Goal: Information Seeking & Learning: Learn about a topic

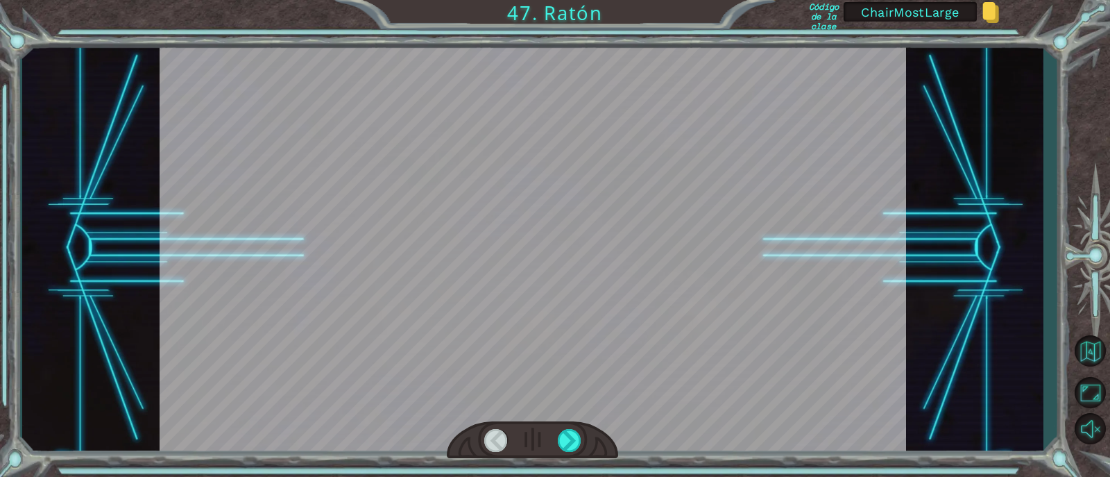
click at [572, 426] on div at bounding box center [532, 439] width 171 height 37
click at [573, 441] on div at bounding box center [570, 440] width 24 height 23
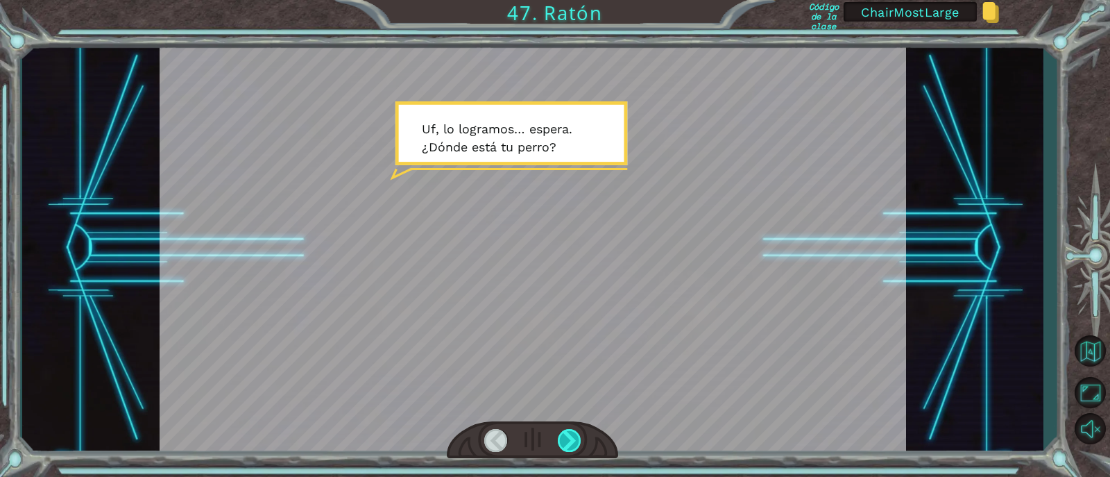
click at [577, 438] on div at bounding box center [570, 440] width 24 height 23
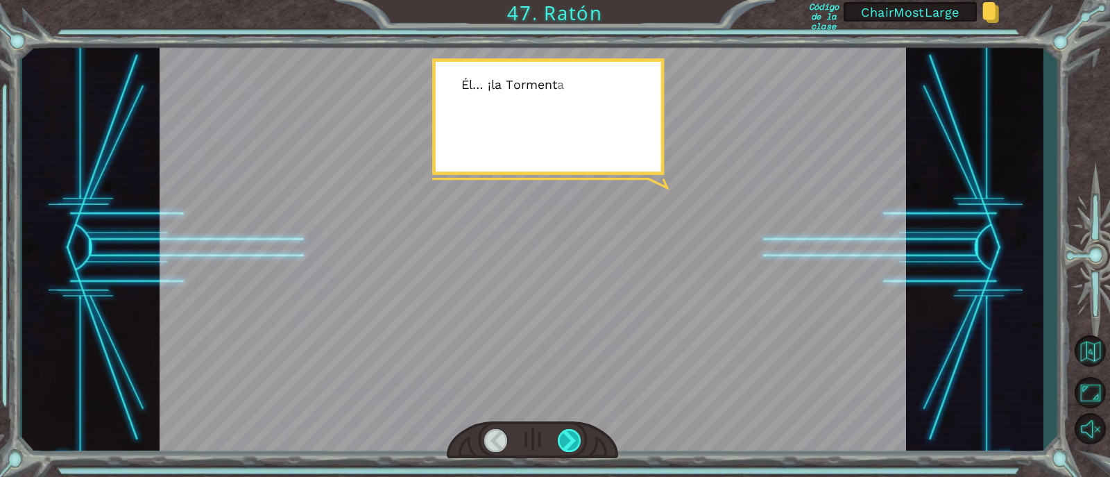
click at [580, 434] on div at bounding box center [570, 440] width 24 height 23
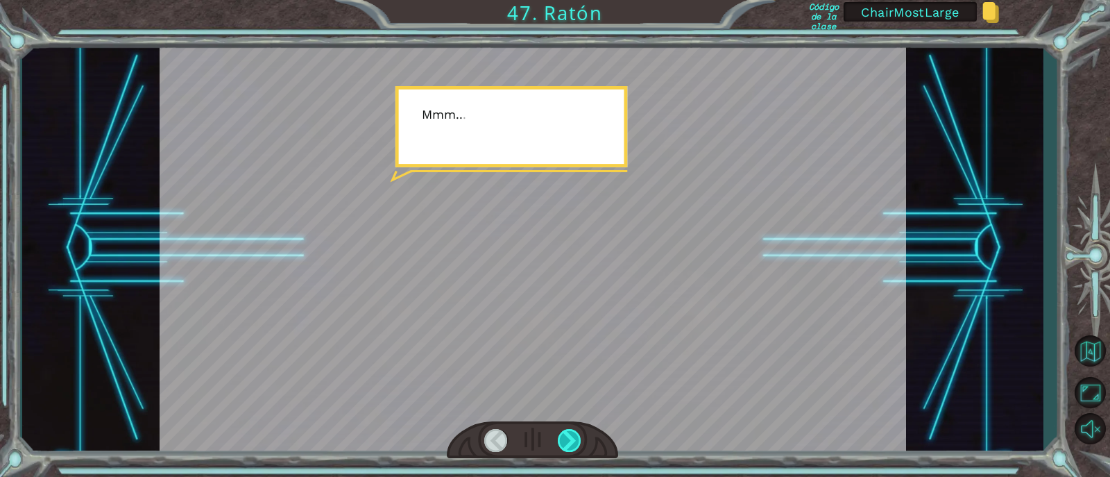
click at [580, 434] on div at bounding box center [570, 440] width 24 height 23
click at [580, 429] on div at bounding box center [570, 440] width 24 height 23
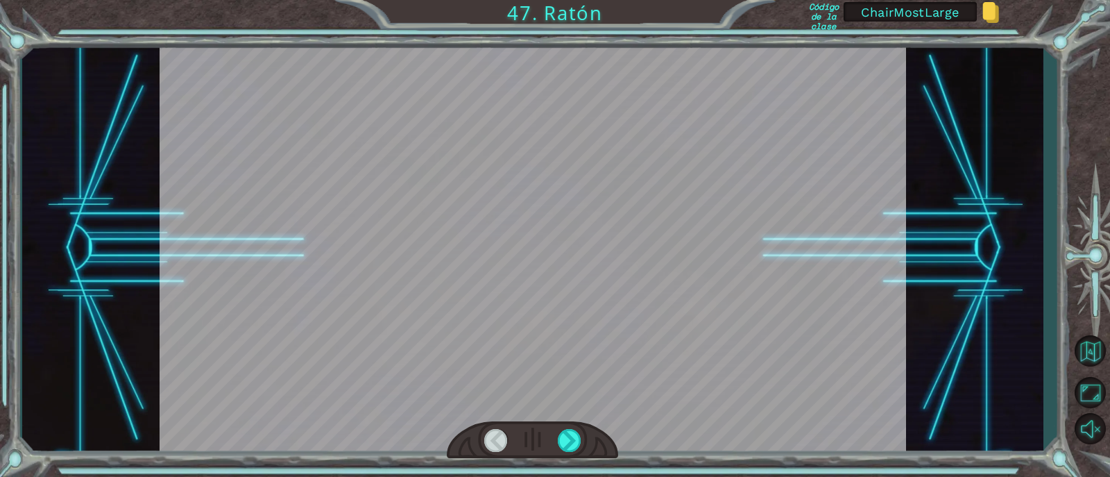
click at [582, 421] on div at bounding box center [532, 439] width 171 height 37
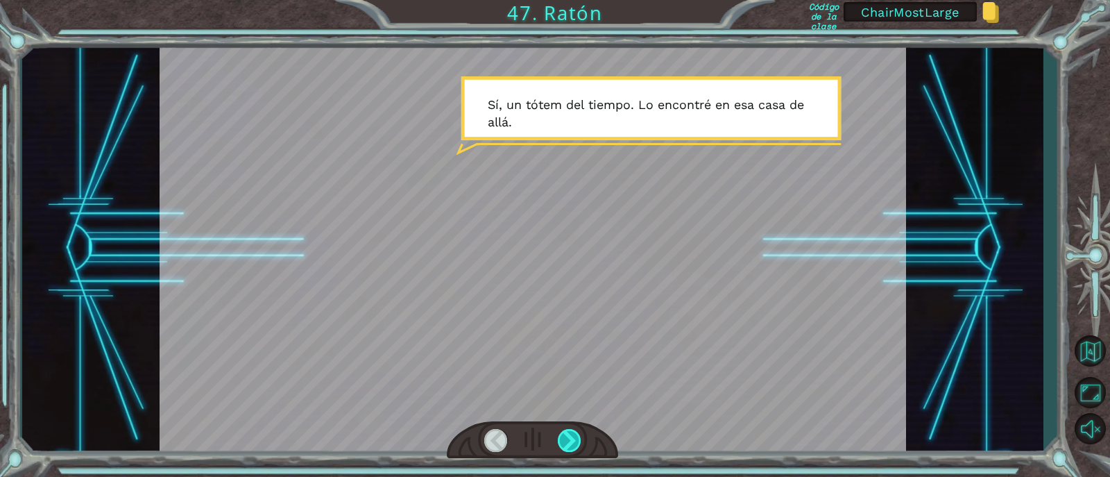
click at [575, 437] on div at bounding box center [570, 440] width 24 height 23
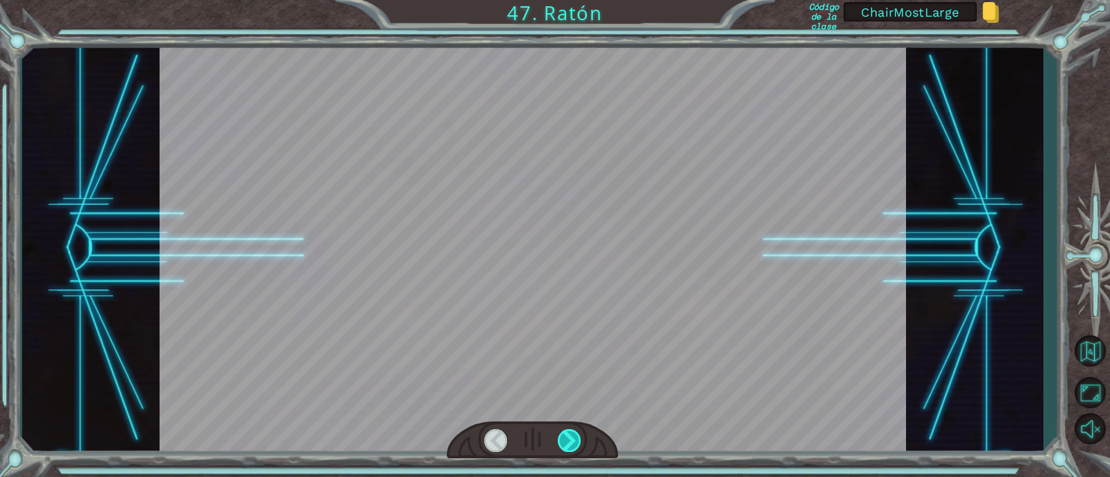
click at [575, 437] on div at bounding box center [570, 440] width 24 height 23
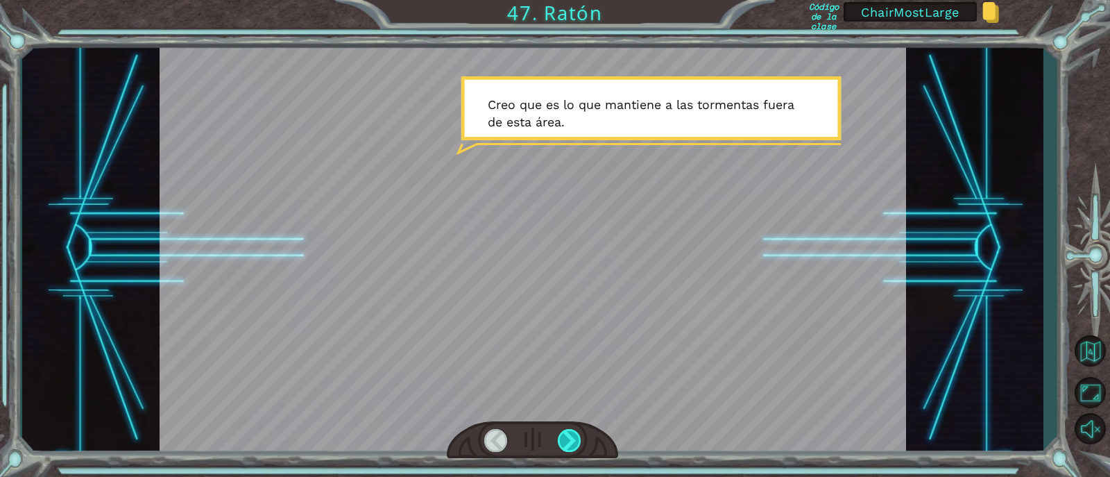
click at [575, 437] on div at bounding box center [570, 440] width 24 height 23
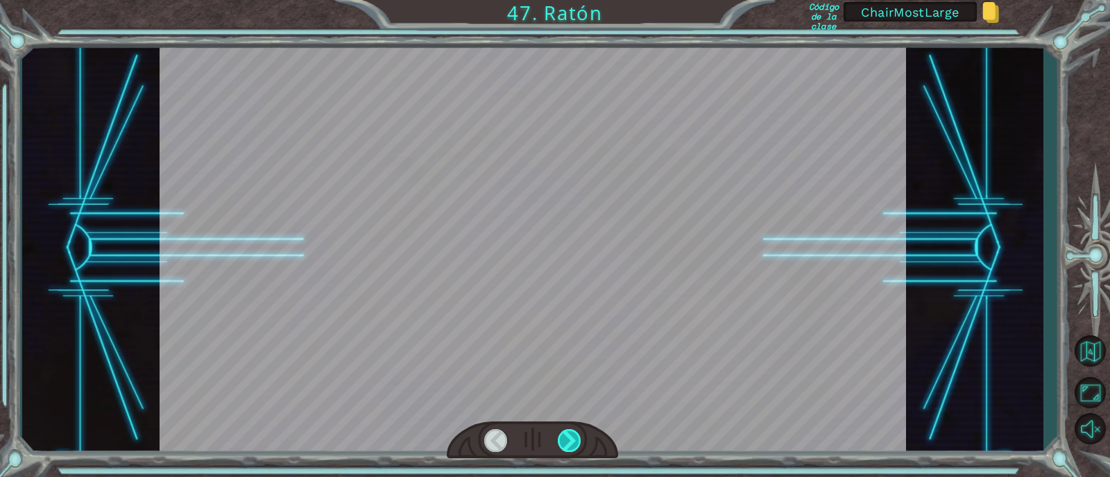
click at [575, 437] on div at bounding box center [570, 440] width 24 height 23
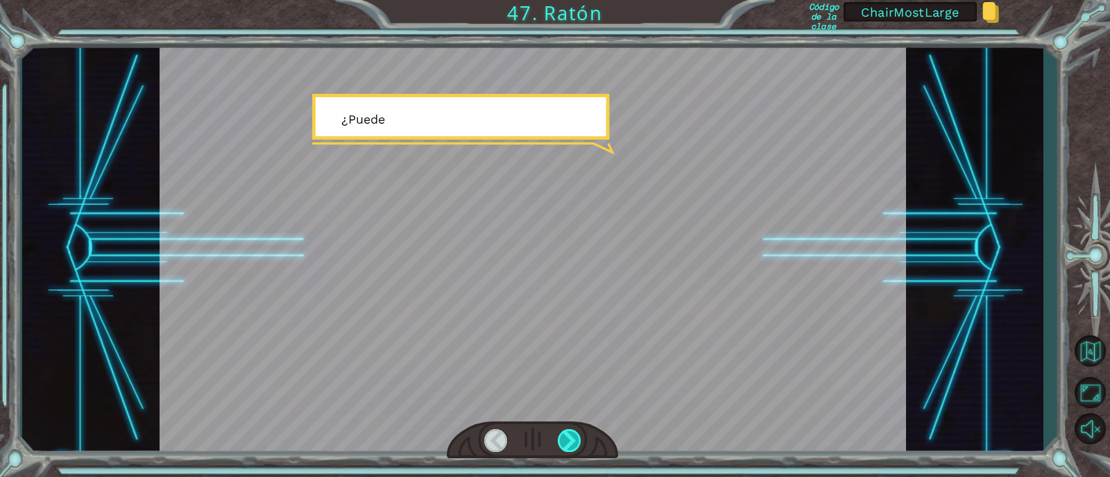
click at [575, 437] on div at bounding box center [570, 440] width 24 height 23
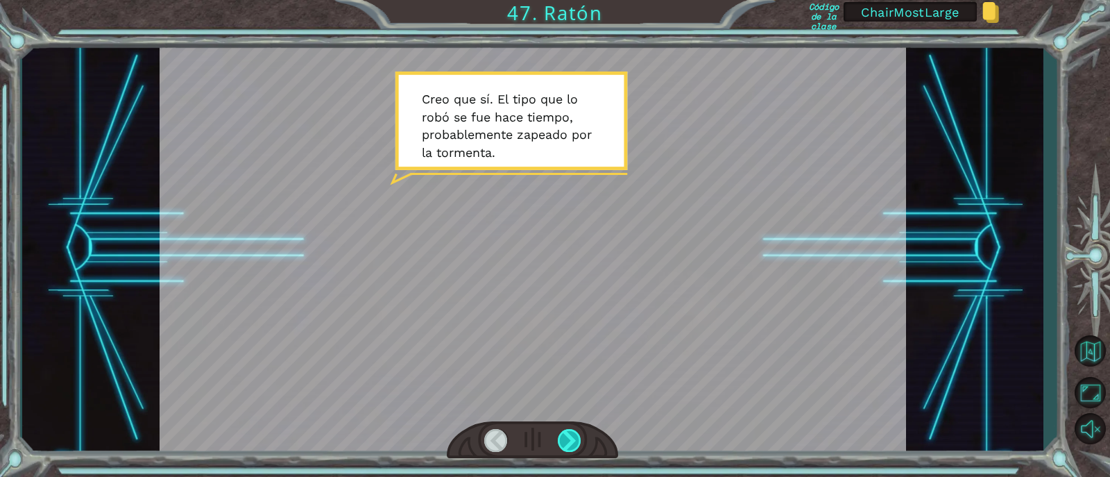
click at [575, 437] on div at bounding box center [570, 440] width 24 height 23
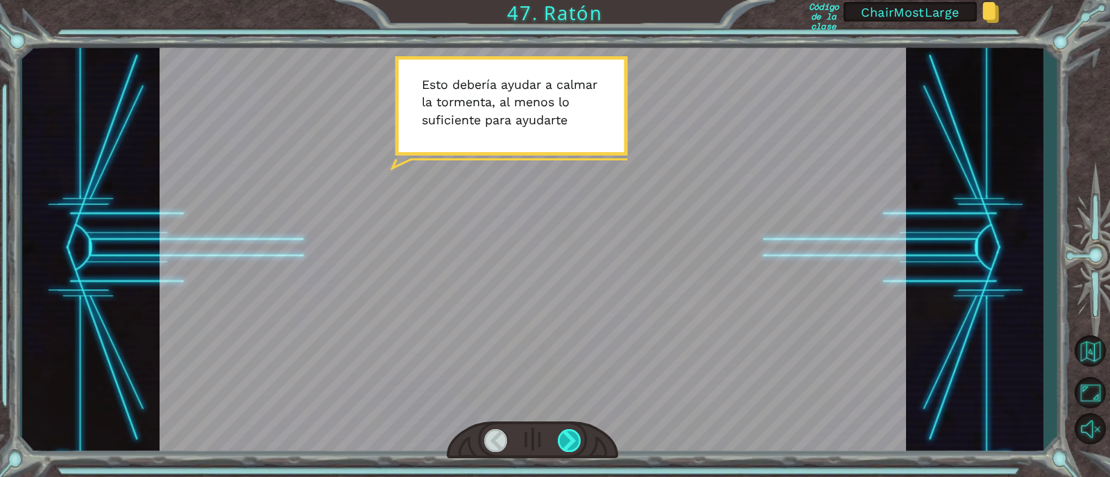
click at [575, 436] on div at bounding box center [570, 440] width 24 height 23
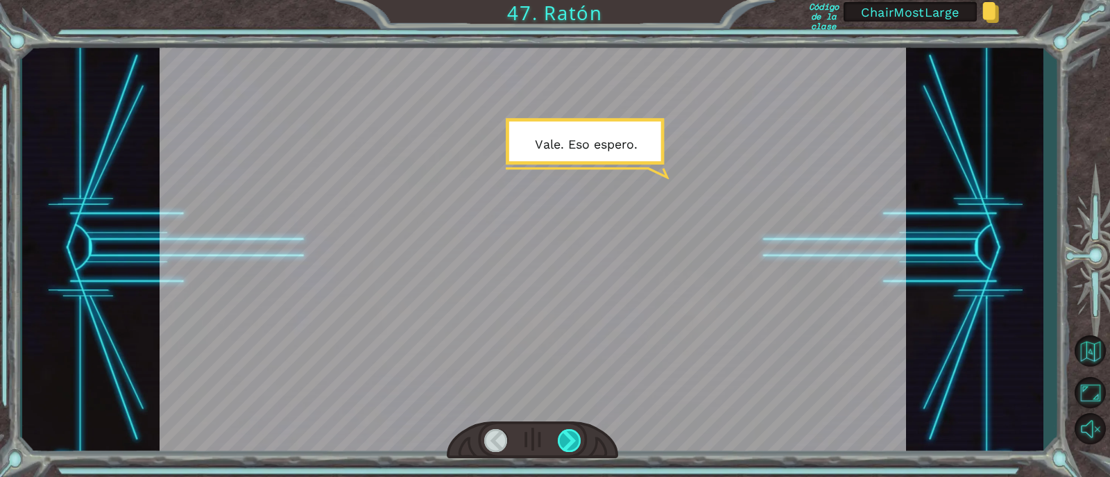
click at [575, 436] on div at bounding box center [570, 440] width 24 height 23
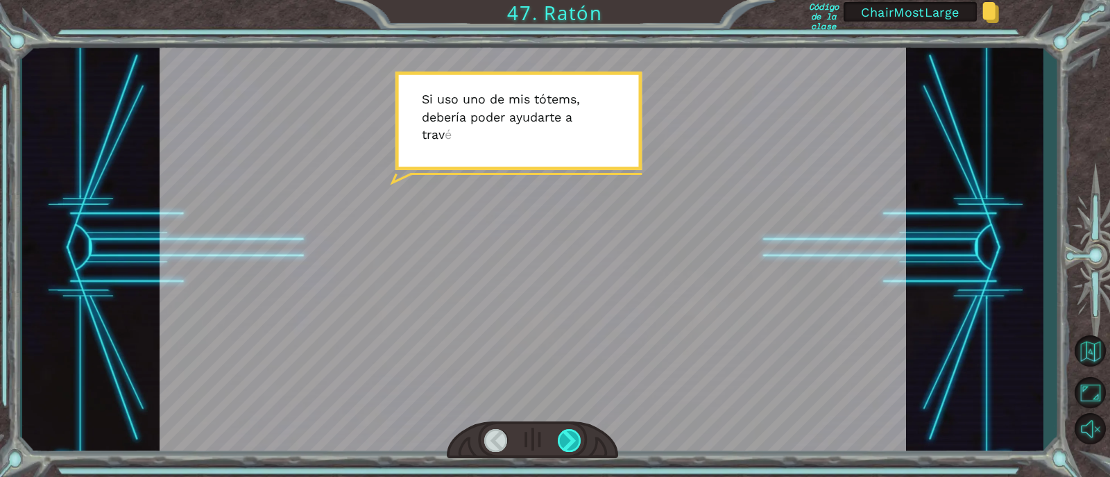
click at [575, 436] on div at bounding box center [570, 440] width 24 height 23
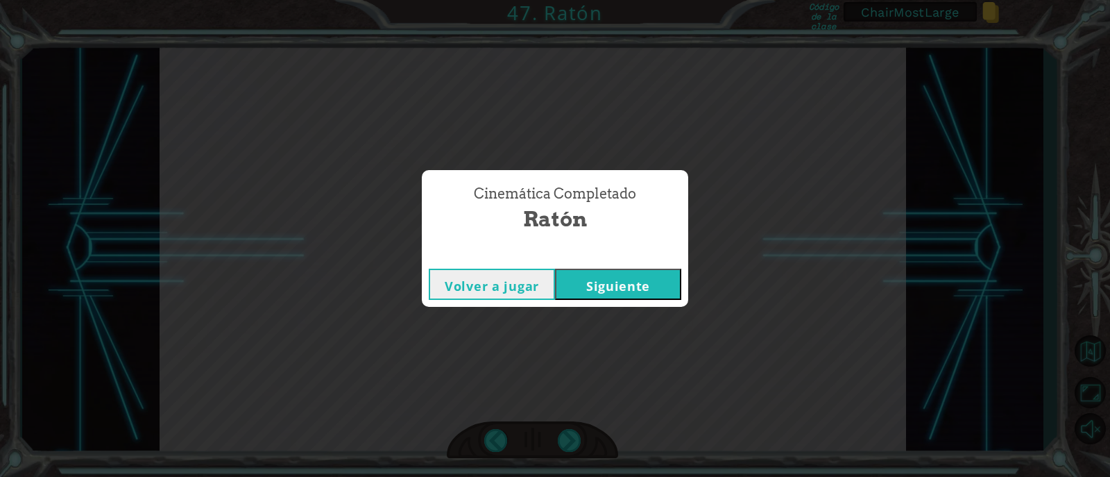
click at [654, 278] on button "Siguiente" at bounding box center [618, 284] width 126 height 31
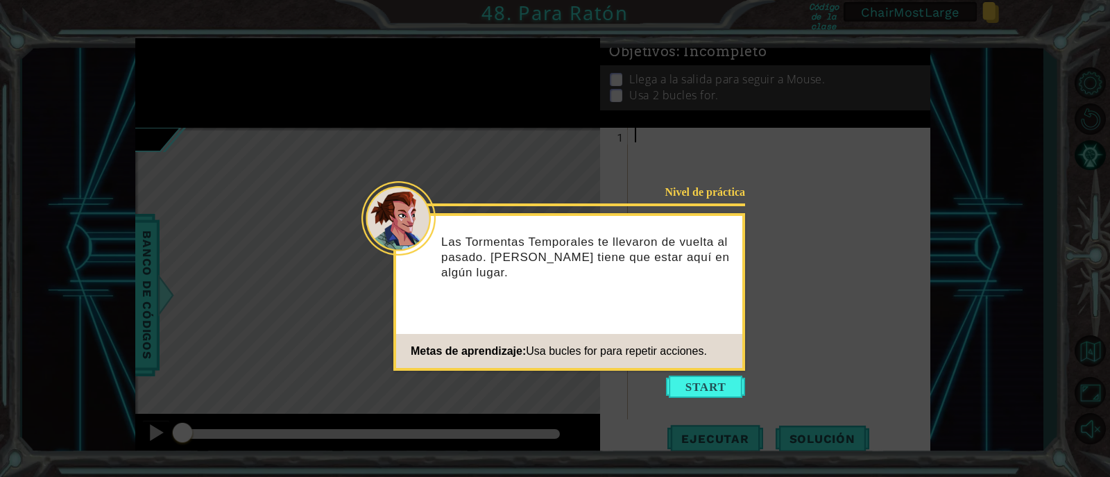
click at [577, 273] on p "Las Tormentas Temporales te llevaron de vuelta al pasado. Mouse tiene que estar…" at bounding box center [586, 258] width 291 height 46
click at [697, 388] on button "Start" at bounding box center [705, 386] width 79 height 22
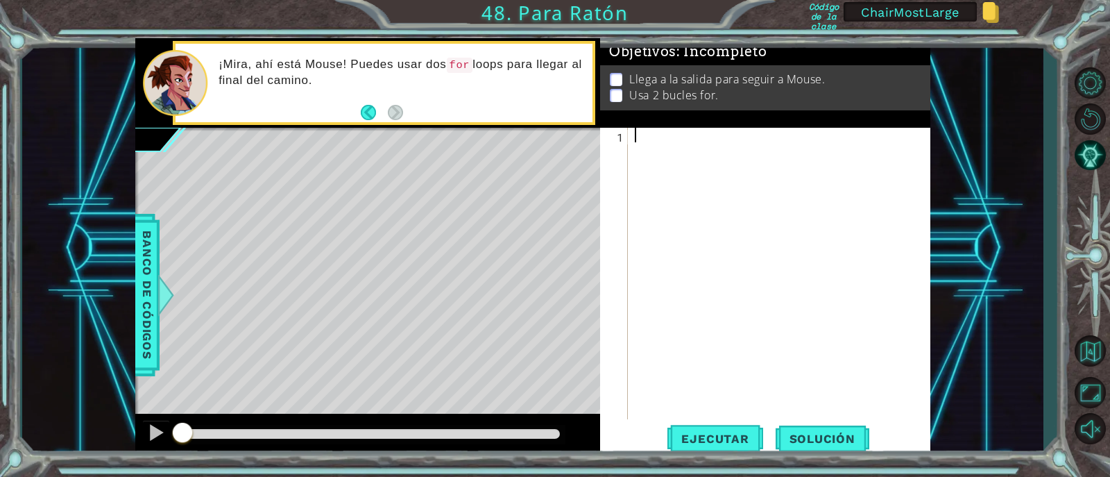
click at [691, 273] on div at bounding box center [783, 288] width 302 height 321
click at [641, 137] on div at bounding box center [783, 288] width 302 height 321
click at [881, 253] on div at bounding box center [783, 288] width 302 height 321
click at [772, 210] on div at bounding box center [783, 288] width 302 height 321
click at [673, 128] on div at bounding box center [783, 288] width 302 height 321
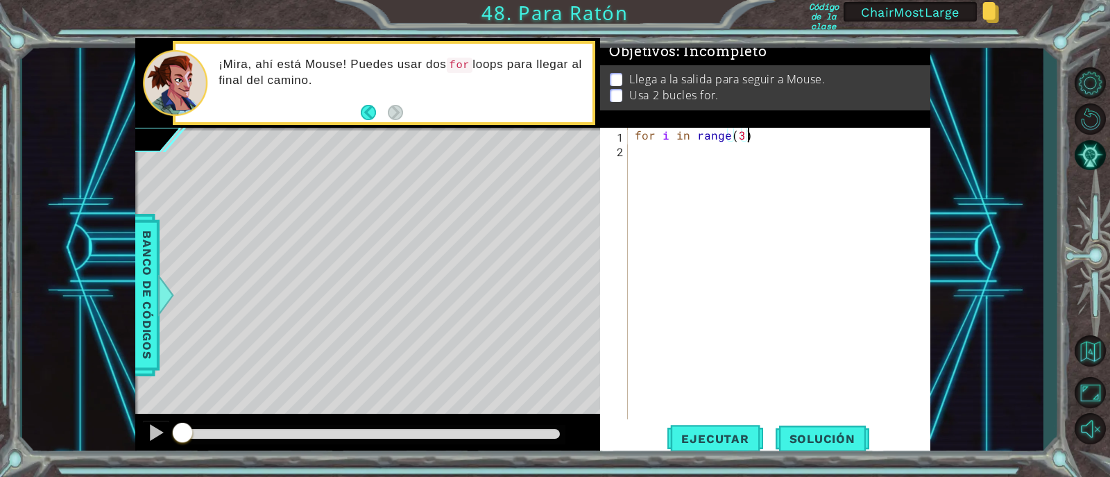
scroll to position [0, 6]
type textarea "for i in range(3):"
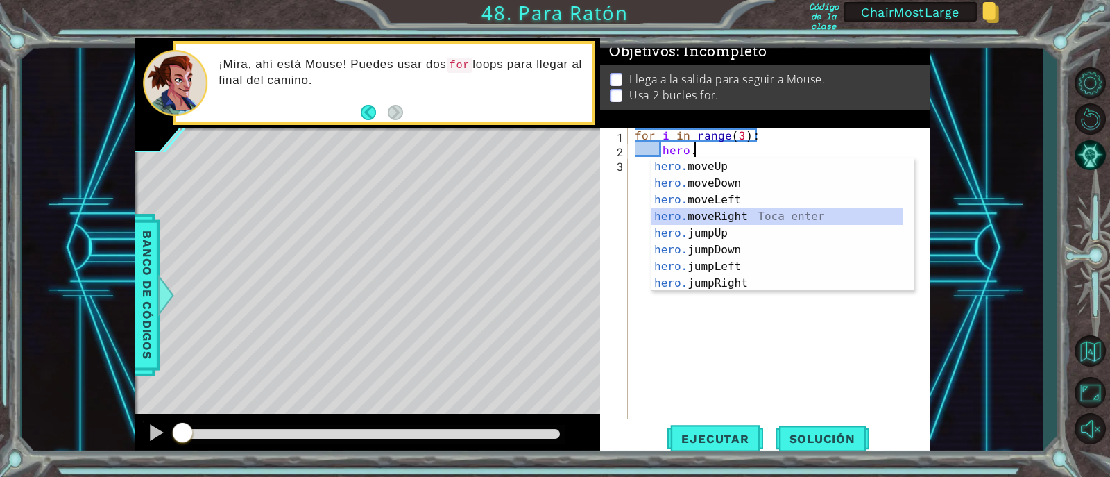
type textarea "hero.moveRight(1)"
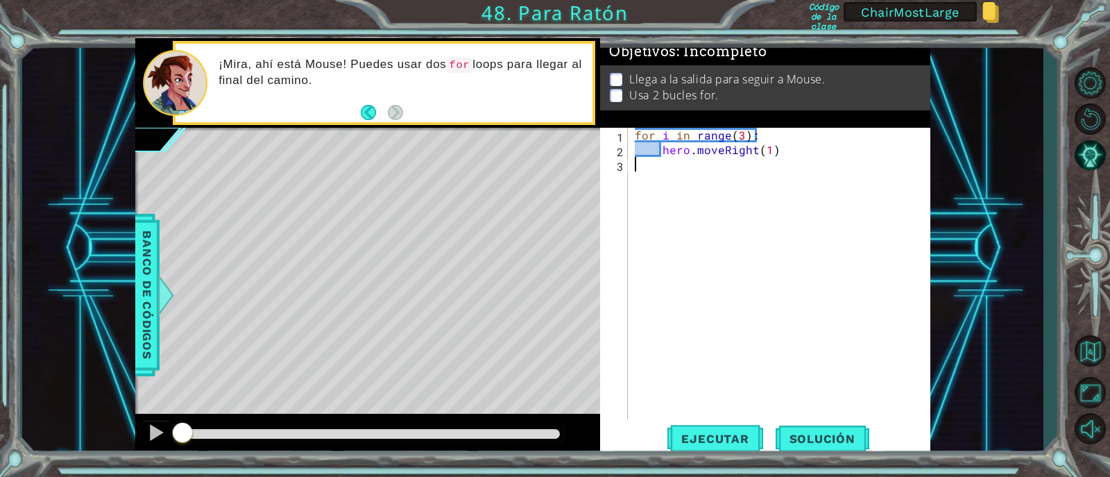
scroll to position [0, 0]
type textarea "hero.moveRight(1)"
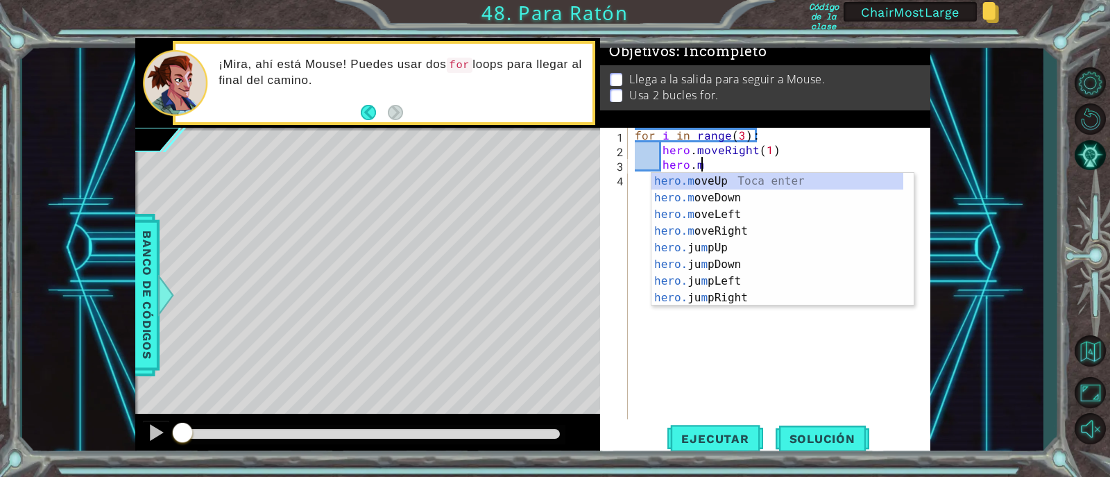
scroll to position [0, 3]
click at [704, 182] on div "hero.m oveUp Toca enter hero.m oveDown Toca enter hero.m oveLeft Toca enter her…" at bounding box center [778, 256] width 252 height 167
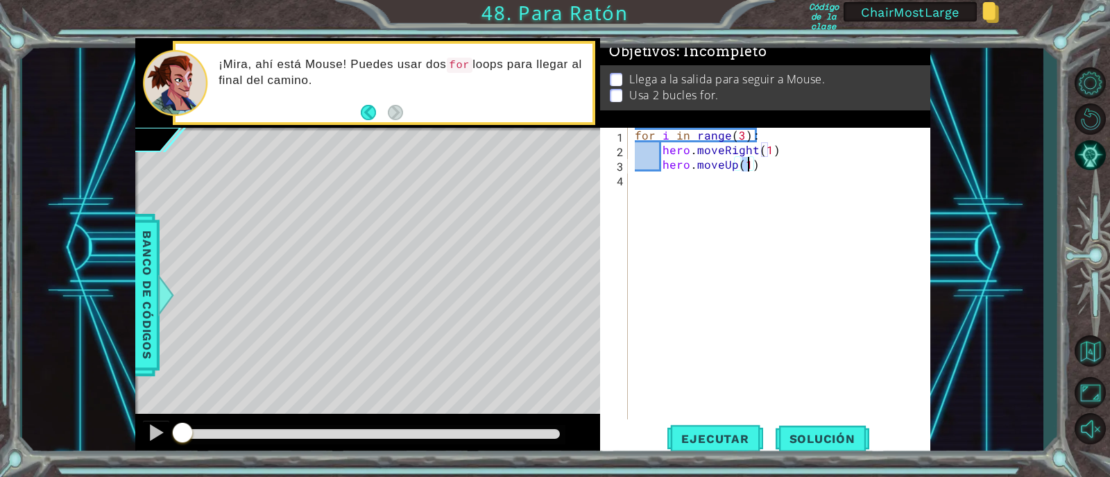
type textarea "hero.moveUp(2)"
click at [788, 162] on div "for i in range ( 3 ) : hero . moveRight ( 1 ) hero . moveUp ( 2 )" at bounding box center [783, 288] width 302 height 321
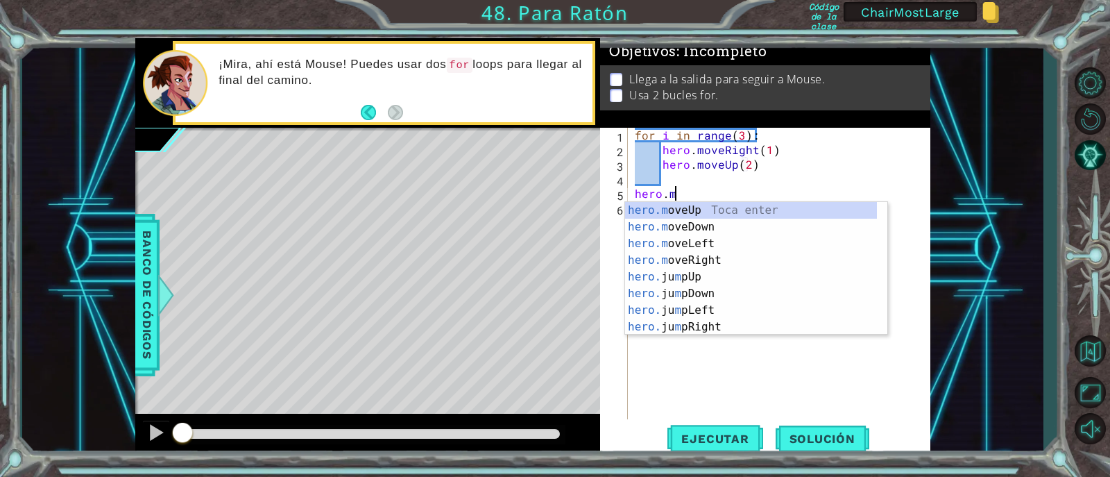
scroll to position [0, 1]
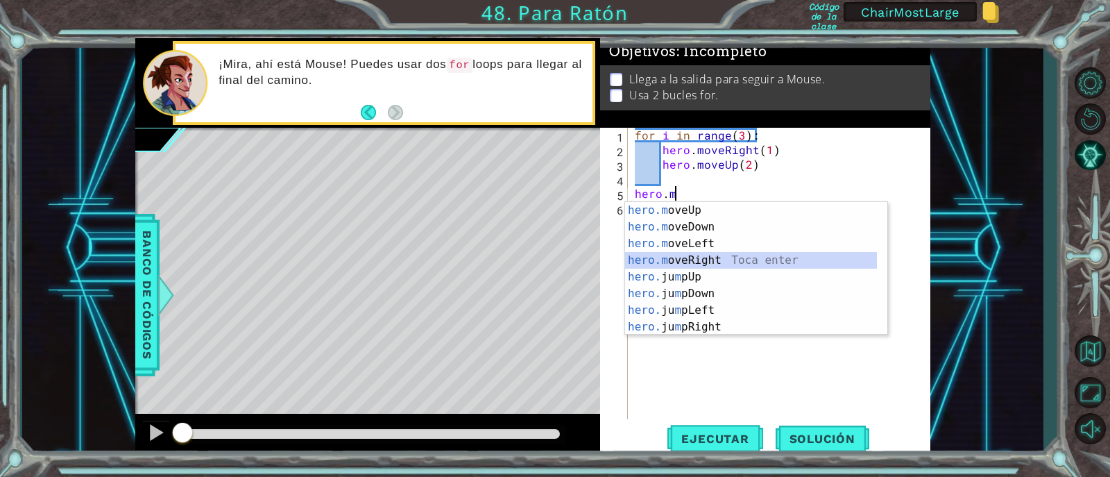
type textarea "hero.moveRight(1)"
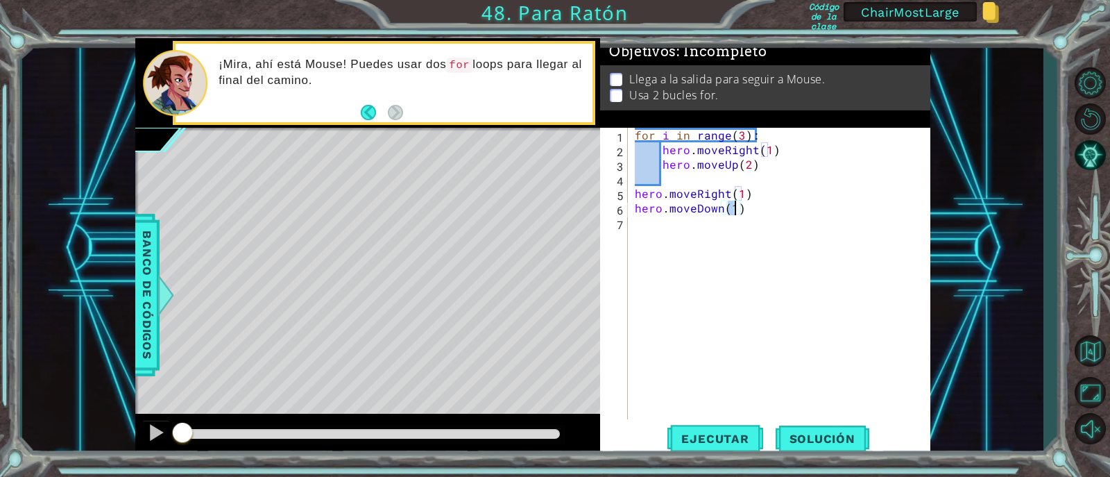
type textarea "hero.moveDown(6)"
click at [889, 246] on div "for i in range ( 3 ) : hero . moveRight ( 1 ) hero . moveUp ( 2 ) hero . moveRi…" at bounding box center [783, 288] width 302 height 321
type textarea "for i in range(3):"
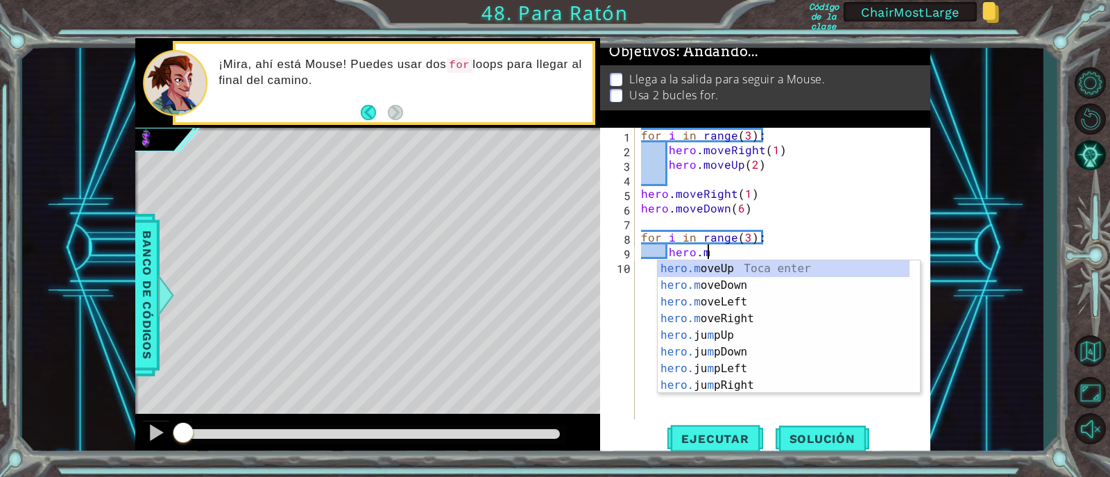
scroll to position [0, 3]
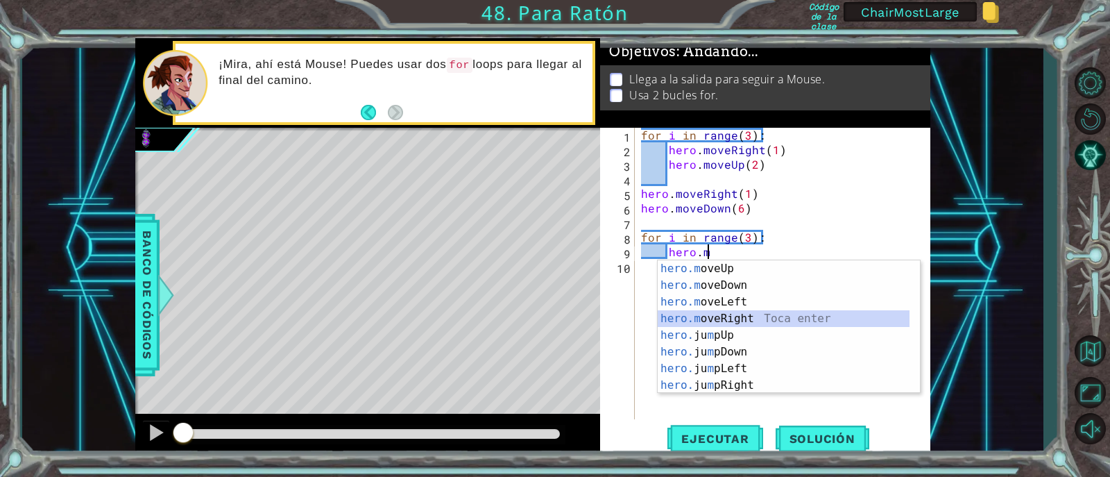
type textarea "hero.moveRight(1)"
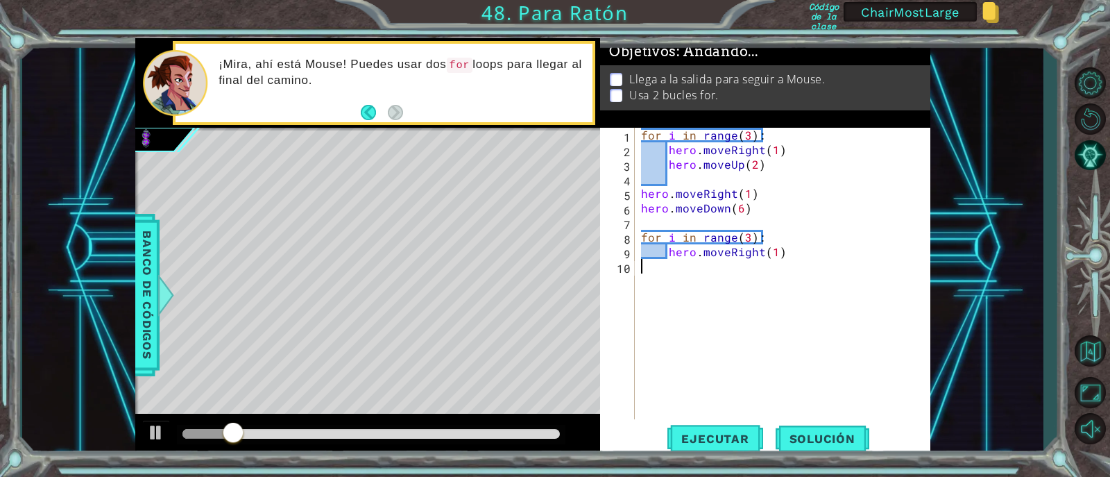
scroll to position [0, 0]
type textarea "hero.moveRight(1)"
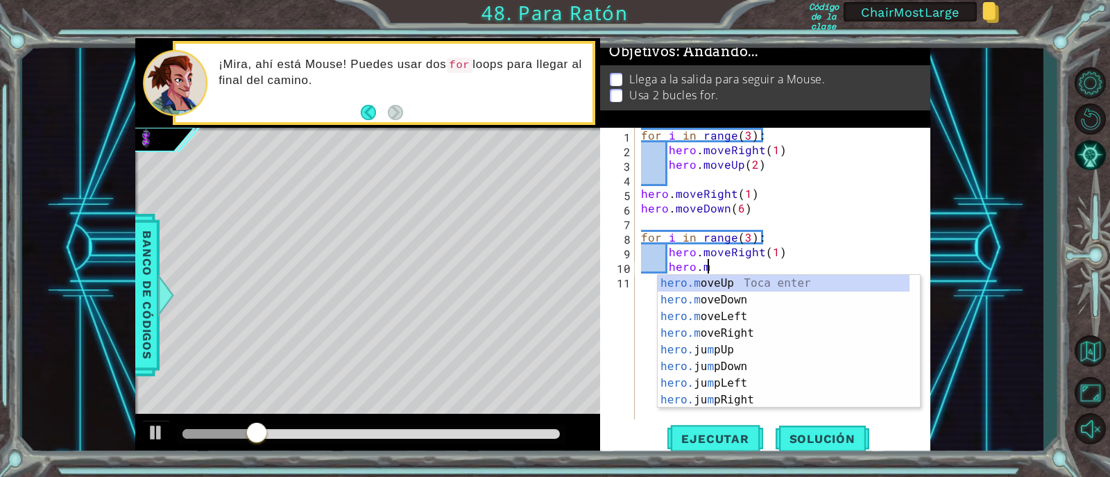
scroll to position [0, 3]
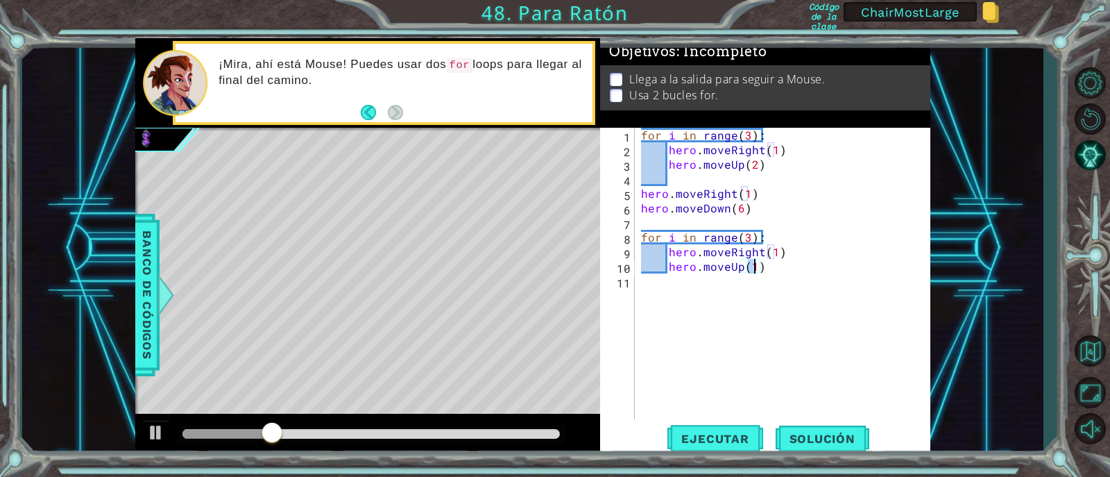
type textarea "hero.moveUp(2)"
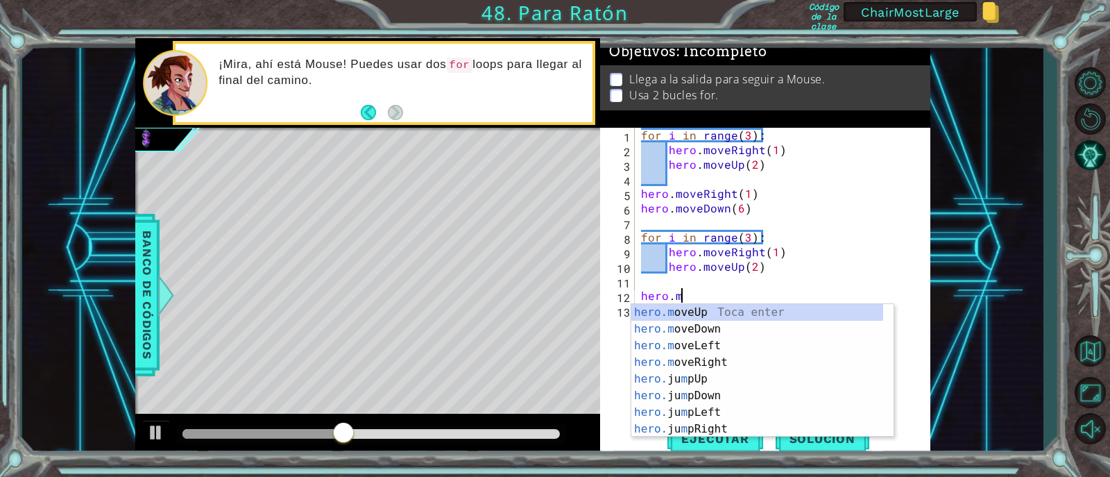
scroll to position [0, 1]
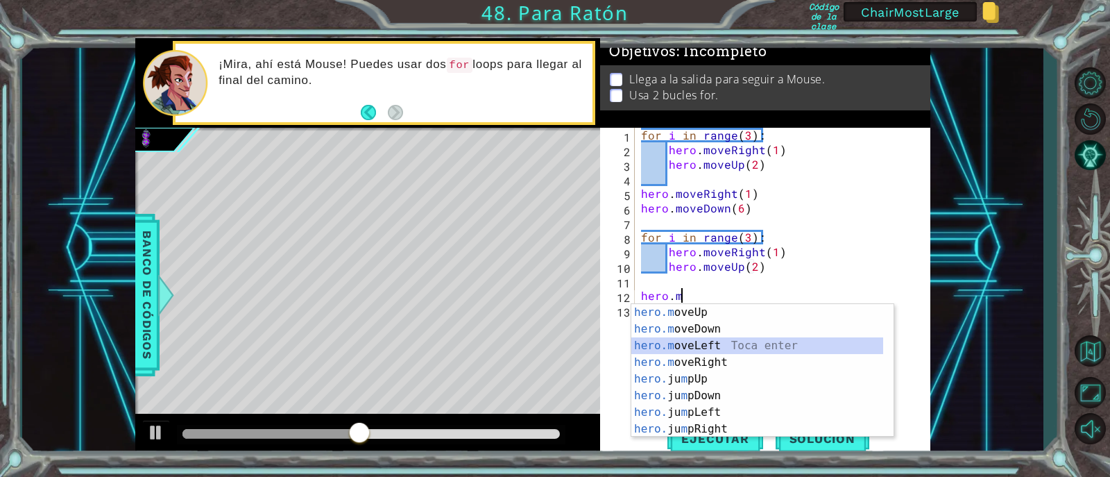
type textarea "hero.moveRight(1)"
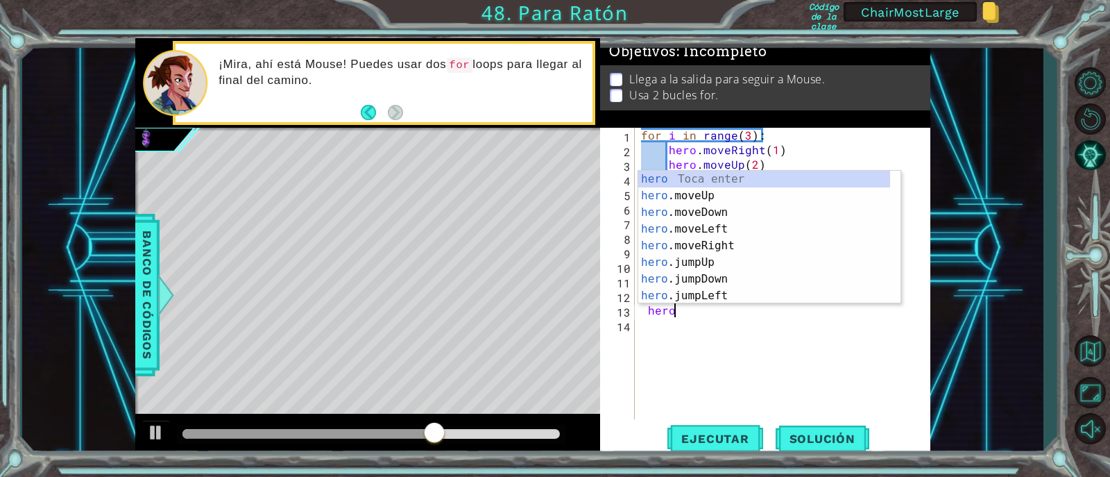
scroll to position [0, 2]
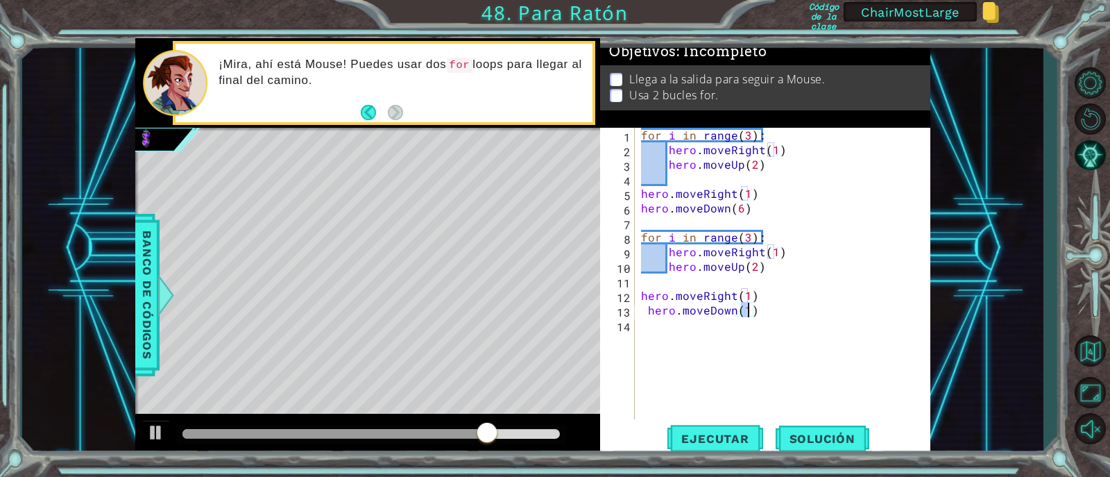
type textarea "hero.moveDown(6)"
click at [650, 312] on div "for i in range ( 3 ) : hero . moveRight ( 1 ) hero . moveUp ( 2 ) hero . moveRi…" at bounding box center [786, 288] width 296 height 321
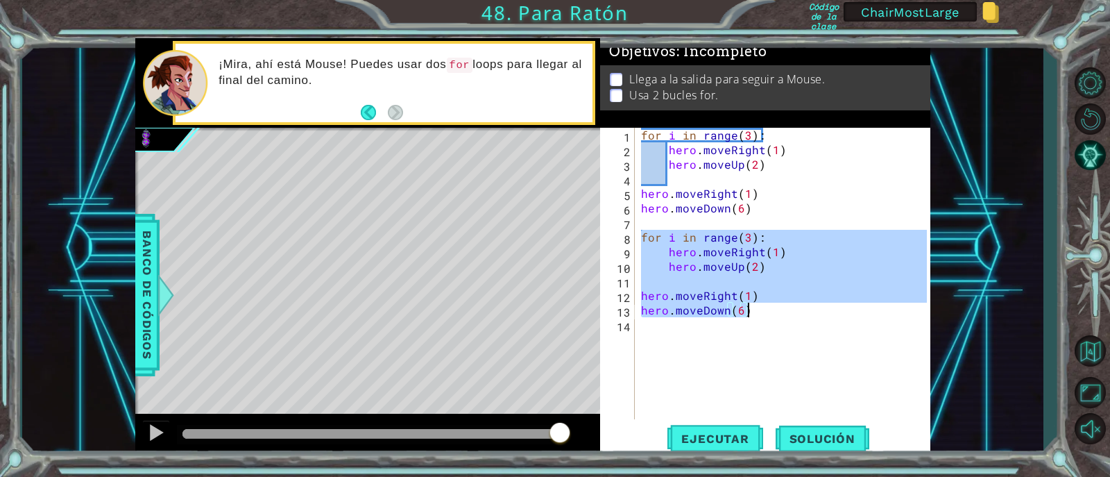
drag, startPoint x: 657, startPoint y: 239, endPoint x: 758, endPoint y: 315, distance: 126.9
click at [758, 315] on div "for i in range ( 3 ) : hero . moveRight ( 1 ) hero . moveUp ( 2 ) hero . moveRi…" at bounding box center [786, 288] width 296 height 321
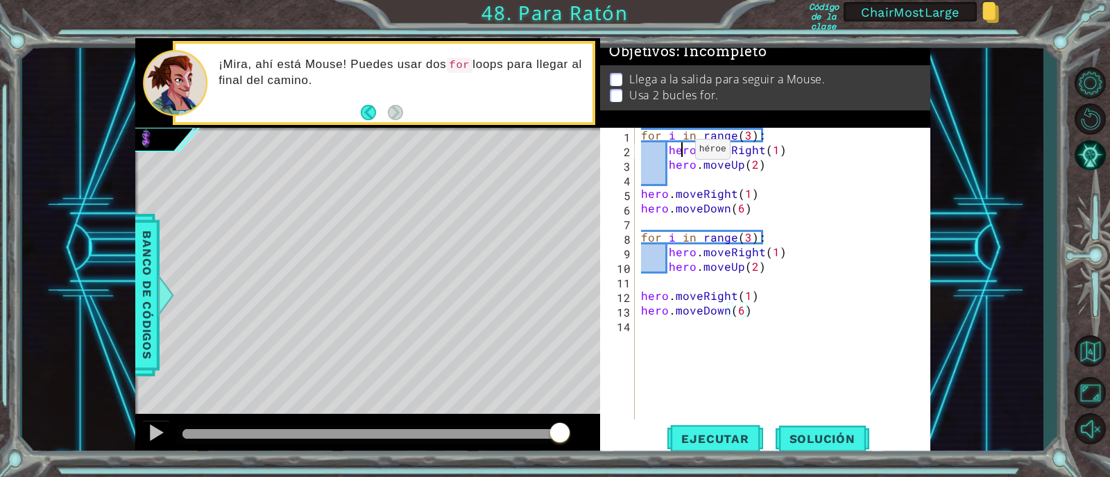
click at [678, 153] on div "for i in range ( 3 ) : hero . moveRight ( 1 ) hero . moveUp ( 2 ) hero . moveRi…" at bounding box center [786, 288] width 296 height 321
click at [747, 200] on div "for i in range ( 3 ) : hero . moveRight ( 1 ) hero . moveUp ( 2 ) hero . moveRi…" at bounding box center [786, 288] width 296 height 321
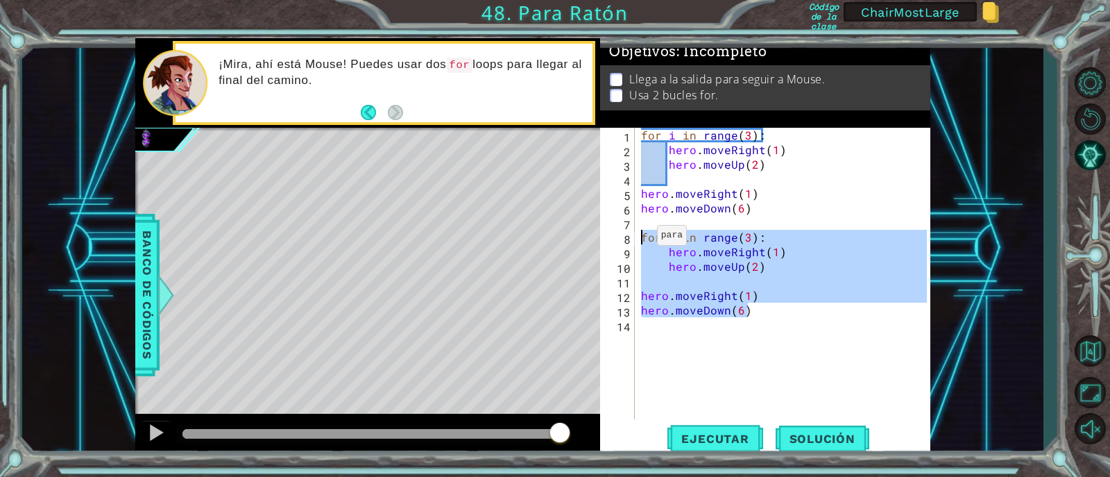
drag, startPoint x: 748, startPoint y: 307, endPoint x: 640, endPoint y: 239, distance: 127.9
click at [640, 239] on div "for i in range ( 3 ) : hero . moveRight ( 1 ) hero . moveUp ( 2 ) hero . moveRi…" at bounding box center [786, 288] width 296 height 321
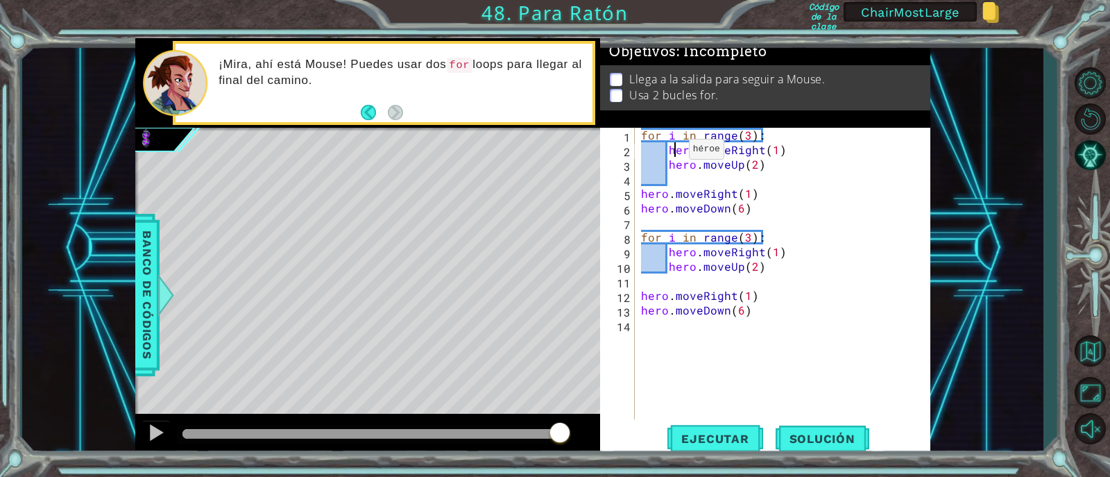
click at [672, 153] on div "for i in range ( 3 ) : hero . moveRight ( 1 ) hero . moveUp ( 2 ) hero . moveRi…" at bounding box center [786, 288] width 296 height 321
type textarea "hero.moveRight(1)"
click at [784, 144] on div "for i in range ( 3 ) : hero . moveRight ( 1 ) hero . moveUp ( 2 ) hero . moveRi…" at bounding box center [786, 288] width 296 height 321
click at [791, 219] on div "for i in range ( 3 ) : hero . moveRight ( 1 ) hero . moveUp ( 2 ) hero . moveRi…" at bounding box center [786, 288] width 296 height 321
drag, startPoint x: 819, startPoint y: 273, endPoint x: 752, endPoint y: 395, distance: 138.9
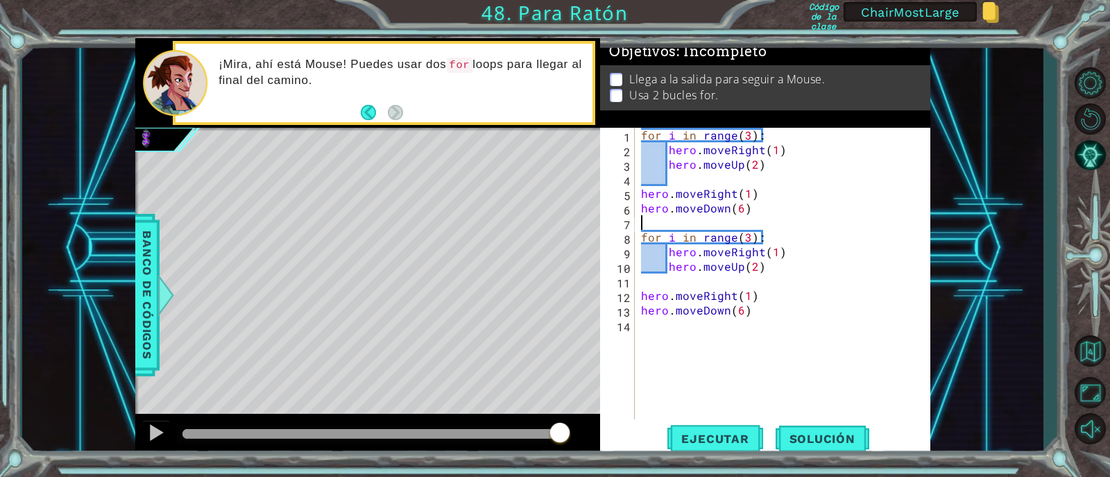
click at [817, 273] on div "for i in range ( 3 ) : hero . moveRight ( 1 ) hero . moveUp ( 2 ) hero . moveRi…" at bounding box center [786, 288] width 296 height 321
click at [731, 422] on button "Ejecutar" at bounding box center [715, 438] width 95 height 33
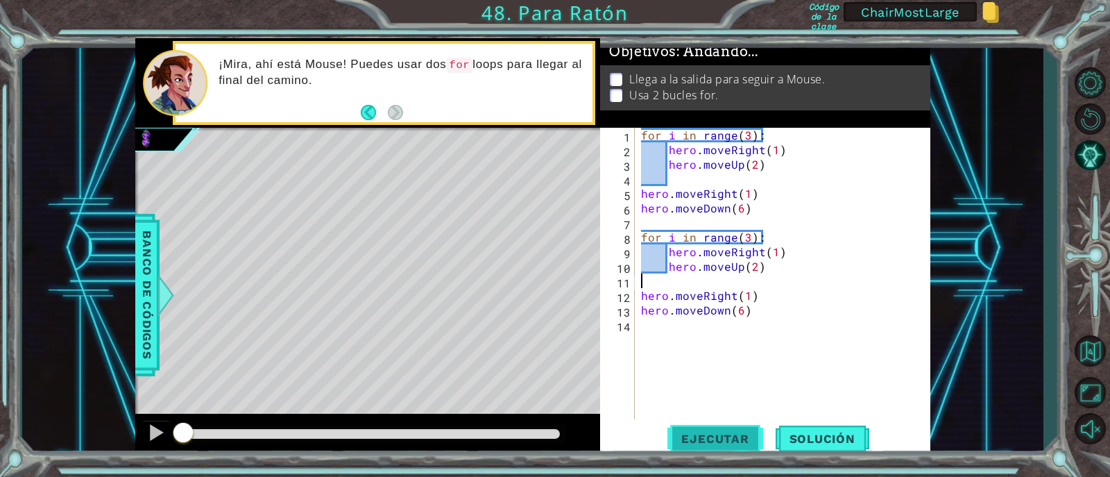
click at [720, 434] on span "Ejecutar" at bounding box center [715, 439] width 95 height 14
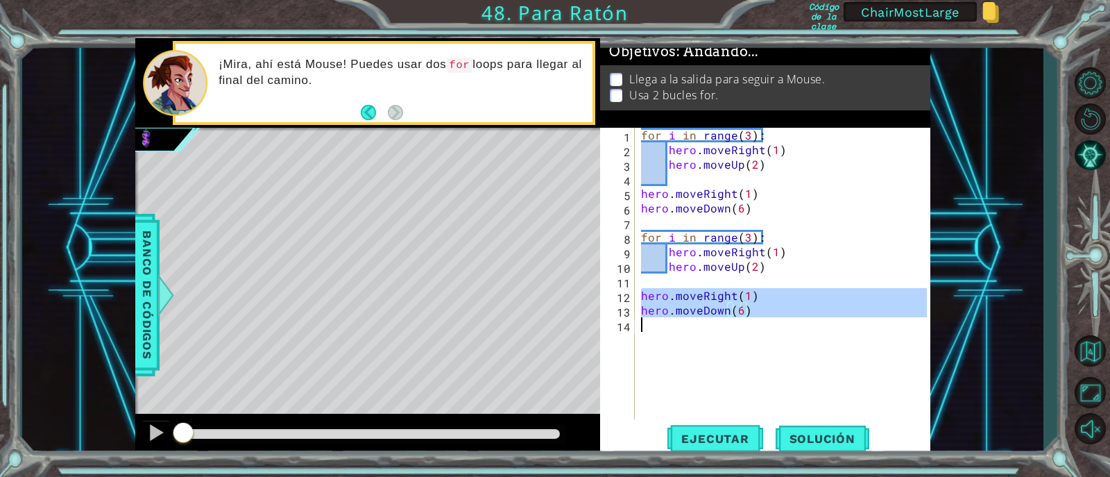
drag, startPoint x: 641, startPoint y: 293, endPoint x: 754, endPoint y: 266, distance: 116.3
click at [767, 334] on div "for i in range ( 3 ) : hero . moveRight ( 1 ) hero . moveUp ( 2 ) hero . moveRi…" at bounding box center [786, 288] width 296 height 321
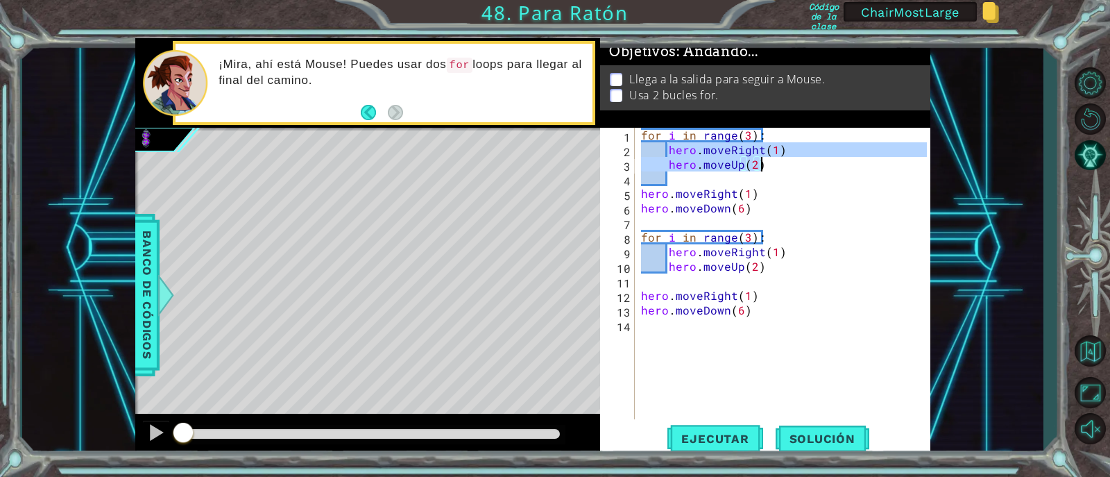
drag, startPoint x: 667, startPoint y: 150, endPoint x: 766, endPoint y: 166, distance: 100.5
click at [766, 166] on div "for i in range ( 3 ) : hero . moveRight ( 1 ) hero . moveUp ( 2 ) hero . moveRi…" at bounding box center [786, 288] width 296 height 321
click at [856, 271] on div "for i in range ( 3 ) : hero . moveRight ( 1 ) hero . moveUp ( 2 ) hero . moveRi…" at bounding box center [786, 288] width 296 height 321
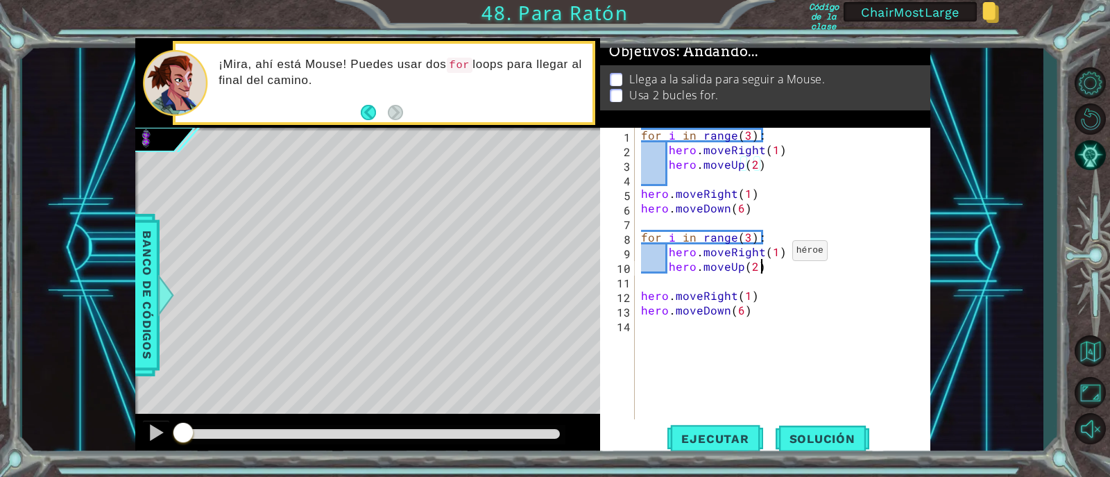
type textarea "hero.moveUp(2)"
click at [717, 439] on span "Ejecutar" at bounding box center [715, 439] width 95 height 14
click at [717, 436] on span "Ejecutar" at bounding box center [715, 439] width 95 height 14
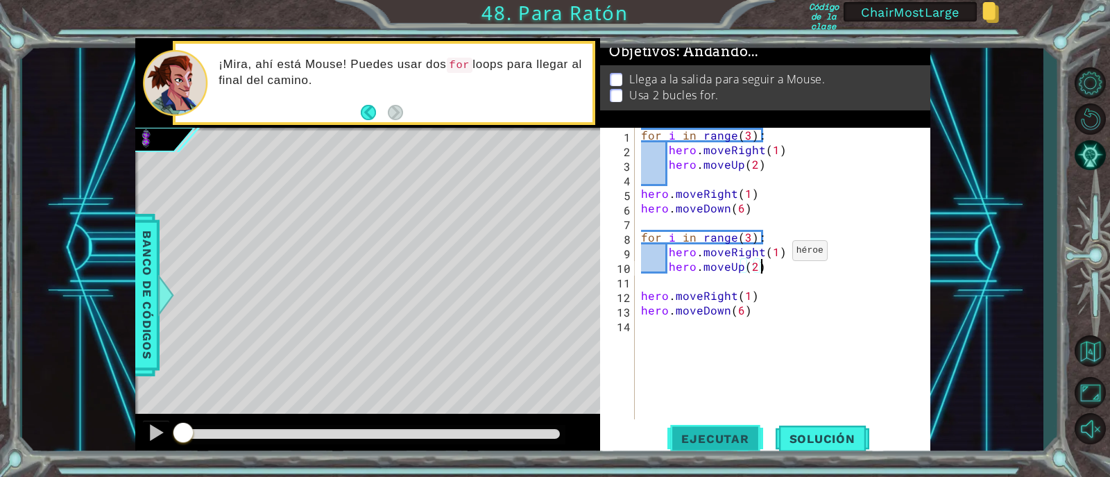
click at [717, 436] on span "Ejecutar" at bounding box center [715, 439] width 95 height 14
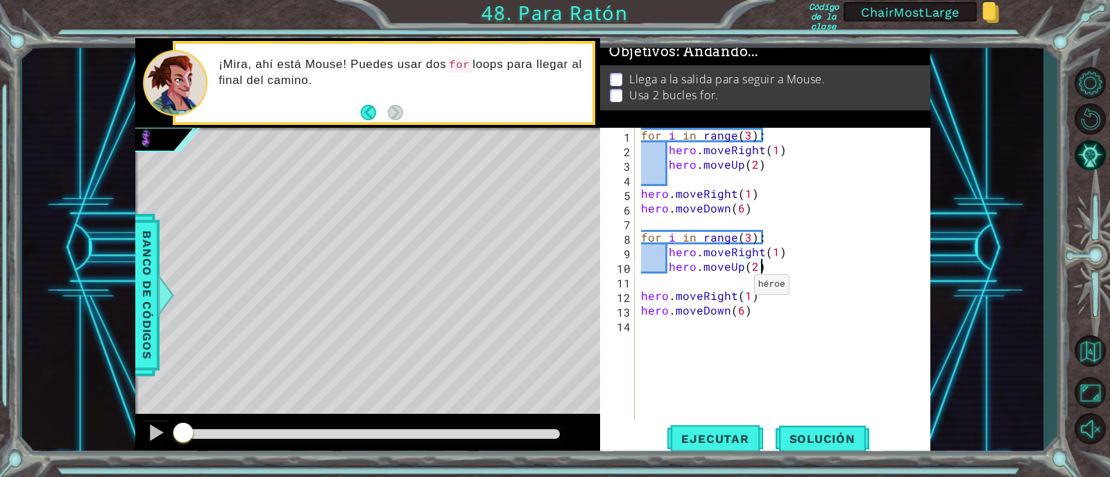
click at [780, 339] on div "for i in range ( 3 ) : hero . moveRight ( 1 ) hero . moveUp ( 2 ) hero . moveRi…" at bounding box center [786, 288] width 296 height 321
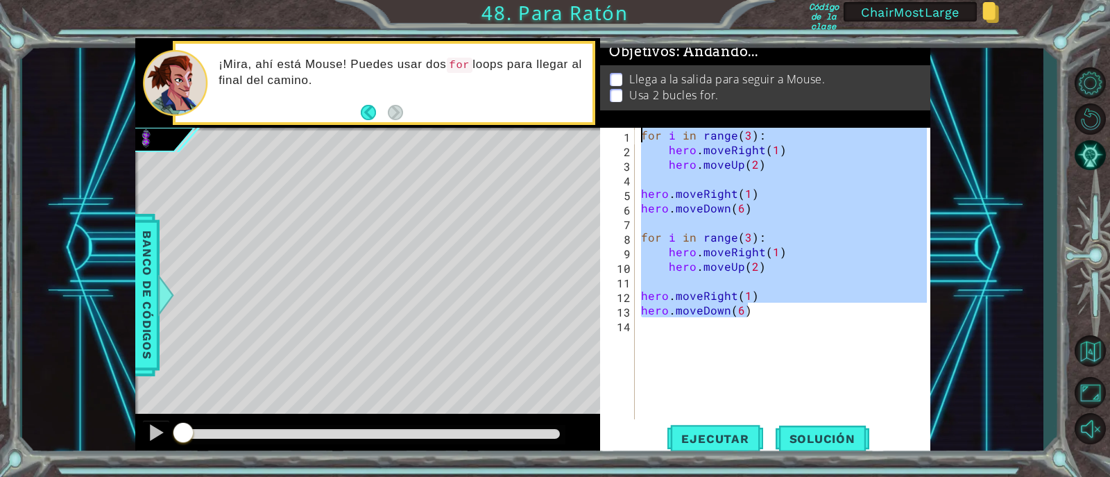
drag, startPoint x: 783, startPoint y: 314, endPoint x: 602, endPoint y: 126, distance: 260.6
click at [602, 126] on div "Objetivos : Andando... Llega a la salida para seguir a Mouse. Usa 2 bucles for.…" at bounding box center [765, 248] width 330 height 420
type textarea "for i in range(3): hero.moveRight(1)"
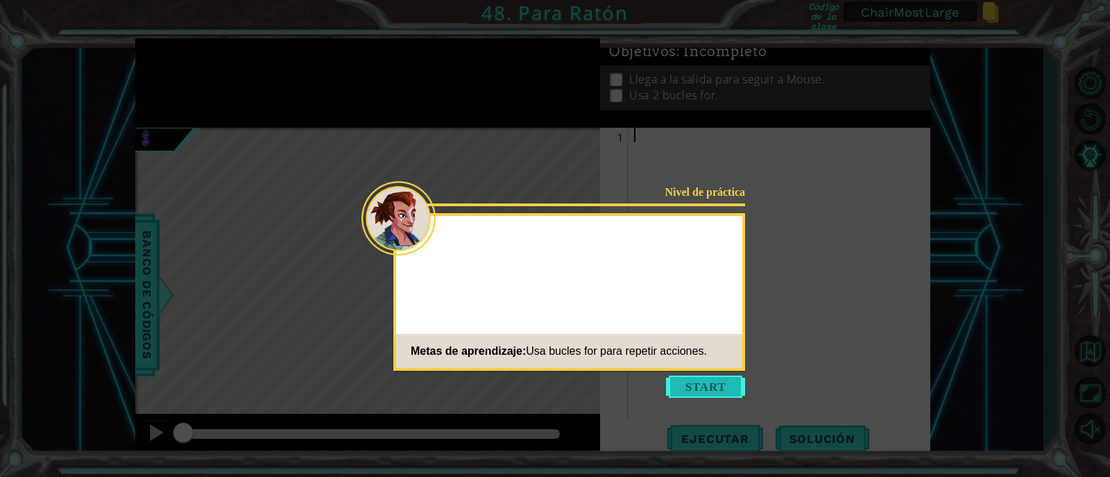
click at [712, 380] on button "Start" at bounding box center [705, 386] width 79 height 22
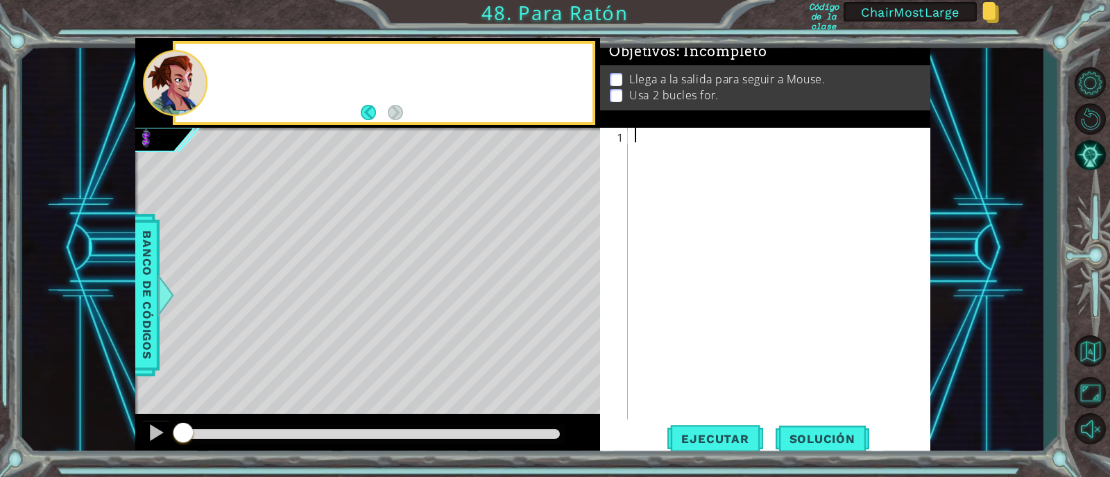
click at [713, 185] on div at bounding box center [783, 288] width 302 height 321
paste textarea "hero.moveDown(6)"
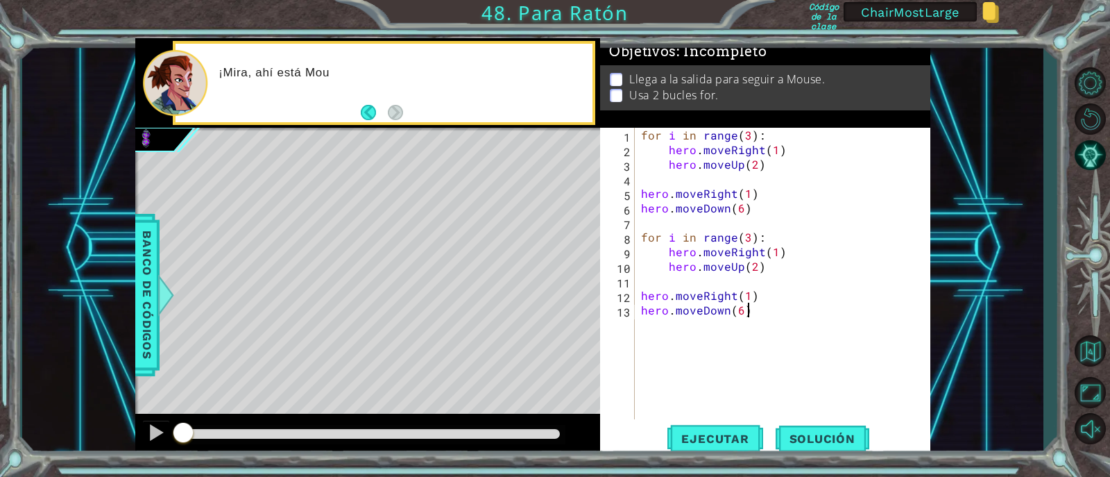
type textarea "hero.moveDown(6)"
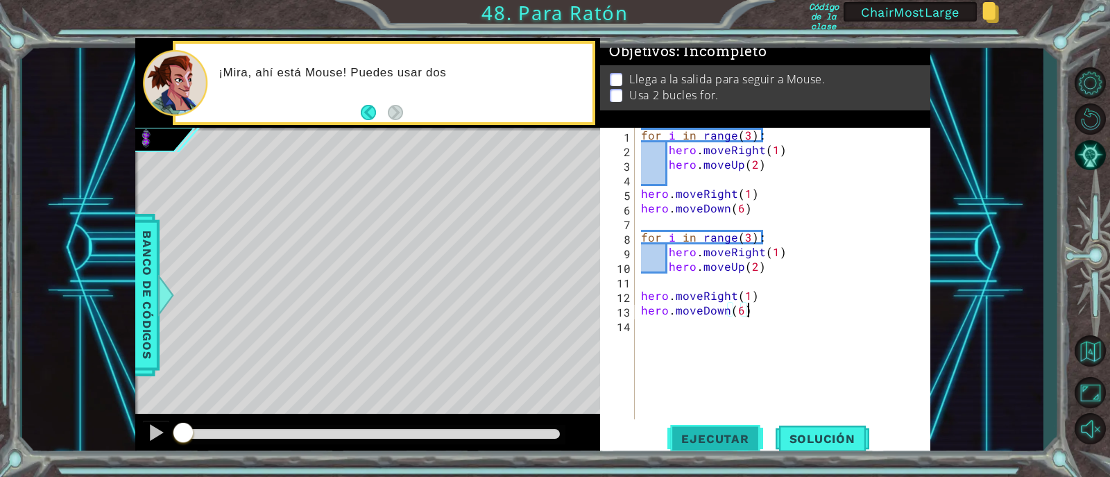
click at [703, 435] on span "Ejecutar" at bounding box center [715, 439] width 95 height 14
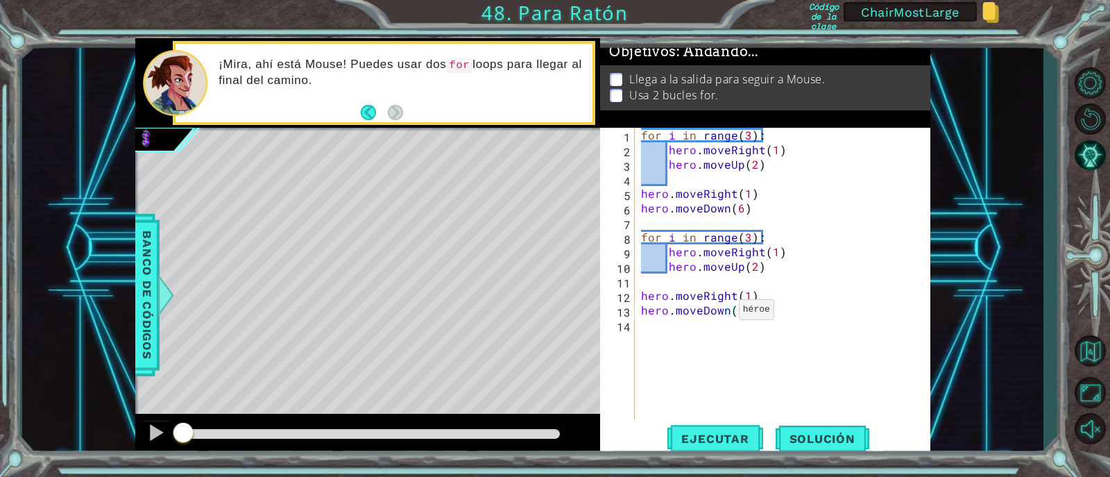
click at [677, 337] on div "for i in range ( 3 ) : hero . moveRight ( 1 ) hero . moveUp ( 2 ) hero . moveRi…" at bounding box center [786, 288] width 296 height 321
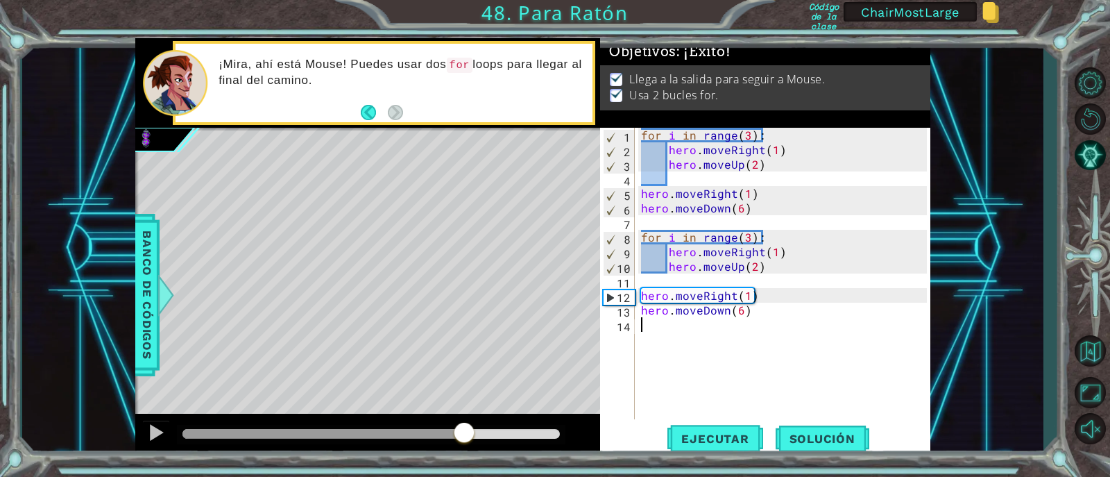
drag, startPoint x: 362, startPoint y: 436, endPoint x: 507, endPoint y: 437, distance: 145.0
click at [477, 436] on div at bounding box center [464, 433] width 25 height 25
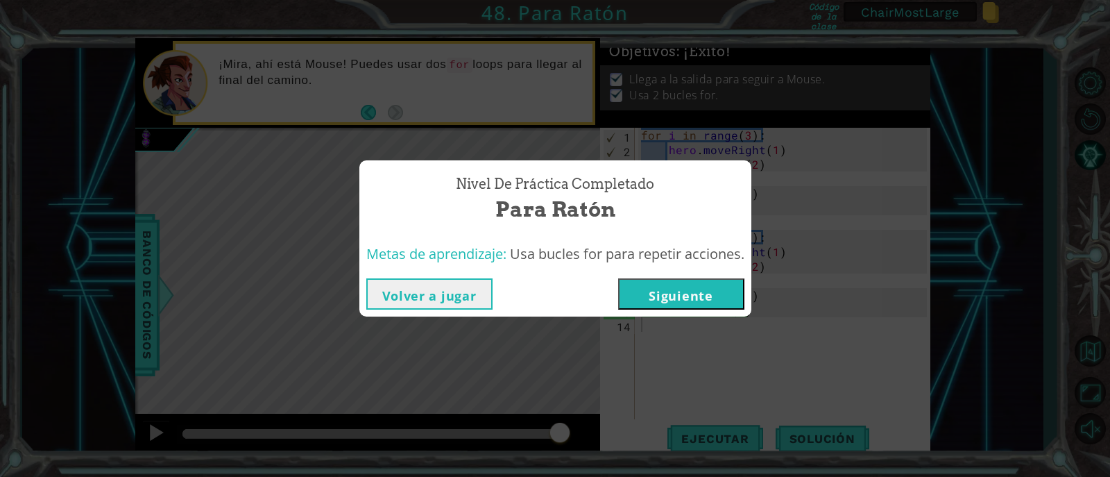
click at [665, 291] on button "Siguiente" at bounding box center [681, 293] width 126 height 31
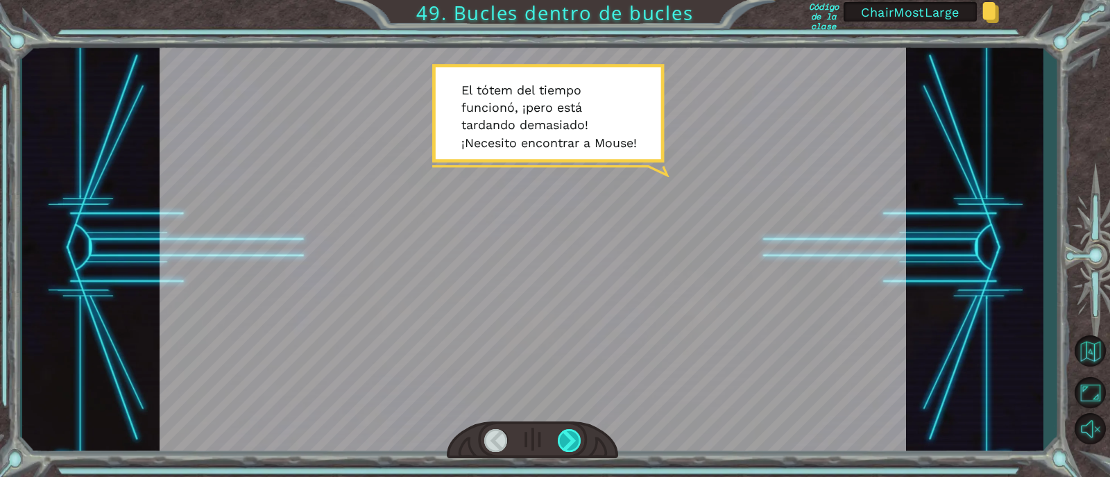
click at [576, 443] on div at bounding box center [570, 440] width 24 height 23
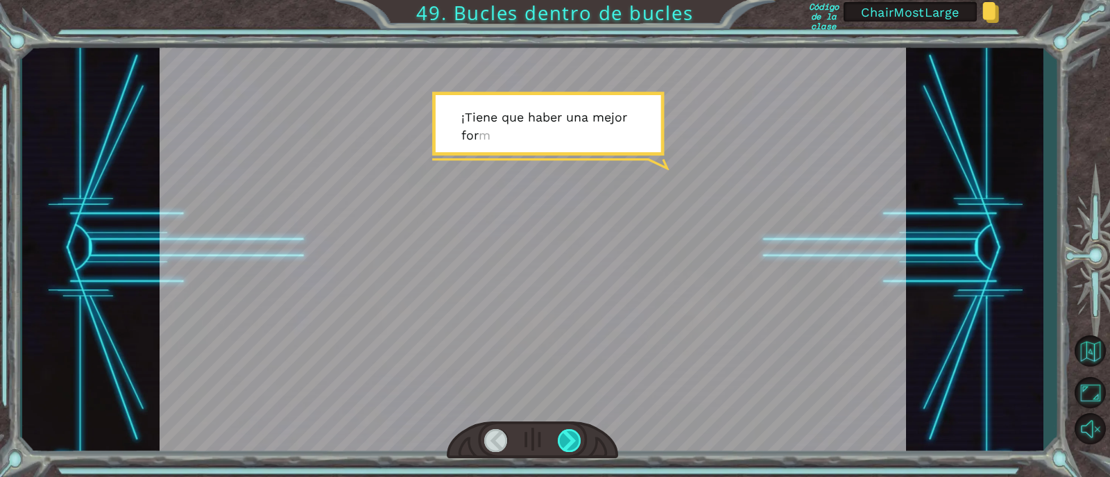
click at [577, 443] on div at bounding box center [570, 440] width 24 height 23
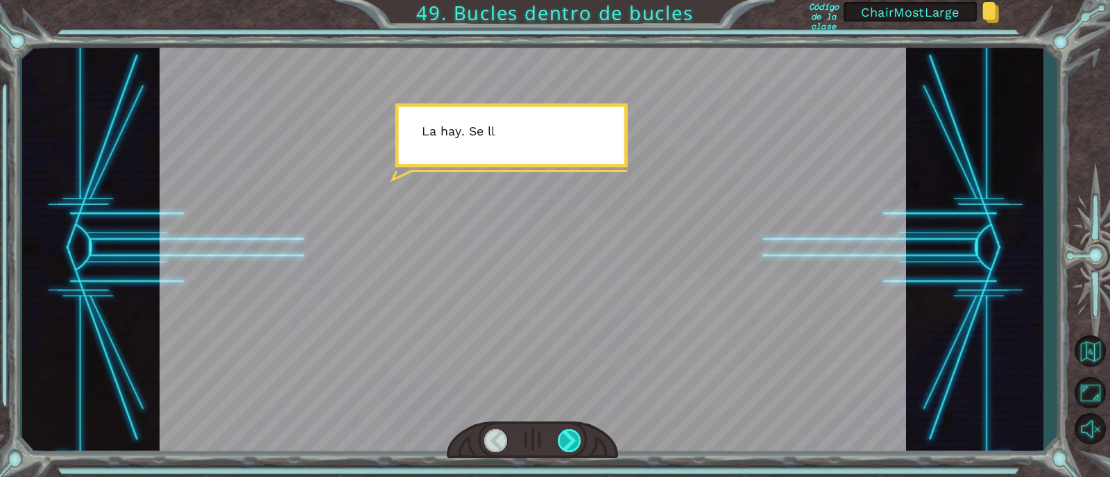
click at [577, 443] on div at bounding box center [570, 440] width 24 height 23
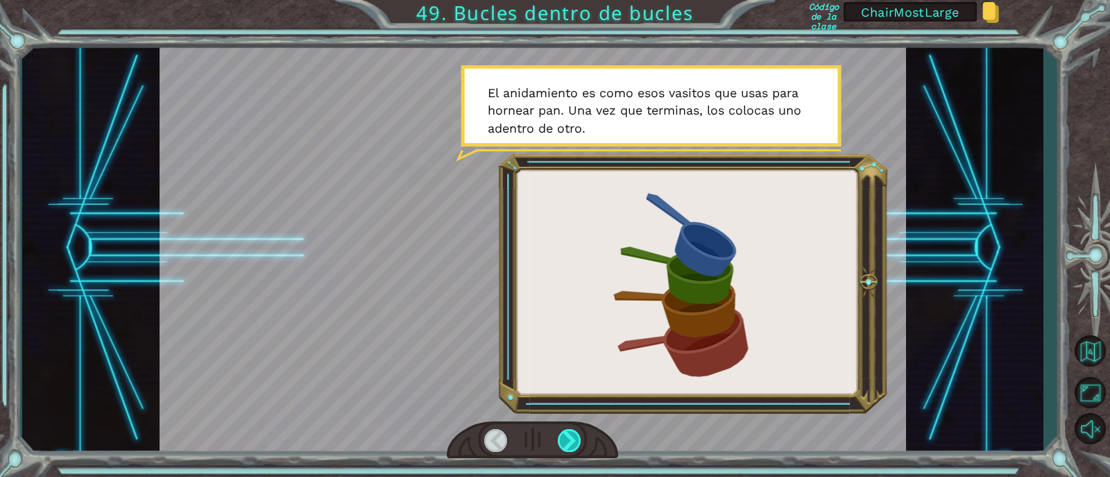
click at [577, 443] on div at bounding box center [570, 440] width 24 height 23
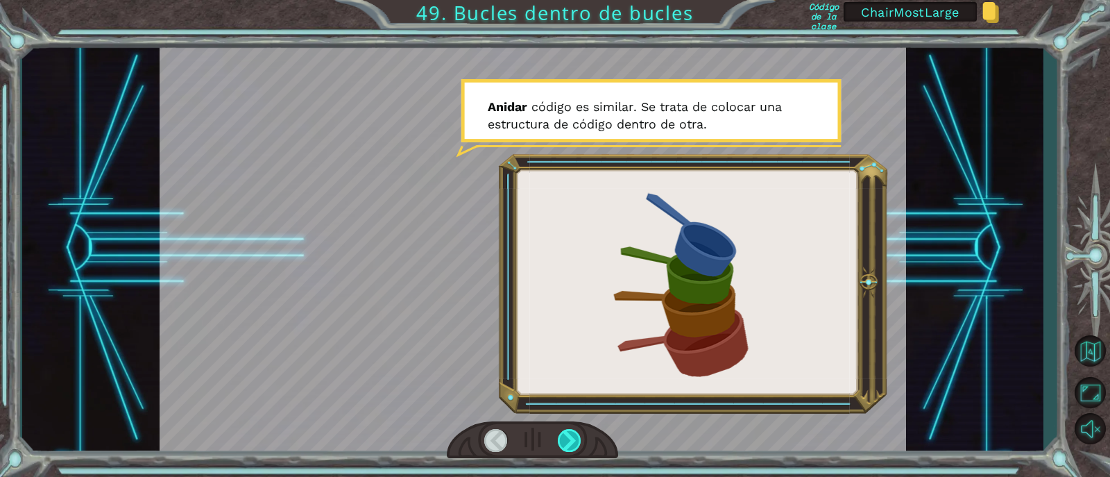
click at [569, 443] on div at bounding box center [570, 440] width 24 height 23
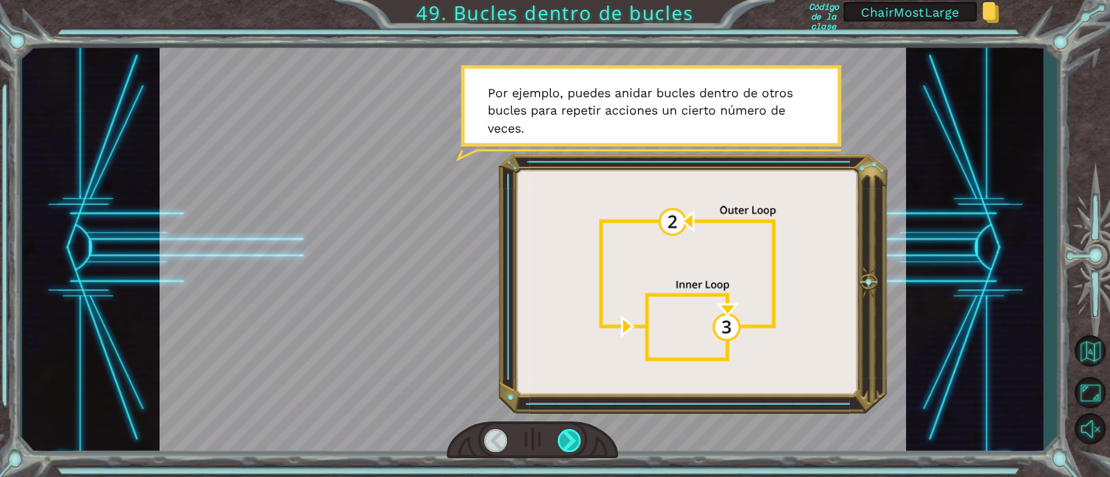
click at [570, 443] on div at bounding box center [570, 440] width 24 height 23
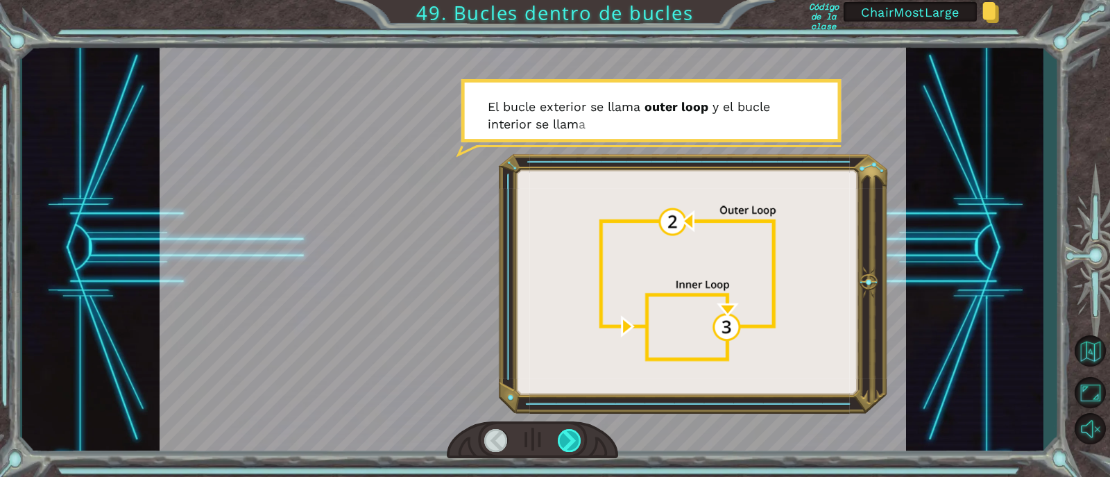
click at [570, 443] on div at bounding box center [570, 440] width 24 height 23
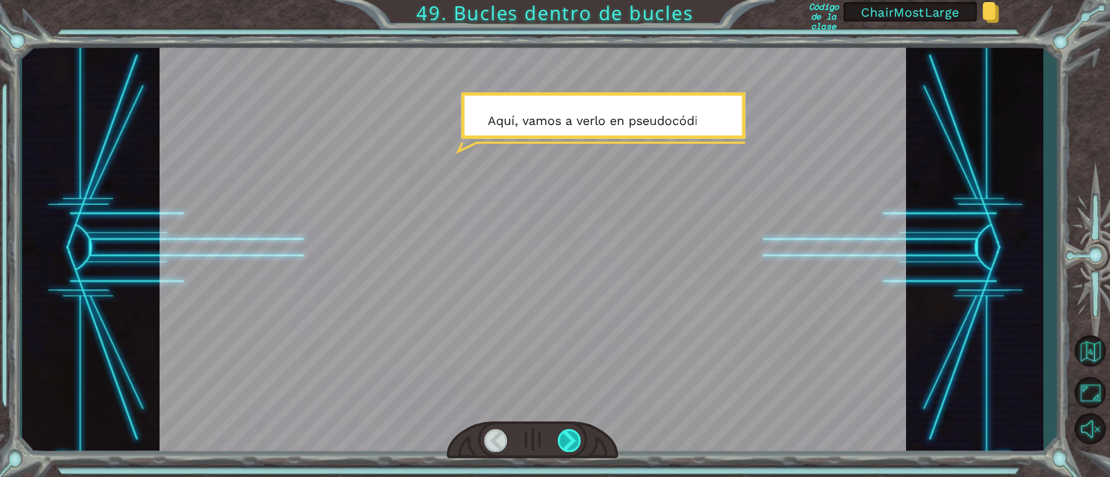
click at [570, 443] on div at bounding box center [570, 440] width 24 height 23
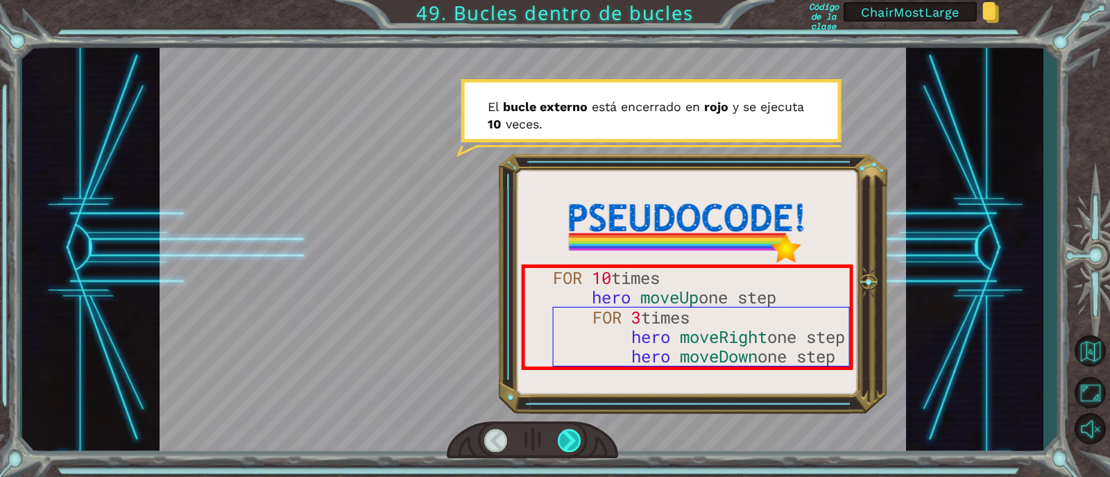
click at [569, 438] on div at bounding box center [570, 440] width 24 height 23
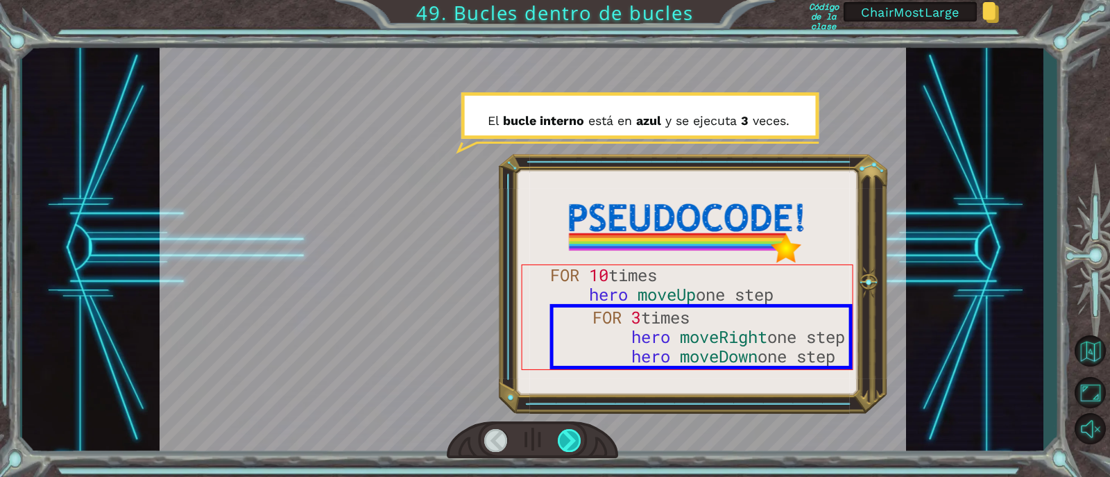
click at [565, 445] on div at bounding box center [570, 440] width 24 height 23
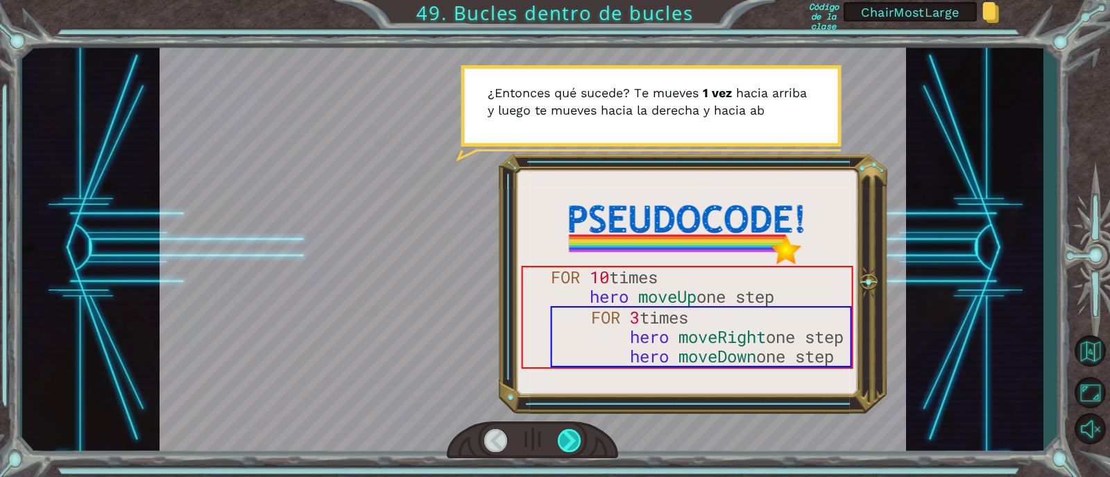
click at [571, 436] on div at bounding box center [570, 440] width 24 height 23
click at [572, 434] on div at bounding box center [570, 440] width 24 height 23
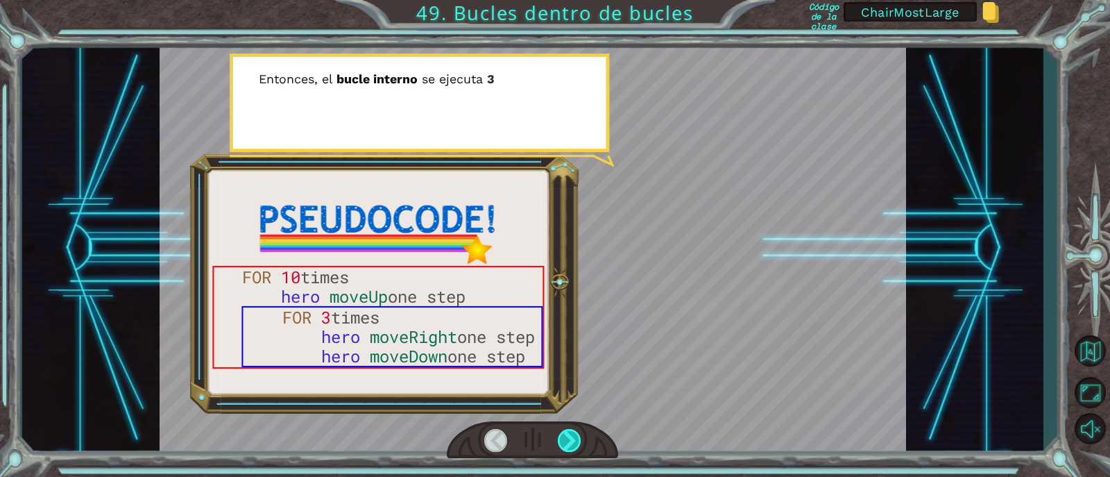
click at [572, 433] on div at bounding box center [570, 440] width 24 height 23
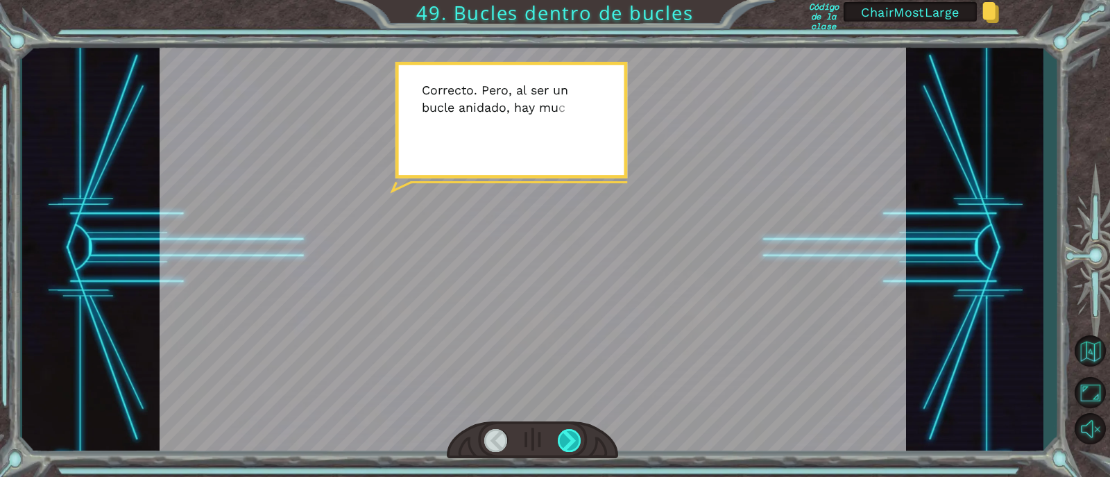
click at [573, 431] on div at bounding box center [570, 440] width 24 height 23
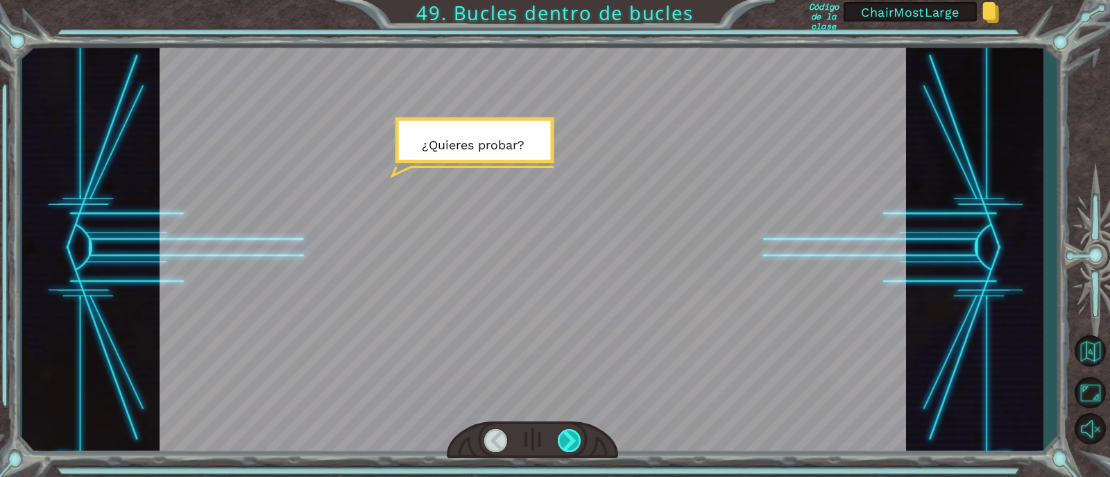
click at [574, 437] on div at bounding box center [570, 440] width 24 height 23
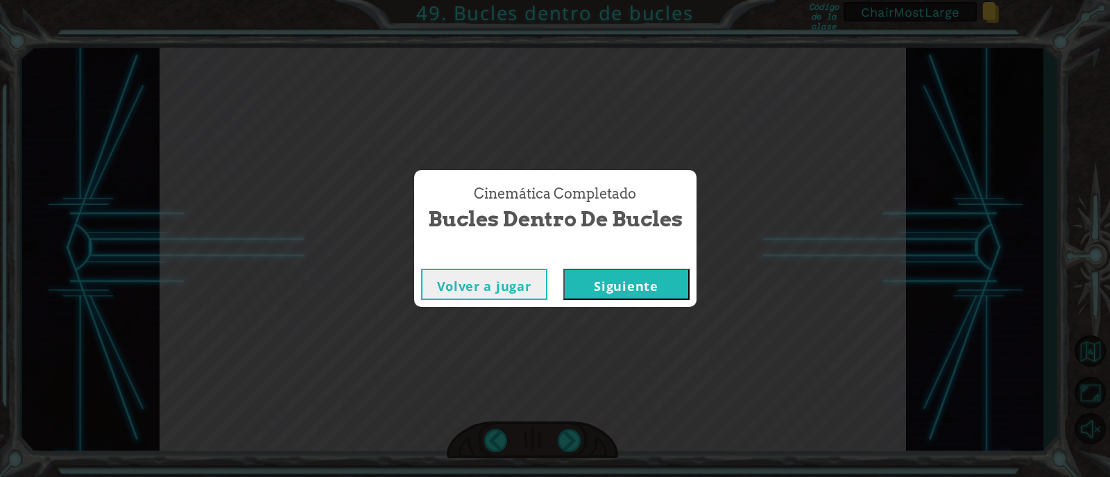
click at [650, 298] on button "Siguiente" at bounding box center [627, 284] width 126 height 31
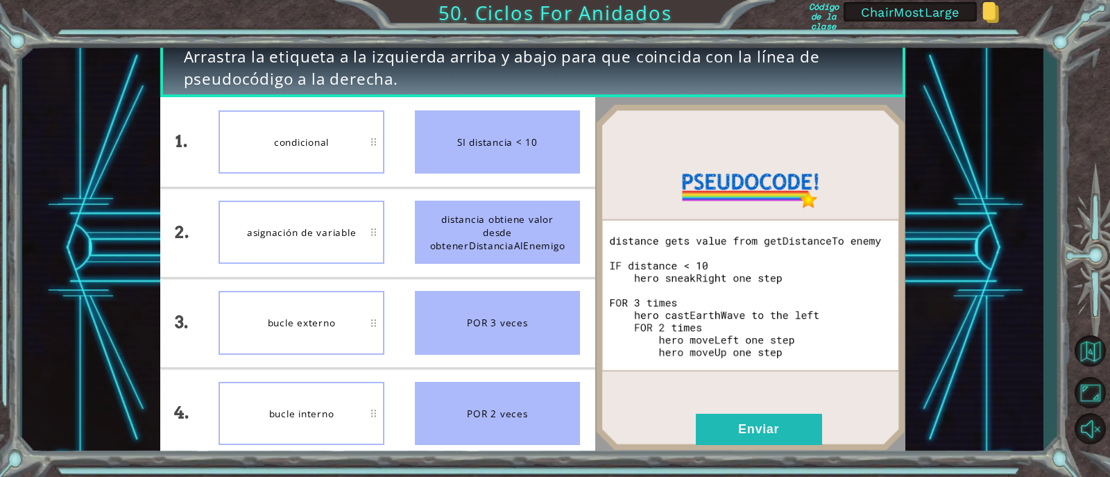
click at [479, 323] on div "POR 3 veces" at bounding box center [497, 322] width 165 height 63
click at [539, 325] on div "POR 3 veces" at bounding box center [497, 322] width 165 height 63
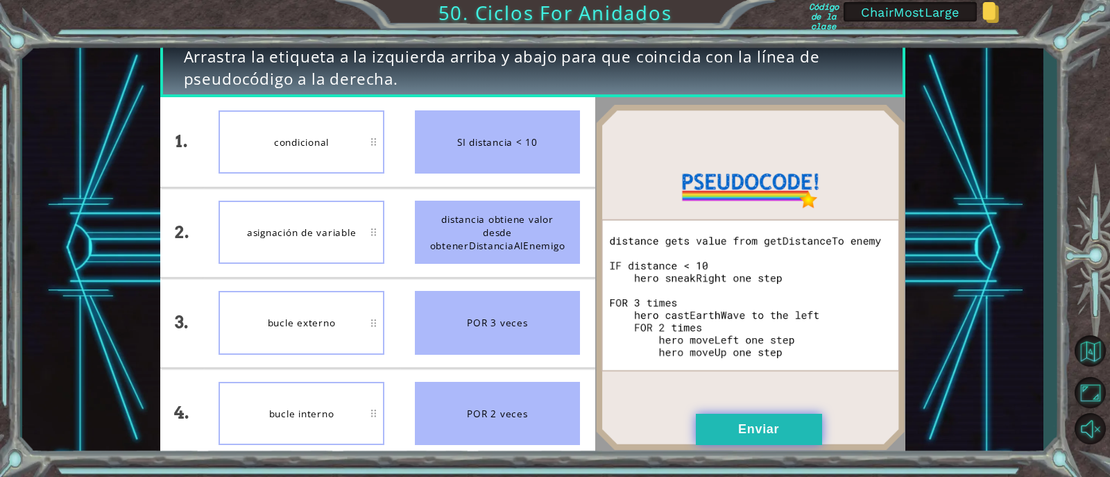
click at [728, 432] on button "Enviar" at bounding box center [759, 429] width 126 height 31
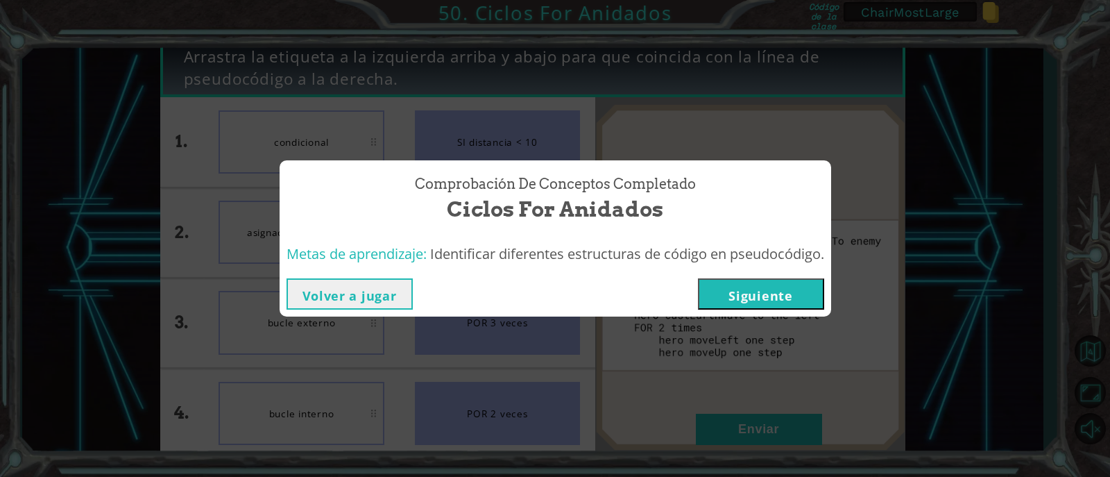
click at [748, 301] on button "Siguiente" at bounding box center [761, 293] width 126 height 31
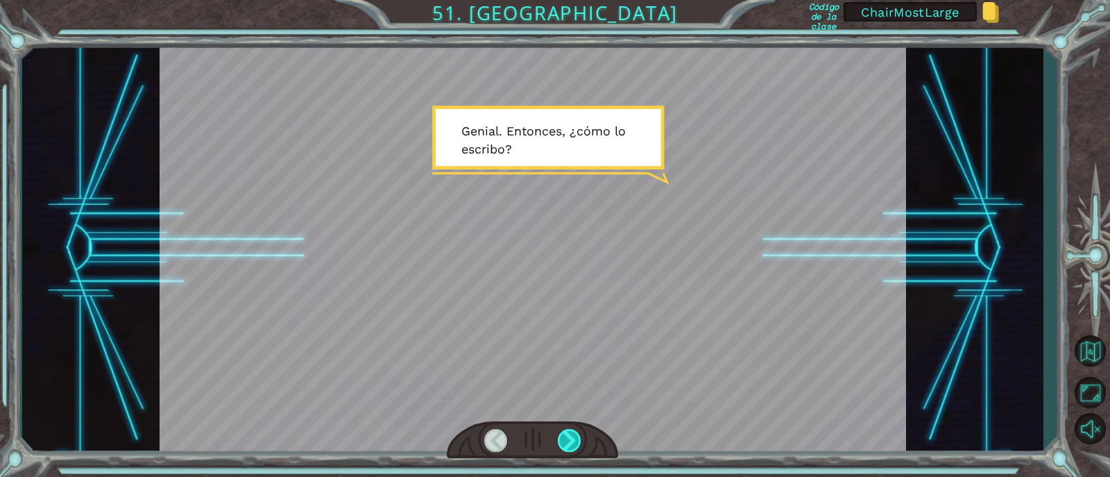
click at [570, 434] on div at bounding box center [570, 440] width 24 height 23
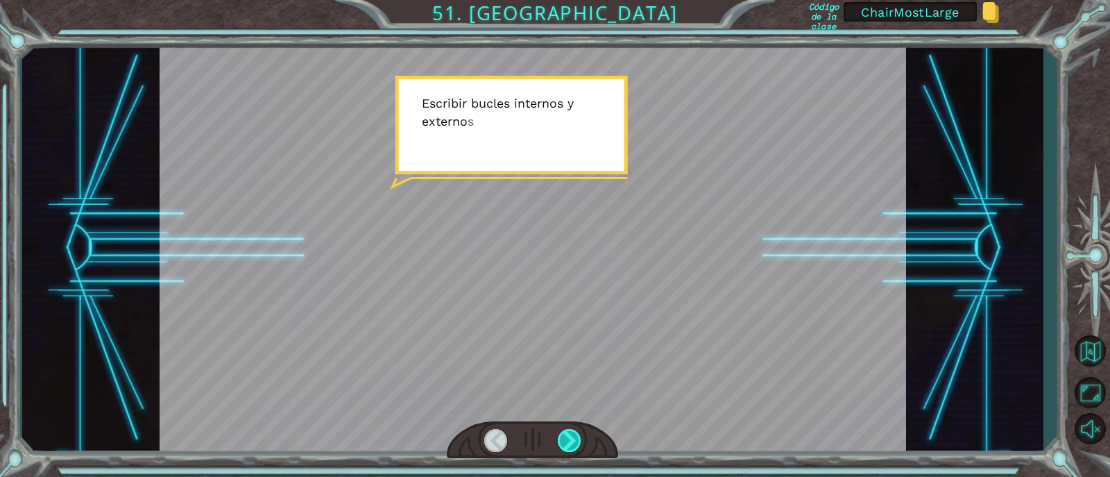
click at [570, 434] on div at bounding box center [570, 440] width 24 height 23
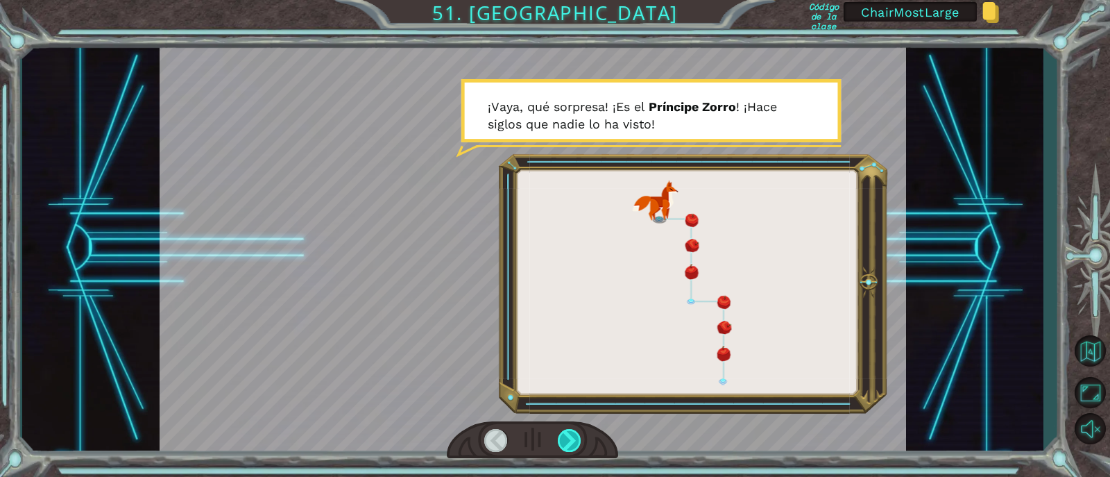
click at [570, 434] on div at bounding box center [570, 440] width 24 height 23
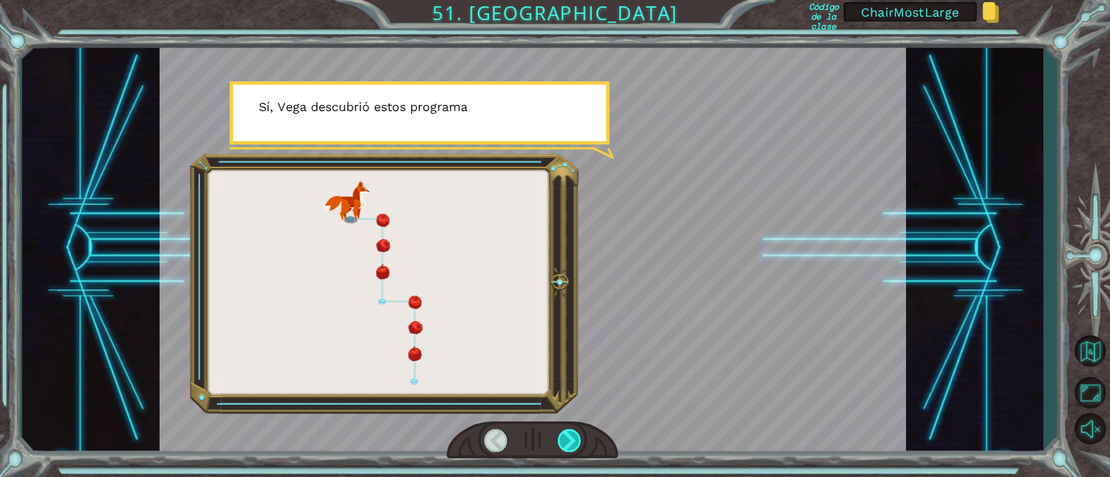
click at [570, 437] on div at bounding box center [570, 440] width 24 height 23
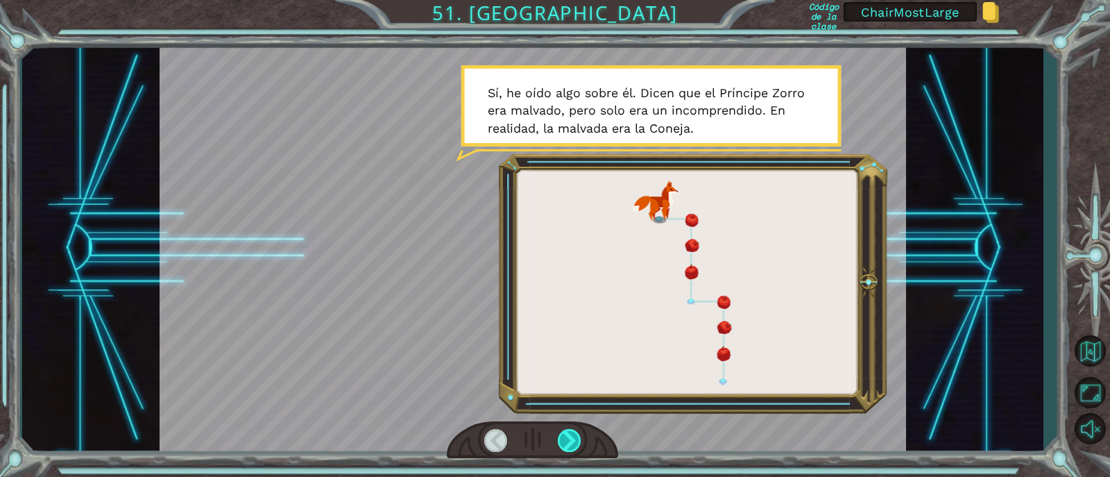
click at [568, 438] on div at bounding box center [570, 440] width 24 height 23
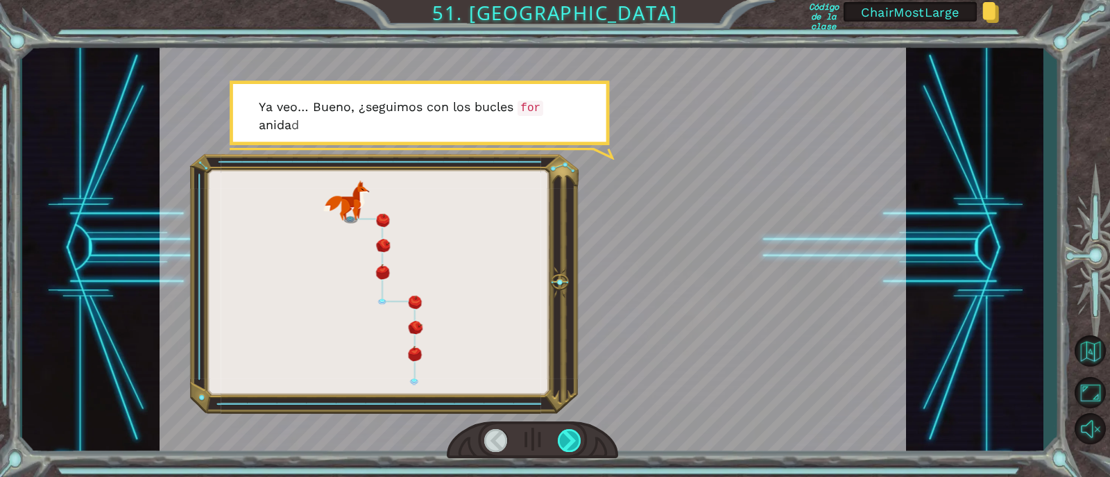
click at [575, 435] on div at bounding box center [570, 440] width 24 height 23
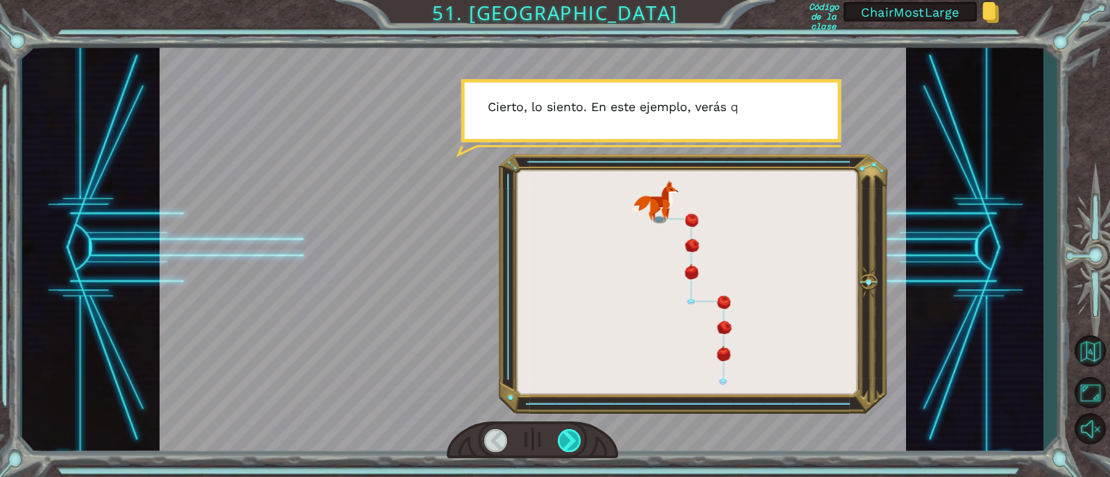
click at [574, 441] on div at bounding box center [570, 440] width 24 height 23
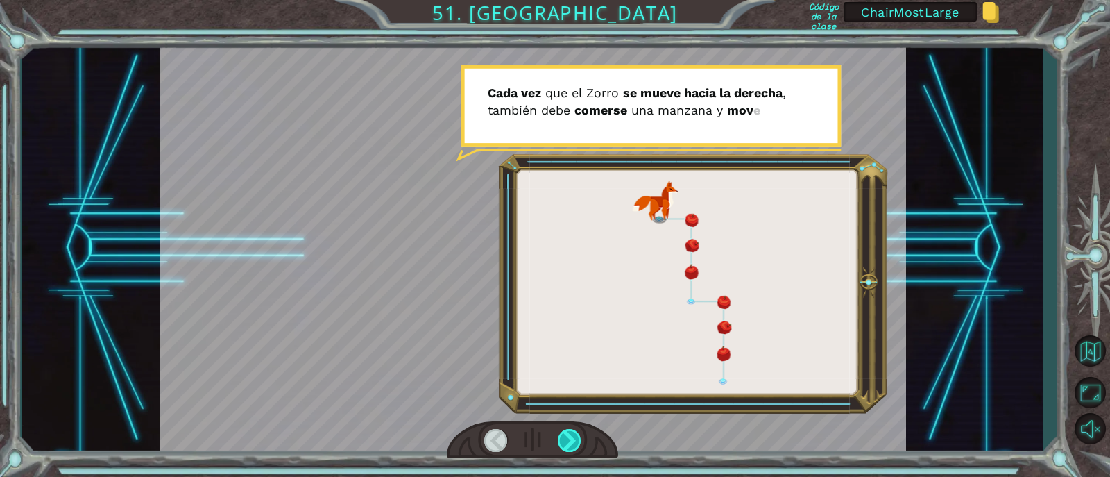
click at [575, 439] on div at bounding box center [570, 440] width 24 height 23
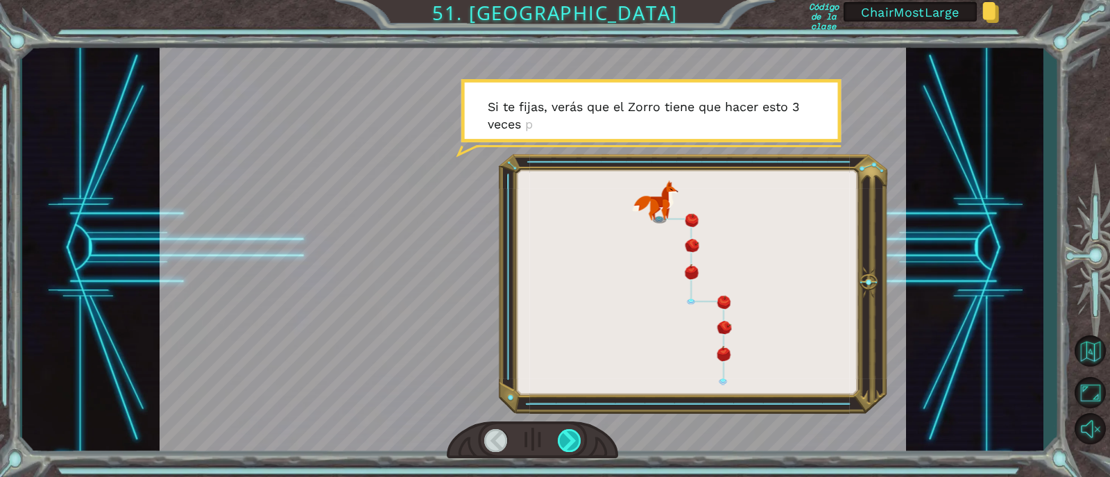
click at [571, 441] on div at bounding box center [570, 440] width 24 height 23
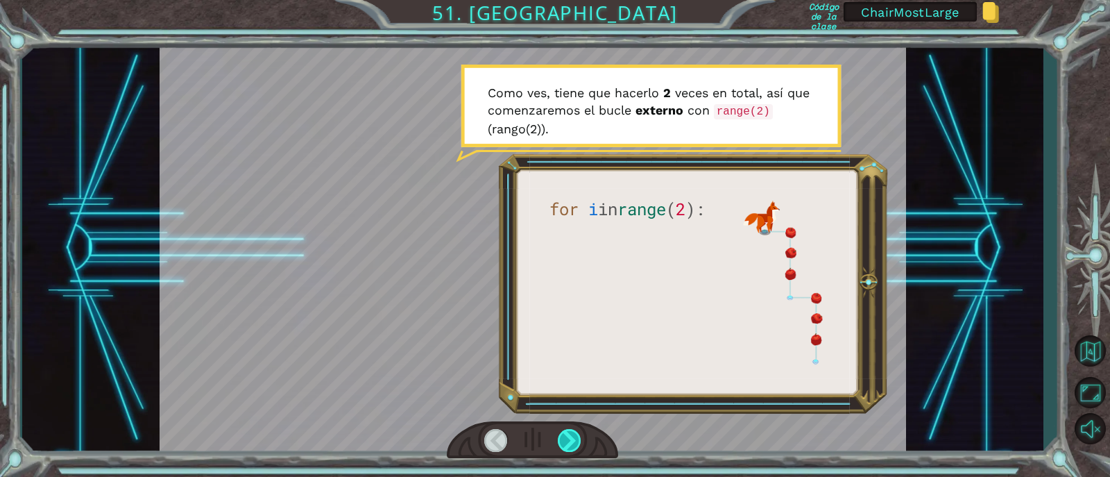
click at [578, 441] on div at bounding box center [570, 440] width 24 height 23
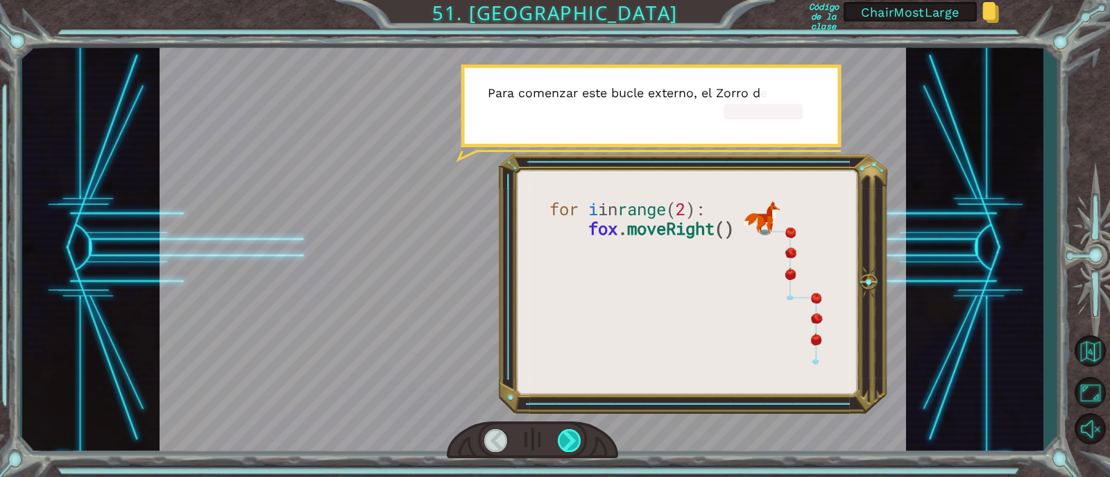
click at [577, 441] on div at bounding box center [570, 440] width 24 height 23
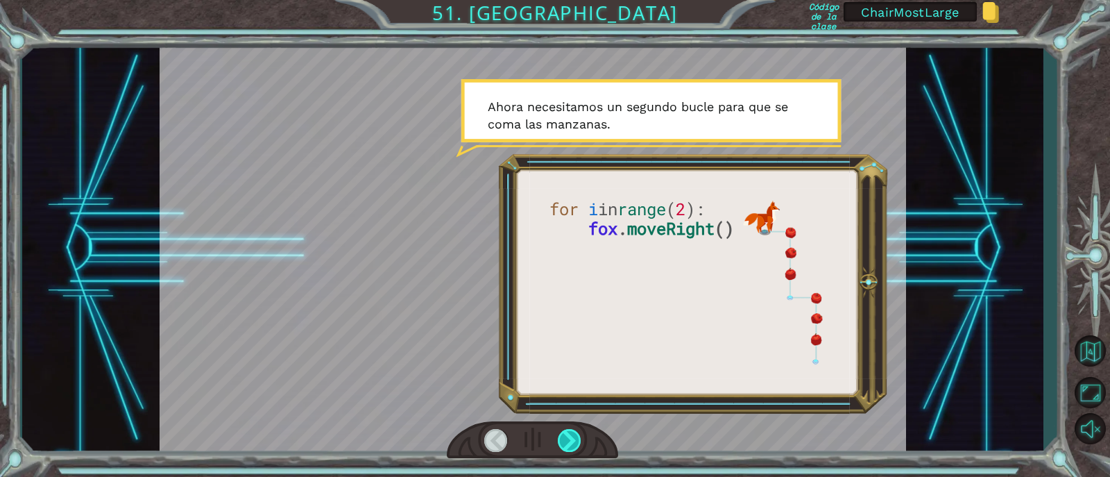
click at [576, 439] on div at bounding box center [570, 440] width 24 height 23
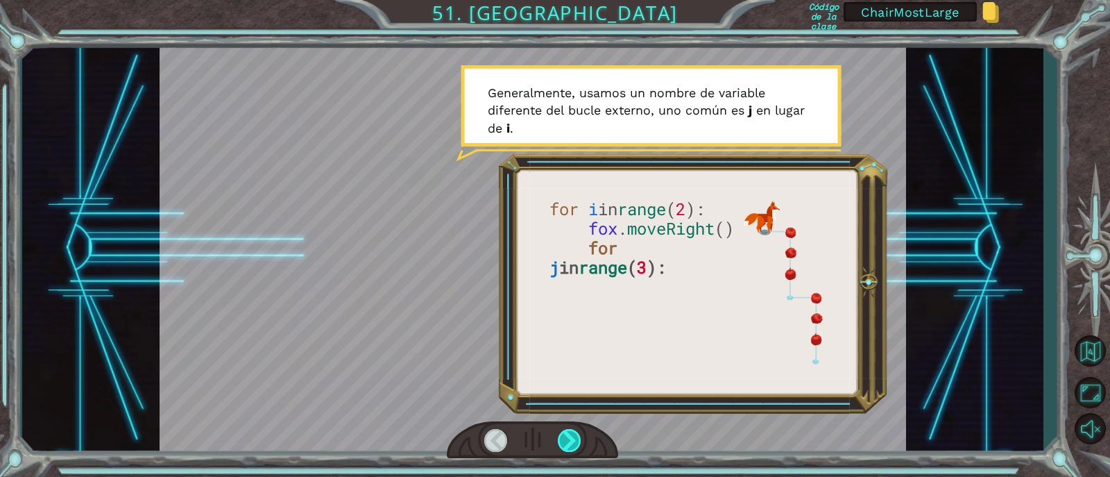
click at [576, 436] on div at bounding box center [570, 440] width 24 height 23
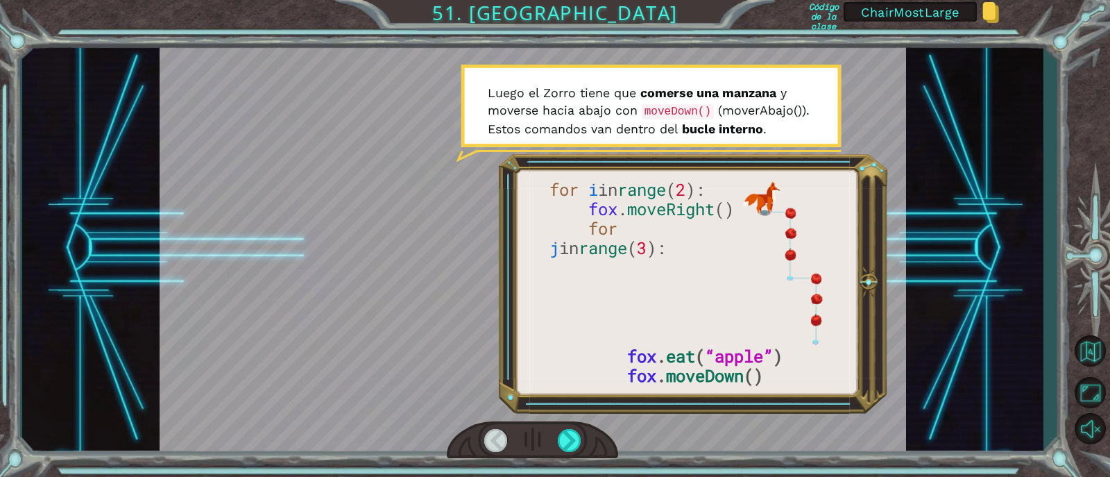
drag, startPoint x: 638, startPoint y: 357, endPoint x: 736, endPoint y: 357, distance: 97.9
click at [736, 357] on div at bounding box center [533, 248] width 746 height 420
click at [737, 363] on div at bounding box center [533, 248] width 746 height 420
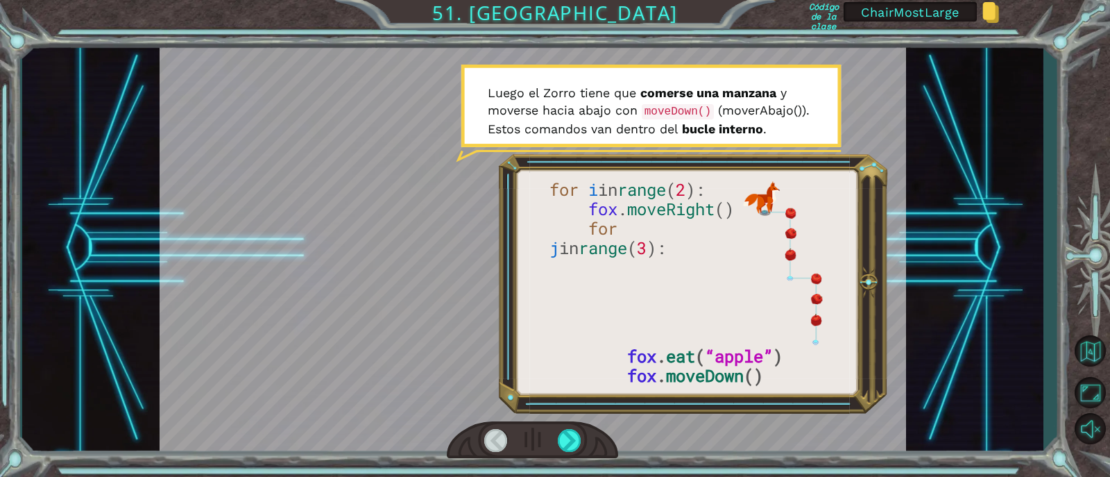
click at [728, 380] on div at bounding box center [533, 248] width 746 height 420
click at [582, 437] on div at bounding box center [532, 439] width 171 height 37
click at [579, 437] on div at bounding box center [570, 440] width 24 height 23
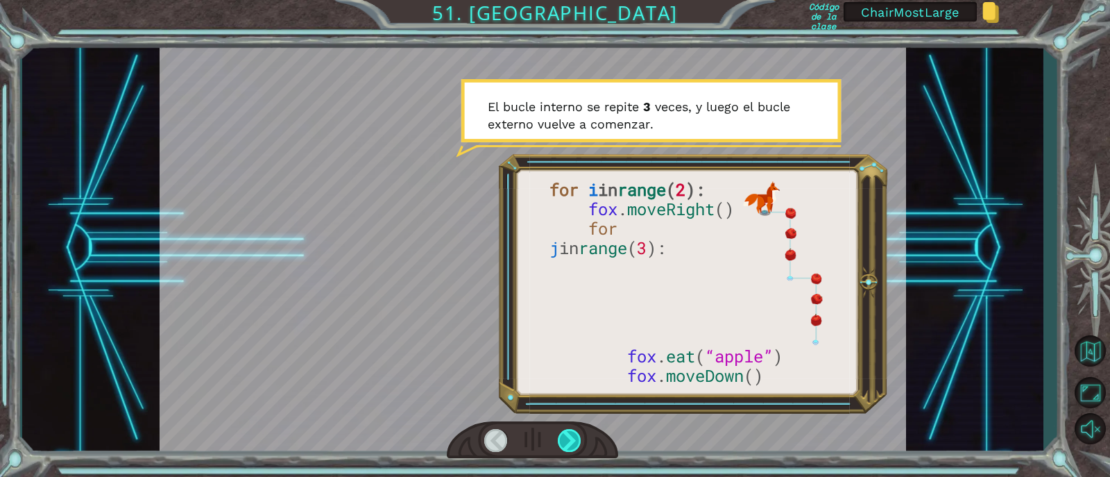
click at [566, 432] on div at bounding box center [570, 440] width 24 height 23
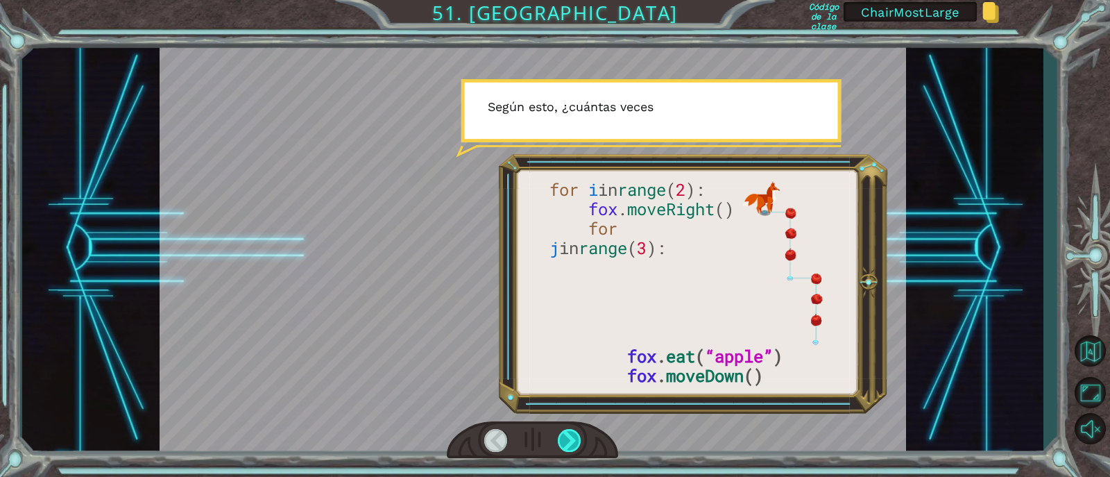
click at [572, 433] on div at bounding box center [570, 440] width 24 height 23
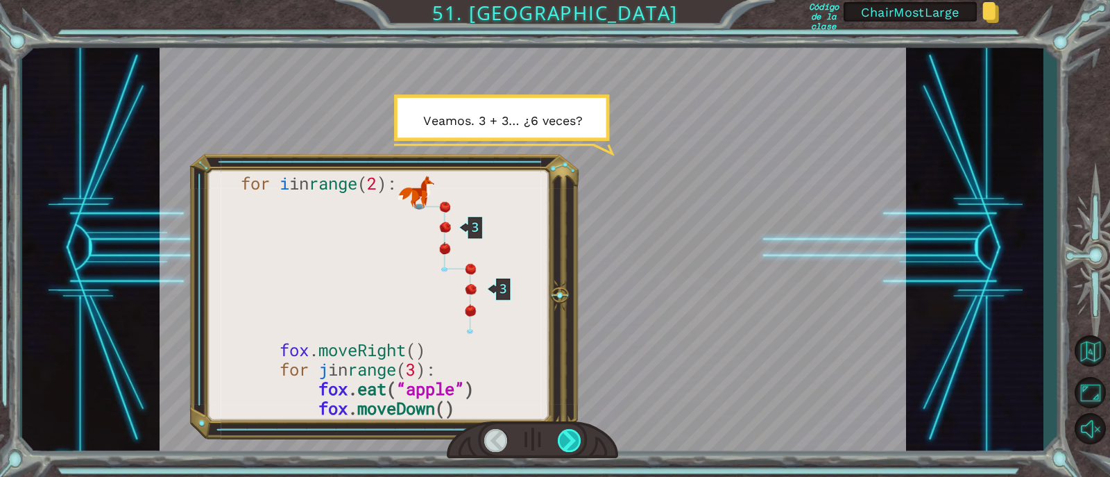
click at [571, 438] on div at bounding box center [570, 440] width 24 height 23
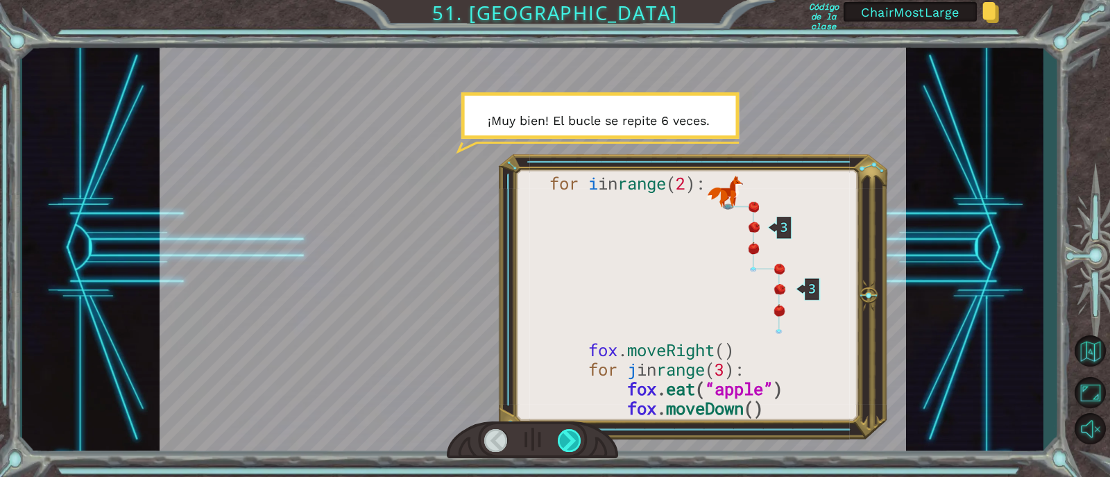
click at [574, 443] on div at bounding box center [570, 440] width 24 height 23
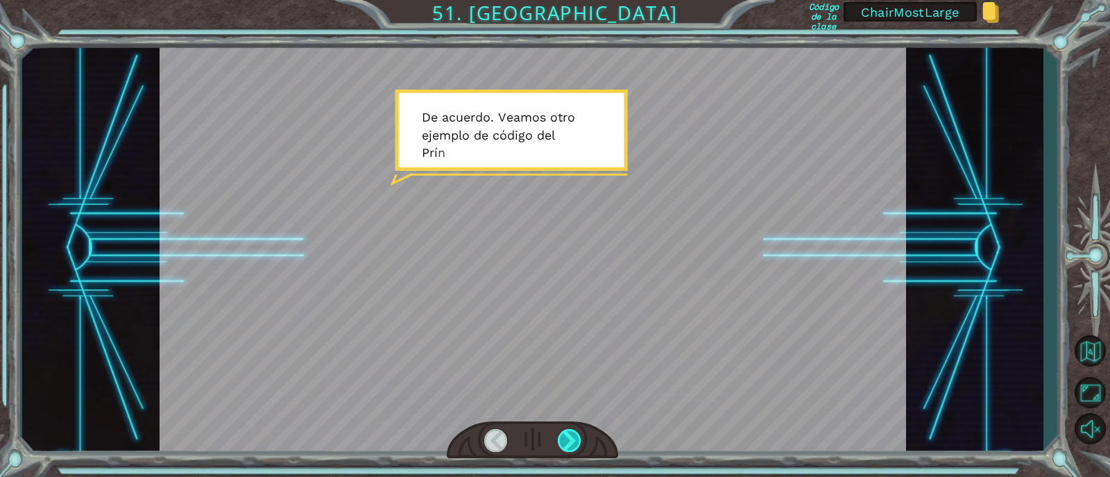
click at [574, 443] on div at bounding box center [570, 440] width 24 height 23
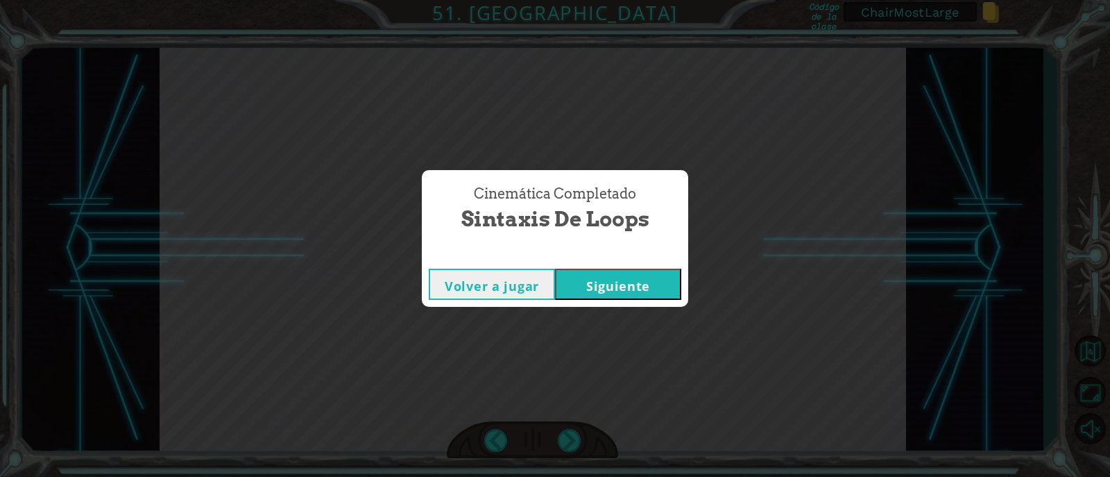
click at [612, 296] on button "Siguiente" at bounding box center [618, 284] width 126 height 31
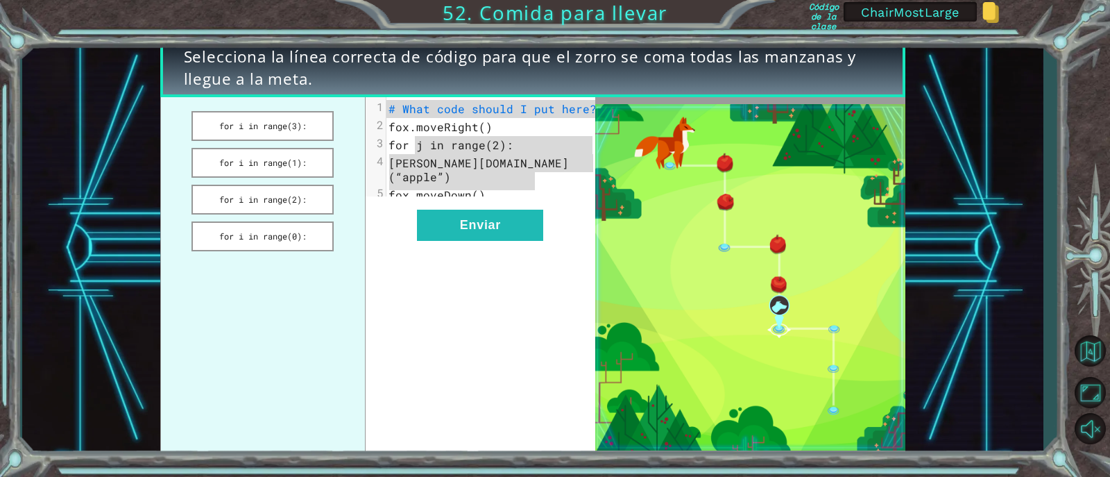
drag, startPoint x: 415, startPoint y: 146, endPoint x: 539, endPoint y: 183, distance: 129.1
click at [539, 183] on div "1 # What code should I put here? 2 [PERSON_NAME].moveRight() 3 for j in range(2…" at bounding box center [497, 152] width 220 height 104
click at [416, 111] on span "# What code should I put here?" at bounding box center [493, 108] width 208 height 15
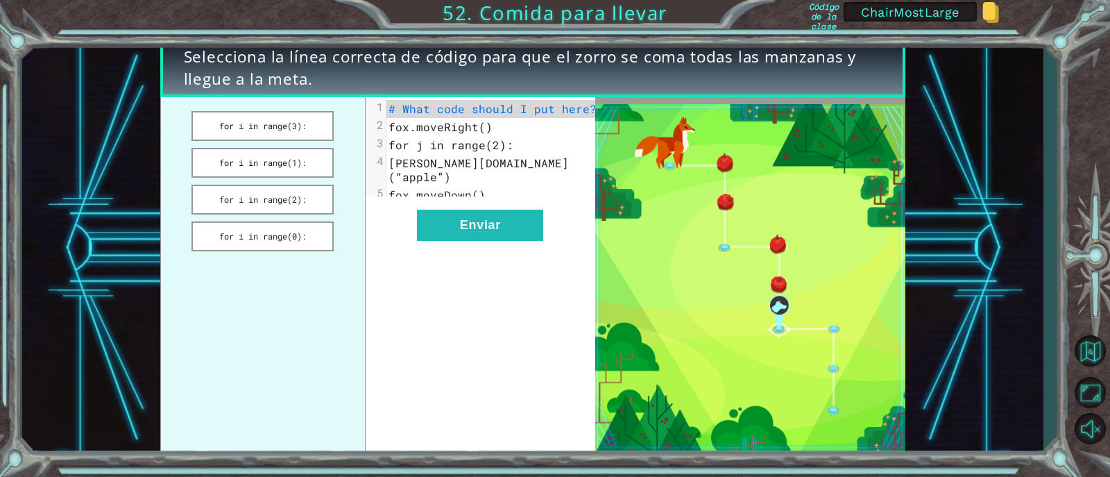
click at [416, 111] on span "# What code should I put here?" at bounding box center [493, 108] width 208 height 15
click at [260, 204] on button "for i in range(2):" at bounding box center [263, 200] width 143 height 30
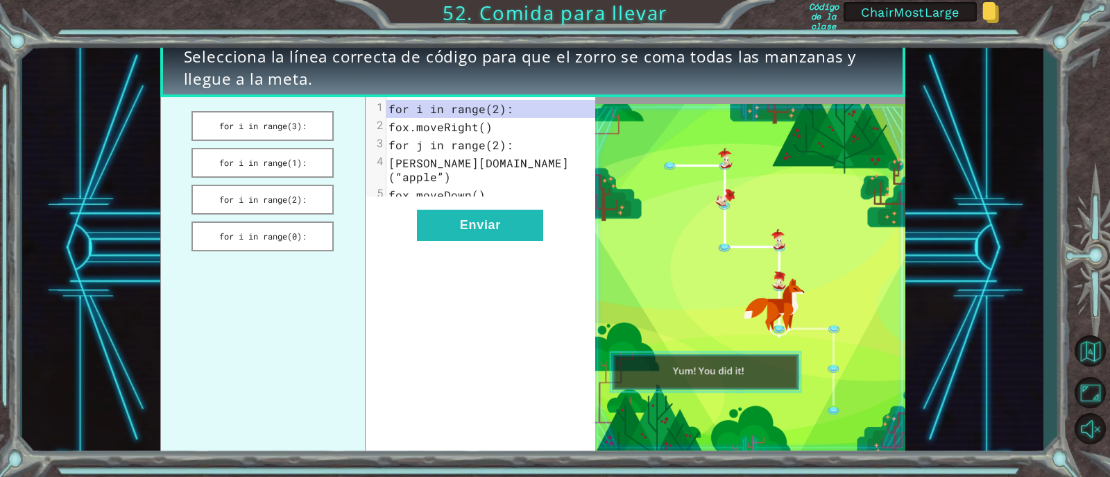
click at [484, 142] on span "for j in range(2):" at bounding box center [451, 144] width 125 height 15
click at [500, 163] on span "[PERSON_NAME][DOMAIN_NAME](“apple”)" at bounding box center [479, 169] width 180 height 28
click at [510, 188] on pre "fox.moveDown()" at bounding box center [497, 195] width 220 height 18
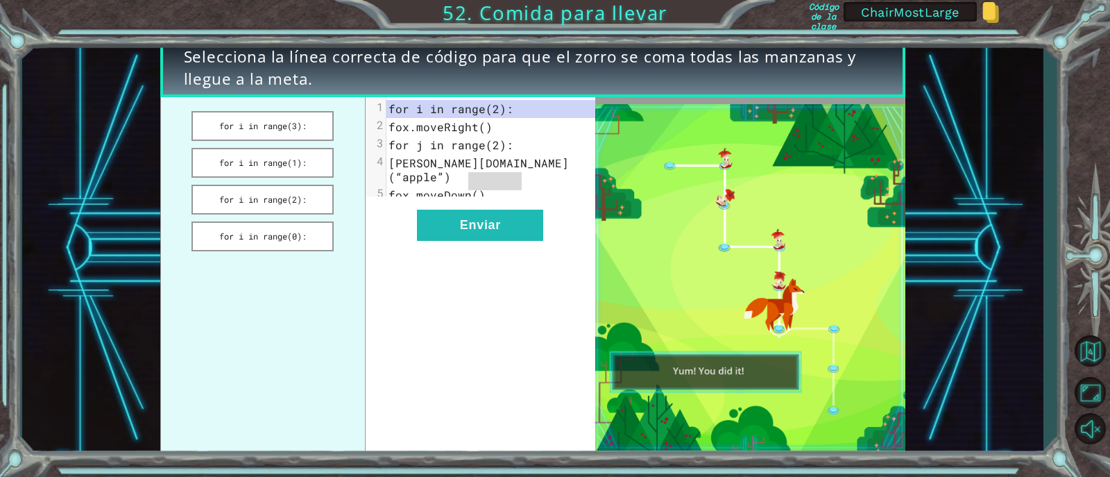
click at [518, 153] on pre "for j in range(2):" at bounding box center [497, 145] width 220 height 18
click at [516, 162] on span "[PERSON_NAME][DOMAIN_NAME](“apple”)" at bounding box center [479, 169] width 180 height 28
click at [486, 187] on span "fox.moveDown()" at bounding box center [437, 194] width 97 height 15
click at [503, 189] on pre "fox.moveDown()" at bounding box center [497, 195] width 220 height 18
click at [526, 214] on button "Enviar" at bounding box center [480, 225] width 126 height 31
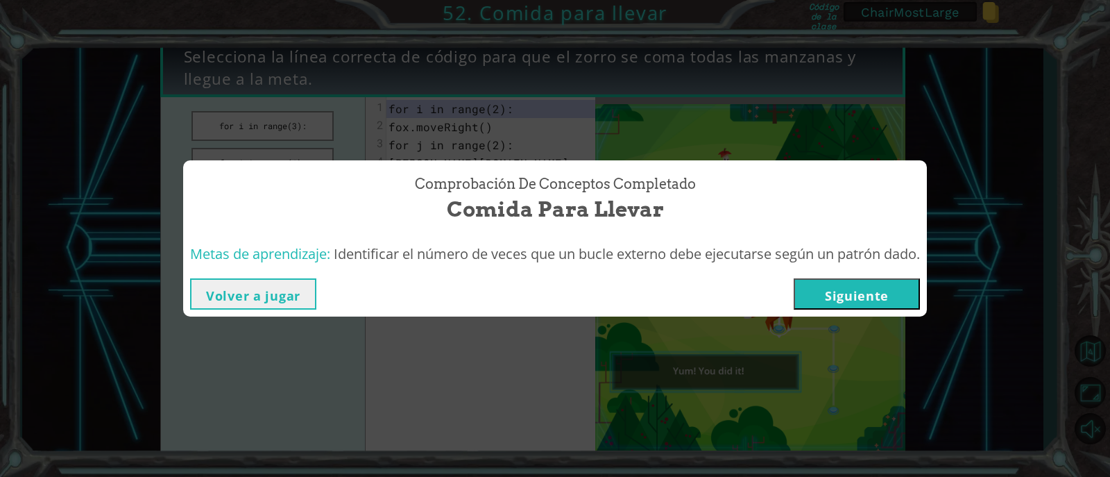
click at [869, 294] on button "Siguiente" at bounding box center [857, 293] width 126 height 31
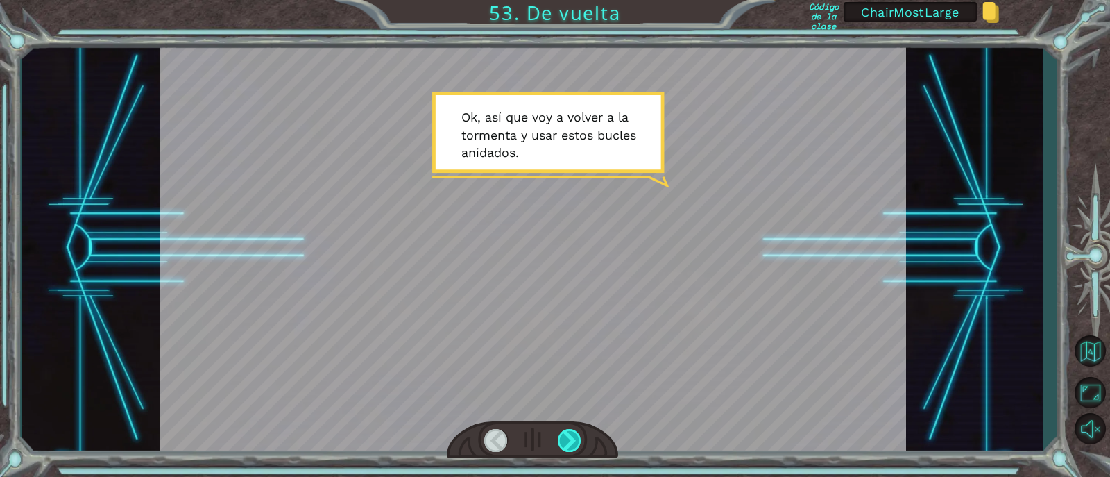
click at [567, 439] on div at bounding box center [570, 440] width 24 height 23
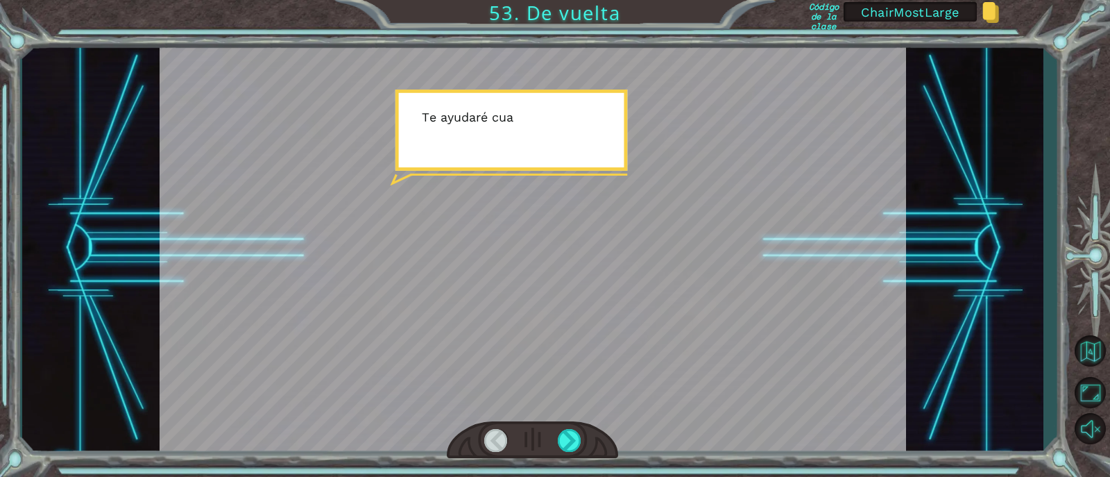
click at [564, 427] on div at bounding box center [532, 439] width 171 height 37
click at [564, 426] on div at bounding box center [532, 439] width 171 height 37
click at [570, 446] on div at bounding box center [570, 440] width 24 height 23
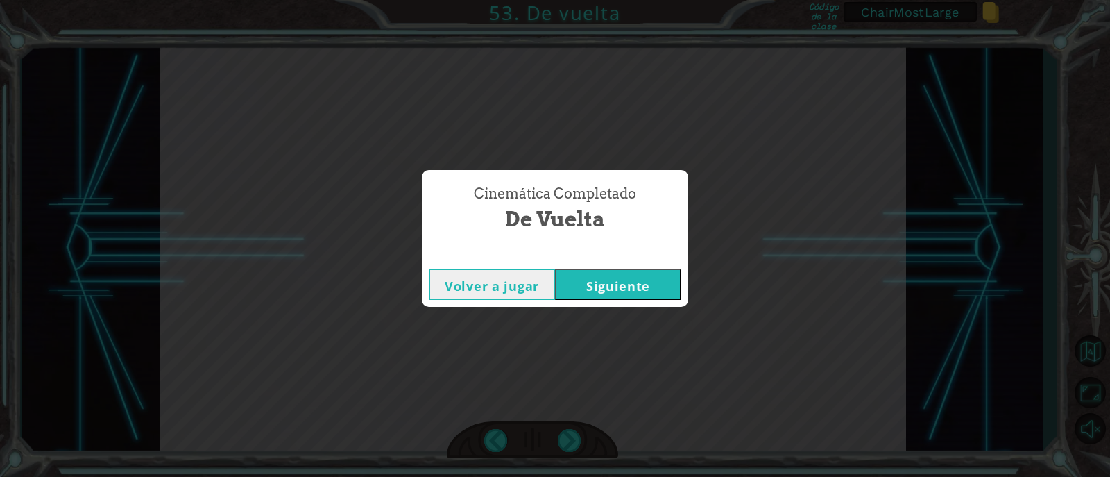
click at [621, 284] on button "Siguiente" at bounding box center [618, 284] width 126 height 31
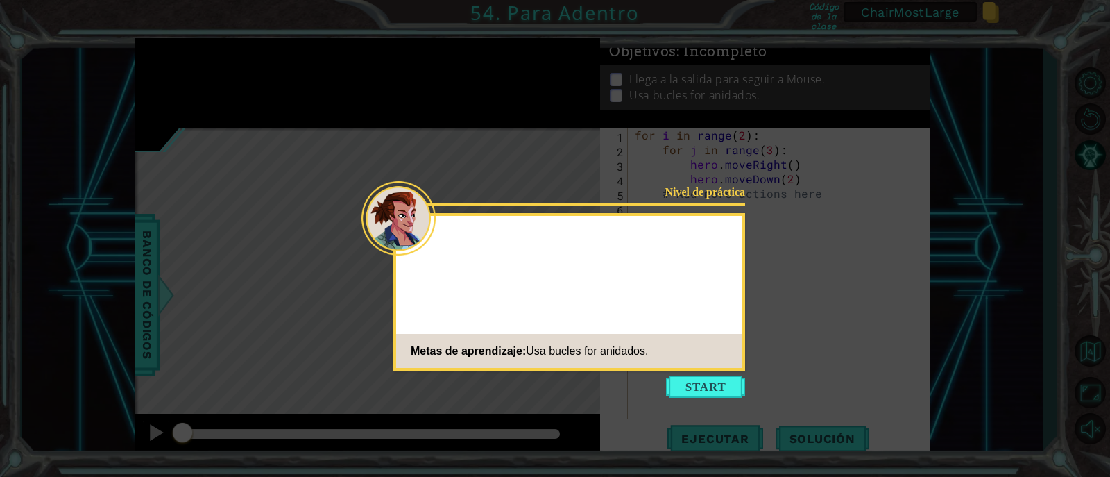
click at [720, 387] on button "Start" at bounding box center [705, 386] width 79 height 22
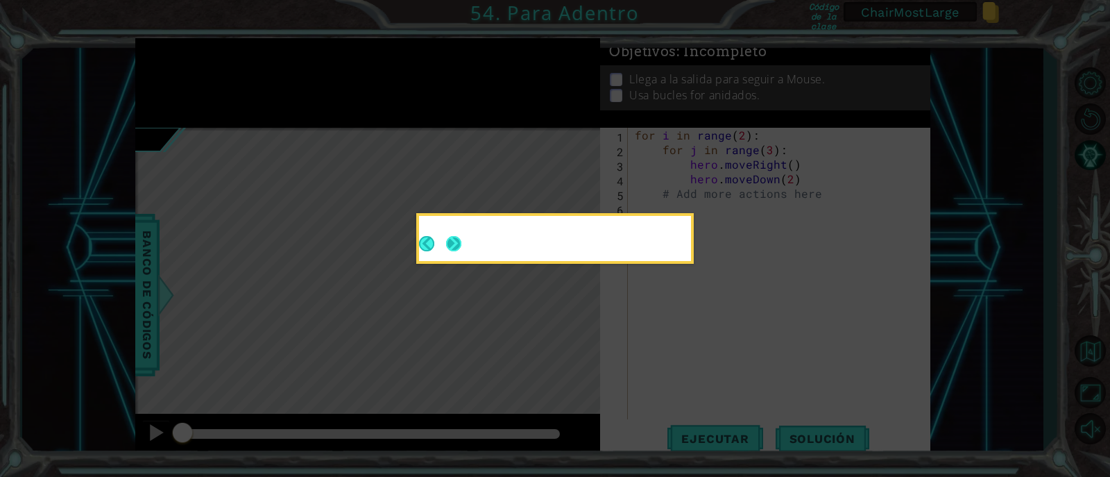
click at [453, 246] on button "Next" at bounding box center [453, 243] width 17 height 17
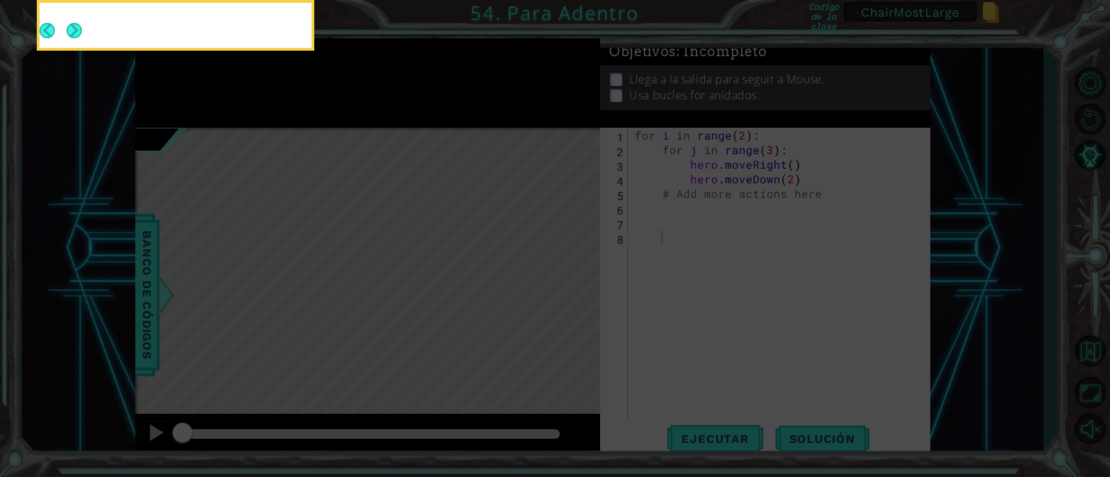
click at [453, 246] on icon at bounding box center [555, 71] width 1110 height 811
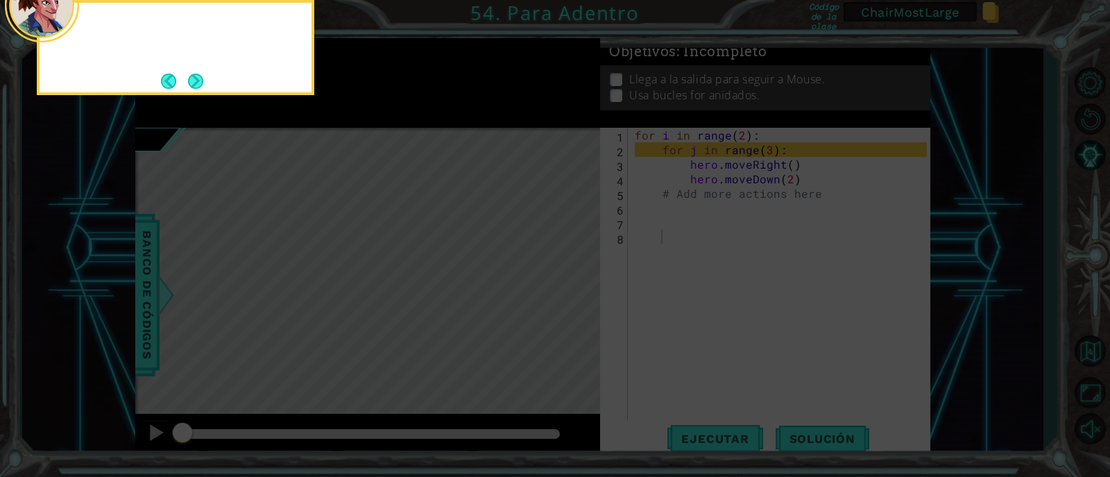
click at [453, 246] on icon at bounding box center [555, 71] width 1110 height 811
click at [200, 79] on button "Next" at bounding box center [196, 80] width 19 height 19
click at [200, 79] on icon at bounding box center [555, 71] width 1110 height 811
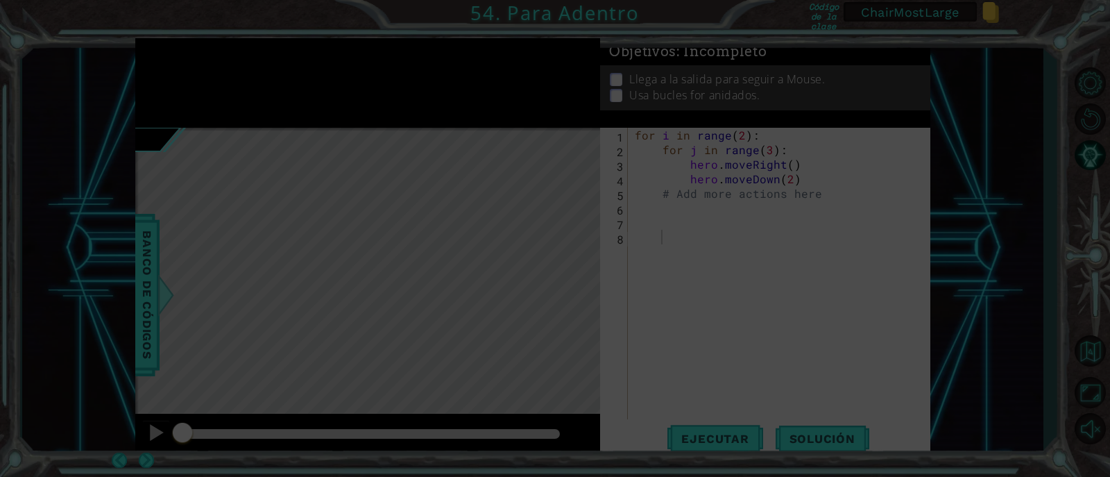
click at [200, 79] on icon at bounding box center [555, 238] width 1110 height 477
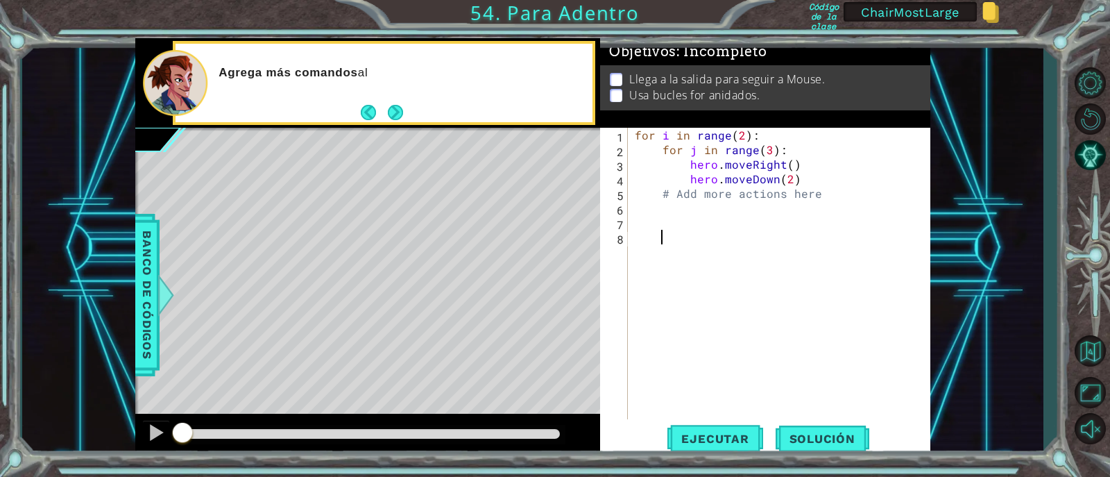
click at [400, 99] on div "Agrega más comandos al" at bounding box center [384, 83] width 417 height 78
click at [393, 109] on button "Next" at bounding box center [395, 112] width 17 height 17
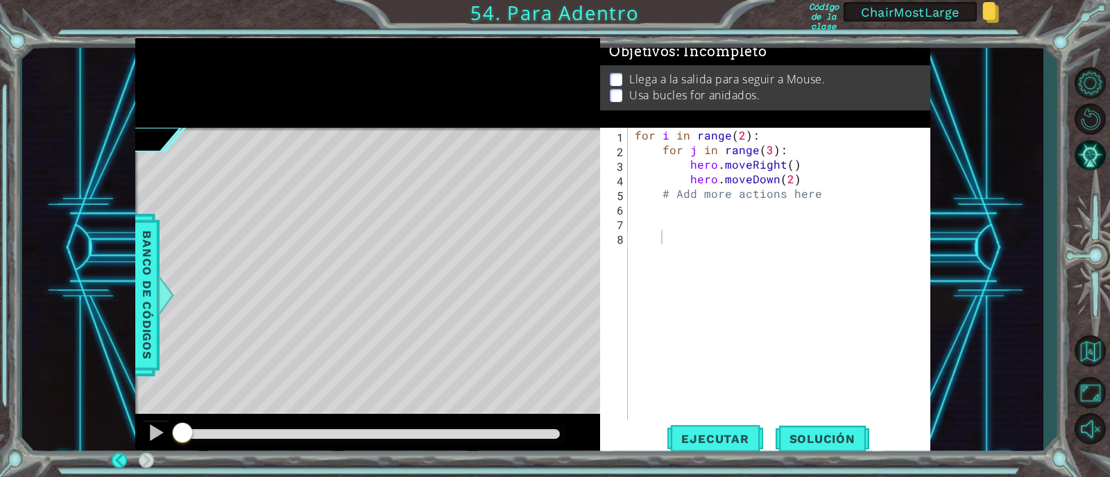
click at [393, 109] on div at bounding box center [367, 83] width 465 height 90
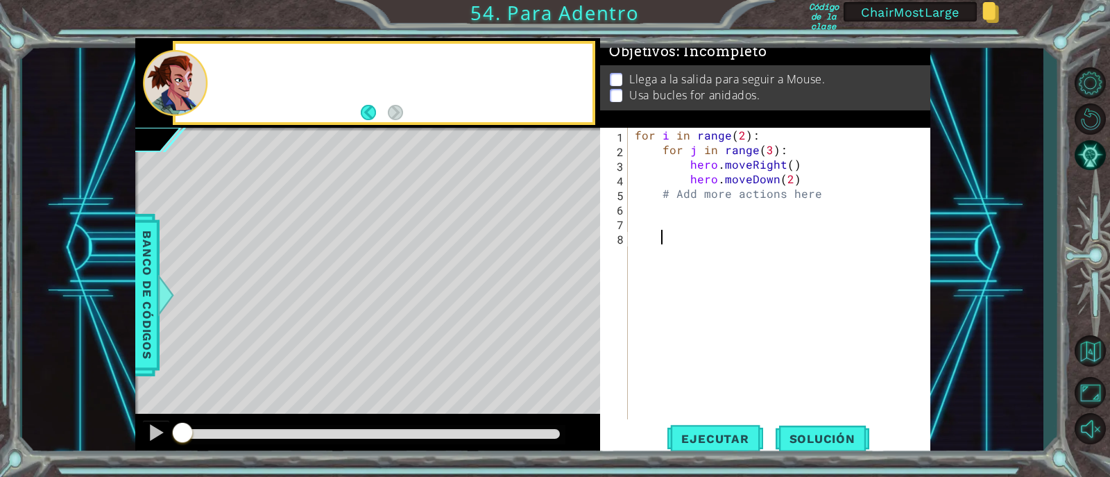
click at [739, 318] on div "for i in range ( 2 ) : for j in range ( 3 ) : hero . moveRight ( ) hero . moveD…" at bounding box center [783, 288] width 302 height 321
click at [631, 258] on div "1 2 3 4 5 6 7 8 for i in range ( 2 ) : for j in range ( 3 ) : hero . moveRight …" at bounding box center [763, 273] width 327 height 291
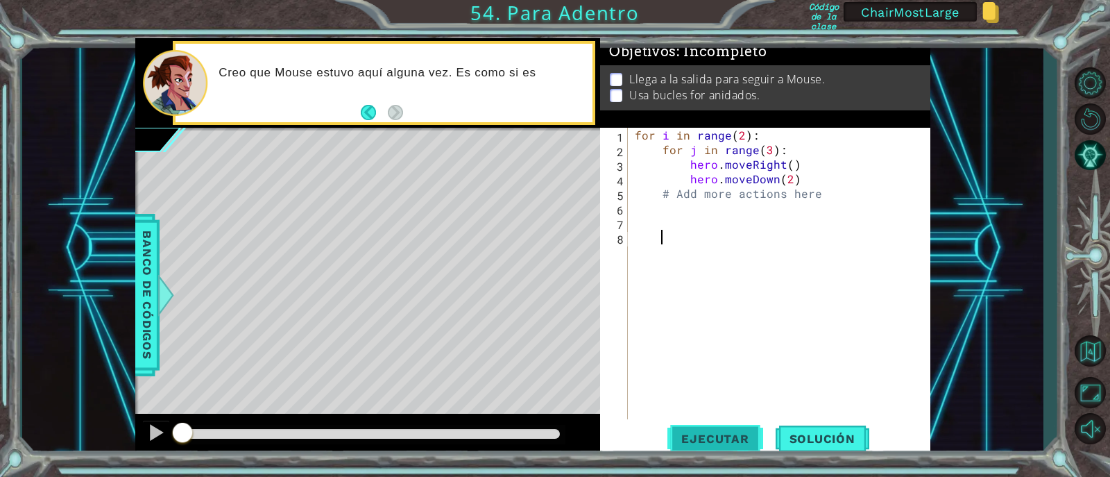
click at [738, 427] on button "Ejecutar" at bounding box center [715, 438] width 95 height 33
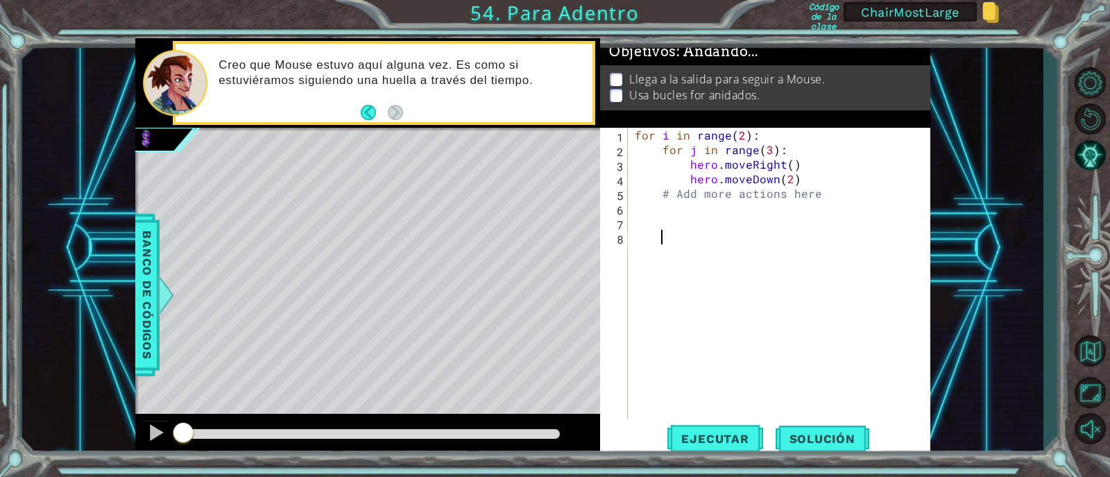
click at [652, 139] on div "for i in range ( 2 ) : for j in range ( 3 ) : hero . moveRight ( ) hero . moveD…" at bounding box center [783, 288] width 302 height 321
type textarea "for i in range(2):"
click at [699, 257] on div "for i in range ( 2 ) : for j in range ( 3 ) : hero . moveRight ( ) hero . moveD…" at bounding box center [783, 288] width 302 height 321
drag, startPoint x: 643, startPoint y: 135, endPoint x: 780, endPoint y: 136, distance: 136.7
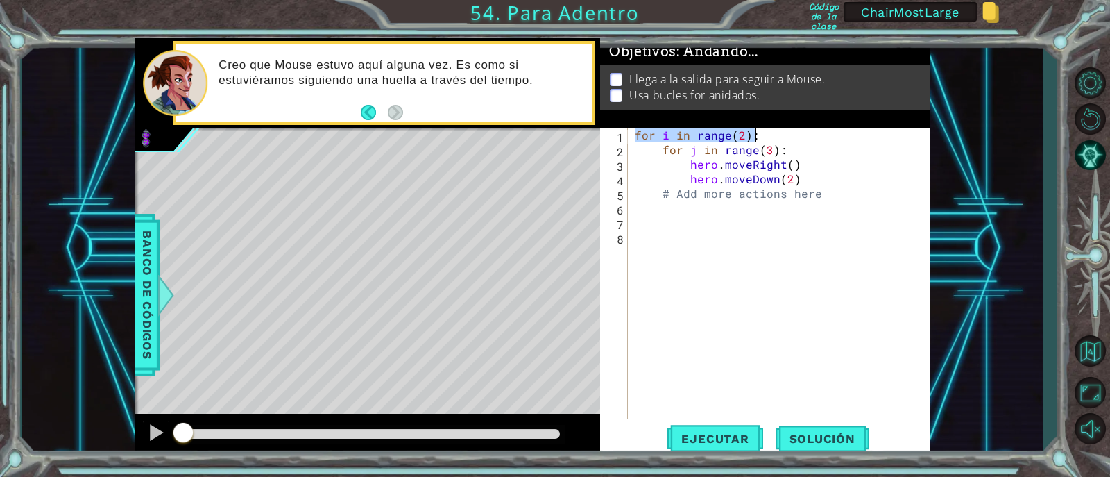
click at [780, 136] on div "for i in range ( 2 ) : for j in range ( 3 ) : hero . moveRight ( ) hero . moveD…" at bounding box center [783, 288] width 302 height 321
click at [780, 136] on div "for i in range ( 2 ) : for j in range ( 3 ) : hero . moveRight ( ) hero . moveD…" at bounding box center [779, 273] width 295 height 291
type textarea "for i in range(2):"
click at [780, 136] on div "for i in range ( 2 ) : for j in range ( 3 ) : hero . moveRight ( ) hero . moveD…" at bounding box center [783, 288] width 302 height 321
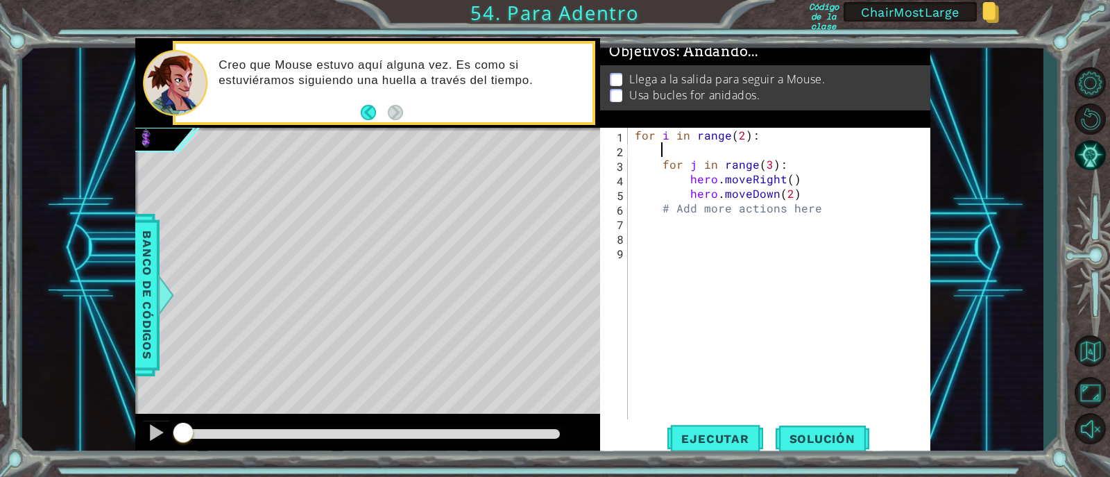
drag, startPoint x: 663, startPoint y: 152, endPoint x: 805, endPoint y: 149, distance: 142.3
click at [805, 149] on div "for i in range ( 2 ) : for j in range ( 3 ) : hero . moveRight ( ) hero . moveD…" at bounding box center [783, 288] width 302 height 321
click at [708, 142] on div "for i in range ( 2 ) : for j in range ( 3 ) : hero . moveRight ( ) hero . moveD…" at bounding box center [783, 288] width 302 height 321
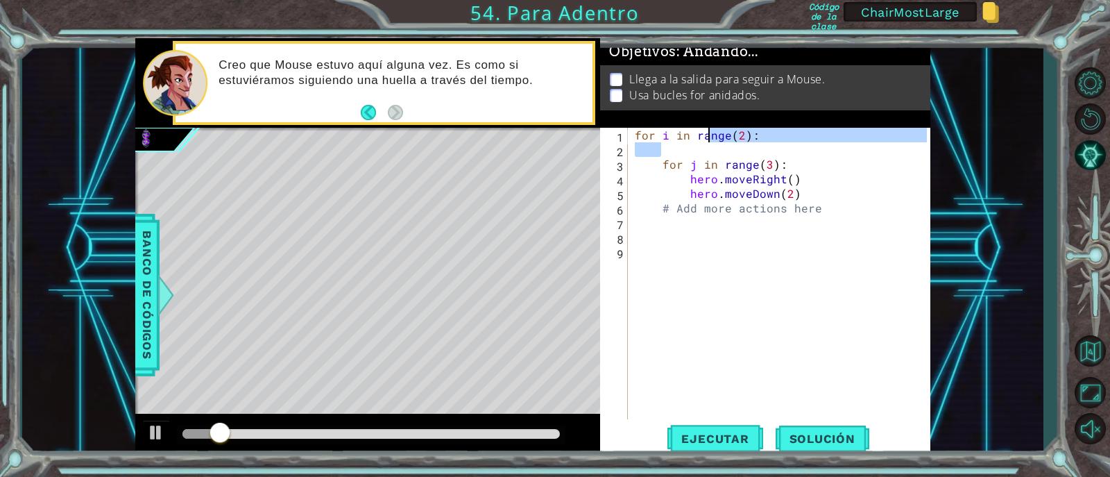
type textarea "for i in range(2):"
click at [680, 152] on div "for i in range ( 2 ) : for j in range ( 3 ) : hero . moveRight ( ) hero . moveD…" at bounding box center [779, 273] width 295 height 291
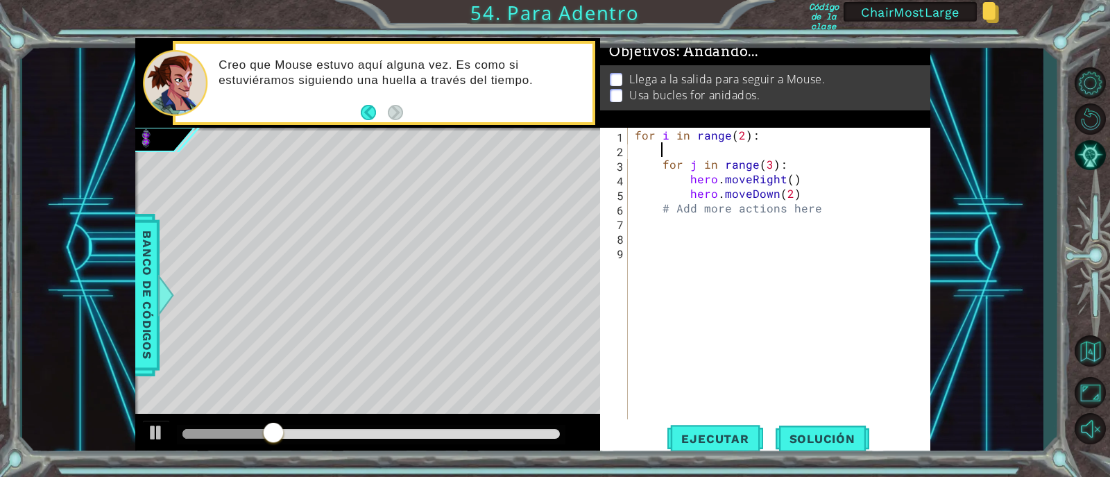
click at [683, 154] on div "for i in range ( 2 ) : for j in range ( 3 ) : hero . moveRight ( ) hero . moveD…" at bounding box center [783, 288] width 302 height 321
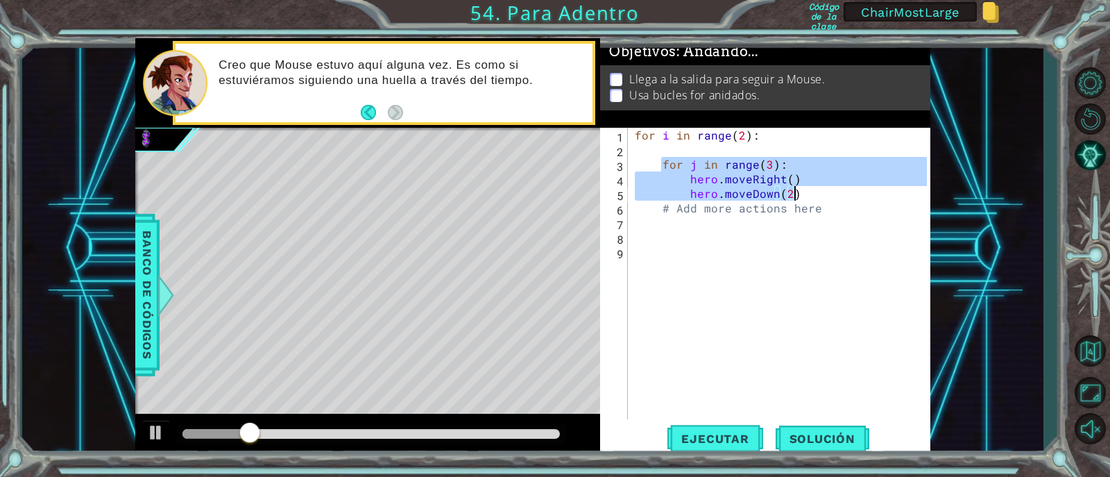
drag, startPoint x: 661, startPoint y: 166, endPoint x: 734, endPoint y: 270, distance: 127.5
click at [800, 191] on div "for i in range ( 2 ) : for j in range ( 3 ) : hero . moveRight ( ) hero . moveD…" at bounding box center [783, 288] width 302 height 321
type textarea "hero.moveRight() hero.moveDown(2)"
click at [734, 270] on div "for i in range ( 2 ) : for j in range ( 3 ) : hero . moveRight ( ) hero . moveD…" at bounding box center [783, 288] width 302 height 321
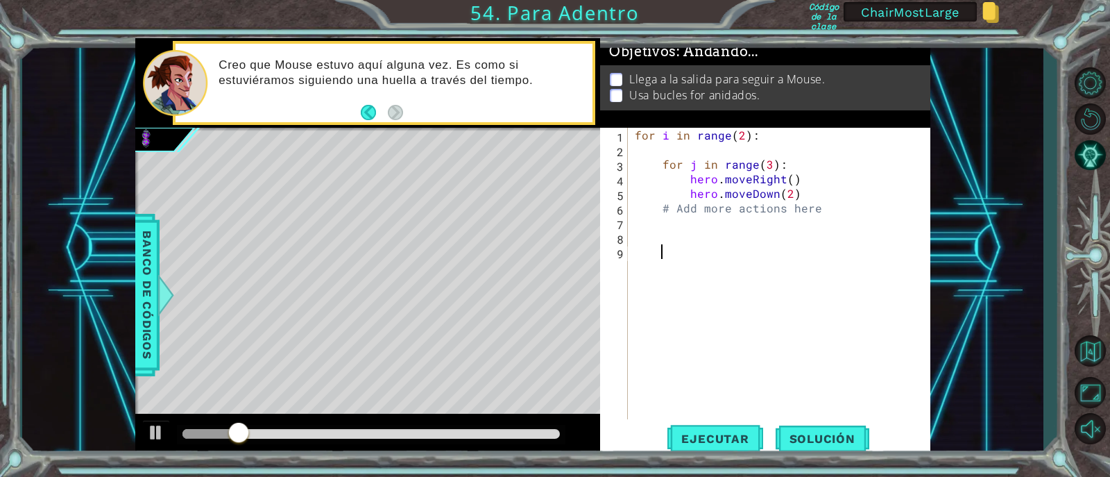
click at [687, 301] on div "for i in range ( 2 ) : for j in range ( 3 ) : hero . moveRight ( ) hero . moveD…" at bounding box center [783, 288] width 302 height 321
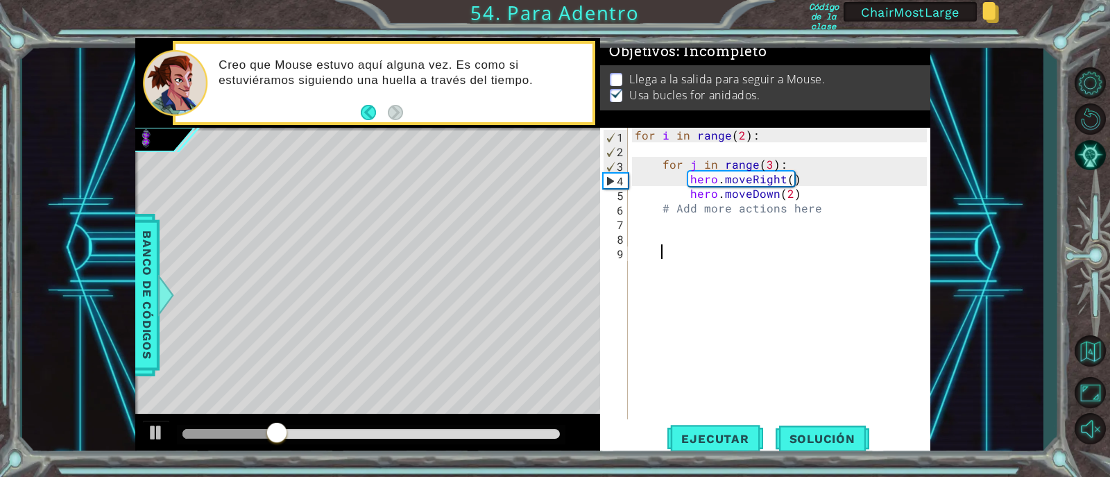
click at [687, 223] on div "for i in range ( 2 ) : for j in range ( 3 ) : hero . moveRight ( ) hero . moveD…" at bounding box center [783, 288] width 302 height 321
click at [150, 429] on div at bounding box center [156, 432] width 18 height 18
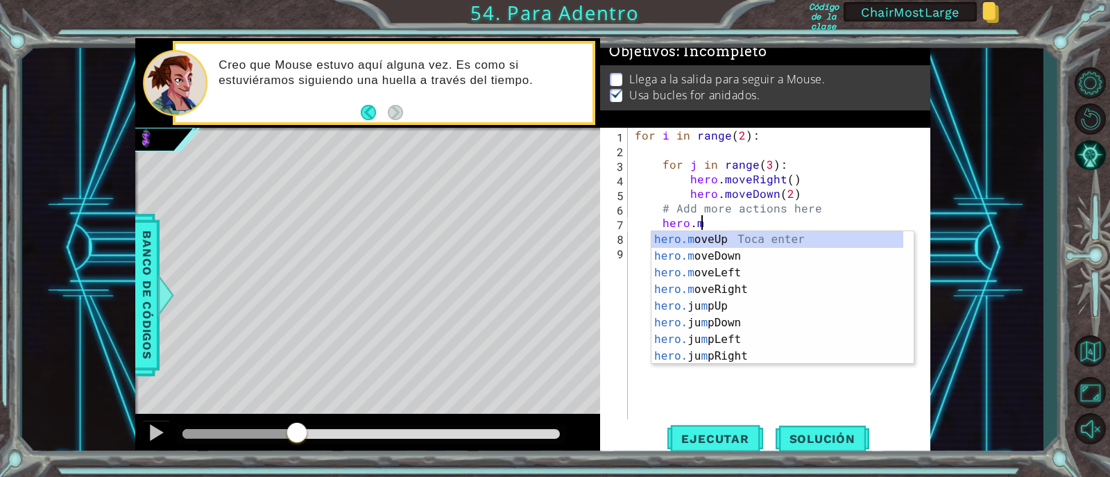
scroll to position [0, 3]
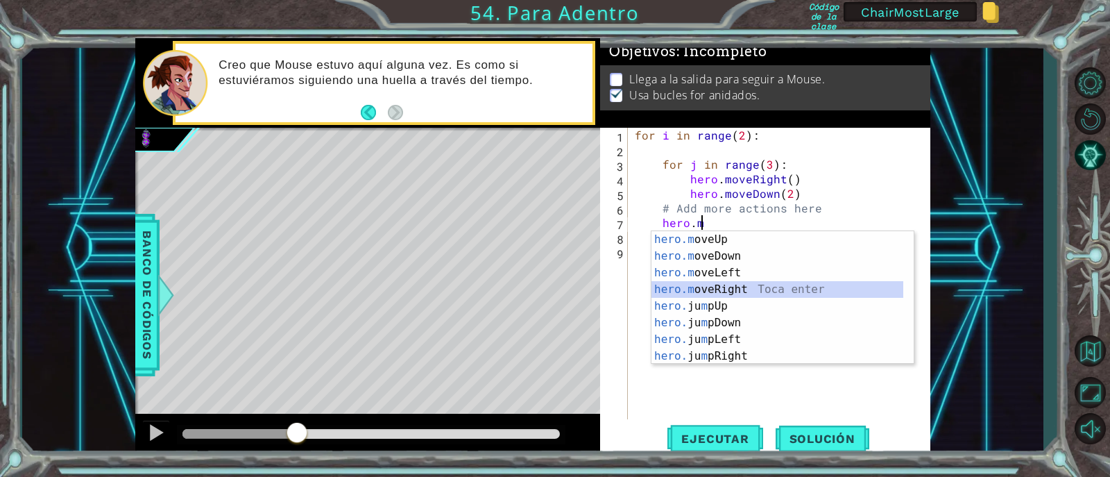
type textarea "hero.moveRight(1)"
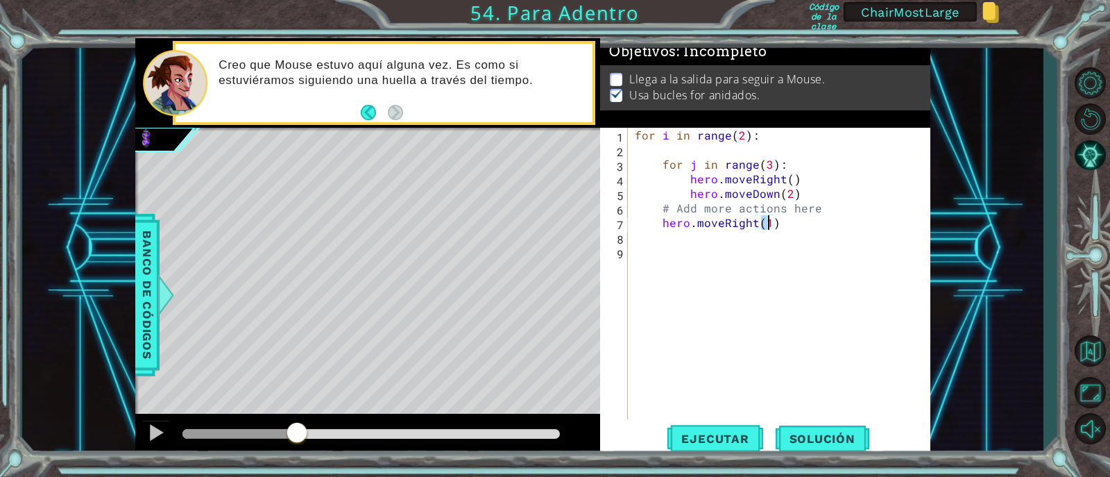
click at [790, 224] on div "for i in range ( 2 ) : for j in range ( 3 ) : hero . moveRight ( ) hero . moveD…" at bounding box center [783, 288] width 302 height 321
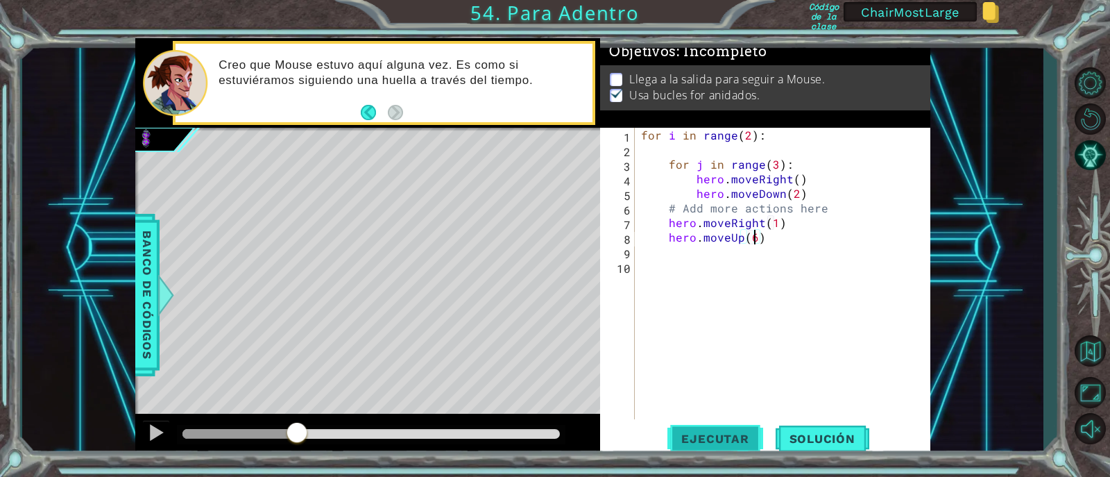
click at [688, 432] on span "Ejecutar" at bounding box center [715, 439] width 95 height 14
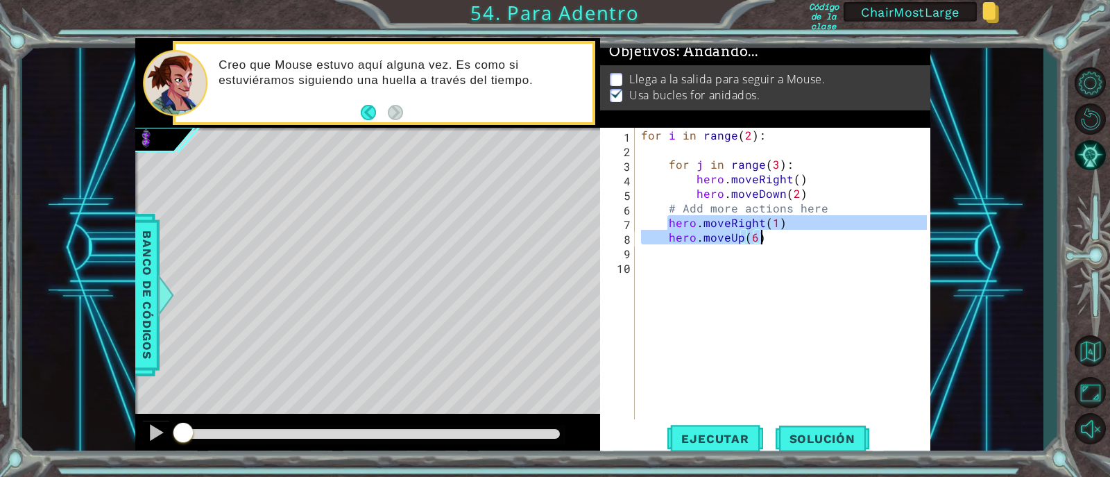
drag, startPoint x: 668, startPoint y: 226, endPoint x: 768, endPoint y: 239, distance: 101.5
click at [768, 239] on div "for i in range ( 2 ) : for j in range ( 3 ) : hero . moveRight ( ) hero . moveD…" at bounding box center [786, 288] width 296 height 321
type textarea "hero.moveRight(1) hero.moveUp(6)"
click at [673, 147] on div "for i in range ( 2 ) : for j in range ( 3 ) : hero . moveRight ( ) hero . moveD…" at bounding box center [786, 288] width 296 height 321
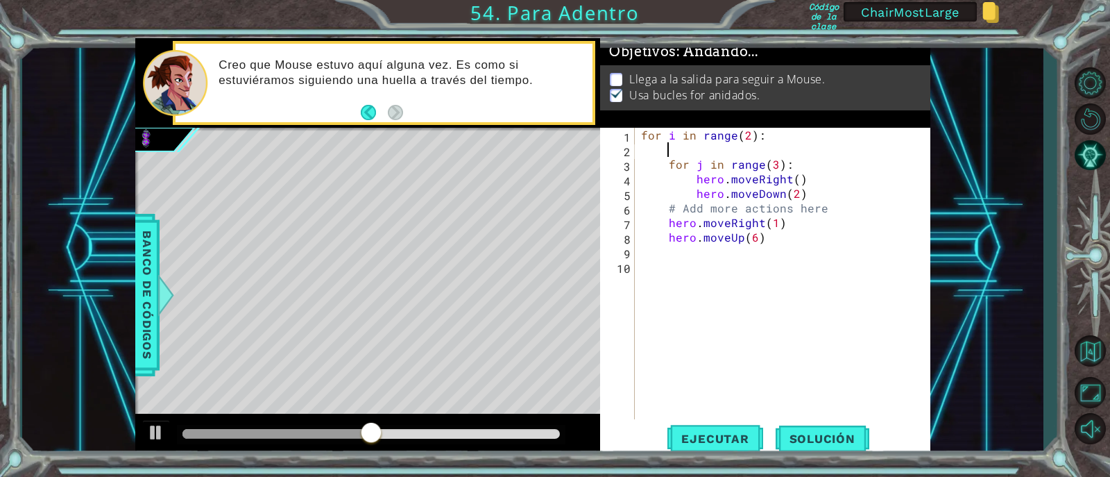
scroll to position [0, 1]
click at [675, 145] on div "for i in range ( 2 ) : for j in range ( 3 ) : hero . moveRight ( ) hero . moveD…" at bounding box center [786, 288] width 296 height 321
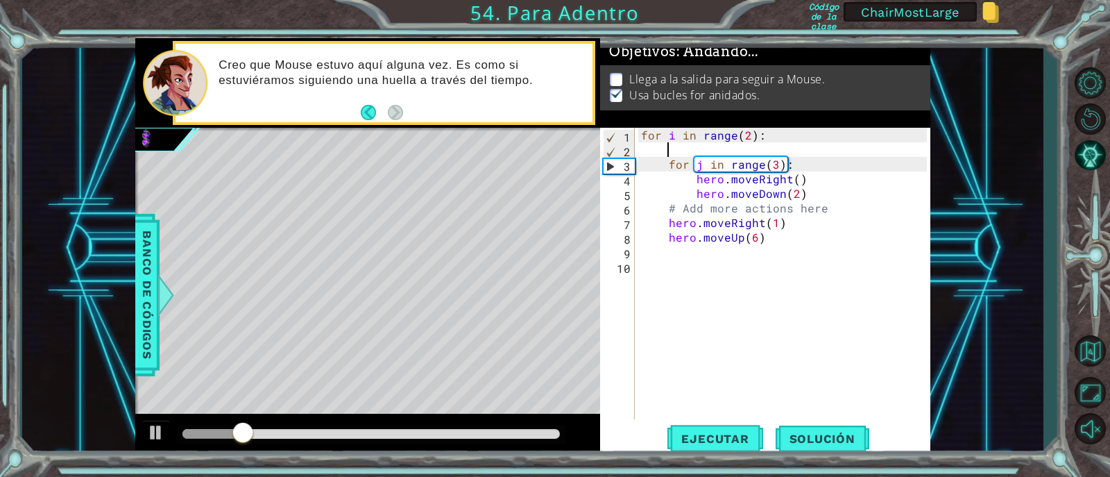
paste textarea "hero.moveDown(6)"
type textarea "hero.moveDown(6)"
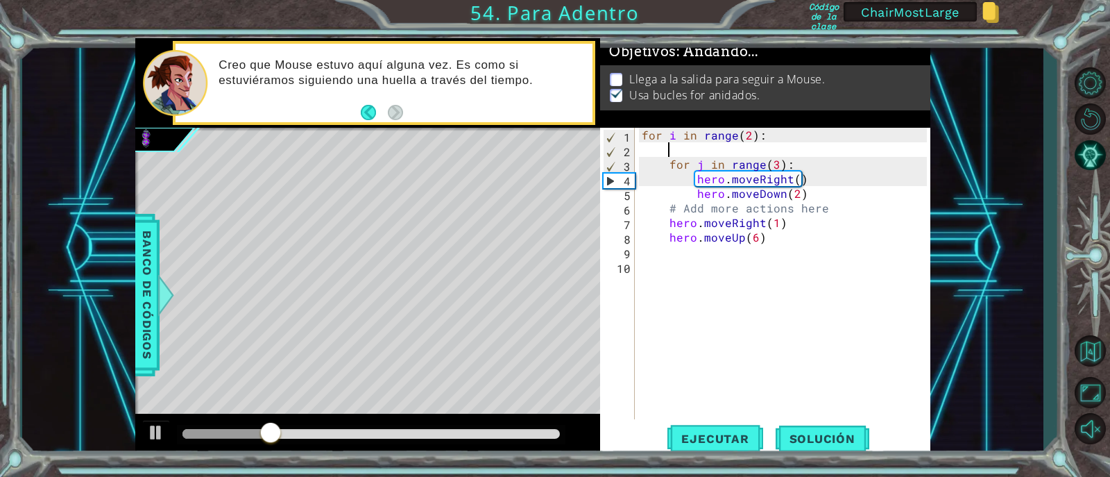
click at [691, 233] on div "for i in range ( 2 ) : for j in range ( 3 ) : hero . moveRight ( ) hero . moveD…" at bounding box center [786, 288] width 295 height 321
drag, startPoint x: 743, startPoint y: 222, endPoint x: 788, endPoint y: 222, distance: 44.4
click at [788, 222] on div "for i in range ( 2 ) : for j in range ( 3 ) : hero . moveRight ( ) hero . moveD…" at bounding box center [786, 288] width 295 height 321
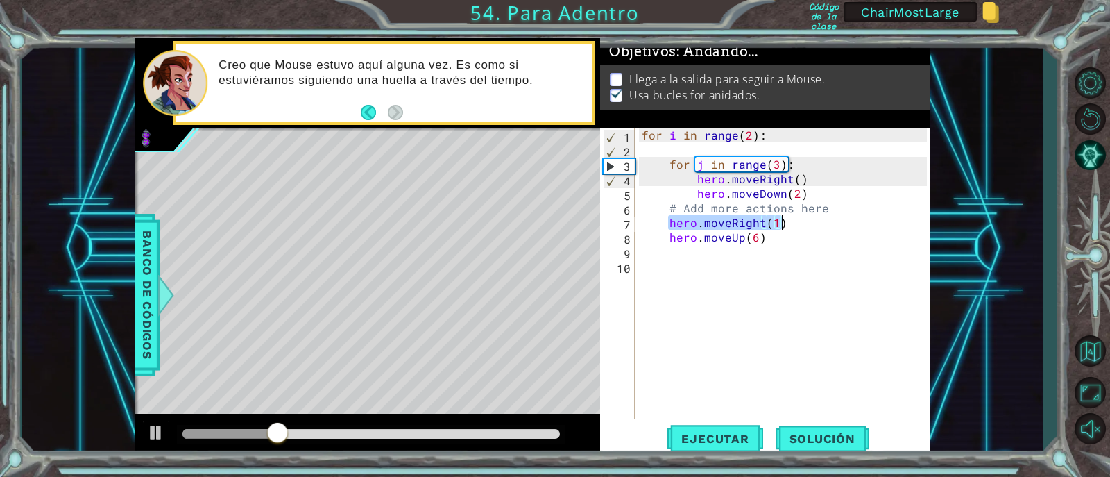
type textarea "hero.moveRight(1)"
click at [705, 153] on div "for i in range ( 2 ) : for j in range ( 3 ) : hero . moveRight ( ) hero . moveD…" at bounding box center [786, 288] width 295 height 321
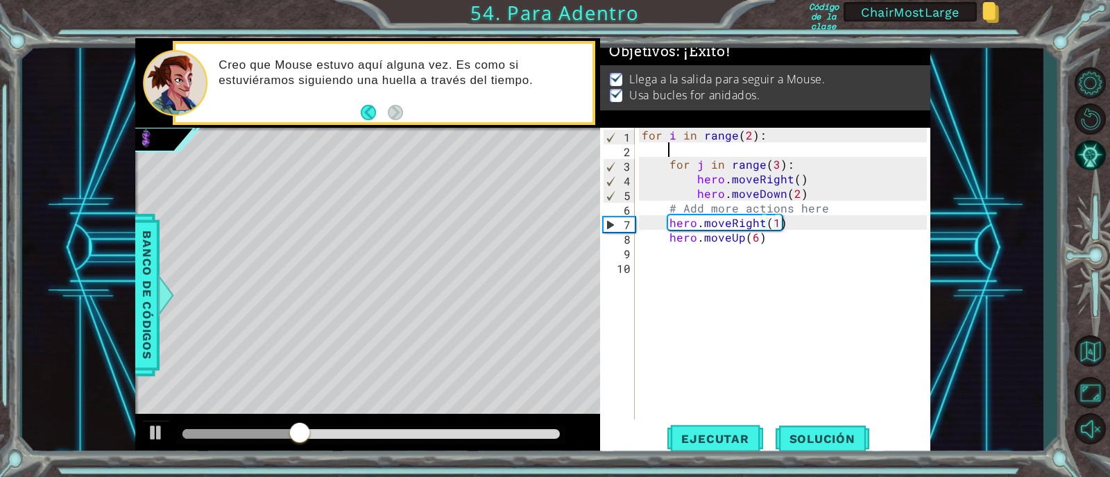
paste textarea "hero.moveRight(1)"
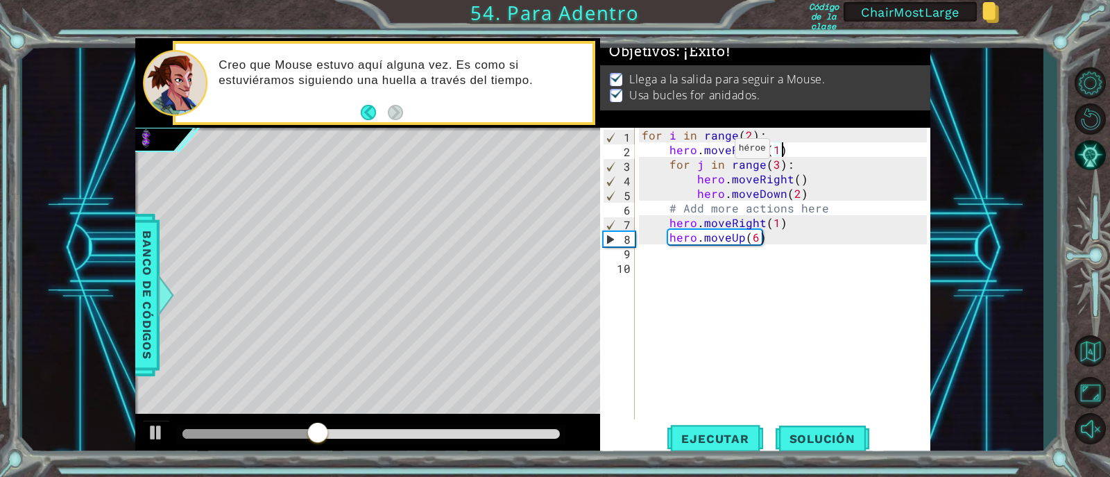
click at [709, 148] on div "for i in range ( 2 ) : hero . moveRight ( 1 ) for j in range ( 3 ) : hero . mov…" at bounding box center [786, 288] width 295 height 321
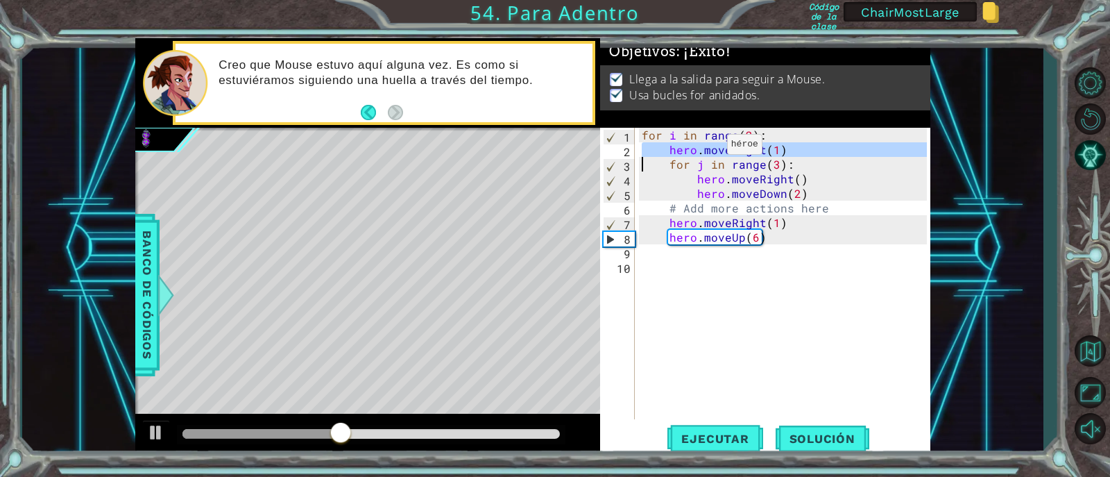
type textarea "for j in range(3):"
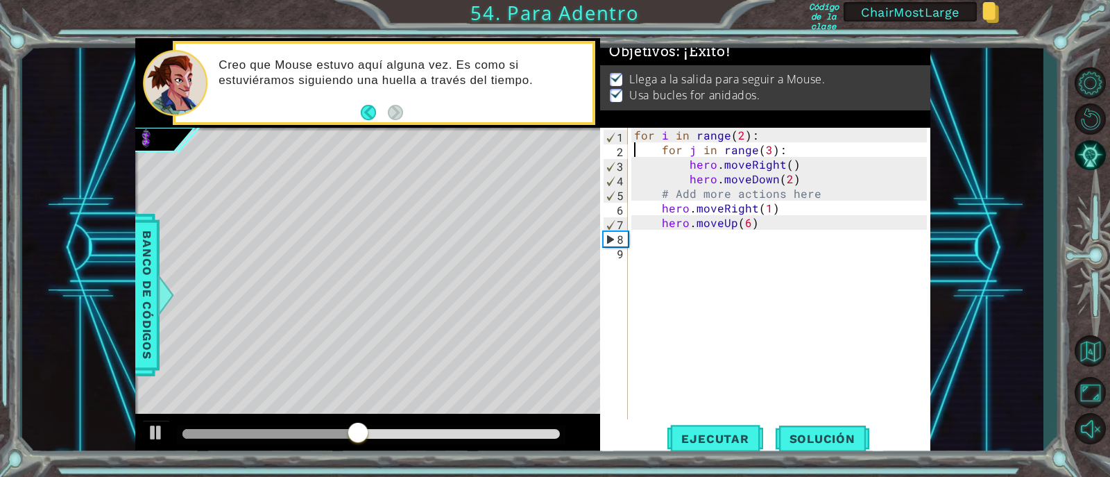
click at [768, 262] on div "for i in range ( 2 ) : for j in range ( 3 ) : hero . moveRight ( ) hero . moveD…" at bounding box center [783, 288] width 302 height 321
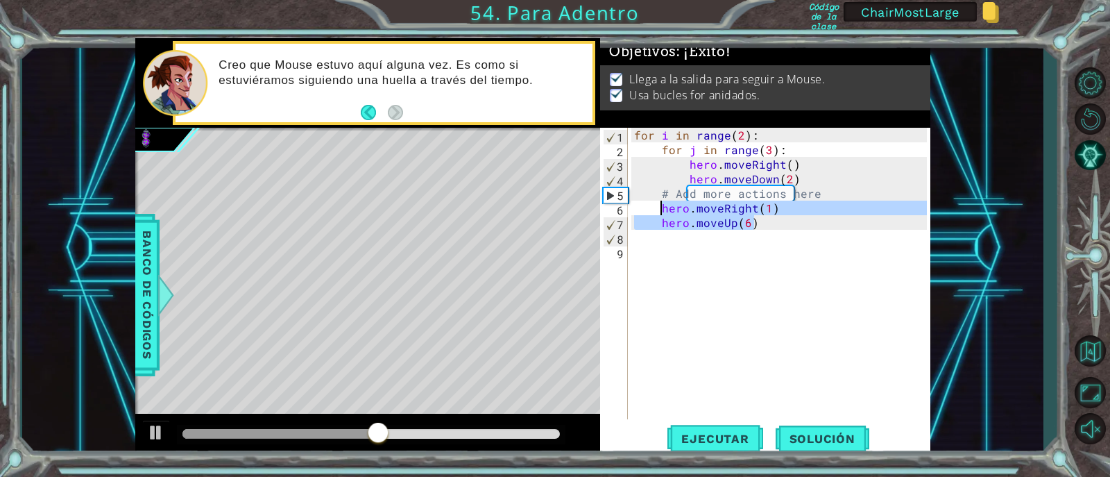
drag, startPoint x: 754, startPoint y: 226, endPoint x: 649, endPoint y: 211, distance: 105.9
click at [649, 211] on div "for i in range ( 2 ) : for j in range ( 3 ) : hero . moveRight ( ) hero . moveD…" at bounding box center [783, 288] width 302 height 321
type textarea "hero.moveRight(1) hero.moveUp(6)"
click at [767, 260] on div "for i in range ( 2 ) : for j in range ( 3 ) : hero . moveRight ( ) hero . moveD…" at bounding box center [783, 288] width 302 height 321
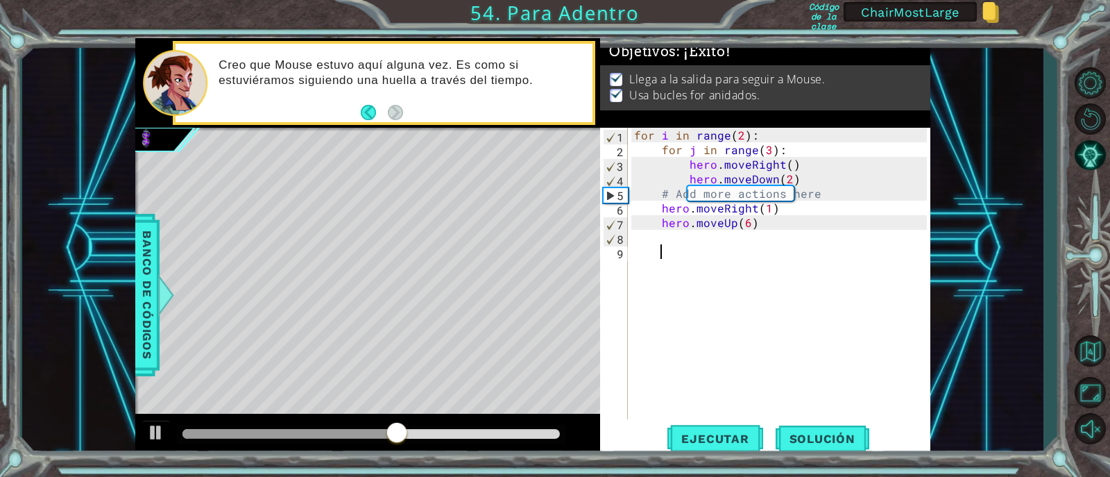
click at [761, 265] on div "for i in range ( 2 ) : for j in range ( 3 ) : hero . moveRight ( ) hero . moveD…" at bounding box center [783, 288] width 302 height 321
click at [162, 434] on div at bounding box center [156, 432] width 18 height 18
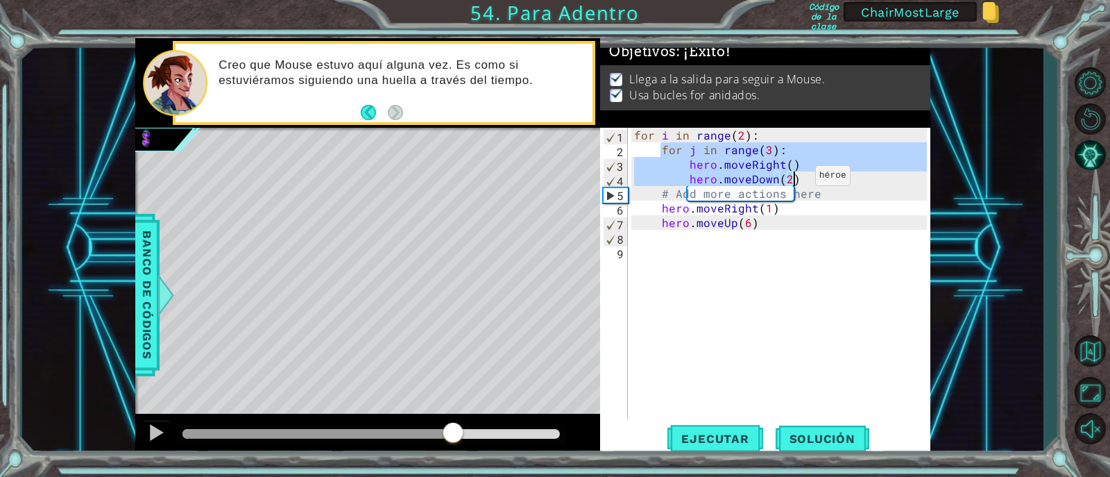
drag, startPoint x: 663, startPoint y: 153, endPoint x: 791, endPoint y: 179, distance: 130.4
click at [791, 179] on div "for i in range ( 2 ) : for j in range ( 3 ) : hero . moveRight ( ) hero . moveD…" at bounding box center [783, 288] width 302 height 321
click at [155, 428] on div at bounding box center [156, 432] width 18 height 18
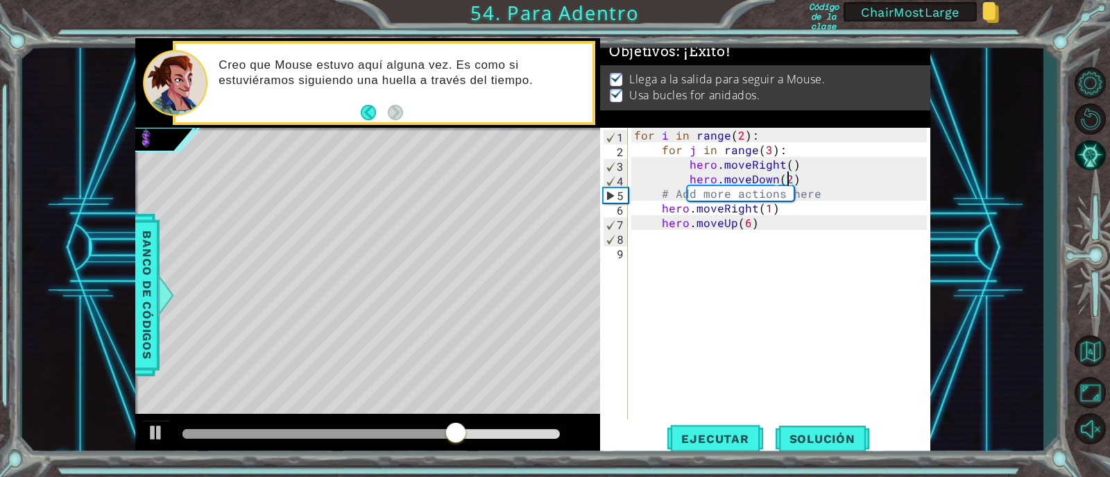
type textarea "hero.moveDown(2)"
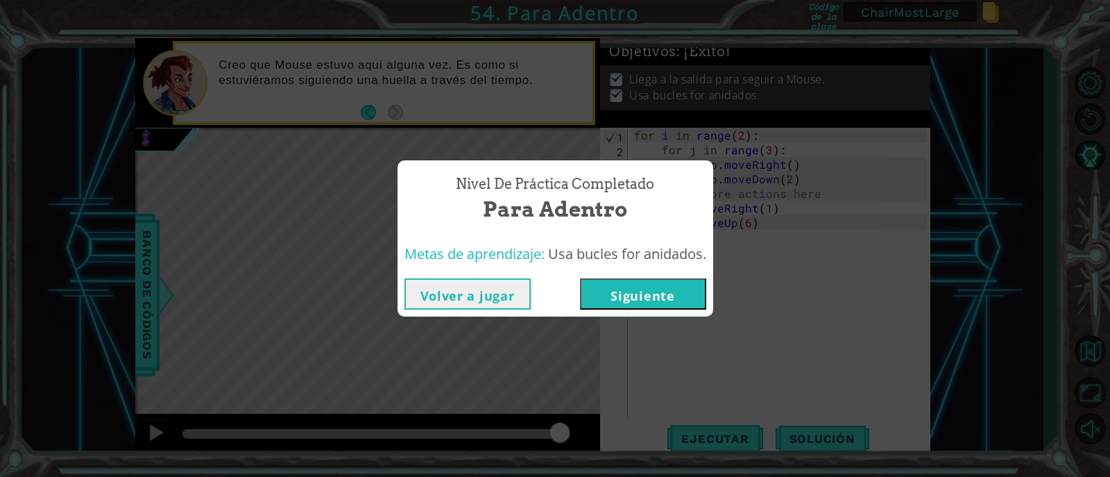
click at [725, 254] on div "Nivel de práctica Completado Para Adentro Metas de aprendizaje: Usa bucles for …" at bounding box center [555, 238] width 1110 height 477
click at [654, 287] on button "Siguiente" at bounding box center [643, 293] width 126 height 31
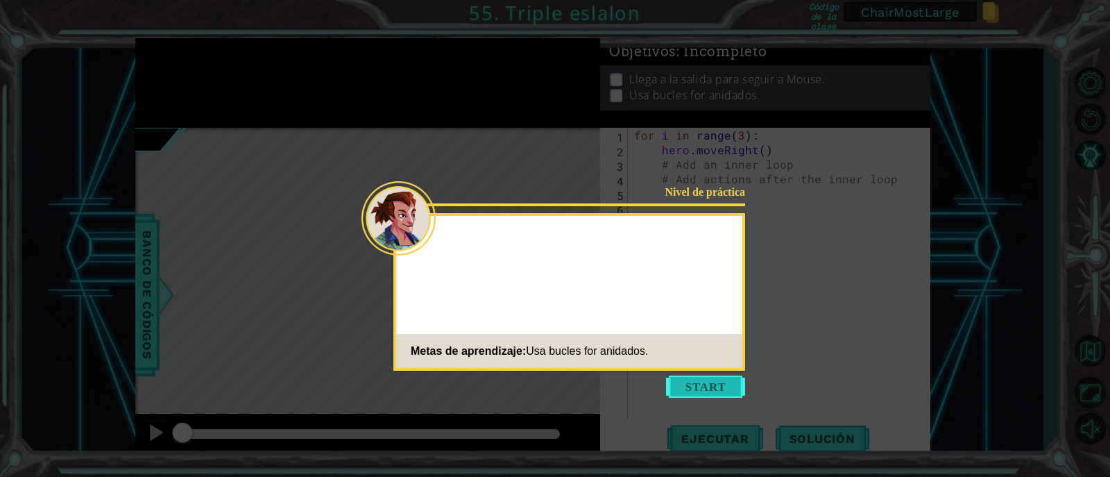
click at [710, 389] on button "Start" at bounding box center [705, 386] width 79 height 22
click at [710, 389] on icon at bounding box center [555, 238] width 1110 height 477
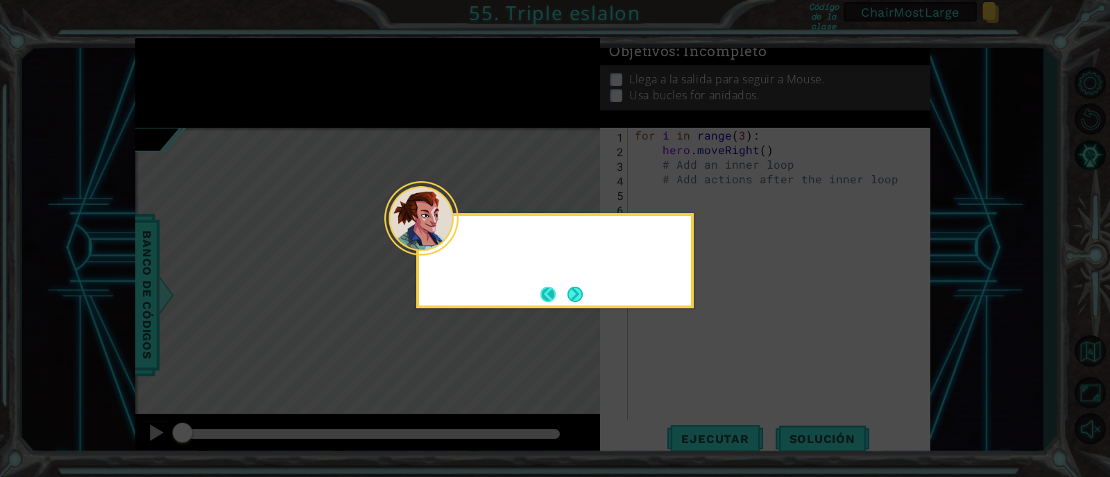
click at [455, 246] on div at bounding box center [421, 218] width 74 height 74
click at [583, 292] on button "Next" at bounding box center [575, 294] width 15 height 15
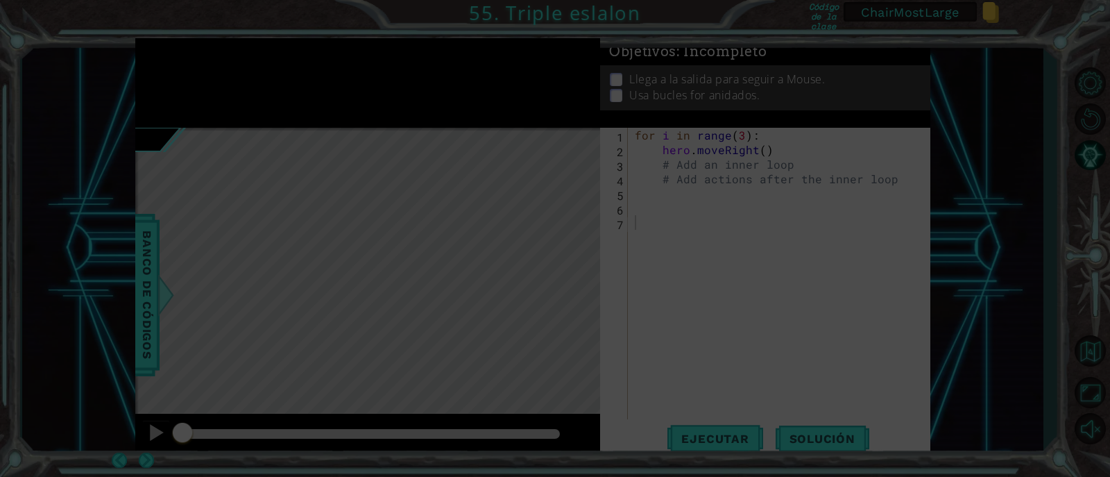
click at [582, 293] on icon at bounding box center [555, 238] width 1110 height 477
click at [583, 293] on icon at bounding box center [555, 238] width 1110 height 477
click at [711, 266] on div "for i in range ( 3 ) : hero . moveRight ( ) # Add an inner loop # Add actions a…" at bounding box center [783, 288] width 302 height 321
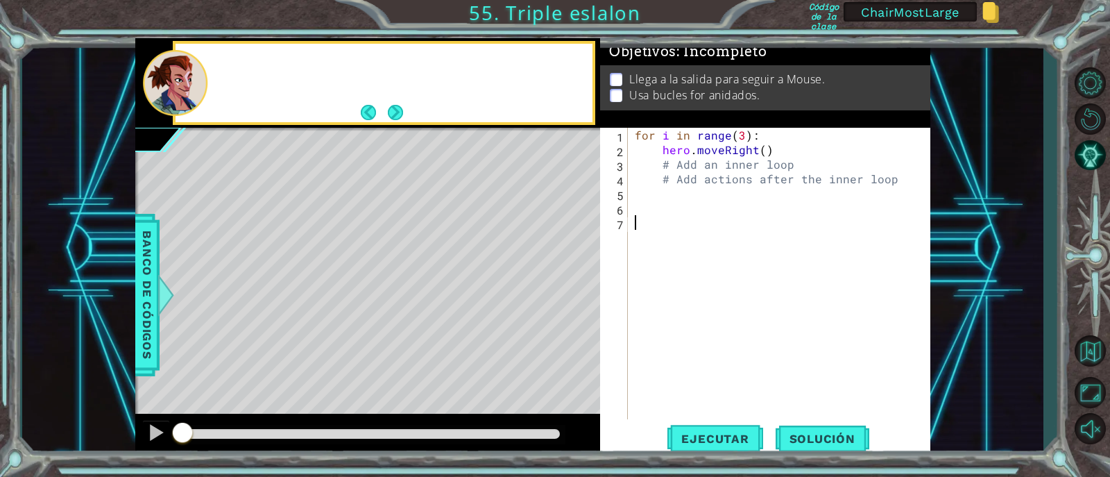
click at [388, 121] on button "Next" at bounding box center [395, 113] width 16 height 16
click at [390, 119] on div at bounding box center [367, 83] width 465 height 90
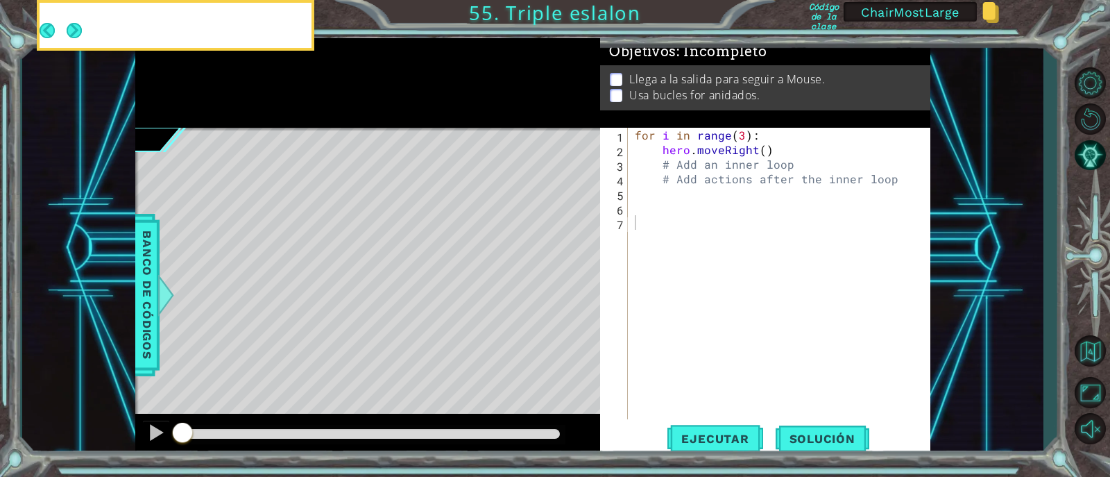
click at [389, 119] on div at bounding box center [367, 83] width 465 height 90
click at [802, 271] on div "for i in range ( 3 ) : hero . moveRight ( ) # Add an inner loop # Add actions a…" at bounding box center [783, 288] width 302 height 321
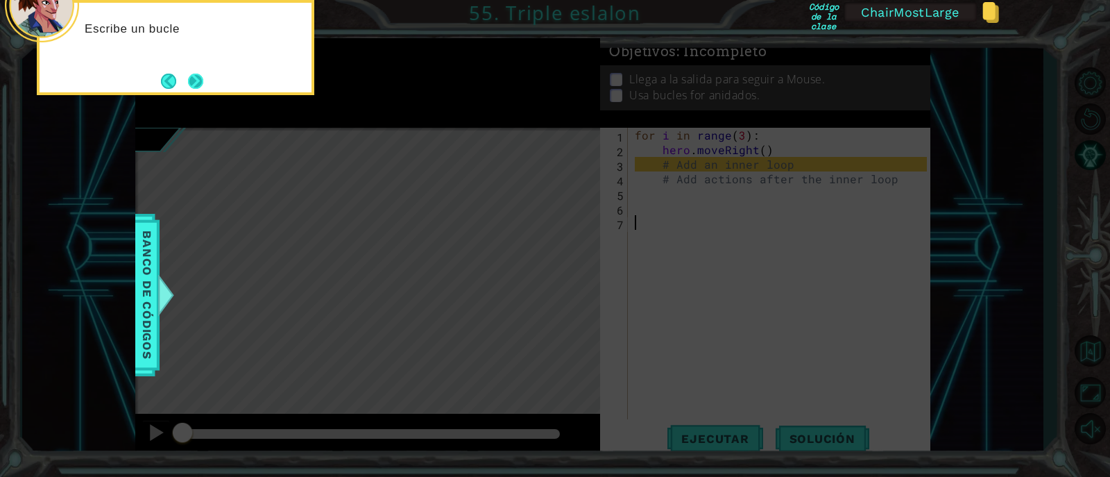
click at [194, 85] on button "Next" at bounding box center [195, 81] width 16 height 16
click at [194, 85] on icon at bounding box center [555, 71] width 1110 height 811
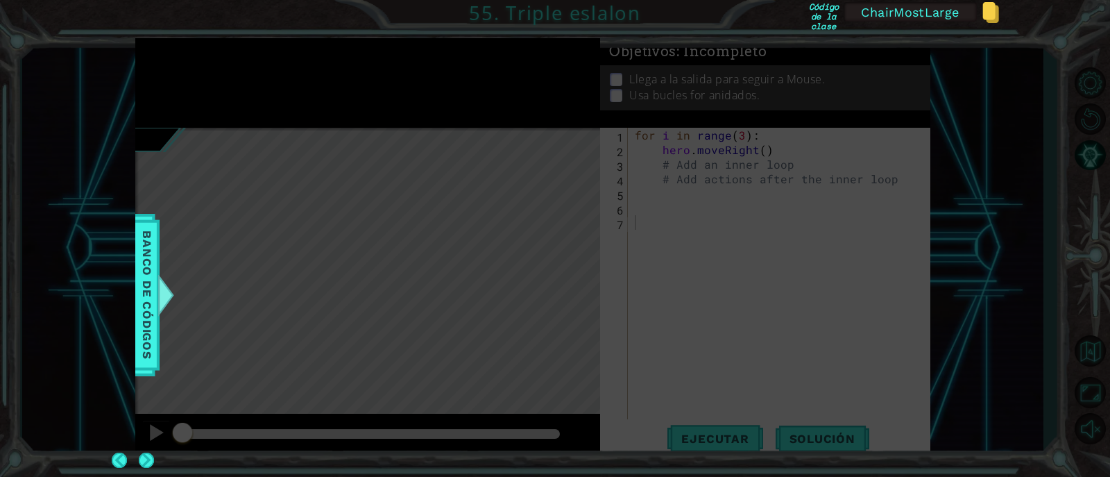
click at [194, 85] on icon at bounding box center [555, 238] width 1110 height 477
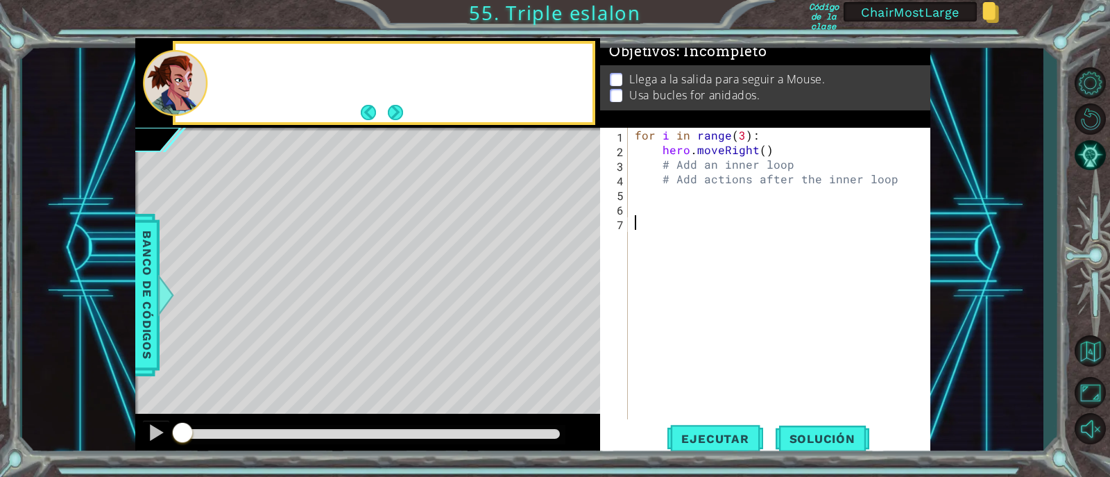
click at [681, 265] on div "for i in range ( 3 ) : hero . moveRight ( ) # Add an inner loop # Add actions a…" at bounding box center [783, 288] width 302 height 321
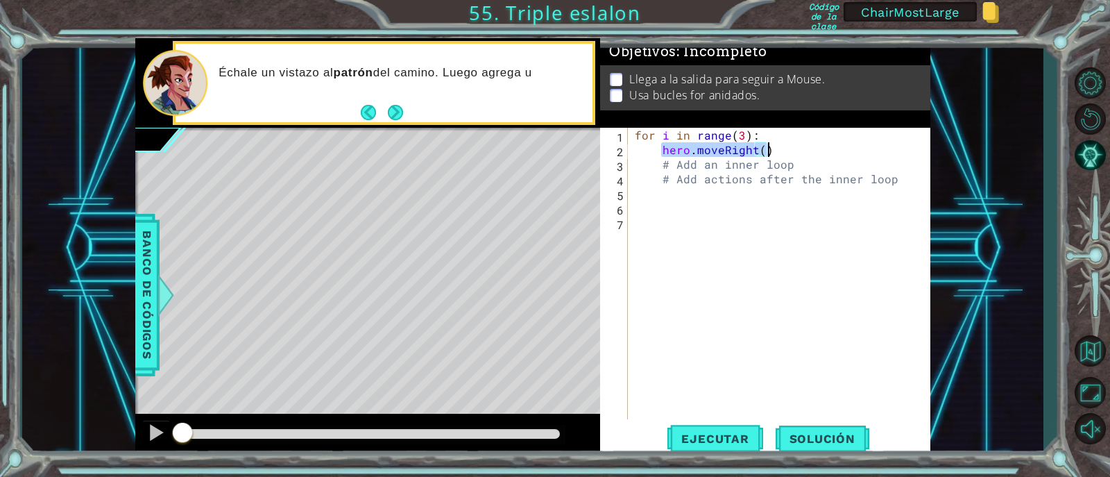
drag, startPoint x: 662, startPoint y: 151, endPoint x: 775, endPoint y: 145, distance: 113.3
click at [775, 145] on div "for i in range ( 3 ) : hero . moveRight ( ) # Add an inner loop # Add actions a…" at bounding box center [783, 288] width 302 height 321
click at [742, 228] on div "for i in range ( 3 ) : hero . moveRight ( ) # Add an inner loop # Add actions a…" at bounding box center [783, 288] width 302 height 321
click at [716, 169] on div "for i in range ( 3 ) : hero . moveRight ( ) # Add an inner loop # Add actions a…" at bounding box center [783, 288] width 302 height 321
type textarea "# Add an inner loop"
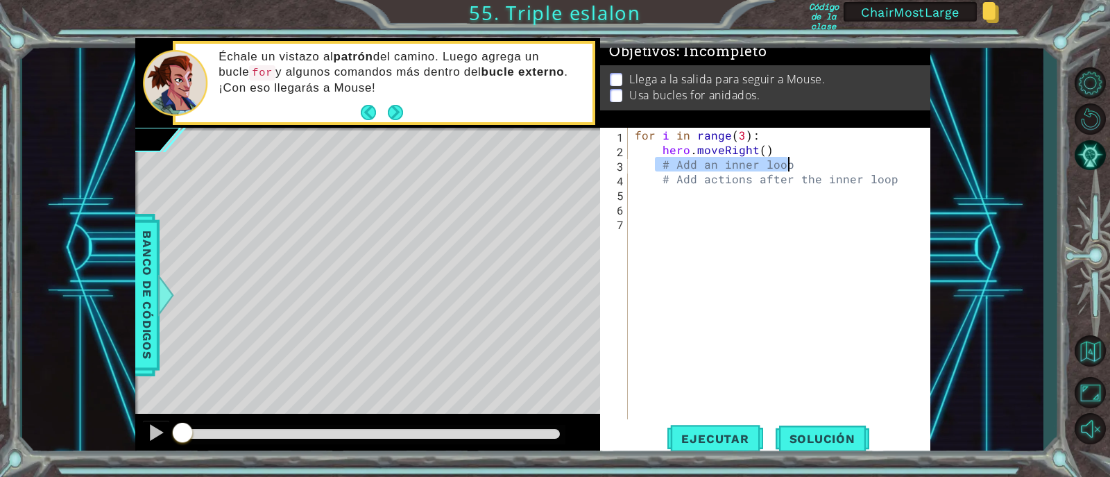
drag, startPoint x: 677, startPoint y: 163, endPoint x: 801, endPoint y: 162, distance: 123.5
click at [801, 162] on div "for i in range ( 3 ) : hero . moveRight ( ) # Add an inner loop # Add actions a…" at bounding box center [783, 288] width 302 height 321
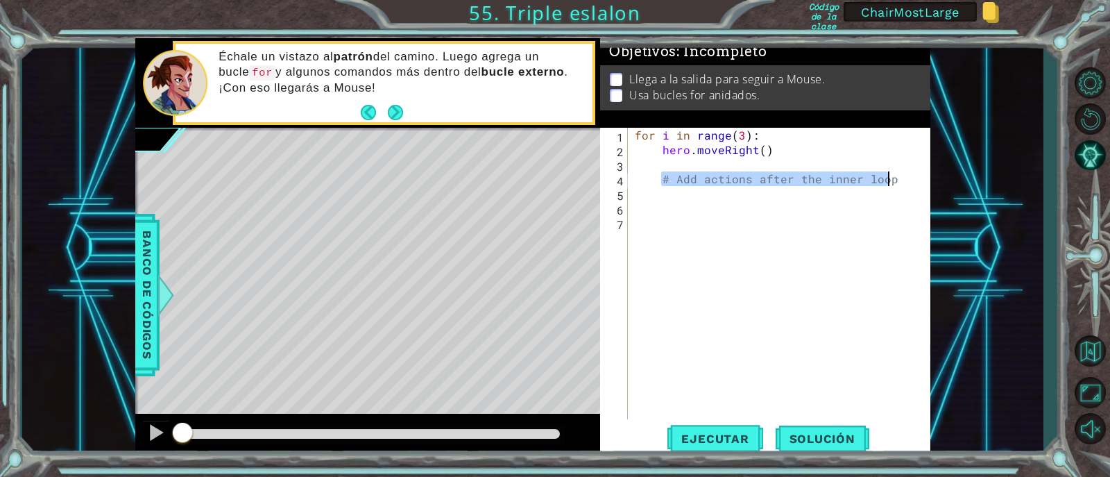
drag, startPoint x: 663, startPoint y: 180, endPoint x: 895, endPoint y: 178, distance: 232.5
click at [895, 178] on div "for i in range ( 3 ) : hero . moveRight ( ) # Add actions after the inner loop" at bounding box center [783, 288] width 302 height 321
type textarea "# Add actions after the inner loop"
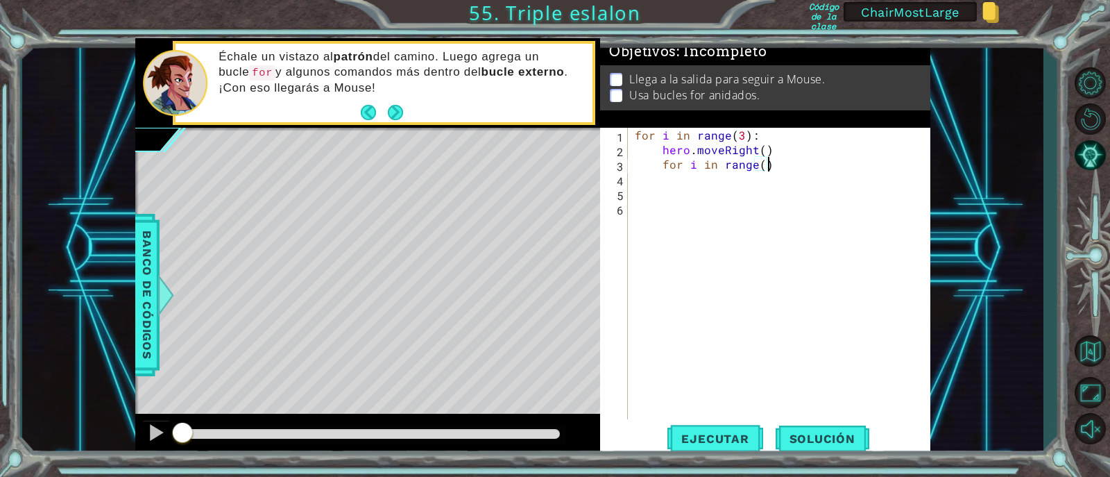
scroll to position [0, 8]
type textarea "for i in range():"
click at [765, 165] on div "for i in range ( 3 ) : hero . moveRight ( ) for i in range ( ) :" at bounding box center [783, 288] width 302 height 321
click at [762, 164] on div "for i in range ( 3 ) : hero . moveRight ( ) for i in range ( ) :" at bounding box center [783, 288] width 302 height 321
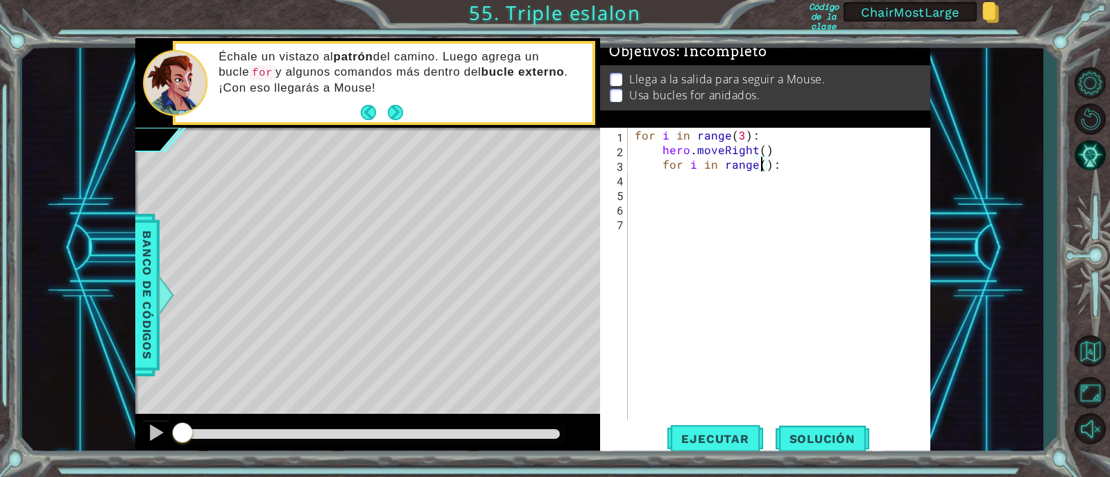
type textarea "for i in range(3):"
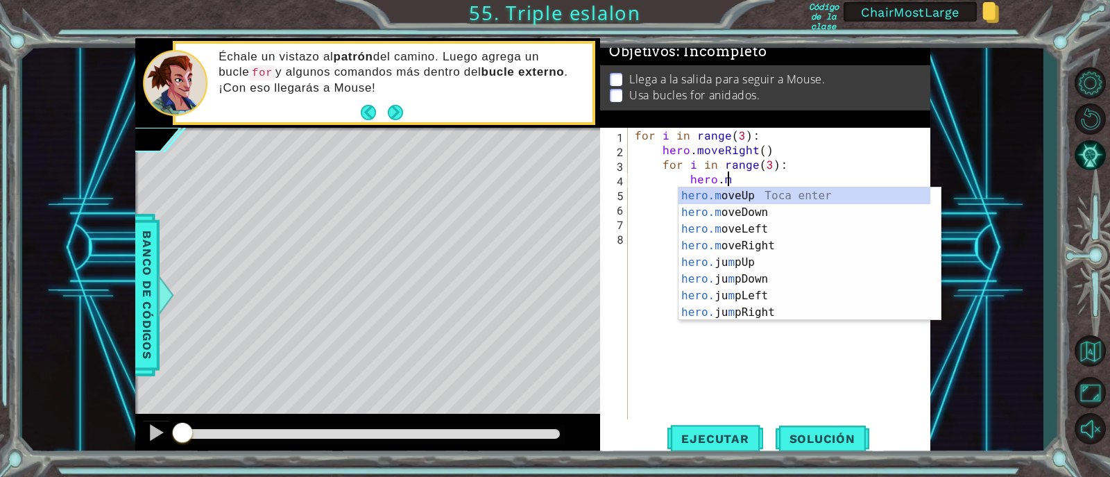
scroll to position [0, 5]
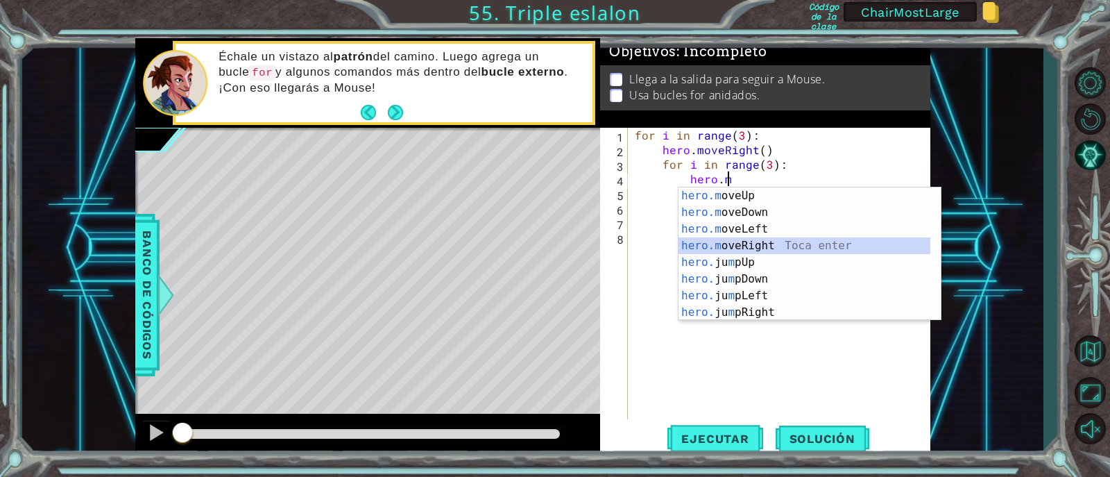
type textarea "hero.moveRight(1)"
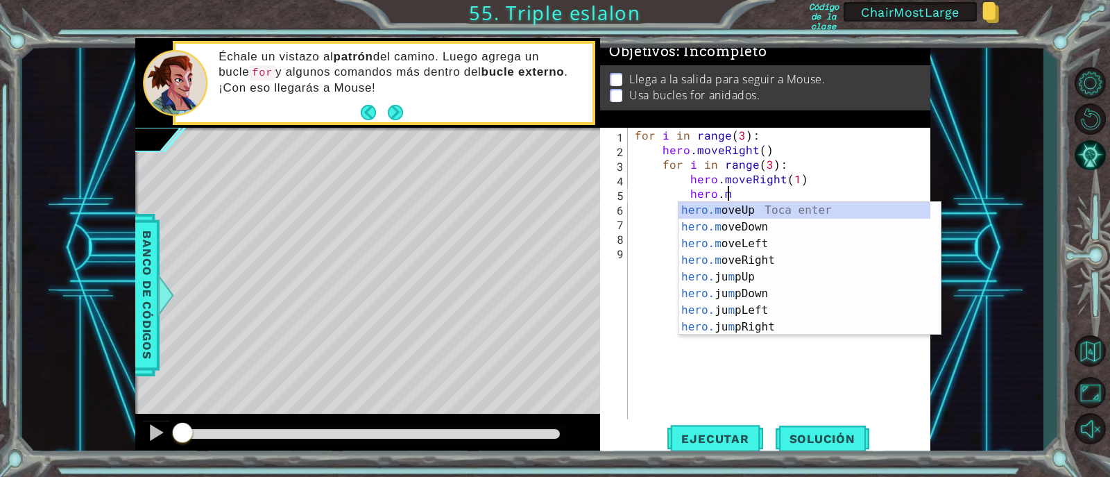
type textarea "hero.moveDown(1)"
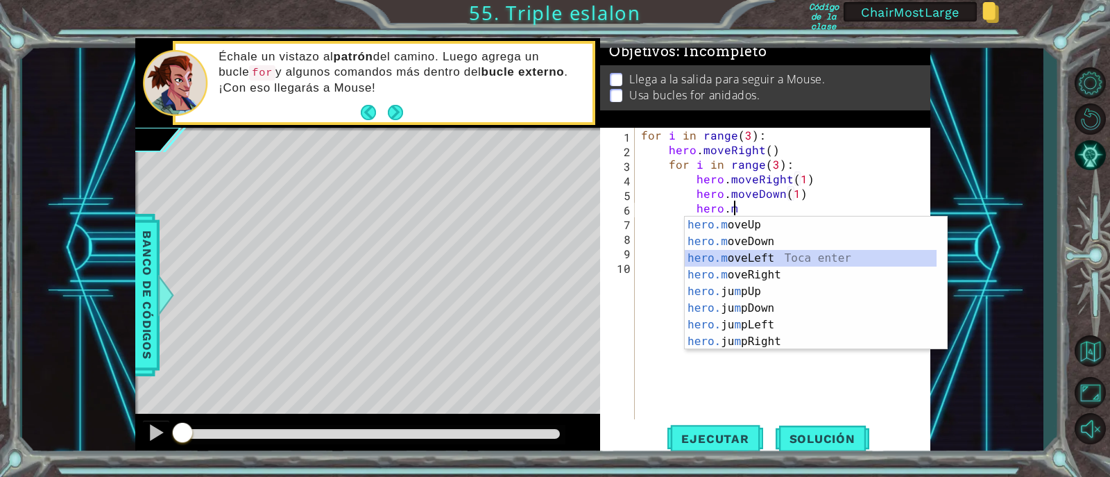
type textarea "hero.moveLeft(1)"
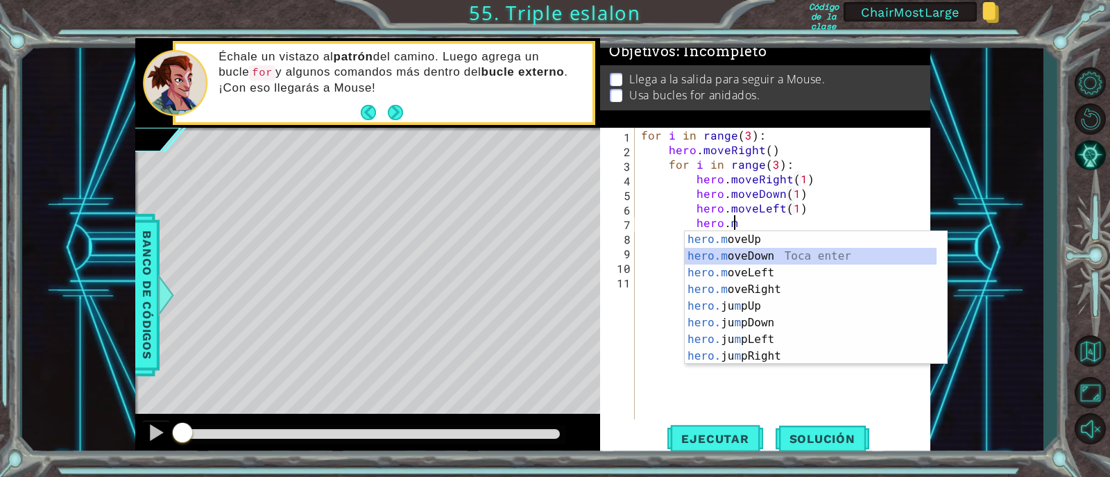
type textarea "hero.moveDown(1)"
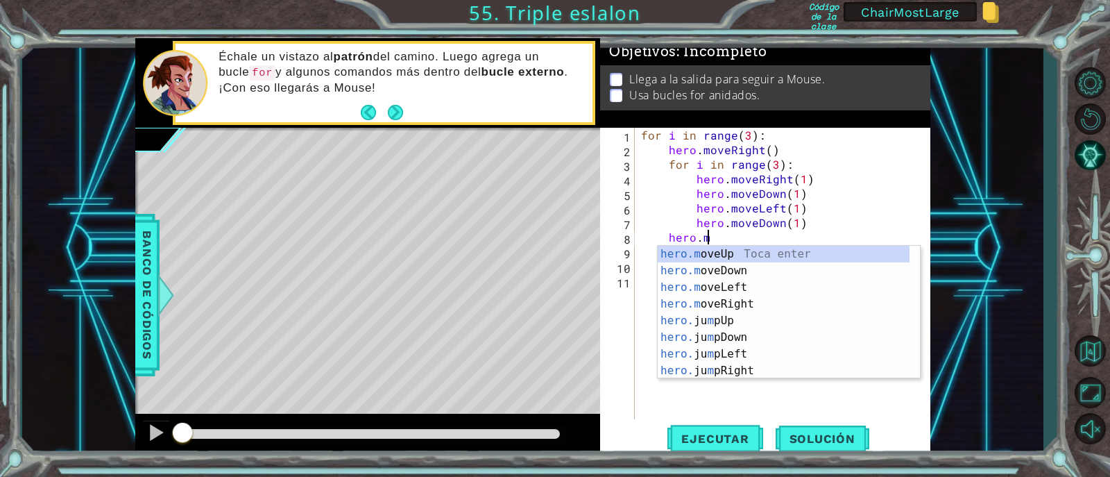
scroll to position [0, 3]
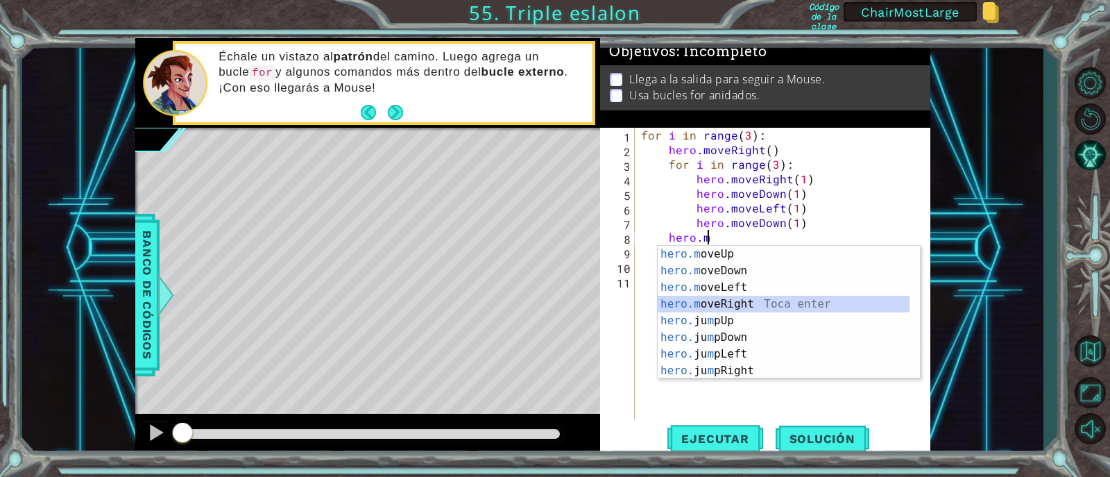
type textarea "hero.moveRight(1)"
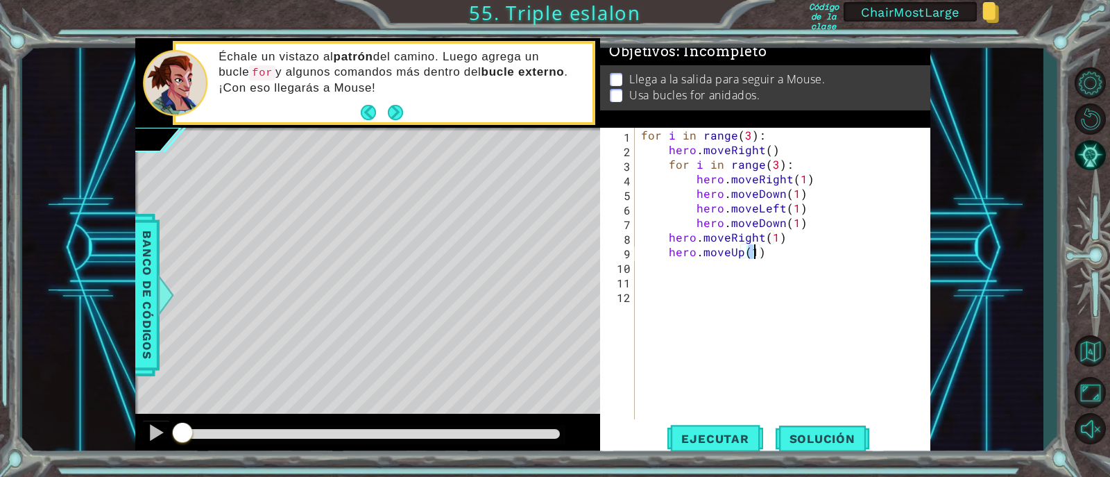
click at [774, 239] on div "for i in range ( 3 ) : hero . moveRight ( ) for i in range ( 3 ) : hero . moveR…" at bounding box center [786, 288] width 296 height 321
type textarea "hero.moveRight(2)"
click at [752, 303] on div "for i in range ( 3 ) : hero . moveRight ( ) for i in range ( 3 ) : hero . moveR…" at bounding box center [786, 288] width 296 height 321
drag, startPoint x: 669, startPoint y: 152, endPoint x: 776, endPoint y: 146, distance: 107.0
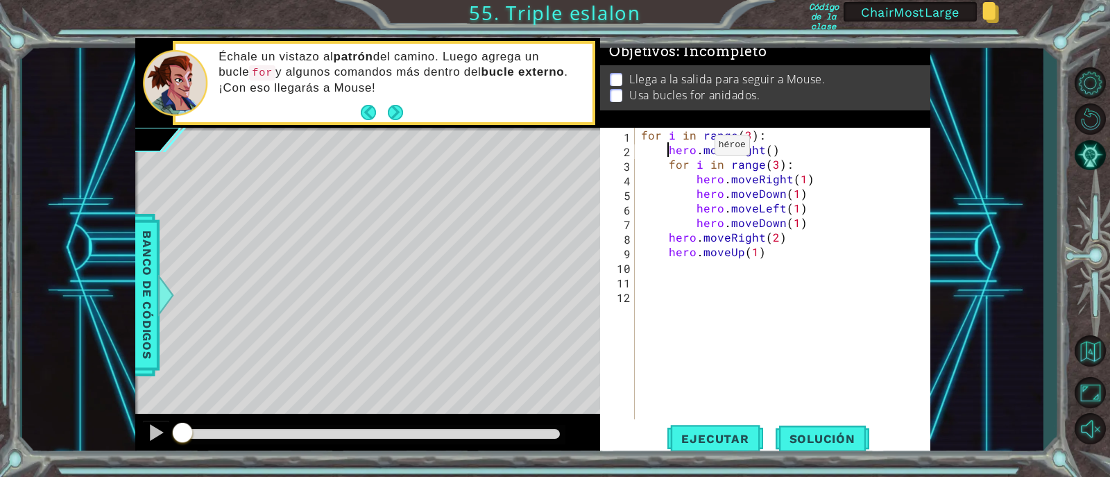
click at [776, 146] on div "for i in range ( 3 ) : hero . moveRight ( ) for i in range ( 3 ) : hero . moveR…" at bounding box center [786, 288] width 296 height 321
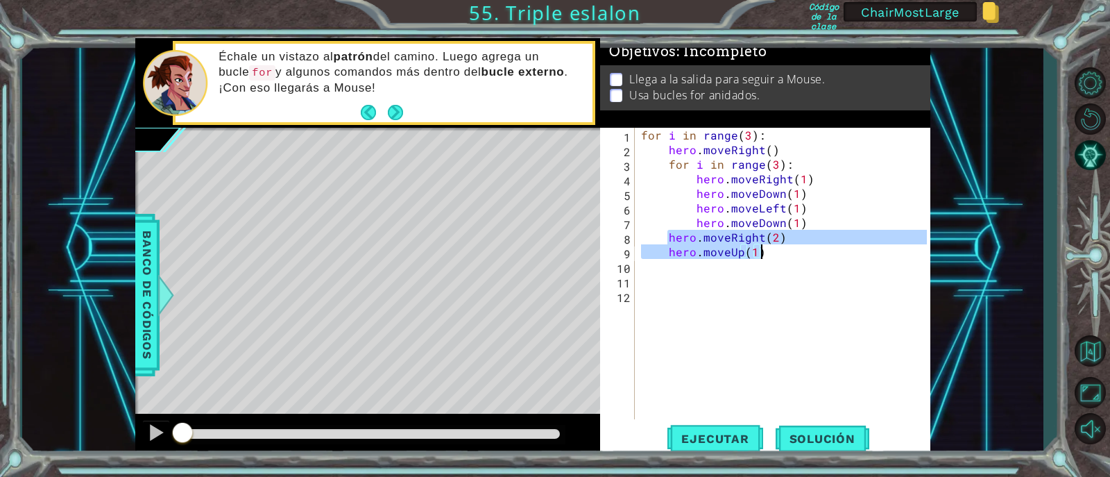
drag, startPoint x: 668, startPoint y: 237, endPoint x: 767, endPoint y: 252, distance: 99.7
click at [767, 252] on div "for i in range ( 3 ) : hero . moveRight ( ) for i in range ( 3 ) : hero . moveR…" at bounding box center [786, 288] width 296 height 321
click at [652, 134] on div "for i in range ( 3 ) : hero . moveRight ( ) for i in range ( 3 ) : hero . moveR…" at bounding box center [786, 288] width 296 height 321
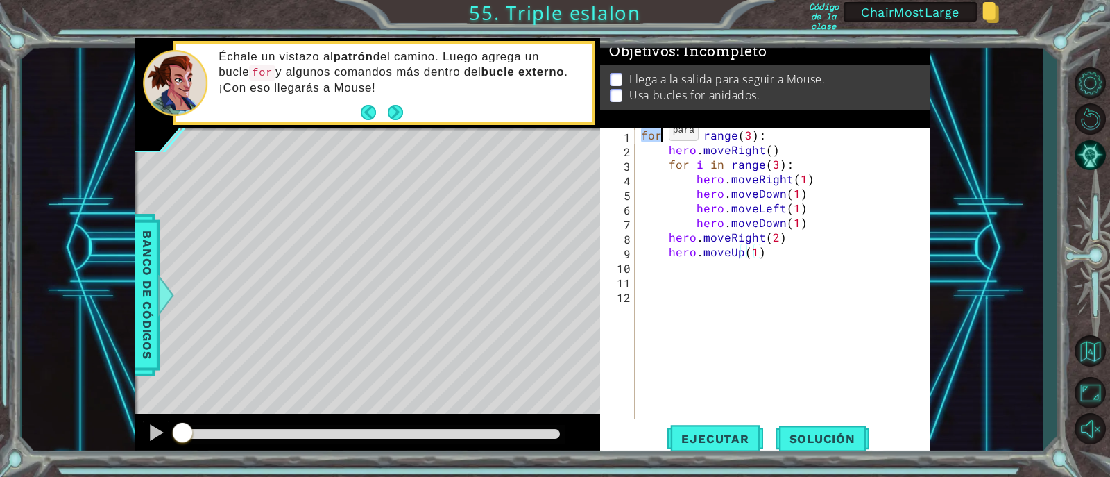
click at [652, 134] on div "for i in range ( 3 ) : hero . moveRight ( ) for i in range ( 3 ) : hero . moveR…" at bounding box center [786, 288] width 296 height 321
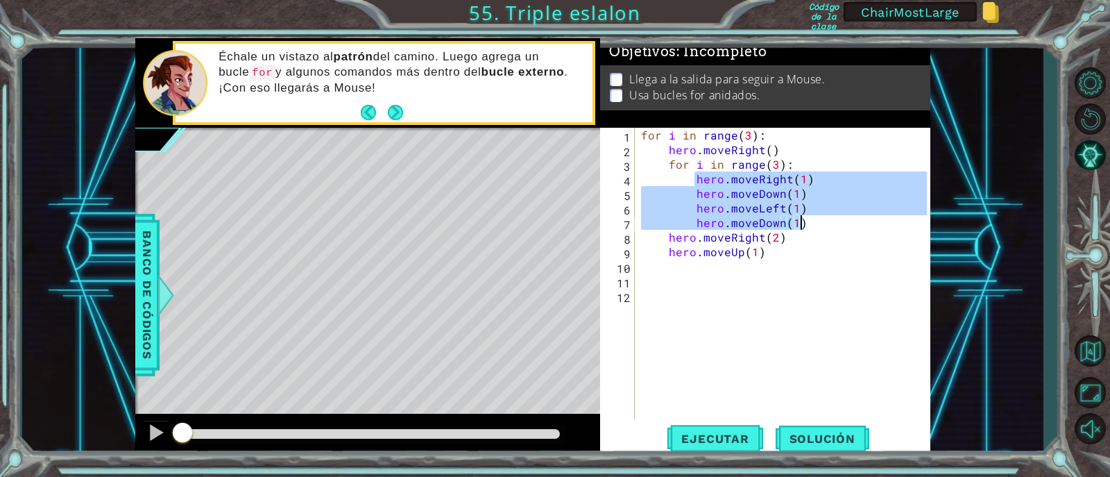
drag, startPoint x: 693, startPoint y: 178, endPoint x: 796, endPoint y: 203, distance: 106.4
click at [803, 218] on div "for i in range ( 3 ) : hero . moveRight ( ) for i in range ( 3 ) : hero . moveR…" at bounding box center [786, 288] width 296 height 321
click at [674, 160] on div "for i in range ( 3 ) : hero . moveRight ( ) for i in range ( 3 ) : hero . moveR…" at bounding box center [786, 288] width 296 height 321
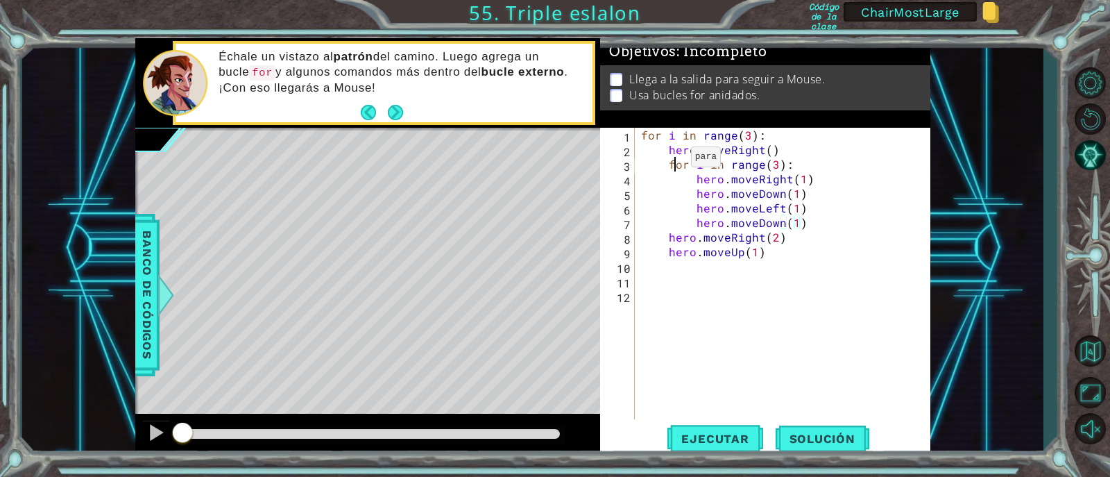
type textarea "for i in range(3):"
drag, startPoint x: 670, startPoint y: 161, endPoint x: 793, endPoint y: 169, distance: 123.8
click at [793, 169] on div "for i in range ( 3 ) : hero . moveRight ( ) for i in range ( 3 ) : hero . moveR…" at bounding box center [786, 288] width 296 height 321
click at [840, 272] on div "for i in range ( 3 ) : hero . moveRight ( ) for i in range ( 3 ) : hero . moveR…" at bounding box center [786, 288] width 296 height 321
click at [716, 282] on div "for i in range ( 3 ) : hero . moveRight ( ) for i in range ( 3 ) : hero . moveR…" at bounding box center [786, 288] width 296 height 321
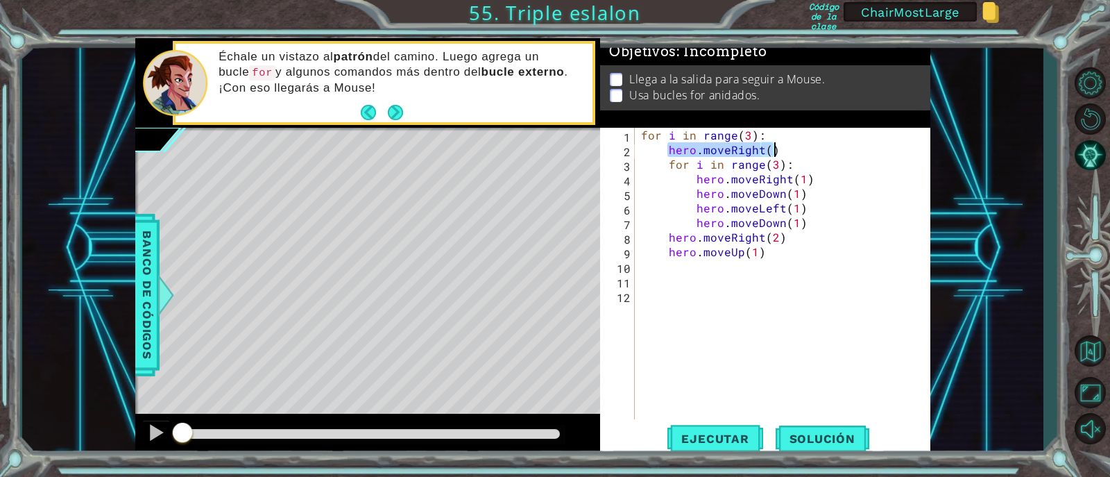
drag, startPoint x: 668, startPoint y: 148, endPoint x: 789, endPoint y: 151, distance: 120.8
click at [789, 151] on div "for i in range ( 3 ) : hero . moveRight ( ) for i in range ( 3 ) : hero . moveR…" at bounding box center [786, 288] width 296 height 321
click at [738, 147] on div "for i in range ( 3 ) : hero . moveRight ( ) for i in range ( 3 ) : hero . moveR…" at bounding box center [782, 273] width 289 height 291
click at [704, 252] on div "for i in range ( 3 ) : hero . moveRight ( ) for i in range ( 3 ) : hero . moveR…" at bounding box center [786, 288] width 296 height 321
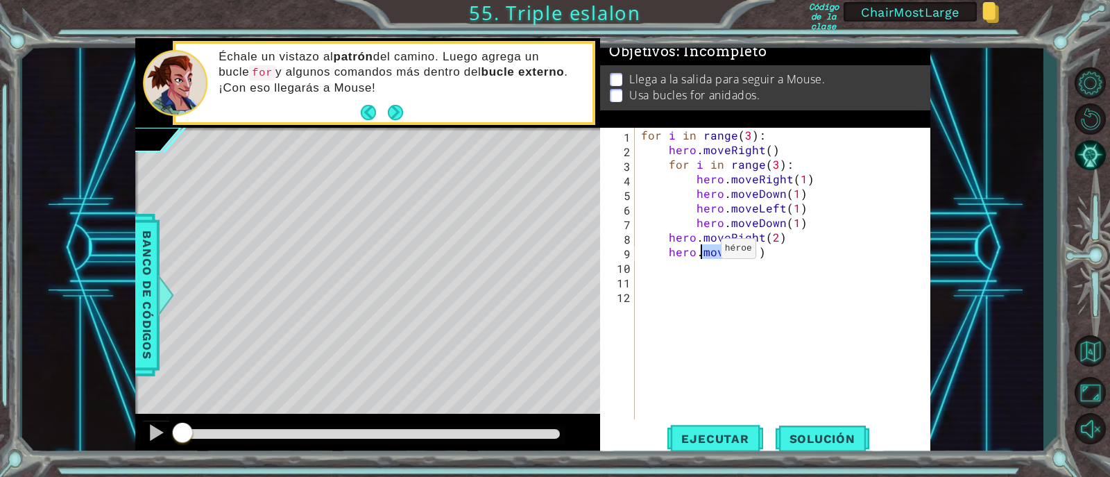
type textarea "hero.moveUp(1)"
click at [675, 346] on div "for i in range ( 3 ) : hero . moveRight ( ) for i in range ( 3 ) : hero . moveR…" at bounding box center [786, 288] width 296 height 321
click at [720, 446] on button "Ejecutar" at bounding box center [715, 438] width 95 height 33
click at [715, 344] on div "for i in range ( 3 ) : hero . moveRight ( ) for i in range ( 3 ) : hero . moveR…" at bounding box center [786, 288] width 296 height 321
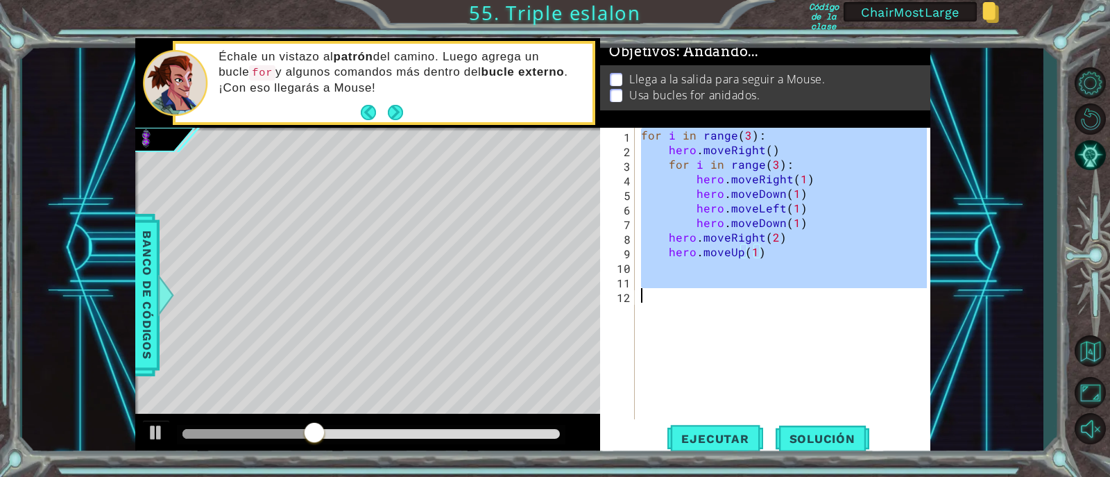
drag, startPoint x: 641, startPoint y: 134, endPoint x: 824, endPoint y: 291, distance: 240.6
click at [824, 291] on div "for i in range ( 3 ) : hero . moveRight ( ) for i in range ( 3 ) : hero . moveR…" at bounding box center [786, 288] width 296 height 321
click at [743, 339] on div "for i in range ( 3 ) : hero . moveRight ( ) for i in range ( 3 ) : hero . moveR…" at bounding box center [782, 273] width 289 height 291
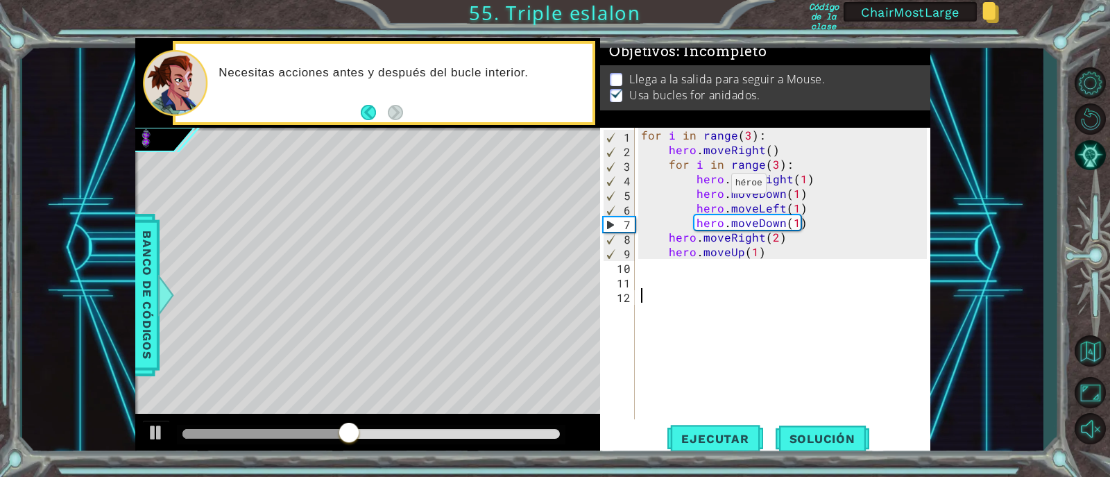
click at [716, 180] on div "for i in range ( 3 ) : hero . moveRight ( ) for i in range ( 3 ) : hero . moveR…" at bounding box center [786, 288] width 296 height 321
click at [766, 193] on div "for i in range ( 3 ) : hero . moveRight ( ) for i in range ( 3 ) : hero . moveR…" at bounding box center [786, 288] width 296 height 321
click at [754, 208] on div "for i in range ( 3 ) : hero . moveRight ( ) for i in range ( 3 ) : hero . moveR…" at bounding box center [786, 288] width 296 height 321
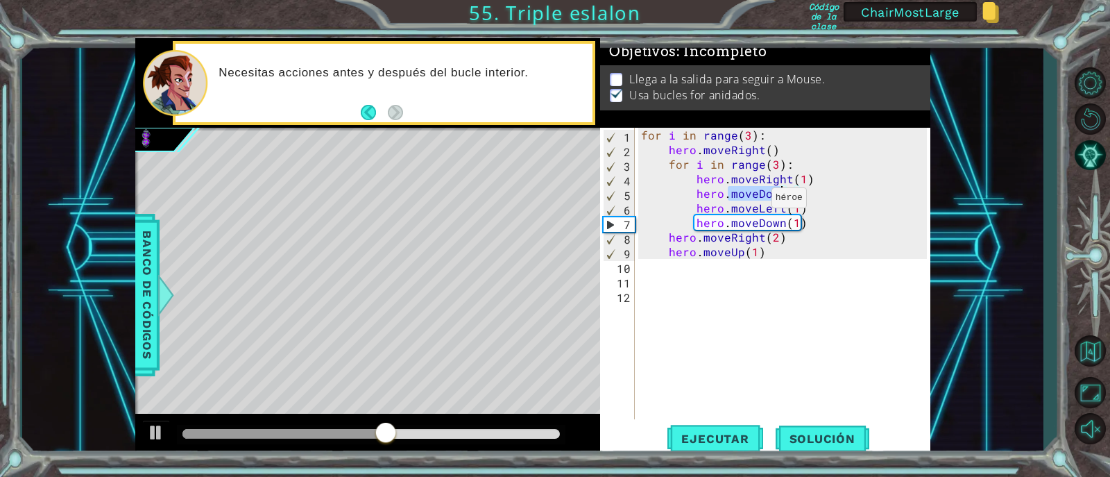
click at [754, 208] on div "for i in range ( 3 ) : hero . moveRight ( ) for i in range ( 3 ) : hero . moveR…" at bounding box center [786, 288] width 296 height 321
click at [727, 228] on div "for i in range ( 3 ) : hero . moveRight ( ) for i in range ( 3 ) : hero . moveR…" at bounding box center [786, 288] width 296 height 321
click at [719, 239] on div "for i in range ( 3 ) : hero . moveRight ( ) for i in range ( 3 ) : hero . moveR…" at bounding box center [786, 288] width 296 height 321
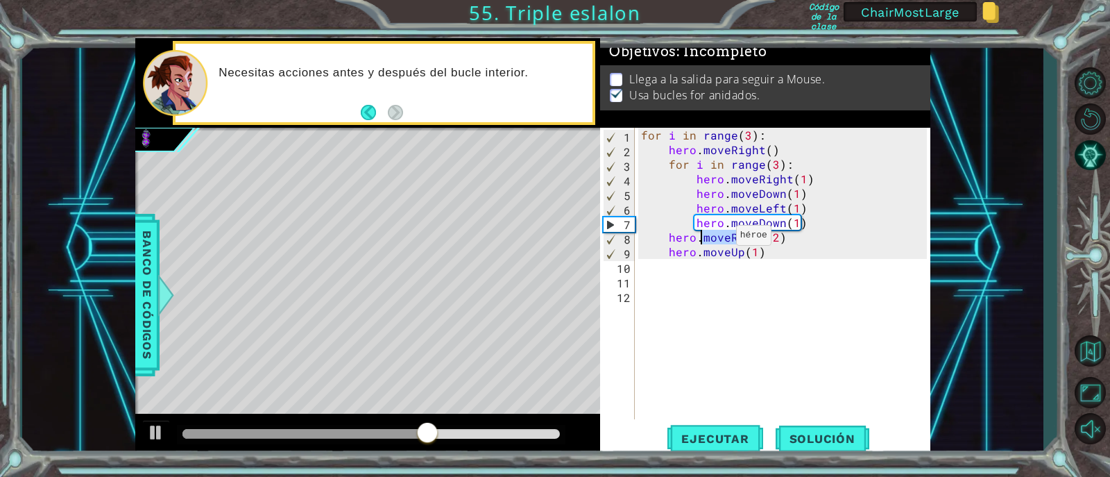
type textarea "hero.moveRight(2)"
click at [728, 342] on div "for i in range ( 3 ) : hero . moveRight ( ) for i in range ( 3 ) : hero . moveR…" at bounding box center [786, 288] width 296 height 321
click at [722, 416] on div "for i in range ( 3 ) : hero . moveRight ( ) for i in range ( 3 ) : hero . moveR…" at bounding box center [786, 288] width 296 height 321
click at [709, 441] on span "Ejecutar" at bounding box center [715, 439] width 95 height 14
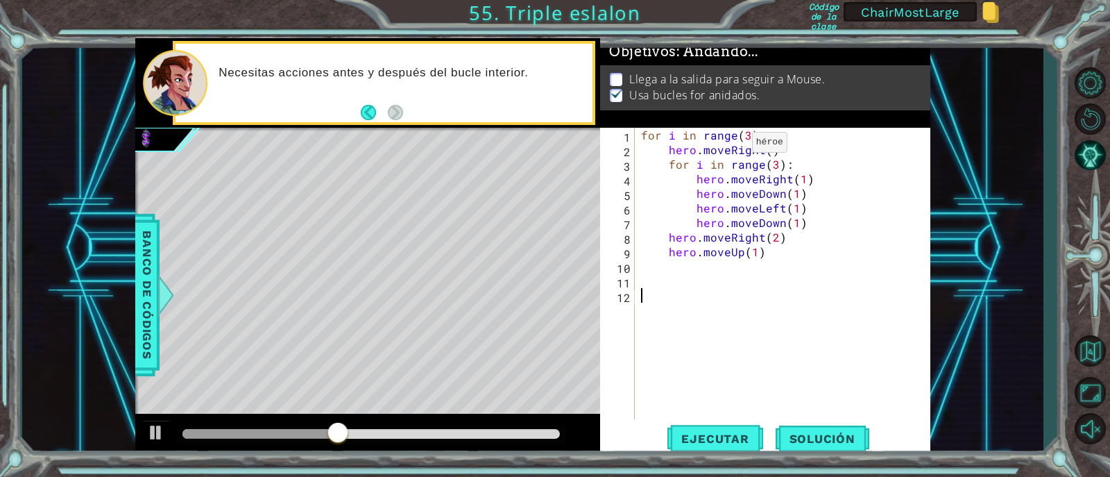
click at [752, 136] on div "for i in range ( 3 ) : hero . moveRight ( ) for i in range ( 3 ) : hero . moveR…" at bounding box center [786, 288] width 296 height 321
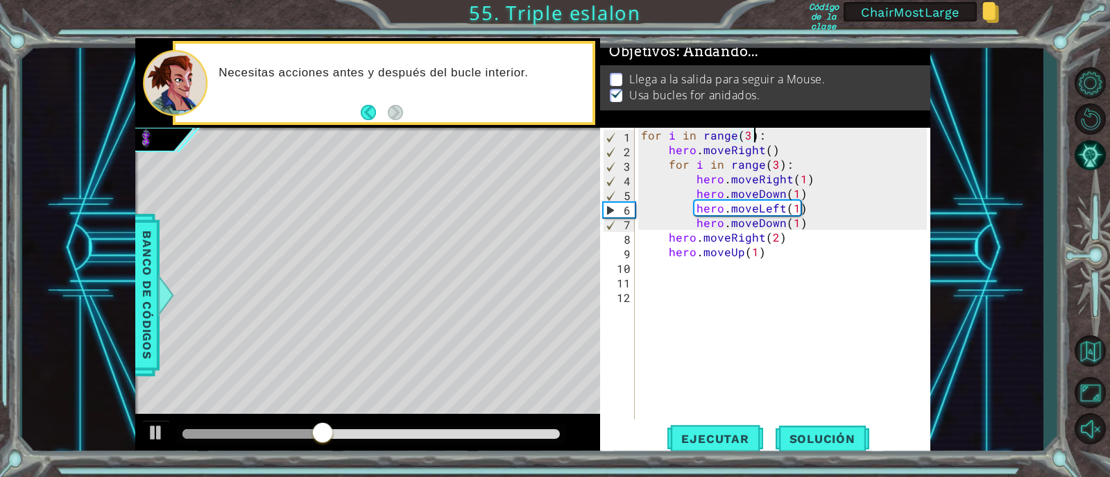
click at [751, 181] on div "for i in range ( 3 ) : hero . moveRight ( ) for i in range ( 3 ) : hero . moveR…" at bounding box center [786, 288] width 296 height 321
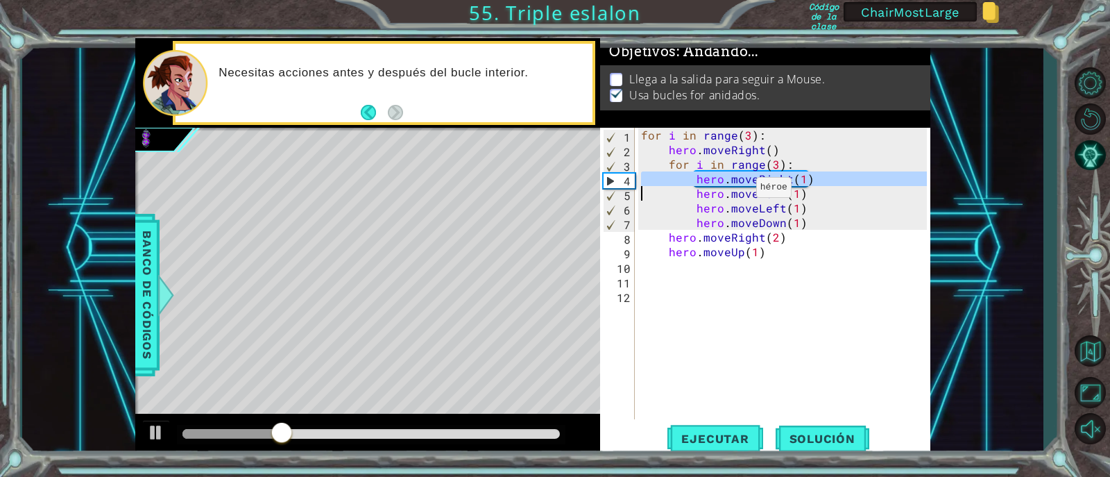
click at [740, 194] on div "for i in range ( 3 ) : hero . moveRight ( ) for i in range ( 3 ) : hero . moveR…" at bounding box center [786, 288] width 296 height 321
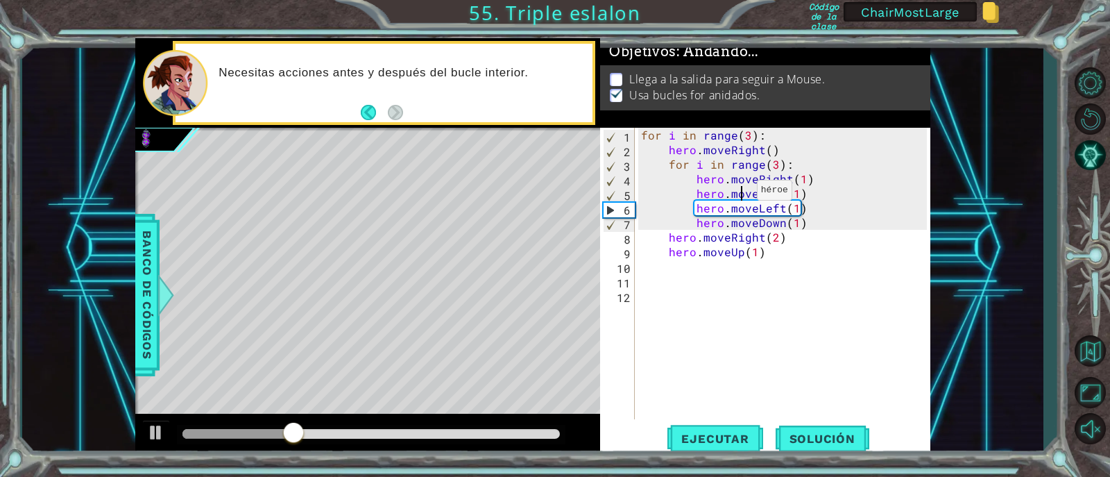
click at [737, 212] on div "for i in range ( 3 ) : hero . moveRight ( ) for i in range ( 3 ) : hero . moveR…" at bounding box center [786, 288] width 296 height 321
click at [733, 225] on div "for i in range ( 3 ) : hero . moveRight ( ) for i in range ( 3 ) : hero . moveR…" at bounding box center [786, 288] width 296 height 321
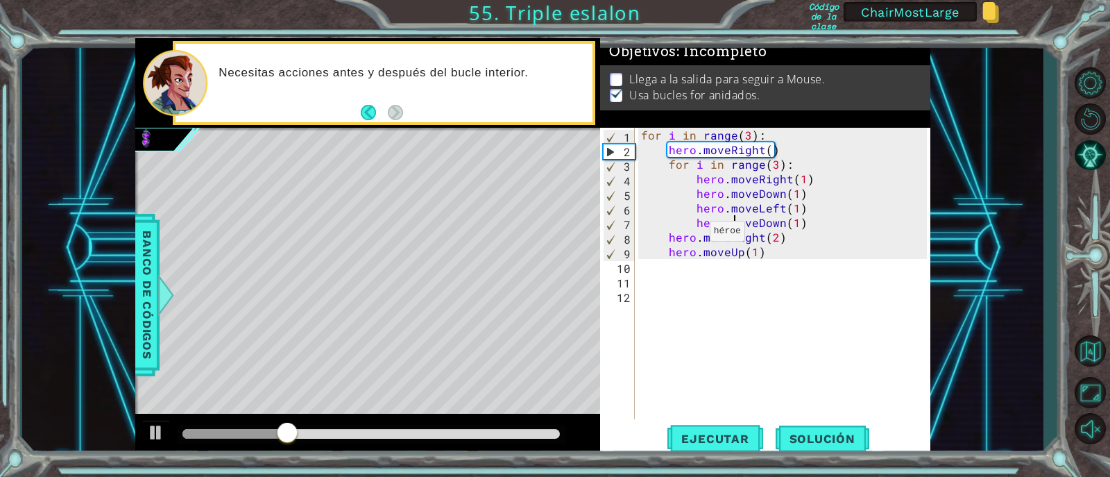
click at [754, 254] on div "for i in range ( 3 ) : hero . moveRight ( ) for i in range ( 3 ) : hero . moveR…" at bounding box center [786, 288] width 296 height 321
type textarea "hero.moveUp(6)"
click at [771, 302] on div "for i in range ( 3 ) : hero . moveRight ( ) for i in range ( 3 ) : hero . moveR…" at bounding box center [786, 288] width 296 height 321
click at [741, 427] on button "Ejecutar" at bounding box center [715, 438] width 95 height 33
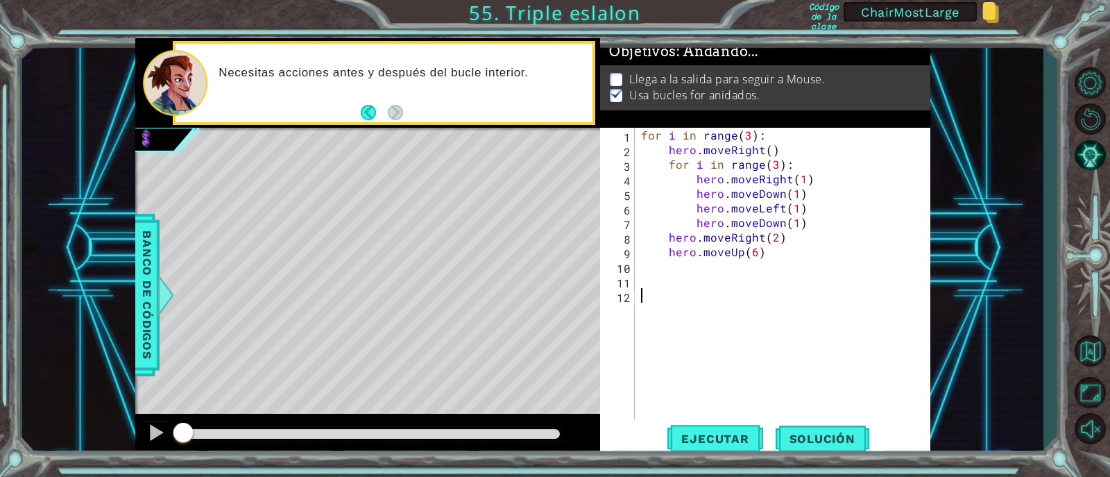
click at [724, 334] on div "for i in range ( 3 ) : hero . moveRight ( ) for i in range ( 3 ) : hero . moveR…" at bounding box center [786, 288] width 296 height 321
click at [702, 471] on div "1 ההההההההההההההההההההההההההההההההההההההההההההההההההההההההההההההההההההההההההההה…" at bounding box center [555, 238] width 1110 height 477
click at [704, 441] on span "Ejecutar" at bounding box center [715, 439] width 95 height 14
click at [725, 302] on div "for i in range ( 3 ) : hero . moveRight ( ) for i in range ( 3 ) : hero . moveR…" at bounding box center [786, 288] width 296 height 321
click at [715, 436] on span "Ejecutar" at bounding box center [715, 439] width 95 height 14
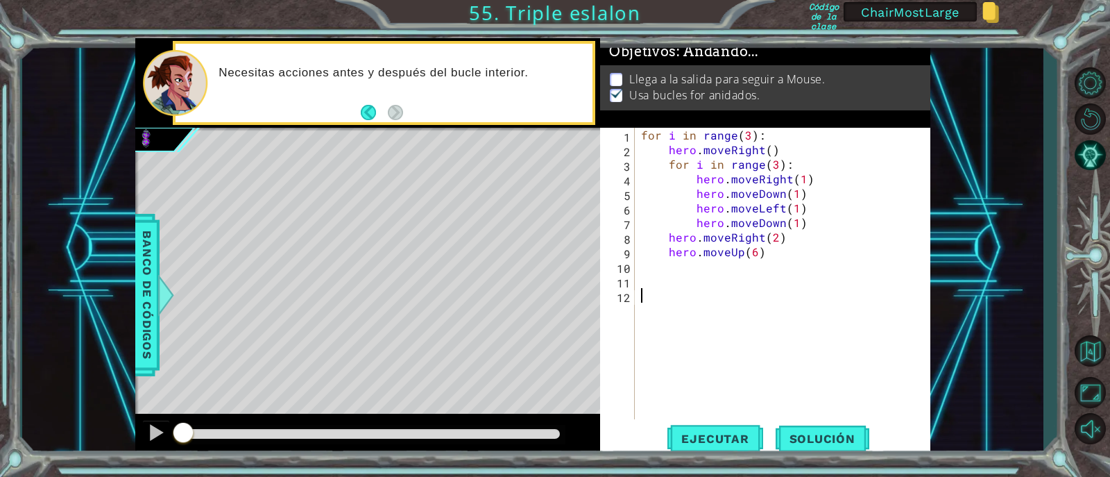
click at [734, 322] on div "for i in range ( 3 ) : hero . moveRight ( ) for i in range ( 3 ) : hero . moveR…" at bounding box center [786, 288] width 296 height 321
click at [793, 277] on div "for i in range ( 3 ) : hero . moveRight ( ) for i in range ( 3 ) : hero . moveR…" at bounding box center [786, 288] width 296 height 321
click at [158, 433] on div at bounding box center [156, 432] width 18 height 18
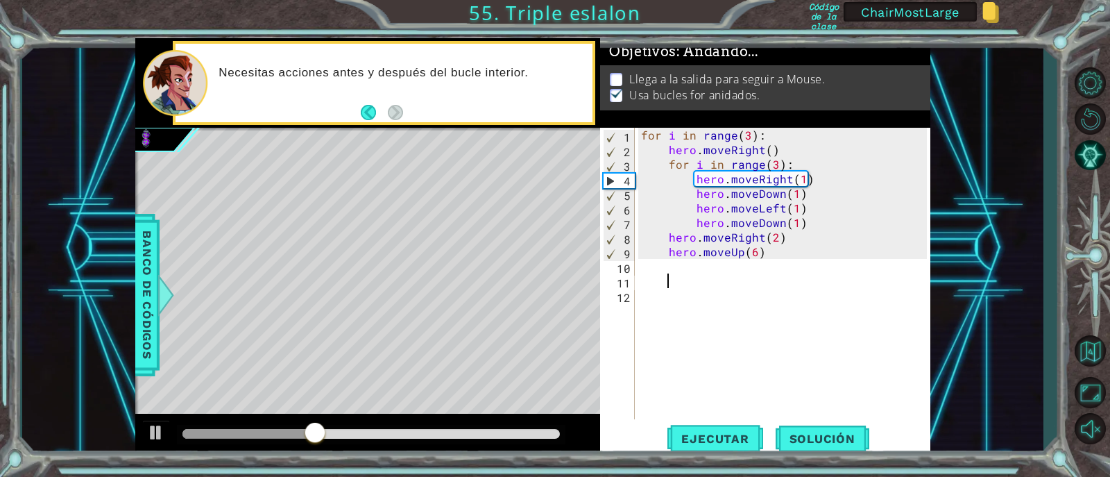
click at [781, 276] on div "for i in range ( 3 ) : hero . moveRight ( ) for i in range ( 3 ) : hero . moveR…" at bounding box center [786, 288] width 296 height 321
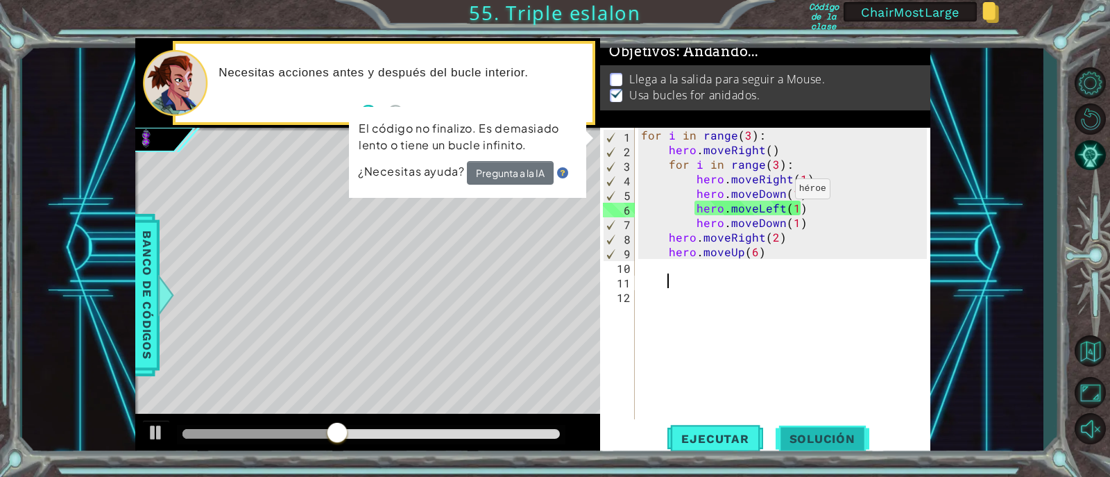
drag, startPoint x: 771, startPoint y: 323, endPoint x: 829, endPoint y: 447, distance: 136.6
click at [770, 323] on div "for i in range ( 3 ) : hero . moveRight ( ) for i in range ( 3 ) : hero . moveR…" at bounding box center [786, 288] width 296 height 321
click at [827, 440] on span "Solución" at bounding box center [823, 439] width 94 height 14
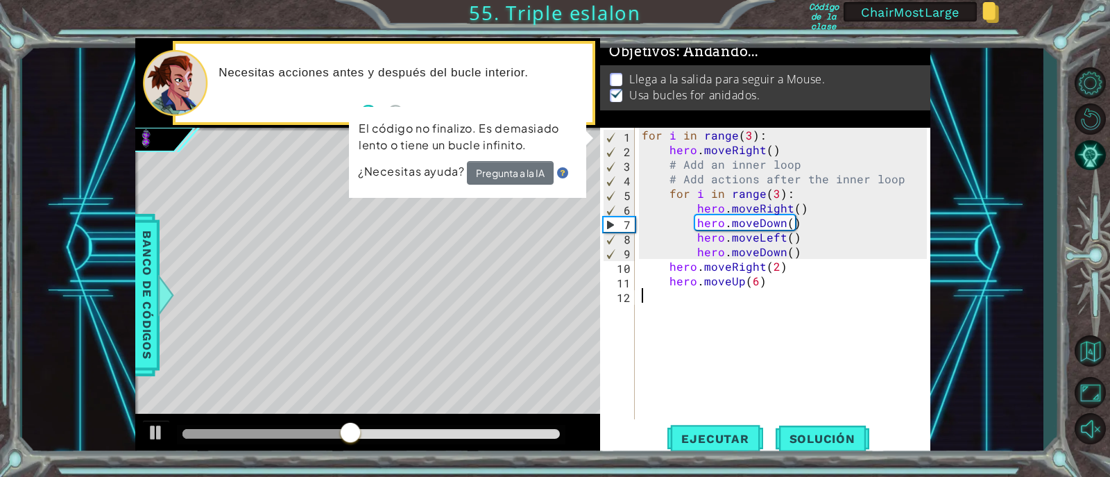
click at [836, 203] on div "for i in range ( 3 ) : hero . moveRight ( ) # Add an inner loop # Add actions a…" at bounding box center [786, 288] width 295 height 321
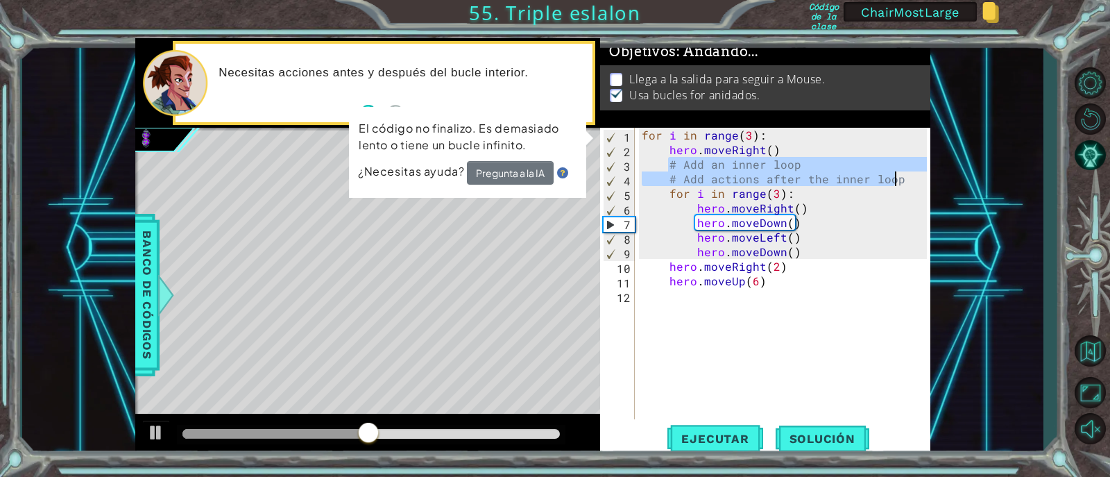
drag, startPoint x: 688, startPoint y: 163, endPoint x: 894, endPoint y: 177, distance: 205.9
click at [894, 177] on div "for i in range ( 3 ) : hero . moveRight ( ) # Add an inner loop # Add actions a…" at bounding box center [786, 288] width 295 height 321
type textarea "# Add an inner loop # Add actions after the inner loop"
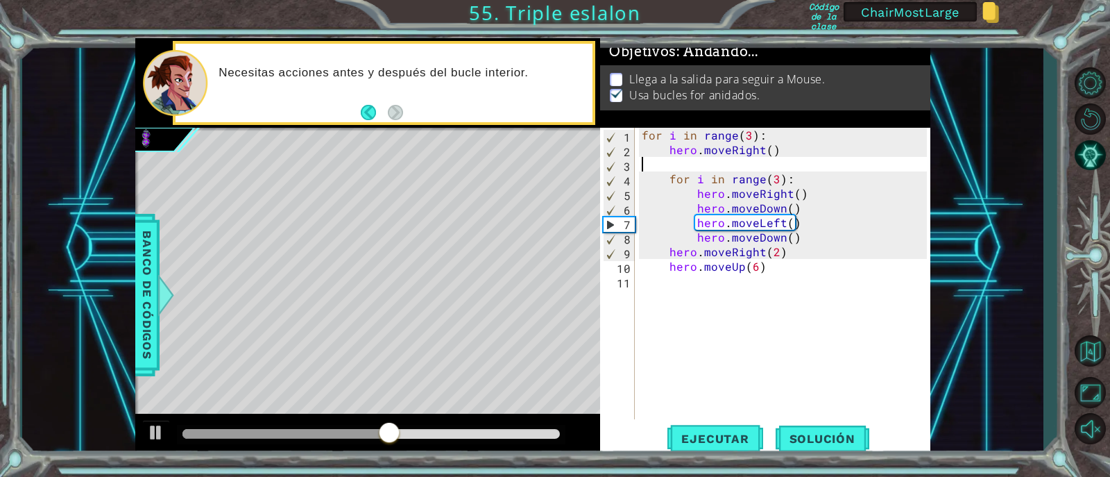
type textarea "hero.moveRight()"
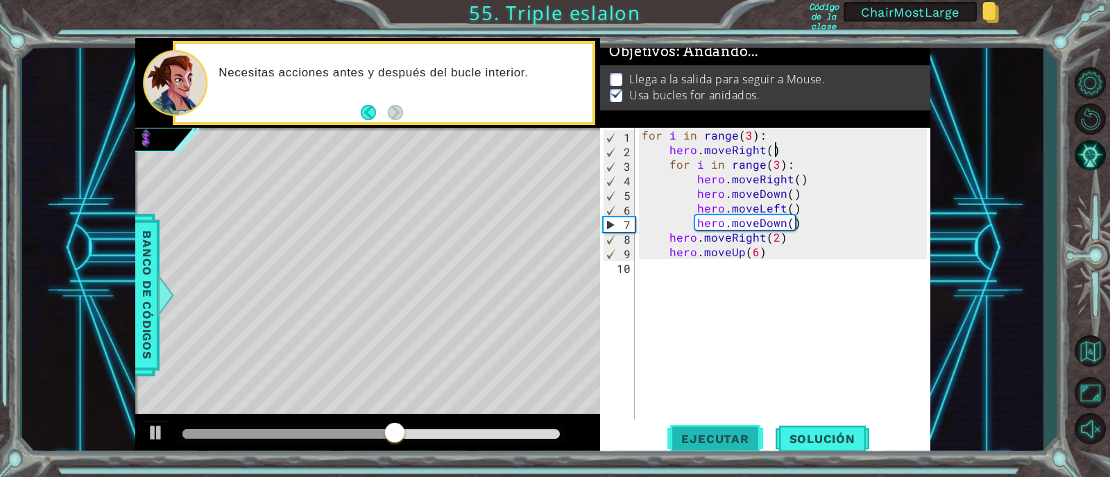
click at [731, 428] on button "Ejecutar" at bounding box center [715, 438] width 95 height 33
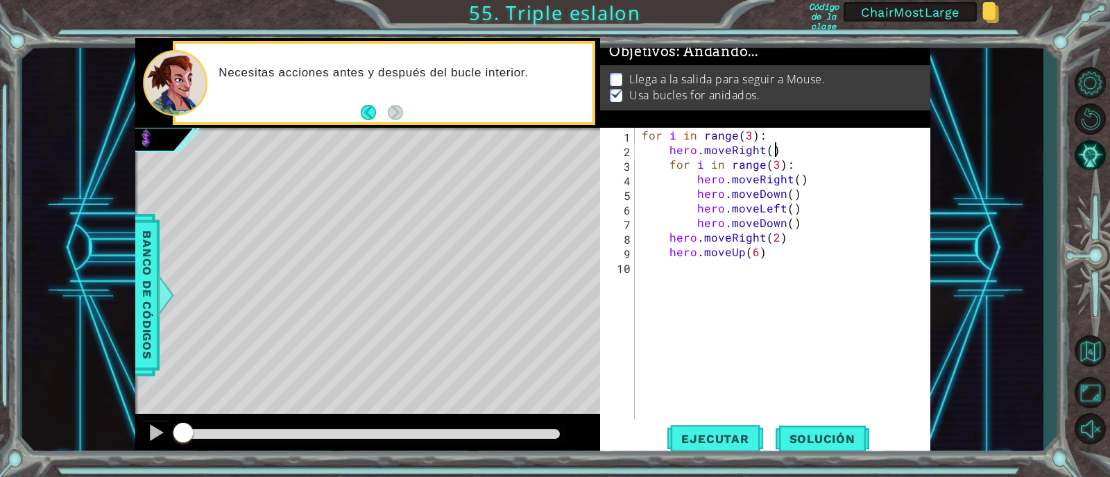
click at [732, 309] on div "for i in range ( 3 ) : hero . moveRight ( ) for i in range ( 3 ) : hero . moveR…" at bounding box center [786, 288] width 295 height 321
click at [671, 150] on div "for i in range ( 3 ) : hero . moveRight ( ) for i in range ( 3 ) : hero . moveR…" at bounding box center [786, 288] width 295 height 321
click at [668, 244] on div "for i in range ( 3 ) : hero . moveRight ( ) for i in range ( 3 ) : hero . moveR…" at bounding box center [786, 288] width 295 height 321
click at [668, 237] on div "for i in range ( 3 ) : hero . moveRight ( ) for i in range ( 3 ) : hero . moveR…" at bounding box center [786, 288] width 295 height 321
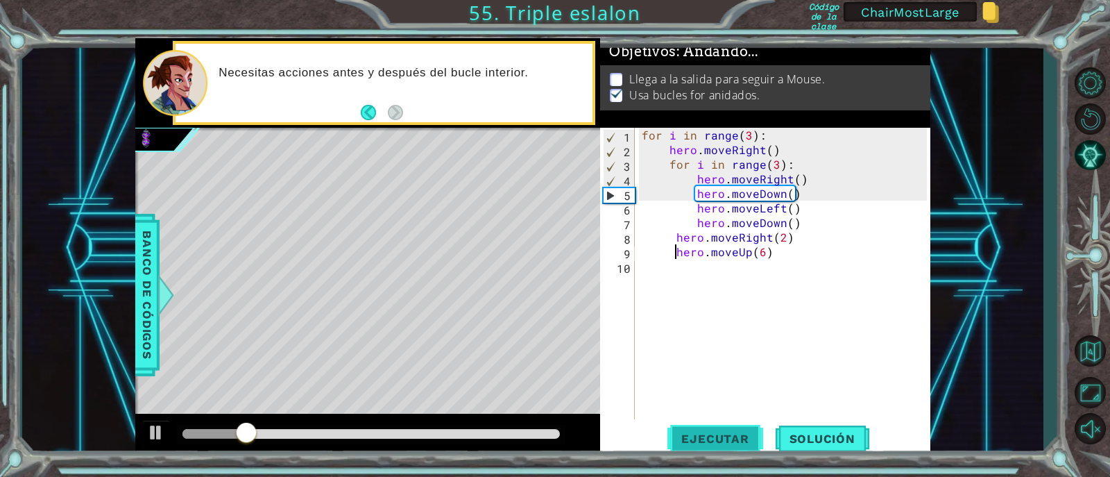
click at [706, 440] on span "Ejecutar" at bounding box center [715, 439] width 95 height 14
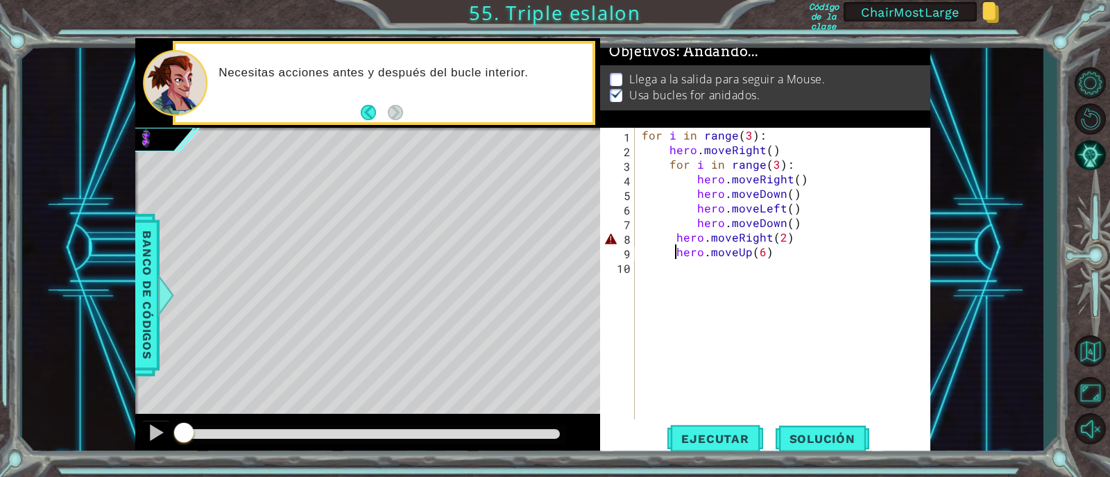
click at [674, 240] on div "for i in range ( 3 ) : hero . moveRight ( ) for i in range ( 3 ) : hero . moveR…" at bounding box center [786, 288] width 295 height 321
type textarea "hero.moveUp(6)"
click at [722, 438] on span "Ejecutar" at bounding box center [715, 439] width 95 height 14
click at [735, 300] on div "for i in range ( 3 ) : hero . moveRight ( ) for i in range ( 3 ) : hero . moveR…" at bounding box center [786, 288] width 295 height 321
click at [736, 299] on div "for i in range ( 3 ) : hero . moveRight ( ) for i in range ( 3 ) : hero . moveR…" at bounding box center [786, 288] width 295 height 321
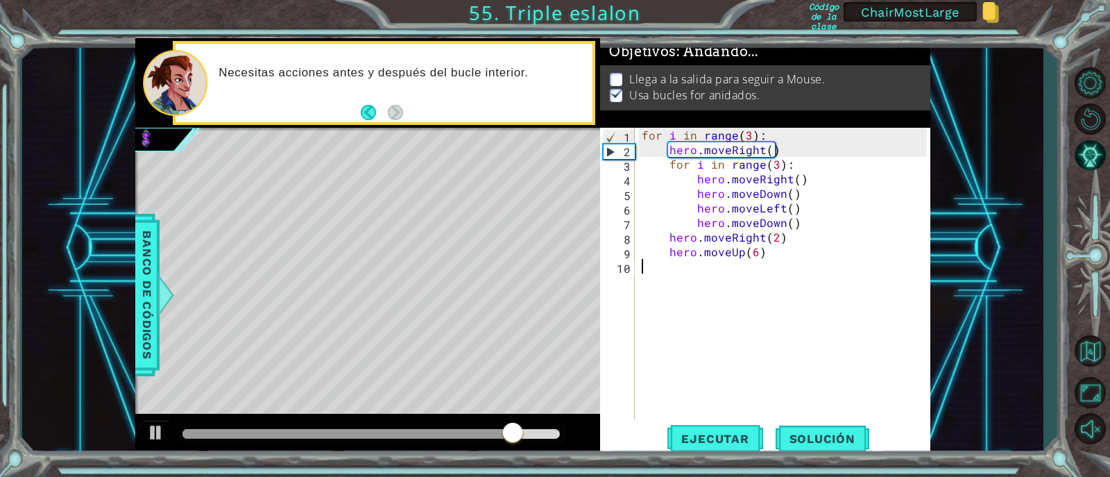
click at [768, 310] on div "for i in range ( 3 ) : hero . moveRight ( ) for i in range ( 3 ) : hero . moveR…" at bounding box center [786, 288] width 295 height 321
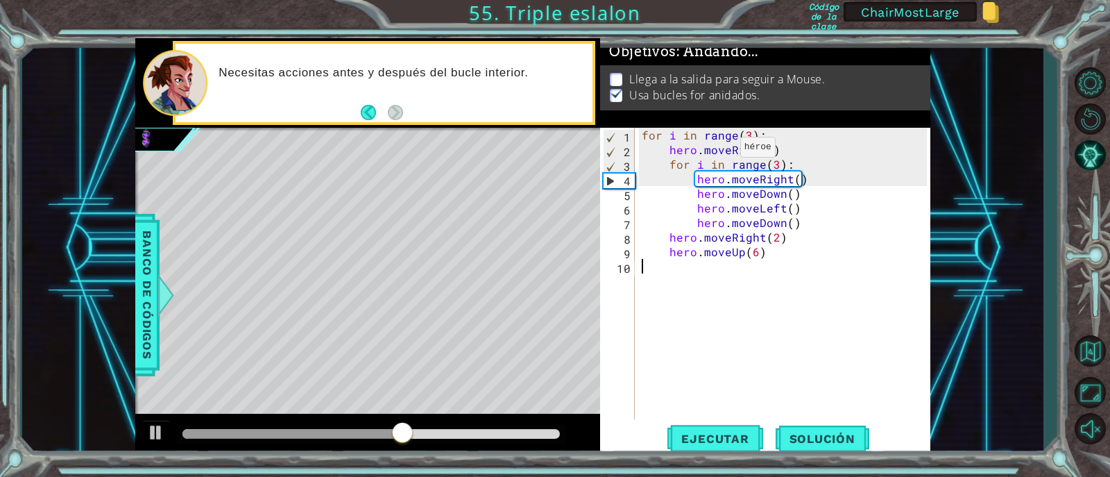
drag, startPoint x: 738, startPoint y: 303, endPoint x: 744, endPoint y: 297, distance: 8.8
click at [739, 303] on div "for i in range ( 3 ) : hero . moveRight ( ) for i in range ( 3 ) : hero . moveR…" at bounding box center [786, 288] width 295 height 321
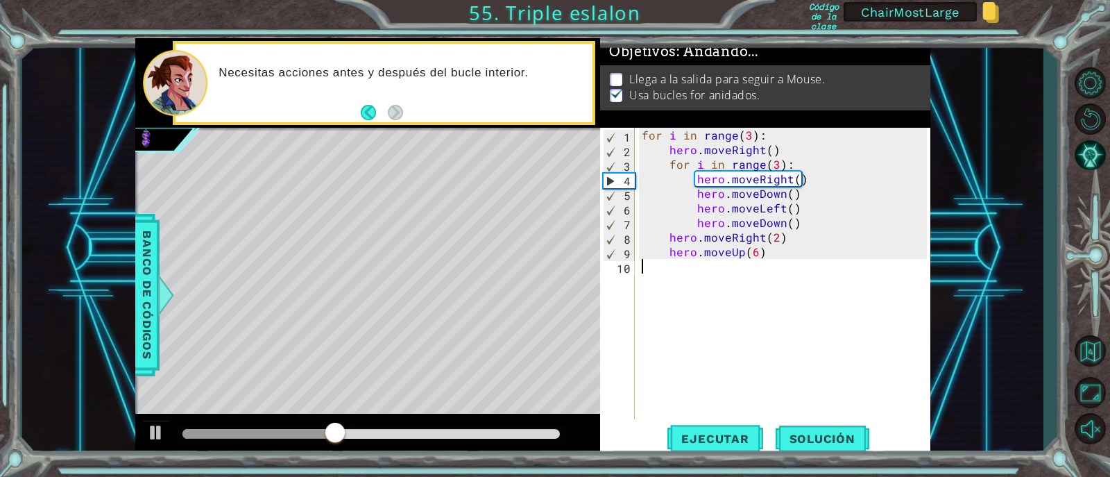
click at [747, 278] on div "for i in range ( 3 ) : hero . moveRight ( ) for i in range ( 3 ) : hero . moveR…" at bounding box center [786, 288] width 295 height 321
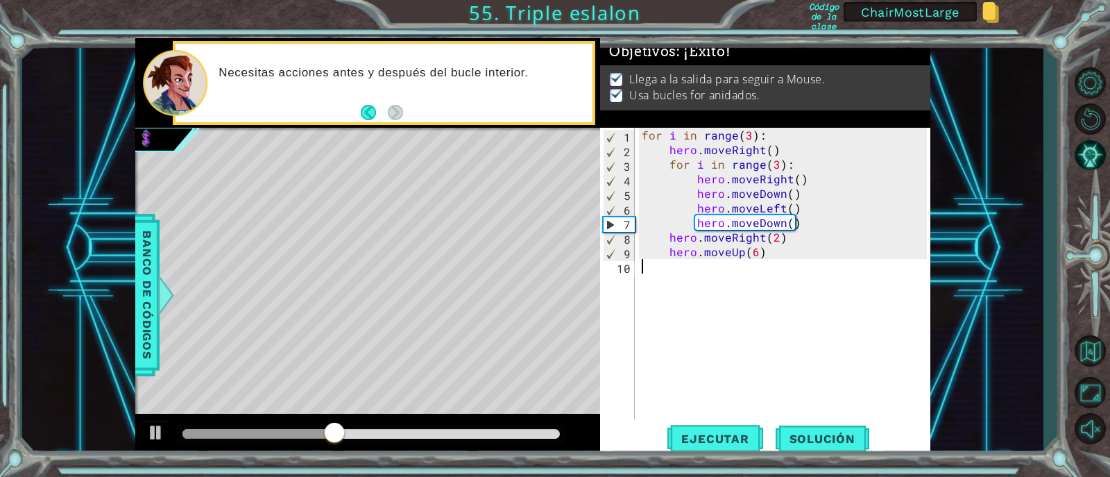
click at [736, 277] on div "for i in range ( 3 ) : hero . moveRight ( ) for i in range ( 3 ) : hero . moveR…" at bounding box center [786, 288] width 295 height 321
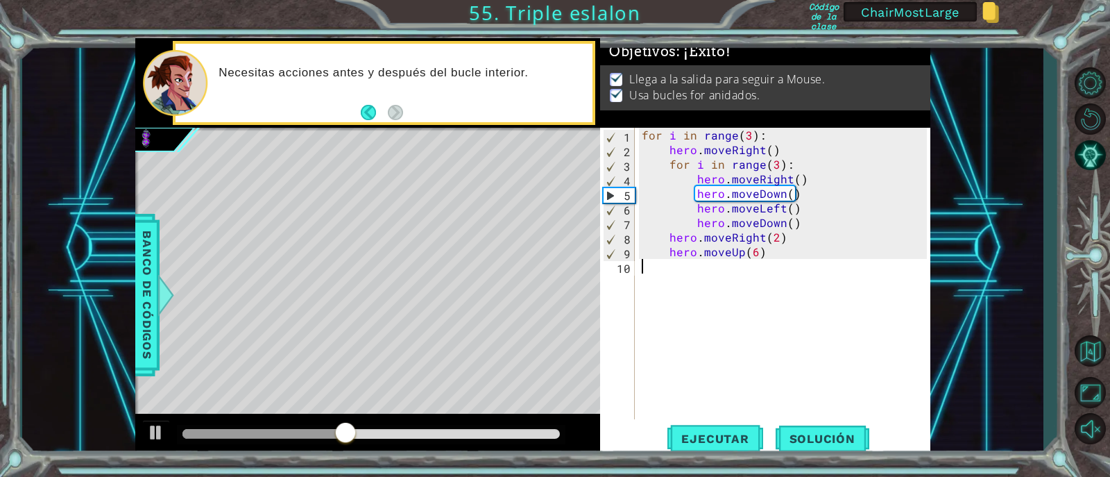
click at [774, 342] on div "for i in range ( 3 ) : hero . moveRight ( ) for i in range ( 3 ) : hero . moveR…" at bounding box center [786, 288] width 295 height 321
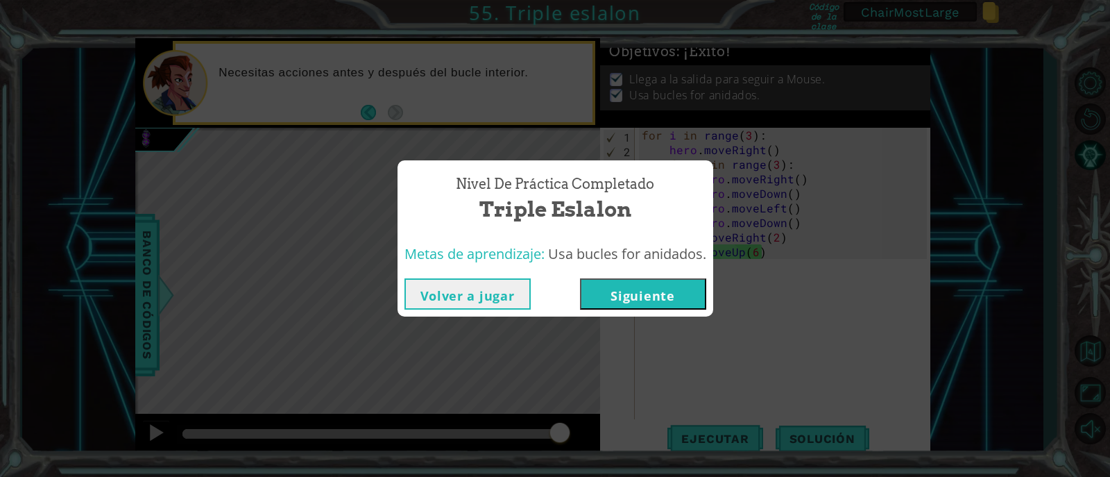
click at [631, 298] on button "Siguiente" at bounding box center [643, 293] width 126 height 31
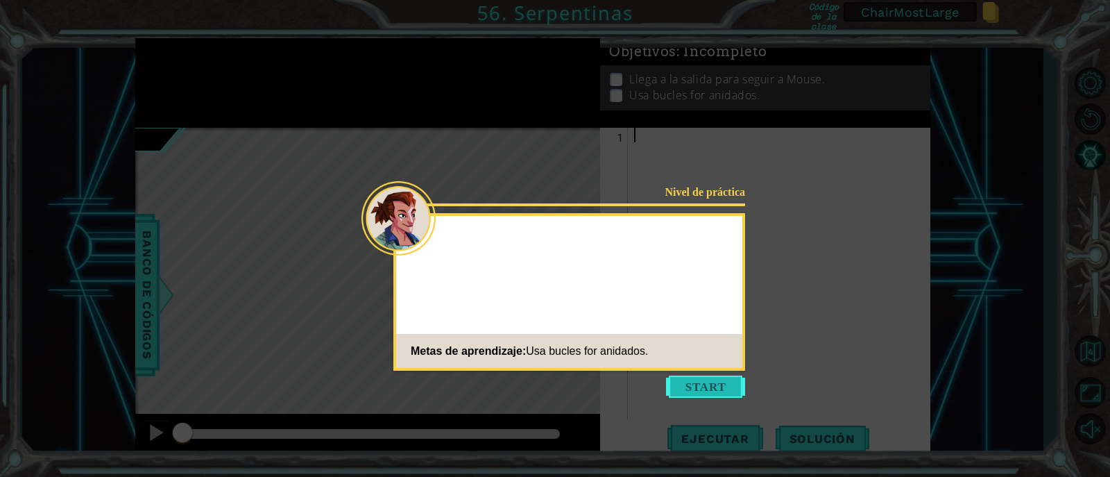
click at [700, 388] on button "Start" at bounding box center [705, 386] width 79 height 22
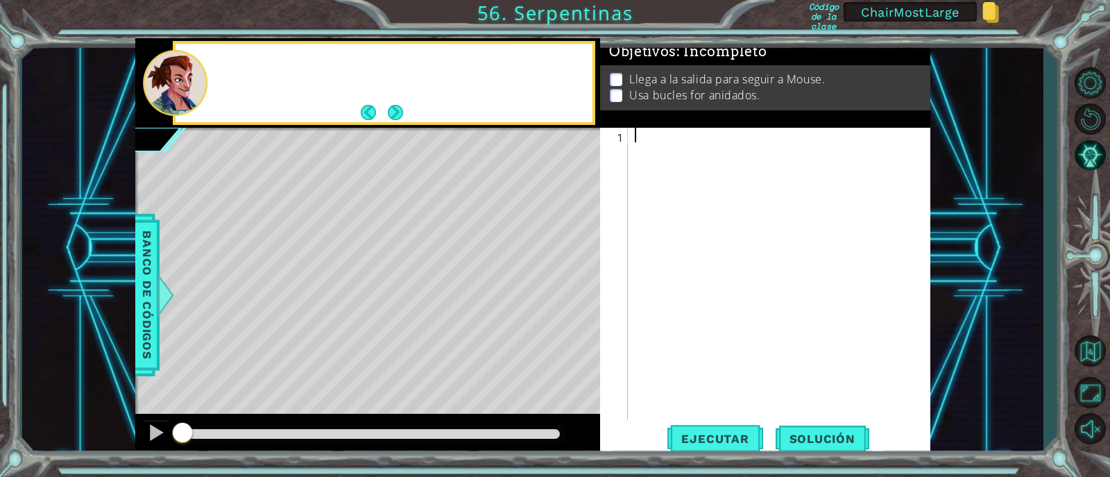
click at [672, 197] on div at bounding box center [783, 288] width 302 height 321
click at [641, 128] on div at bounding box center [783, 288] width 302 height 321
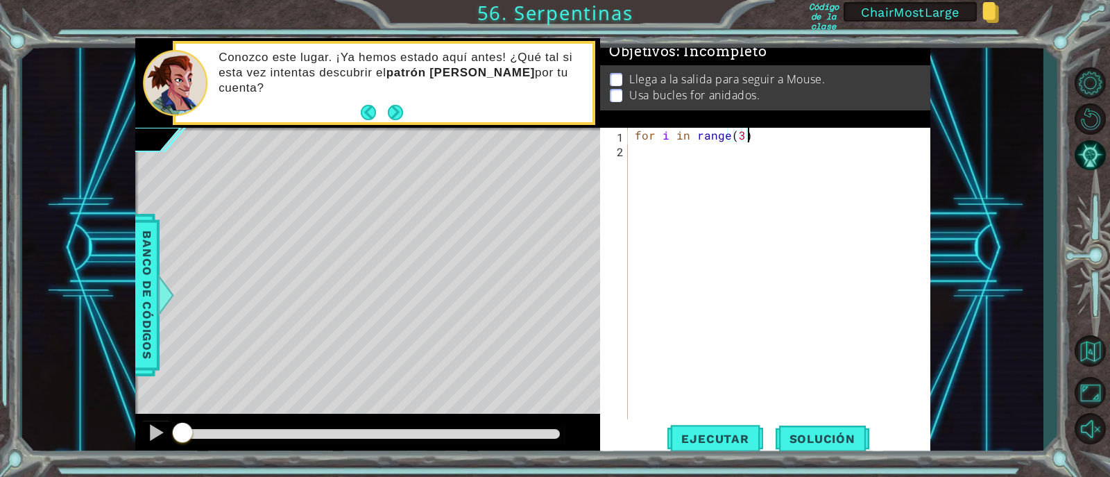
scroll to position [0, 6]
type textarea "for i in range(3):"
type textarea "for i in range():"
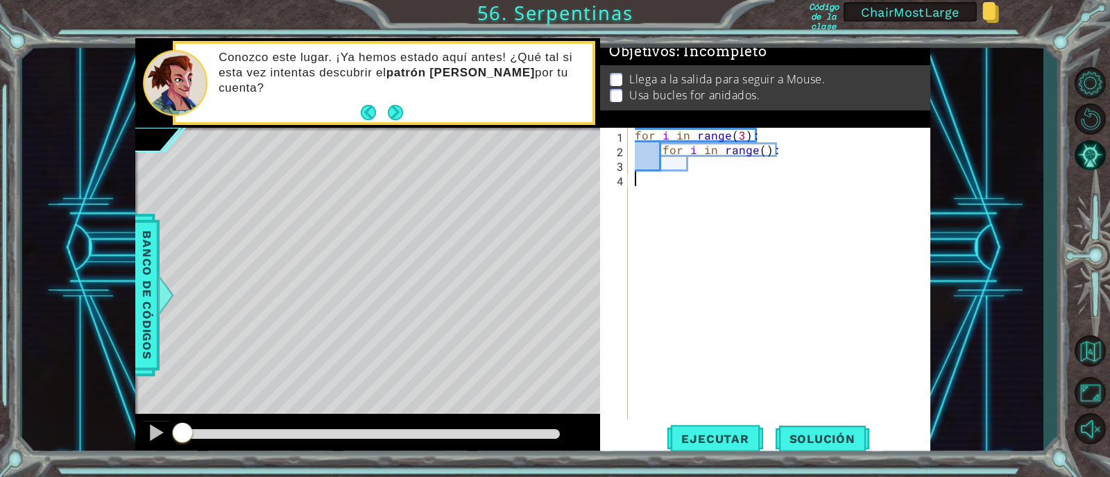
click at [759, 149] on div "for i in range ( 3 ) : for i in range ( ) :" at bounding box center [783, 288] width 302 height 321
type textarea "for i in range(3):"
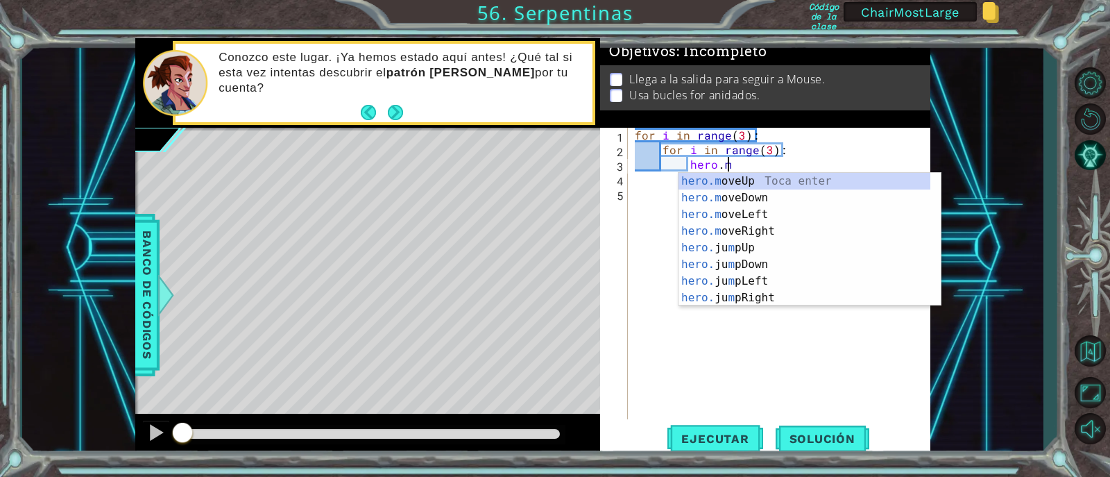
scroll to position [0, 5]
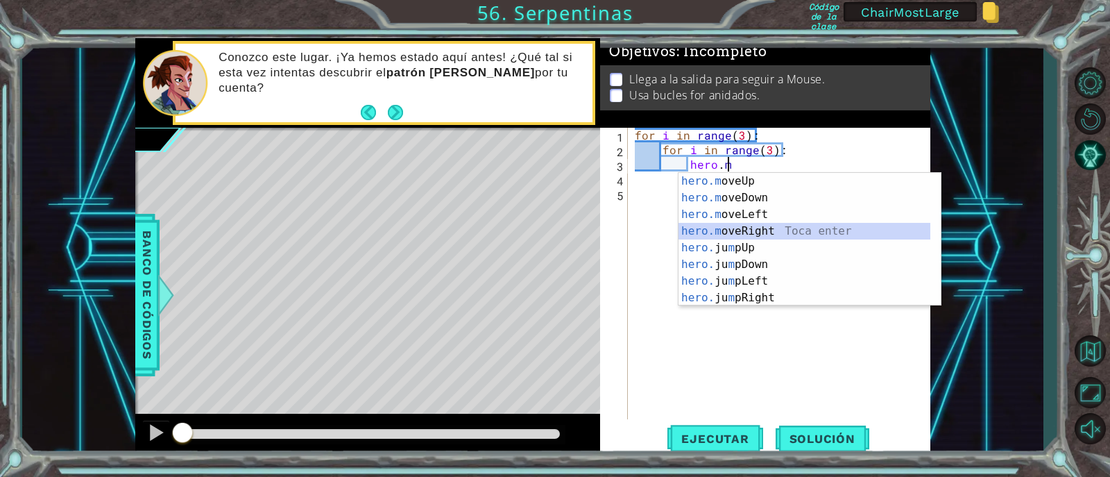
type textarea "hero.moveRight(1)"
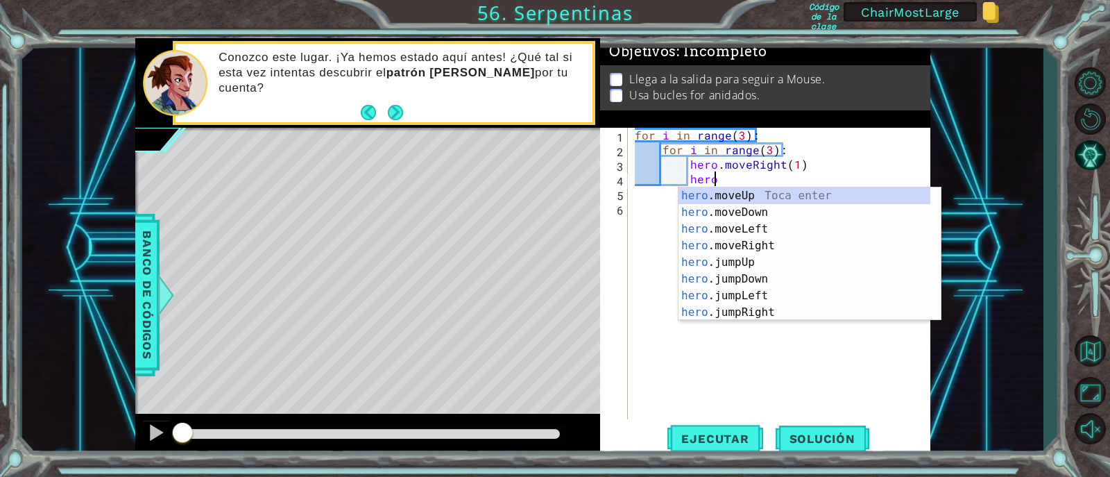
scroll to position [0, 4]
type textarea "hero.moveUp(1)"
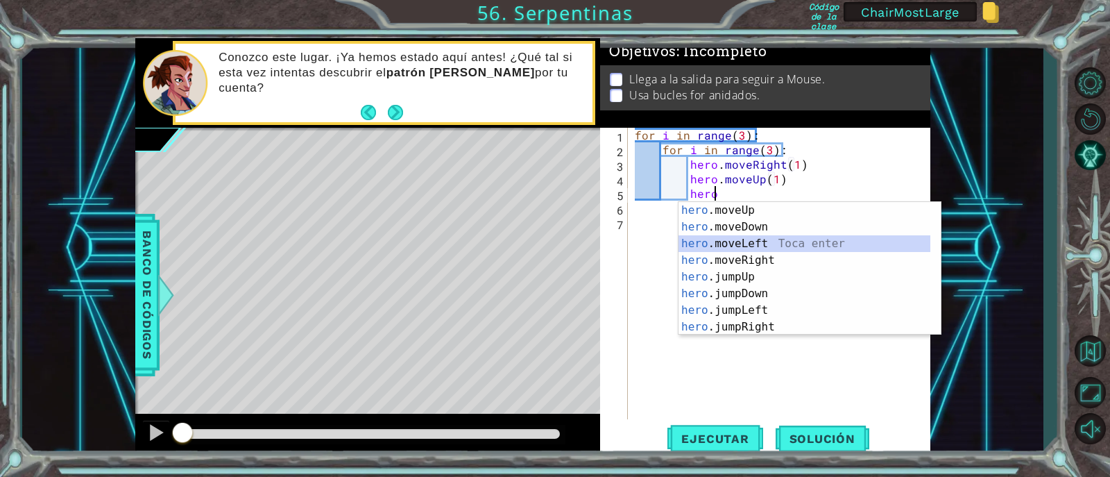
type textarea "hero.moveLeft(1)"
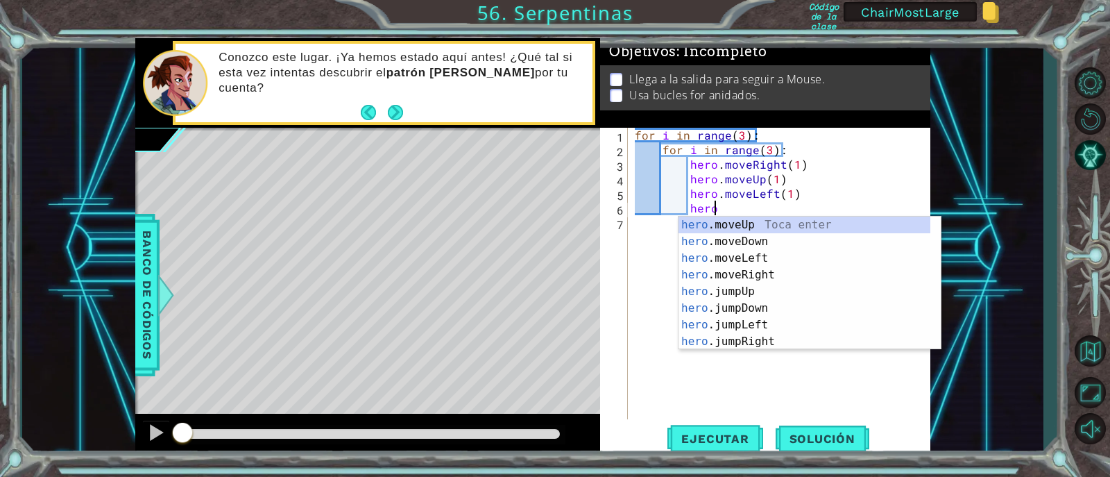
type textarea "hero.moveUp(1)"
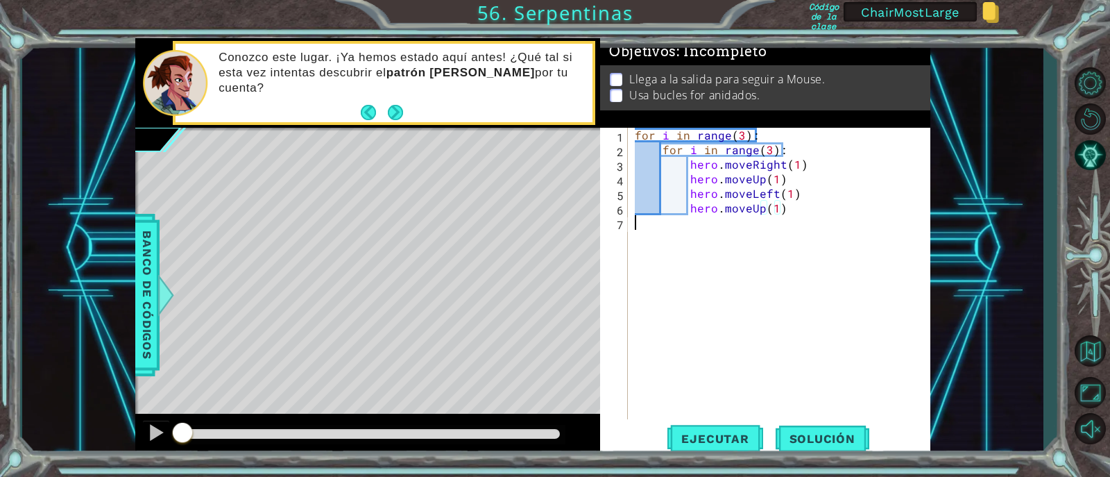
scroll to position [0, 0]
type textarea "hero.moveUp(1)"
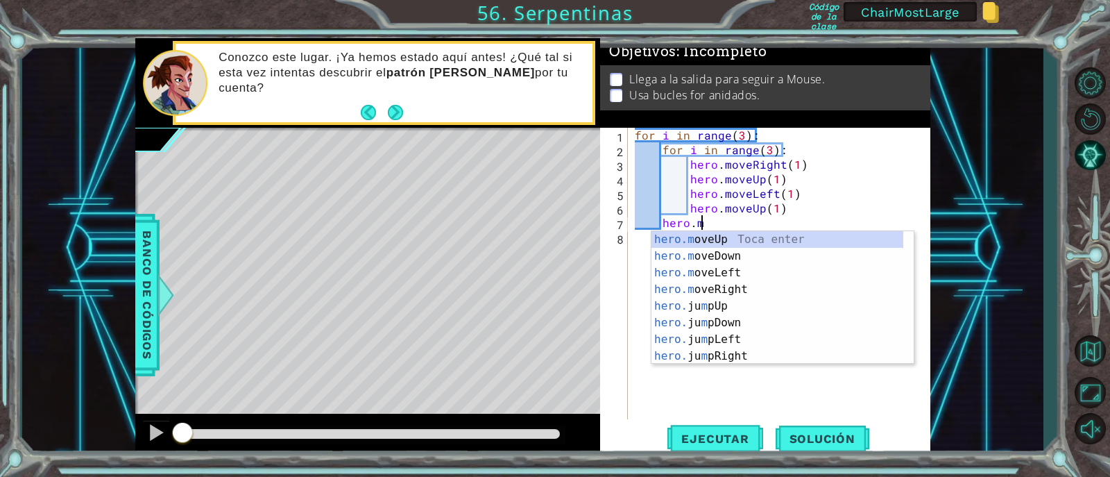
scroll to position [0, 3]
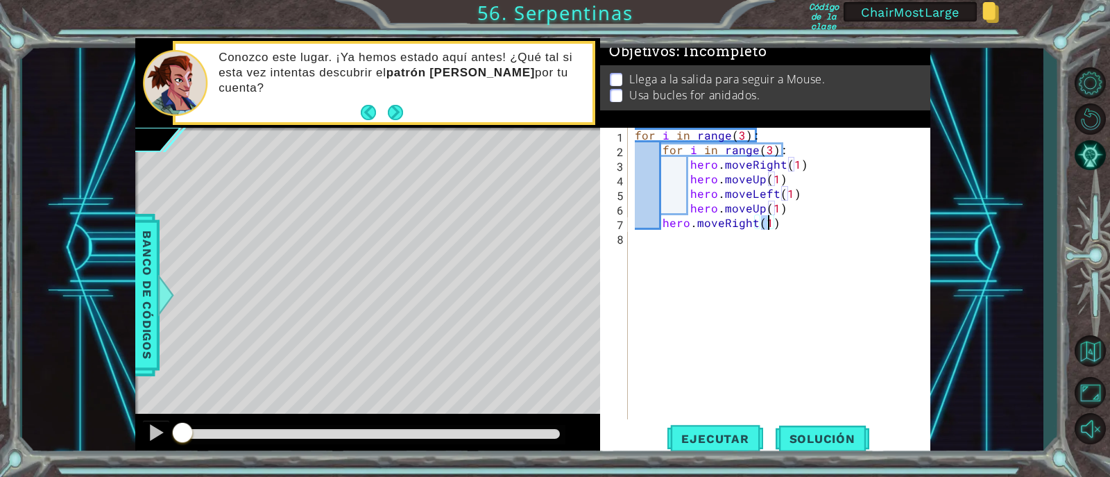
type textarea "hero.moveRight(2)"
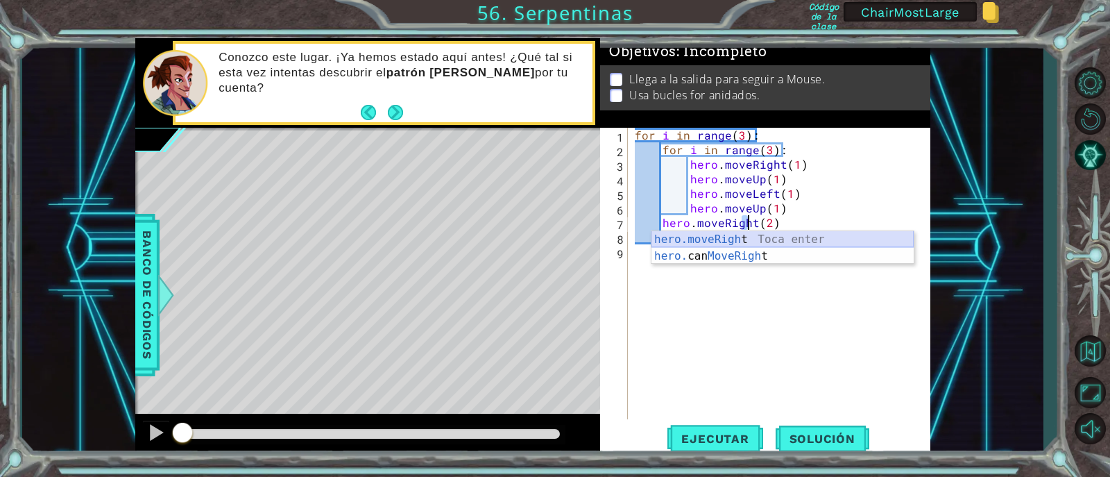
click at [779, 218] on div "for i in range ( 3 ) : for i in range ( 3 ) : hero . moveRight ( 1 ) hero . mov…" at bounding box center [783, 288] width 302 height 321
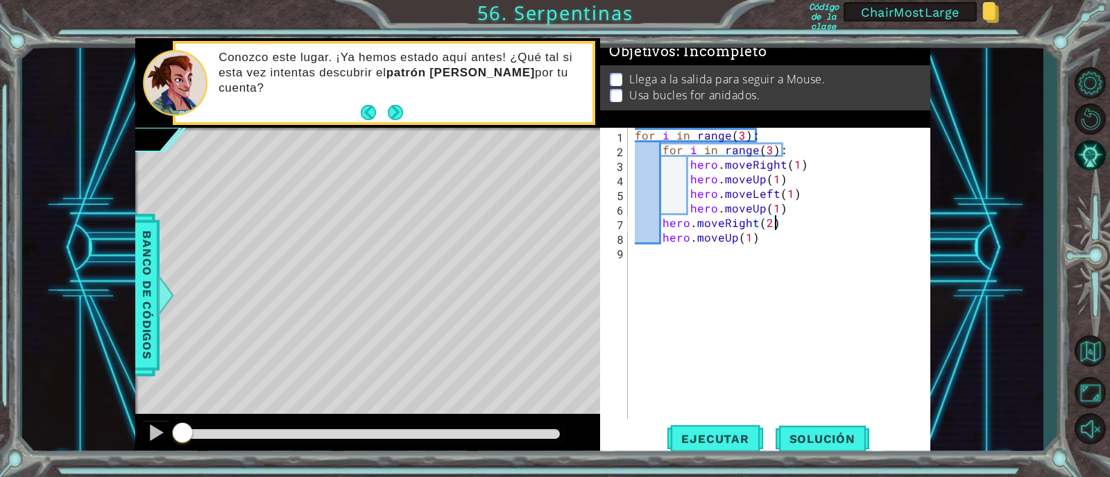
click at [763, 239] on div "for i in range ( 3 ) : for i in range ( 3 ) : hero . moveRight ( 1 ) hero . mov…" at bounding box center [783, 288] width 302 height 321
type textarea "hero.moveDown(6)"
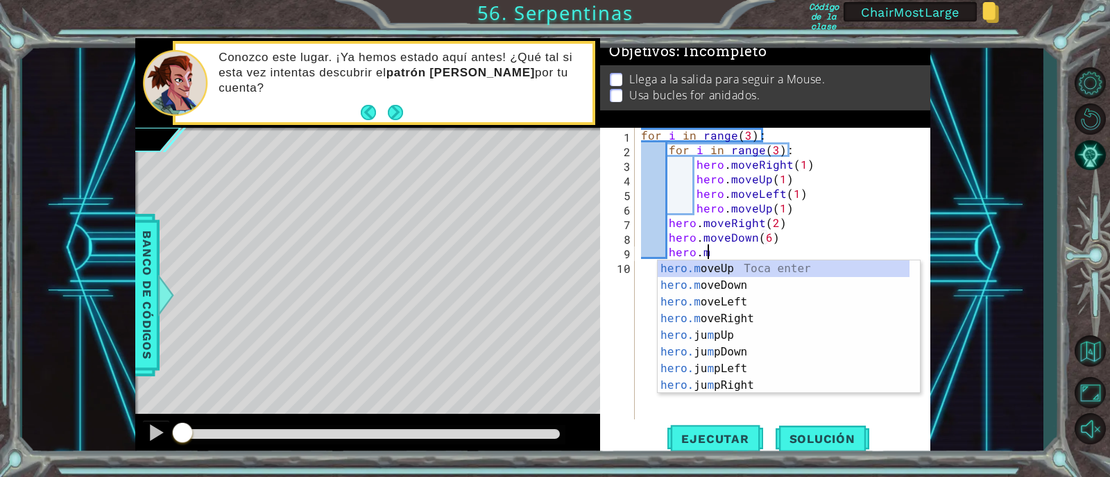
scroll to position [0, 3]
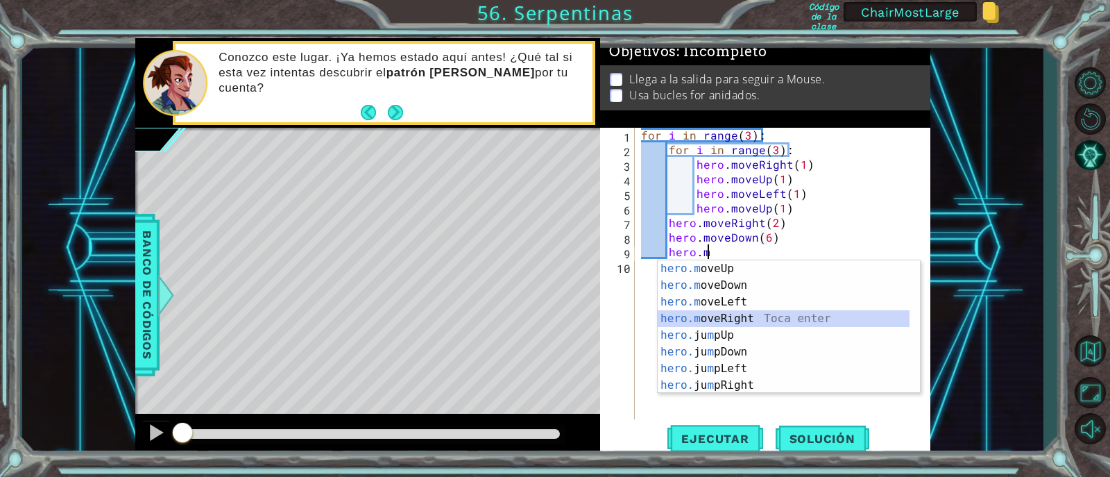
type textarea "hero.moveRight(1)"
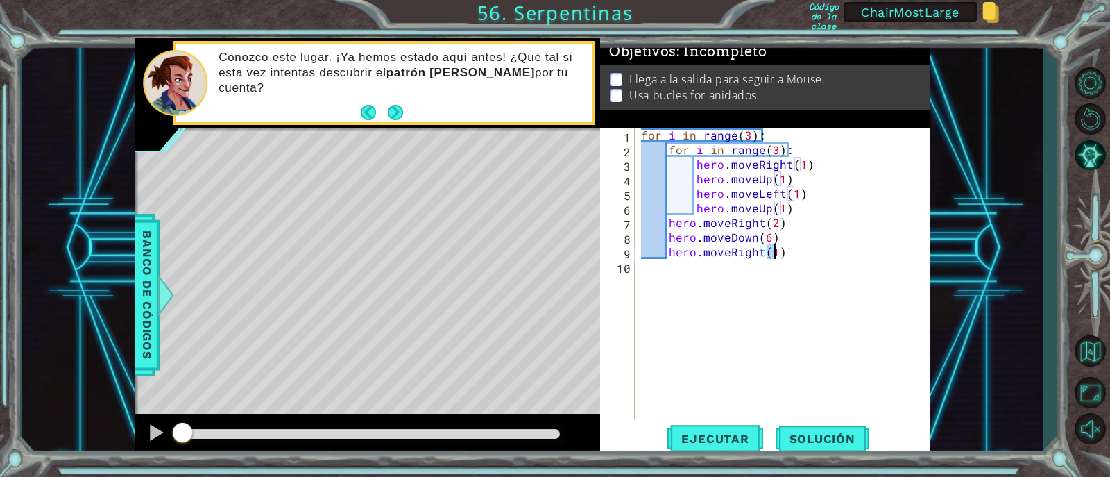
click at [698, 319] on div "for i in range ( 3 ) : for i in range ( 3 ) : hero . moveRight ( 1 ) hero . mov…" at bounding box center [786, 288] width 296 height 321
click at [717, 427] on button "Ejecutar" at bounding box center [715, 438] width 95 height 33
click at [722, 219] on div "for i in range ( 3 ) : for i in range ( 3 ) : hero . moveRight ( 1 ) hero . mov…" at bounding box center [786, 288] width 296 height 321
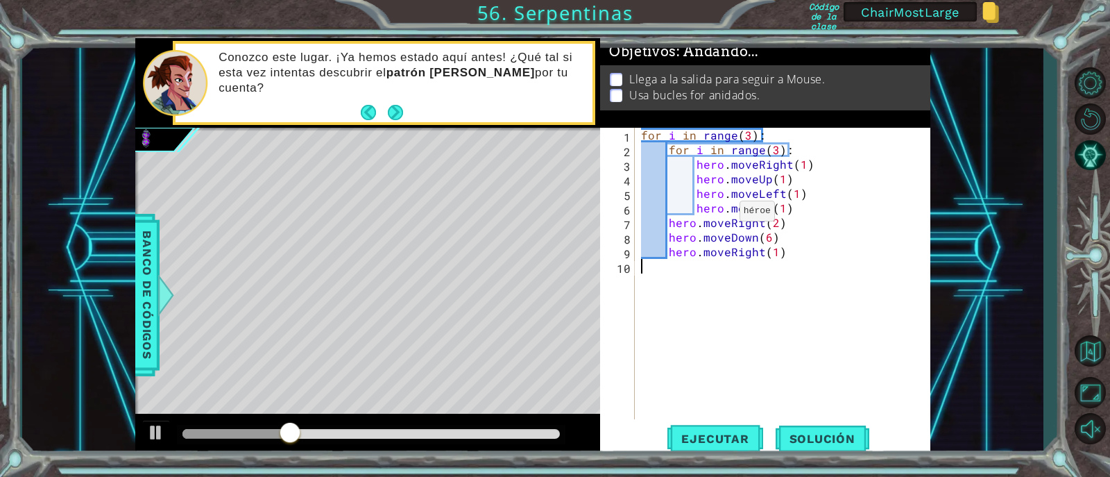
click at [722, 219] on div "for i in range ( 3 ) : for i in range ( 3 ) : hero . moveRight ( 1 ) hero . mov…" at bounding box center [786, 288] width 296 height 321
type textarea "hero.moveRight(2) hero.moveDown(6)"
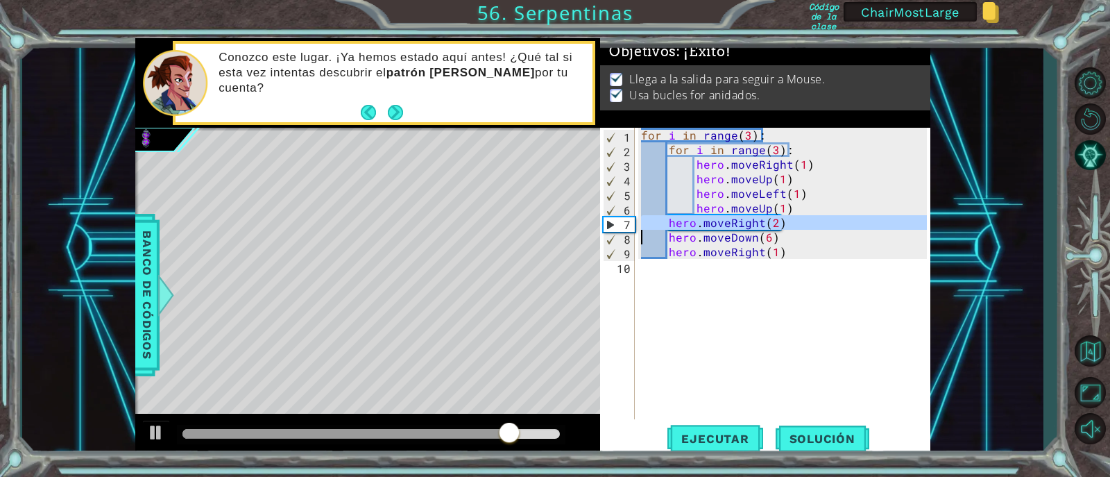
click at [714, 337] on div "for i in range ( 3 ) : for i in range ( 3 ) : hero . moveRight ( 1 ) hero . mov…" at bounding box center [786, 288] width 296 height 321
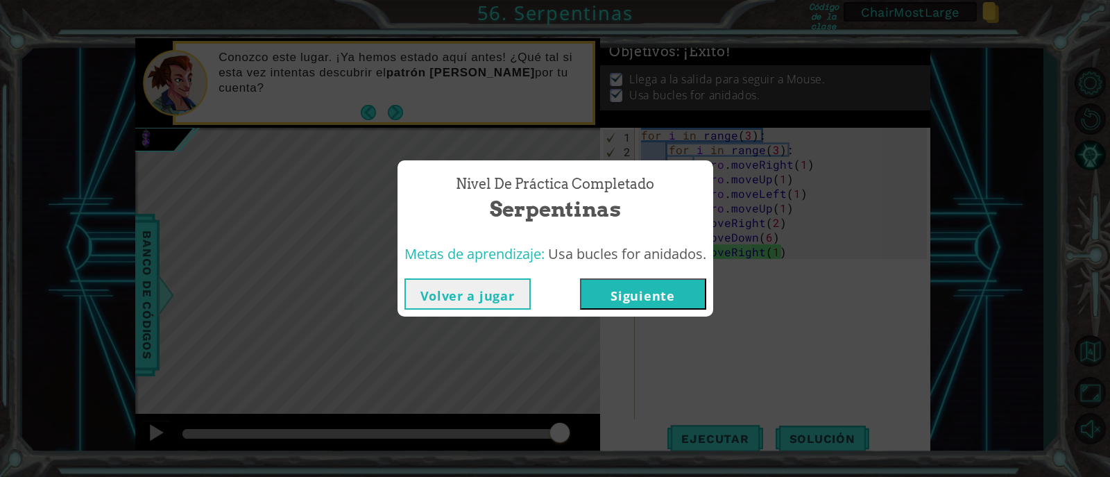
click at [647, 291] on button "Siguiente" at bounding box center [643, 293] width 126 height 31
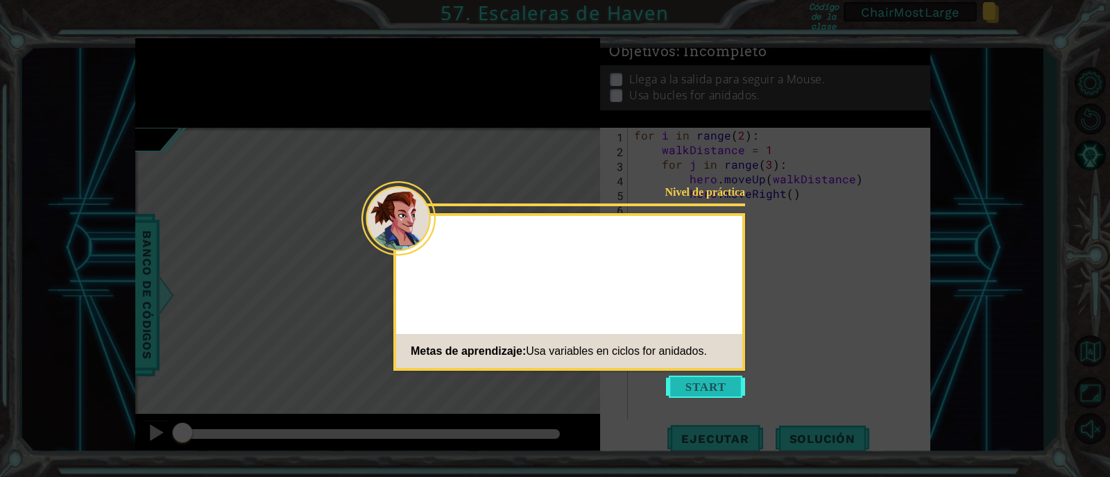
click at [692, 380] on button "Start" at bounding box center [705, 386] width 79 height 22
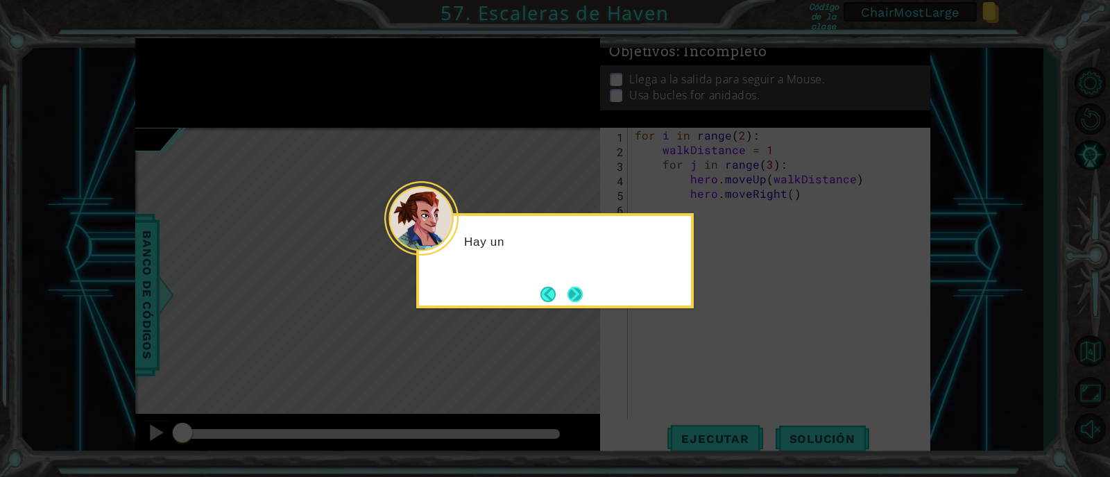
click at [576, 298] on button "Next" at bounding box center [575, 294] width 21 height 21
click at [576, 298] on icon at bounding box center [555, 238] width 1110 height 477
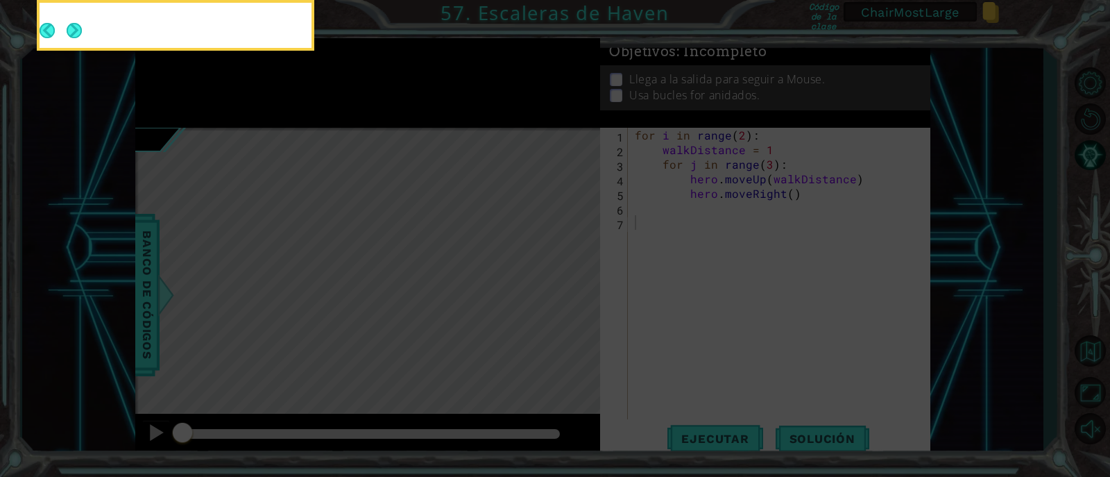
click at [576, 298] on icon at bounding box center [555, 71] width 1110 height 811
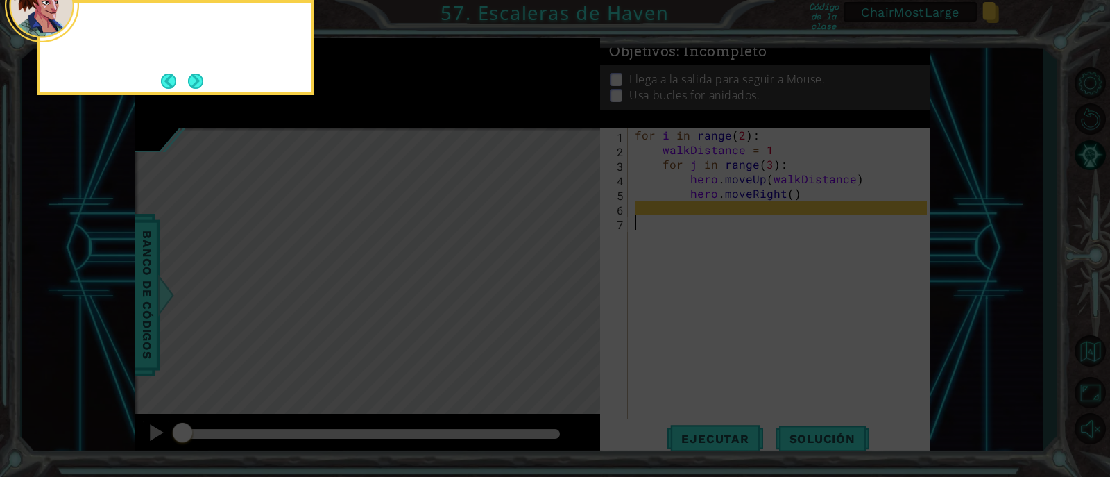
click at [198, 87] on button "Next" at bounding box center [195, 81] width 17 height 17
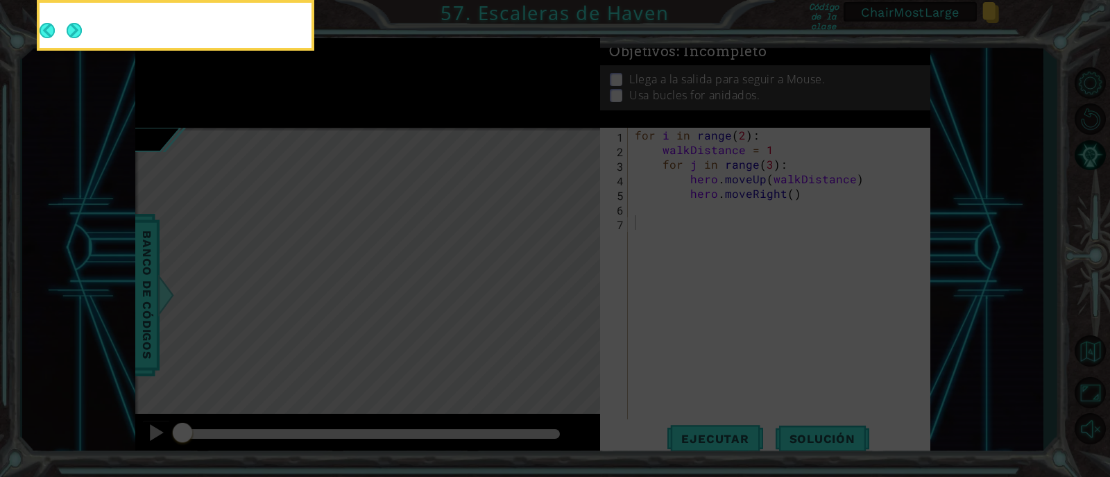
click at [195, 85] on icon at bounding box center [555, 71] width 1110 height 811
click at [761, 328] on icon at bounding box center [555, 71] width 1110 height 811
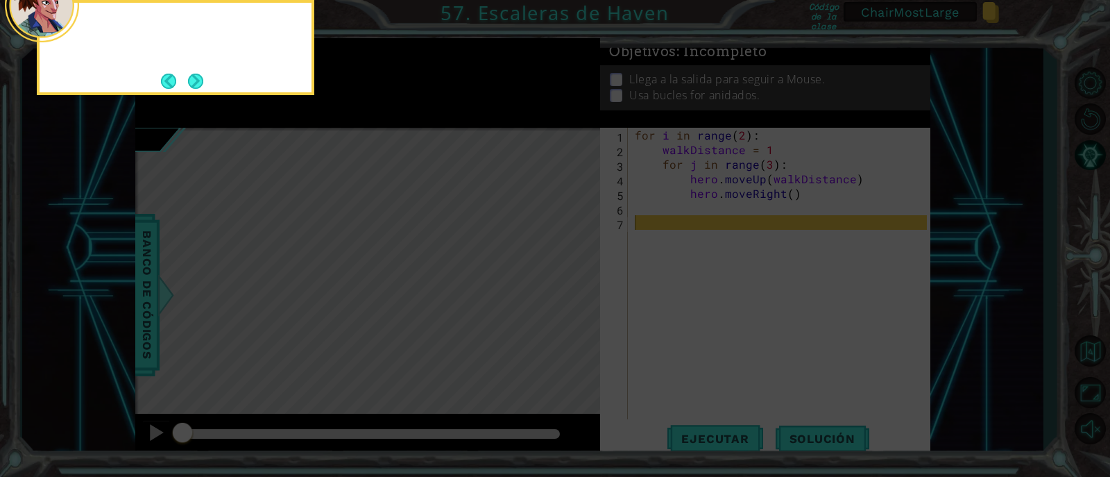
click at [203, 89] on button "Next" at bounding box center [195, 81] width 15 height 15
click at [203, 87] on icon at bounding box center [555, 71] width 1110 height 811
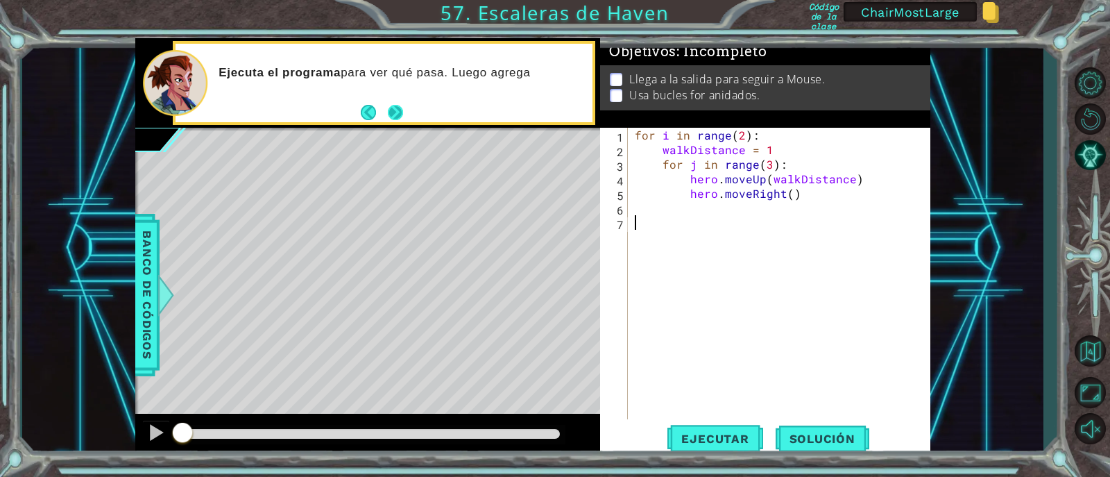
click at [418, 118] on div "Ejecuta el programa para ver qué pasa. Luego agrega" at bounding box center [384, 83] width 417 height 78
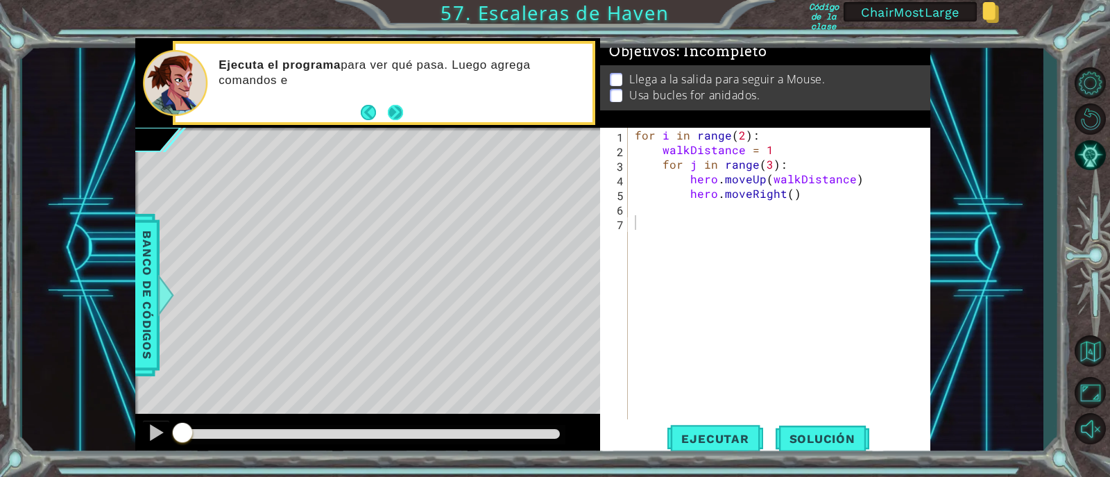
click at [393, 116] on button "Next" at bounding box center [395, 112] width 15 height 15
click at [393, 116] on div "Ejecuta el programa para ver qué pasa. Luego agrega comandos e" at bounding box center [367, 83] width 465 height 90
click at [698, 266] on div "for i in range ( 2 ) : walkDistance = 1 for j in range ( 3 ) : hero . moveUp ( …" at bounding box center [783, 288] width 302 height 321
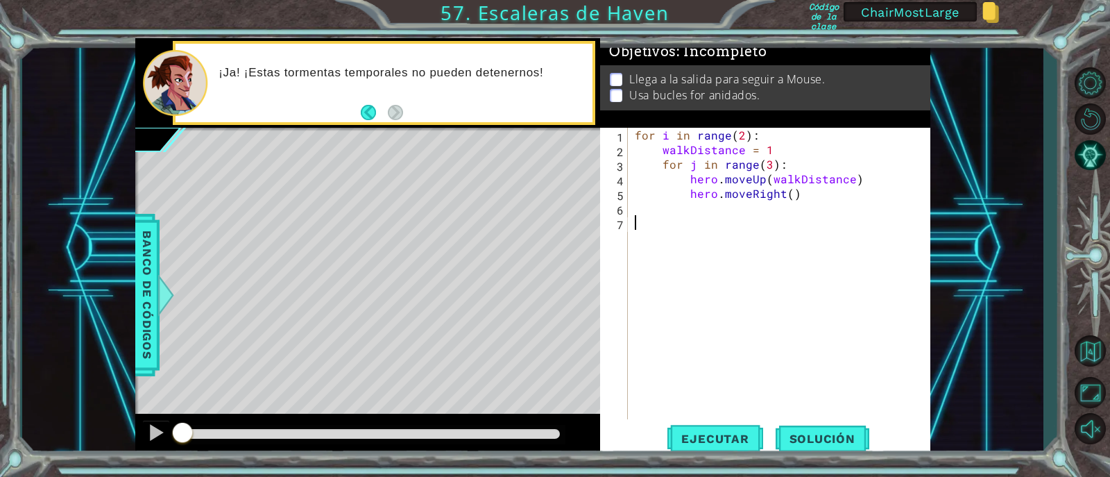
click at [749, 258] on div "for i in range ( 2 ) : walkDistance = 1 for j in range ( 3 ) : hero . moveUp ( …" at bounding box center [783, 288] width 302 height 321
click at [798, 236] on div "for i in range ( 2 ) : walkDistance = 1 for j in range ( 3 ) : hero . moveUp ( …" at bounding box center [783, 288] width 302 height 321
click at [736, 253] on div "for i in range ( 2 ) : walkDistance = 1 for j in range ( 3 ) : hero . moveUp ( …" at bounding box center [783, 288] width 302 height 321
click at [803, 200] on div "for i in range ( 2 ) : walkDistance = 1 for j in range ( 3 ) : hero . moveUp ( …" at bounding box center [783, 288] width 302 height 321
type textarea "hero.moveRight()"
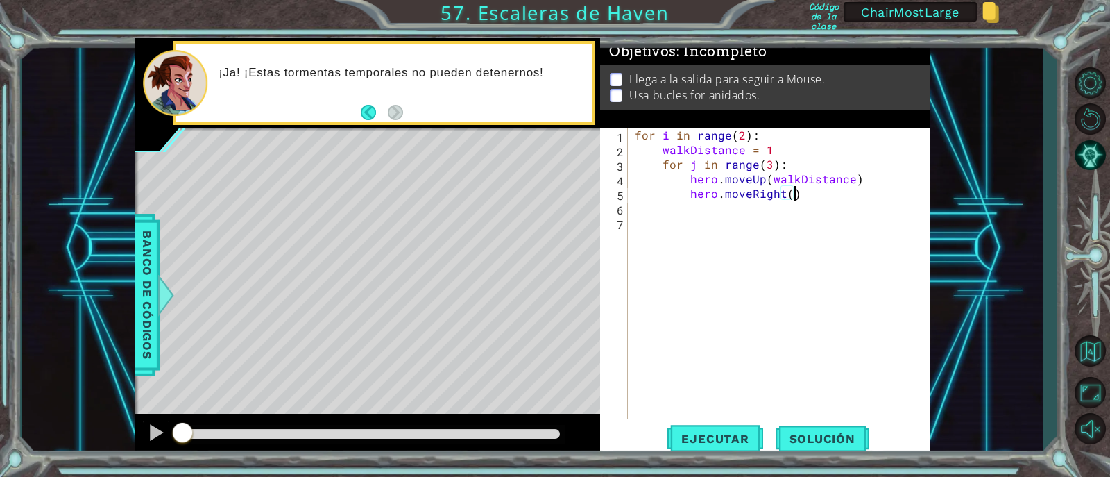
click at [756, 266] on div "for i in range ( 2 ) : walkDistance = 1 for j in range ( 3 ) : hero . moveUp ( …" at bounding box center [783, 288] width 302 height 321
click at [756, 166] on div "for i in range ( 2 ) : walkDistance = 1 for j in range ( 3 ) : hero . moveUp ( …" at bounding box center [783, 288] width 302 height 321
click at [743, 151] on div "for i in range ( 2 ) : walkDistance = 1 for j in range ( 3 ) : hero . moveUp ( …" at bounding box center [783, 288] width 302 height 321
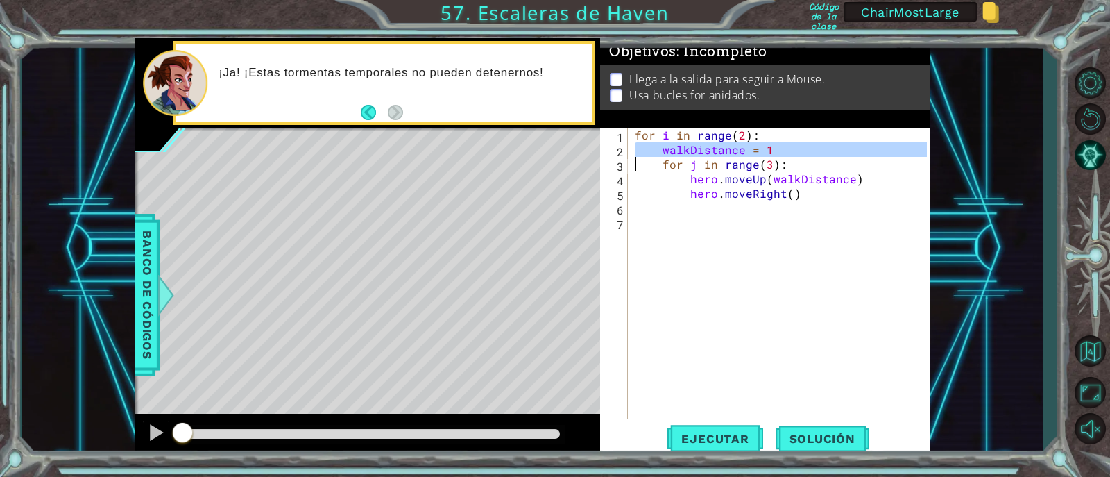
type textarea "walkDistance = 1 for j in range(3):"
click at [729, 209] on div "for i in range ( 2 ) : walkDistance = 1 for j in range ( 3 ) : hero . moveUp ( …" at bounding box center [783, 288] width 302 height 321
click at [671, 167] on div "for i in range ( 2 ) : walkDistance = 1 for j in range ( 3 ) : hero . moveUp ( …" at bounding box center [783, 288] width 302 height 321
type textarea "for j in range(3):"
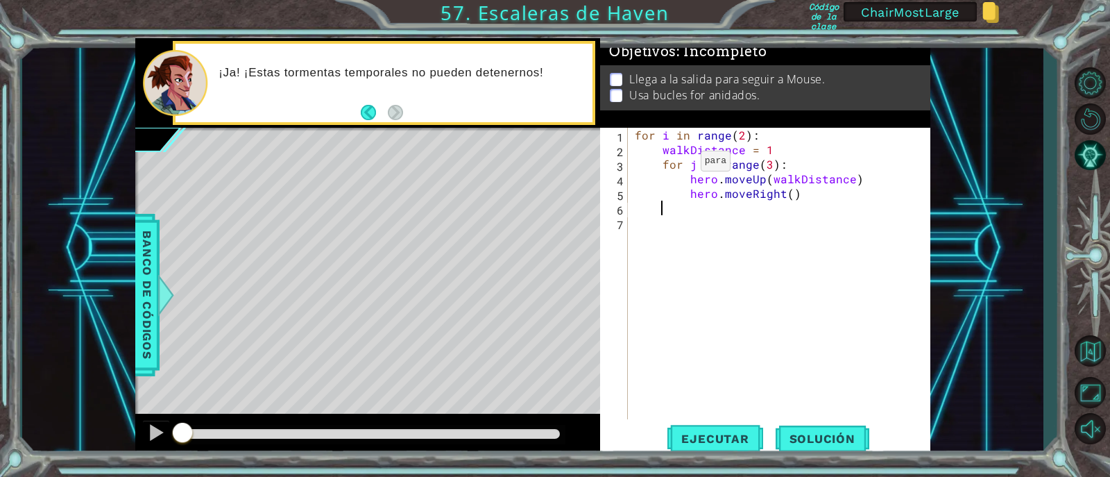
click at [676, 167] on div "for i in range ( 2 ) : walkDistance = 1 for j in range ( 3 ) : hero . moveUp ( …" at bounding box center [779, 273] width 295 height 291
click at [797, 207] on div "for i in range ( 2 ) : walkDistance = 1 for j in range ( 3 ) : hero . moveUp ( …" at bounding box center [783, 288] width 302 height 321
click at [781, 188] on div "for i in range ( 2 ) : walkDistance = 1 for j in range ( 3 ) : hero . moveUp ( …" at bounding box center [783, 288] width 302 height 321
type textarea "hero.moveRight()"
click at [809, 207] on div "for i in range ( 2 ) : walkDistance = 1 for j in range ( 3 ) : hero . moveUp ( …" at bounding box center [783, 288] width 302 height 321
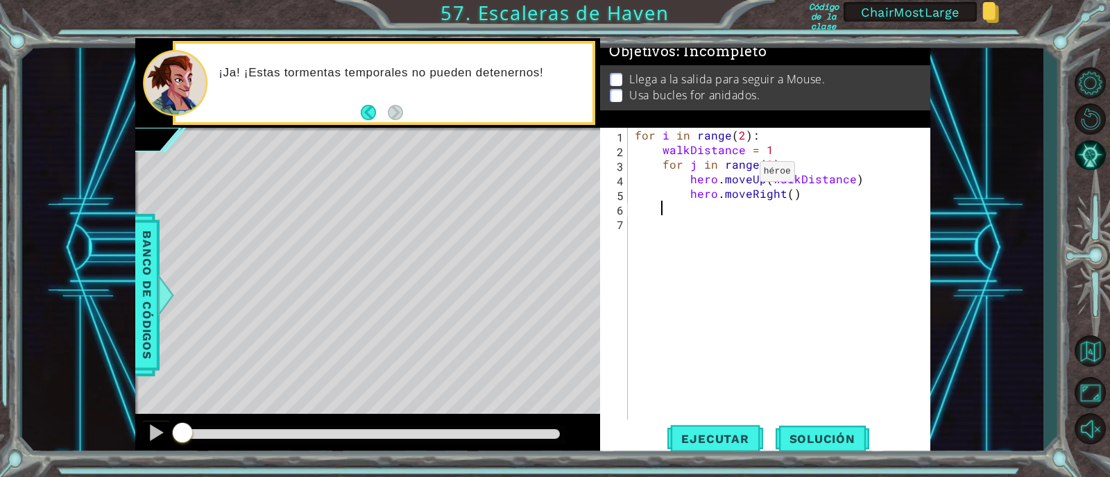
click at [736, 177] on div "for i in range ( 2 ) : walkDistance = 1 for j in range ( 3 ) : hero . moveUp ( …" at bounding box center [783, 288] width 302 height 321
click at [823, 177] on div "for i in range ( 2 ) : walkDistance = 1 for j in range ( 3 ) : hero . moveUp ( …" at bounding box center [783, 288] width 302 height 321
click at [746, 151] on div "for i in range ( 2 ) : walkDistance = 1 for j in range ( 3 ) : hero . moveUp ( …" at bounding box center [783, 288] width 302 height 321
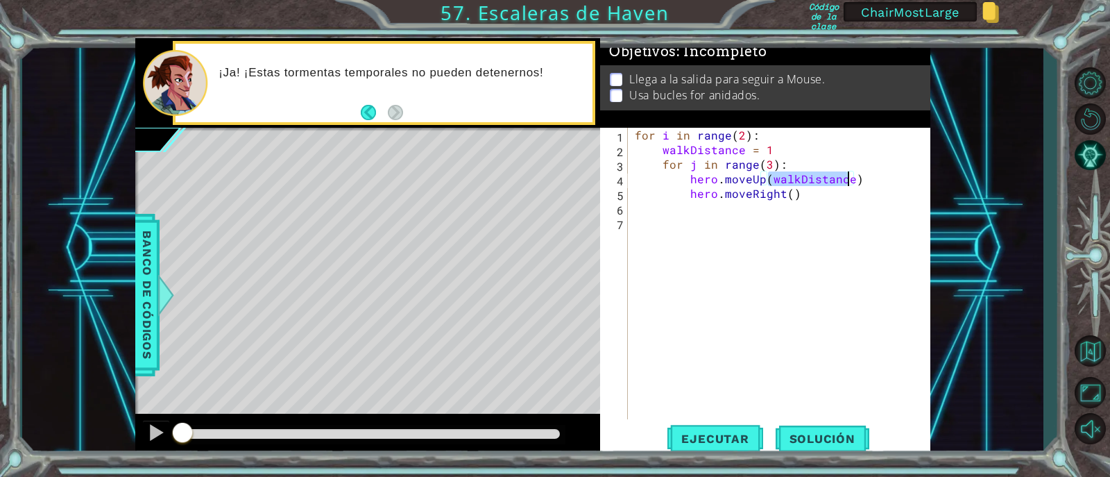
click at [746, 151] on div "for i in range ( 2 ) : walkDistance = 1 for j in range ( 3 ) : hero . moveUp ( …" at bounding box center [783, 288] width 302 height 321
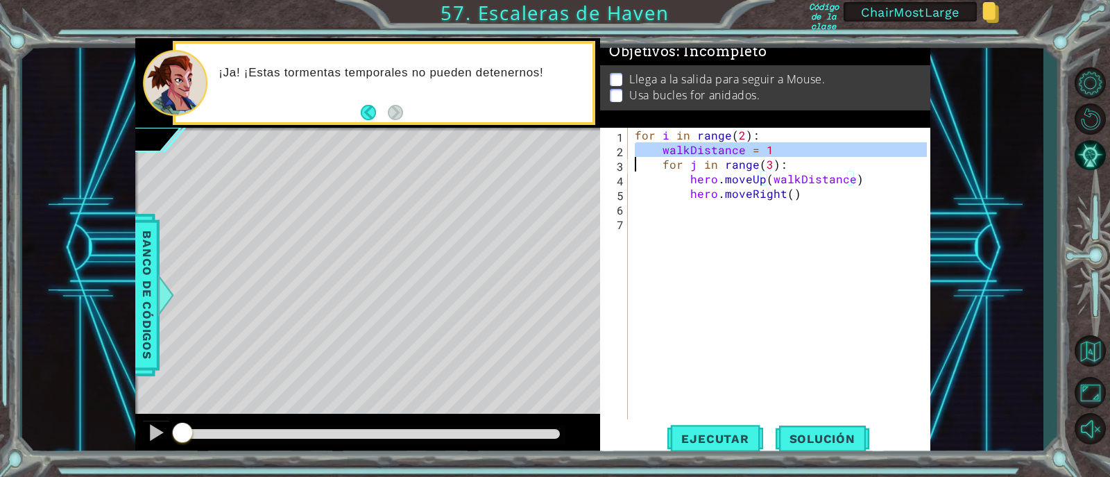
click at [815, 196] on div "for i in range ( 2 ) : walkDistance = 1 for j in range ( 3 ) : hero . moveUp ( …" at bounding box center [783, 288] width 302 height 321
type textarea "hero.moveRight()"
click at [804, 195] on div "for i in range ( 2 ) : walkDistance = 1 for j in range ( 3 ) : hero . moveUp ( …" at bounding box center [783, 288] width 302 height 321
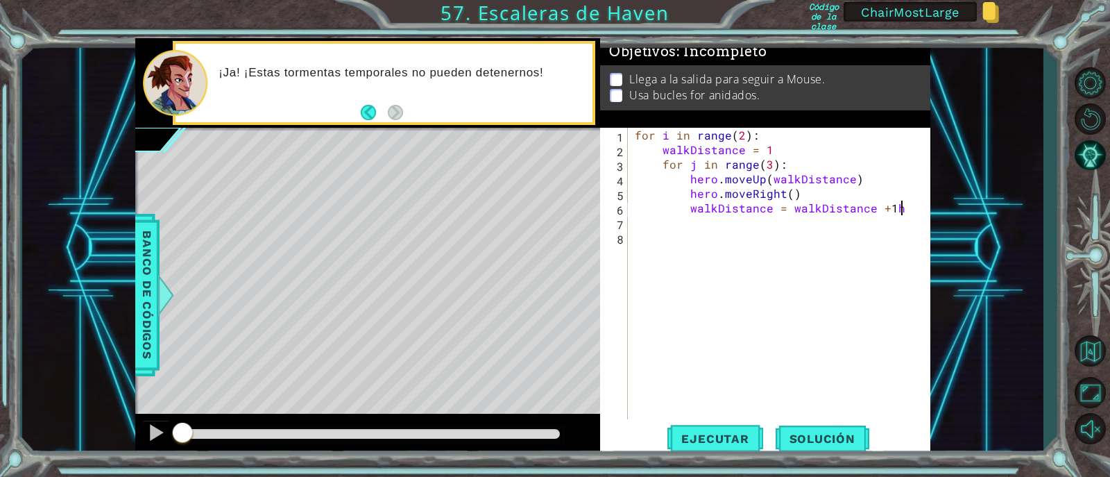
scroll to position [0, 16]
type textarea "walkDistance = walkDistance + 1"
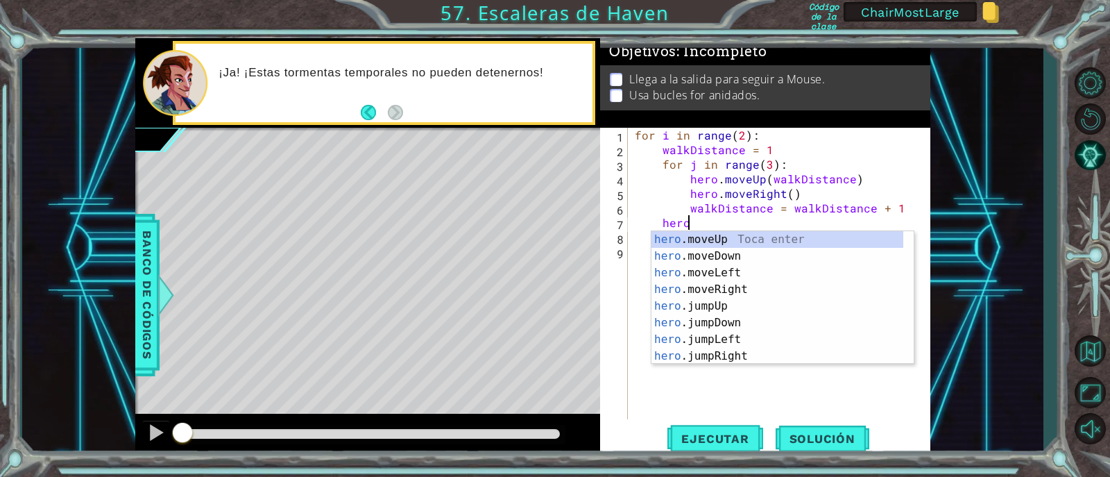
scroll to position [0, 2]
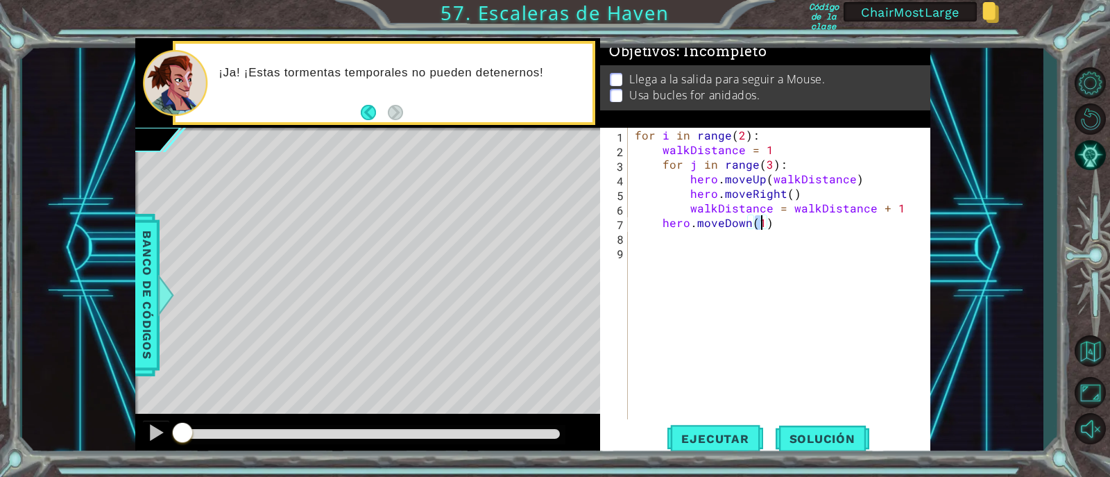
type textarea "hero.moveDown(6)"
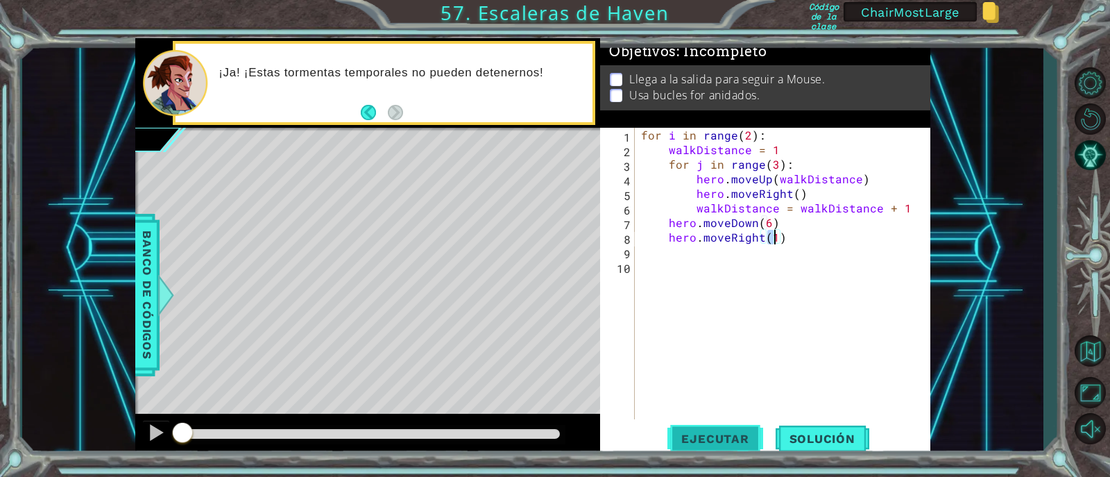
click at [696, 434] on span "Ejecutar" at bounding box center [715, 439] width 95 height 14
click at [688, 131] on div "for i in range ( 2 ) : walkDistance = 1 for j in range ( 3 ) : hero . moveUp ( …" at bounding box center [786, 288] width 296 height 321
click at [686, 151] on div "for i in range ( 2 ) : walkDistance = 1 for j in range ( 3 ) : hero . moveUp ( …" at bounding box center [786, 288] width 296 height 321
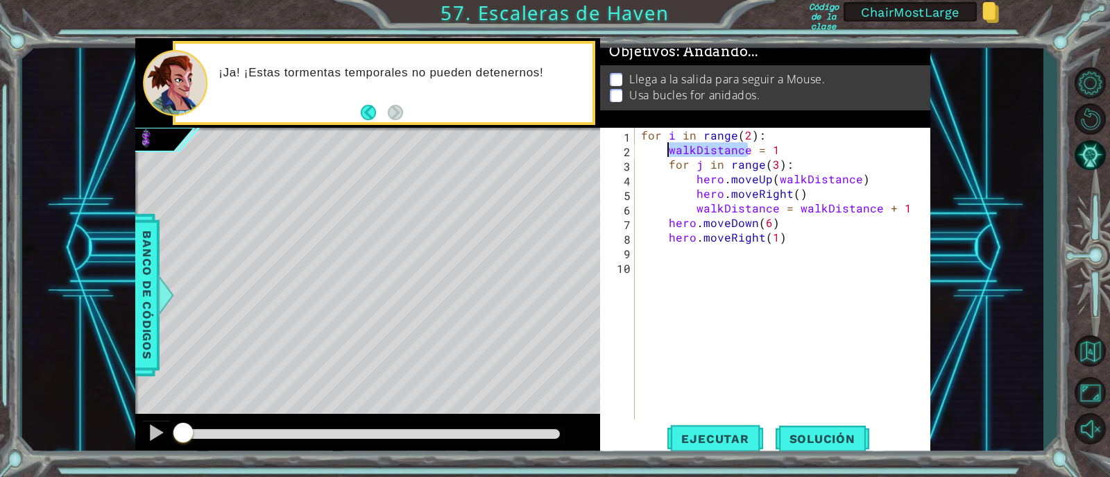
click at [686, 151] on div "for i in range ( 2 ) : walkDistance = 1 for j in range ( 3 ) : hero . moveUp ( …" at bounding box center [782, 273] width 289 height 291
click at [686, 151] on div "for i in range ( 2 ) : walkDistance = 1 for j in range ( 3 ) : hero . moveUp ( …" at bounding box center [786, 288] width 296 height 321
click at [725, 156] on div "for i in range ( 2 ) : walkDistance = 1 for j in range ( 3 ) : hero . moveUp ( …" at bounding box center [782, 273] width 289 height 291
click at [725, 156] on div "for i in range ( 2 ) : walkDistance = 1 for j in range ( 3 ) : hero . moveUp ( …" at bounding box center [786, 288] width 296 height 321
click at [725, 151] on div "for i in range ( 2 ) : walkDistance = 1 for j in range ( 3 ) : hero . moveUp ( …" at bounding box center [782, 273] width 289 height 291
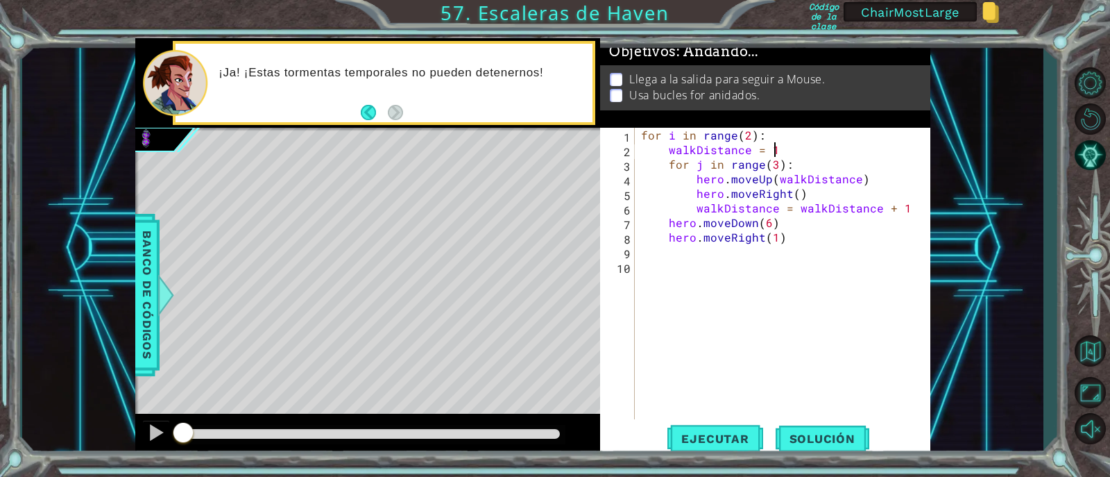
click at [777, 149] on div "for i in range ( 2 ) : walkDistance = 1 for j in range ( 3 ) : hero . moveUp ( …" at bounding box center [786, 288] width 296 height 321
click at [770, 175] on div "for i in range ( 2 ) : walkDistance = 1 for j in range ( 3 ) : hero . moveUp ( …" at bounding box center [786, 288] width 296 height 321
click at [839, 176] on div "for i in range ( 2 ) : walkDistance = 1 for j in range ( 3 ) : hero . moveUp ( …" at bounding box center [782, 273] width 289 height 291
click at [839, 176] on div "for i in range ( 2 ) : walkDistance = 1 for j in range ( 3 ) : hero . moveUp ( …" at bounding box center [786, 288] width 296 height 321
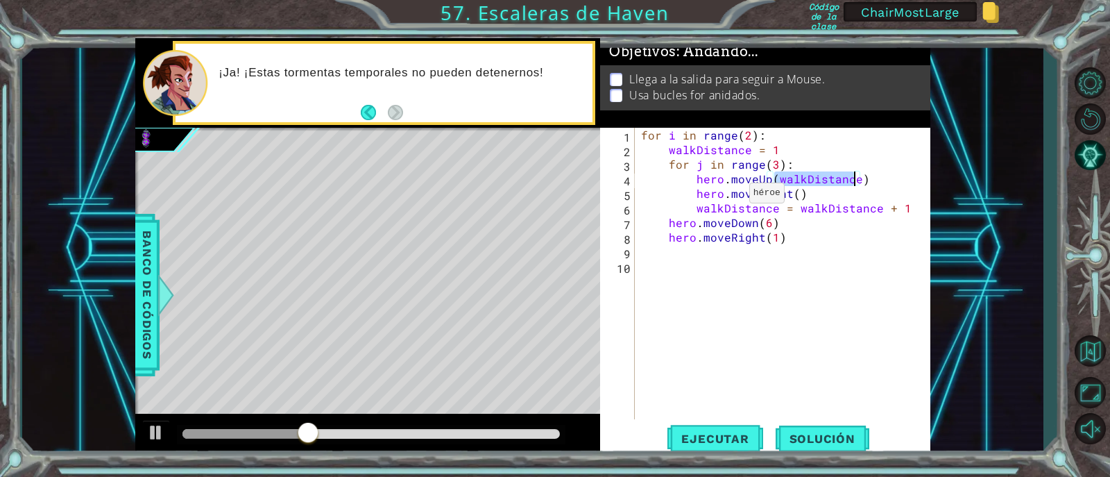
click at [733, 196] on div "for i in range ( 2 ) : walkDistance = 1 for j in range ( 3 ) : hero . moveUp ( …" at bounding box center [786, 288] width 296 height 321
click at [736, 210] on div "for i in range ( 2 ) : walkDistance = 1 for j in range ( 3 ) : hero . moveUp ( …" at bounding box center [786, 288] width 296 height 321
type textarea "walkDistance = walkDistance + 1"
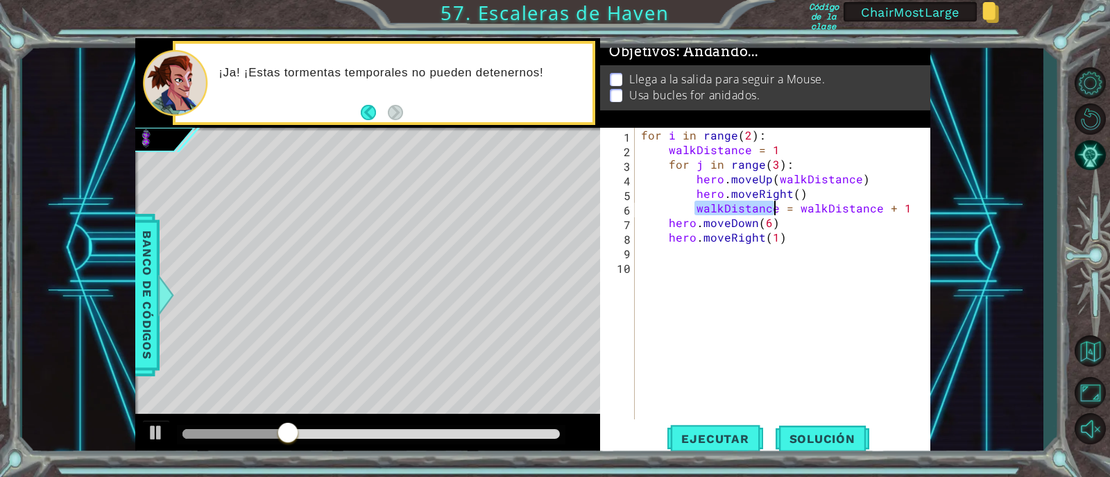
click at [829, 208] on div "for i in range ( 2 ) : walkDistance = 1 for j in range ( 3 ) : hero . moveUp ( …" at bounding box center [786, 288] width 296 height 321
click at [889, 210] on div "for i in range ( 2 ) : walkDistance = 1 for j in range ( 3 ) : hero . moveUp ( …" at bounding box center [786, 288] width 296 height 321
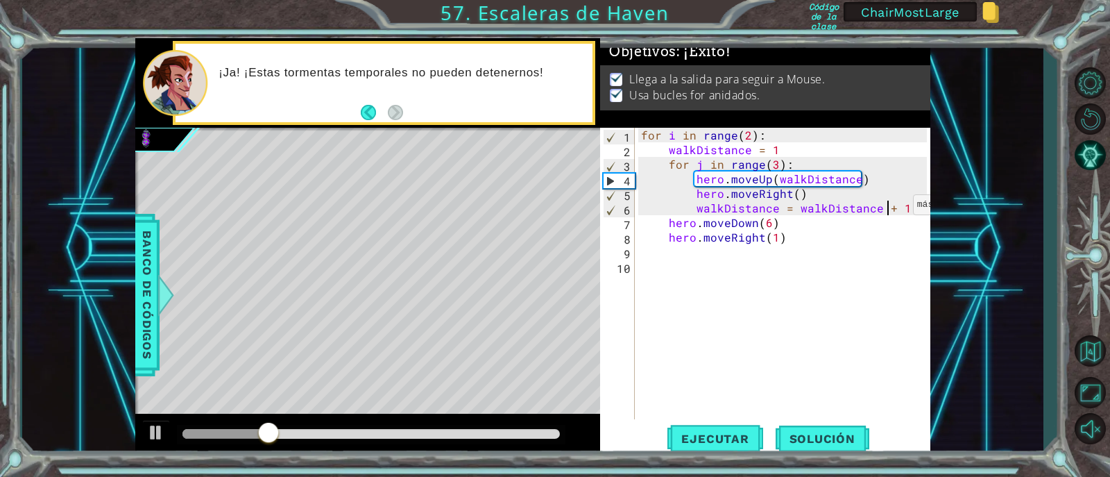
click at [902, 206] on div "for i in range ( 2 ) : walkDistance = 1 for j in range ( 3 ) : hero . moveUp ( …" at bounding box center [786, 288] width 296 height 321
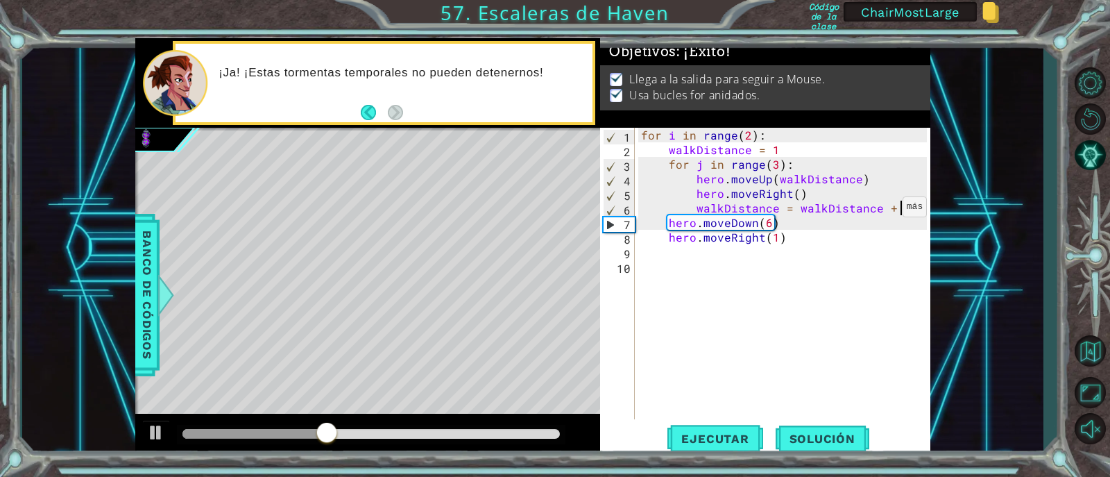
click at [850, 211] on div "for i in range ( 2 ) : walkDistance = 1 for j in range ( 3 ) : hero . moveUp ( …" at bounding box center [786, 288] width 296 height 321
click at [818, 207] on div "for i in range ( 2 ) : walkDistance = 1 for j in range ( 3 ) : hero . moveUp ( …" at bounding box center [786, 288] width 296 height 321
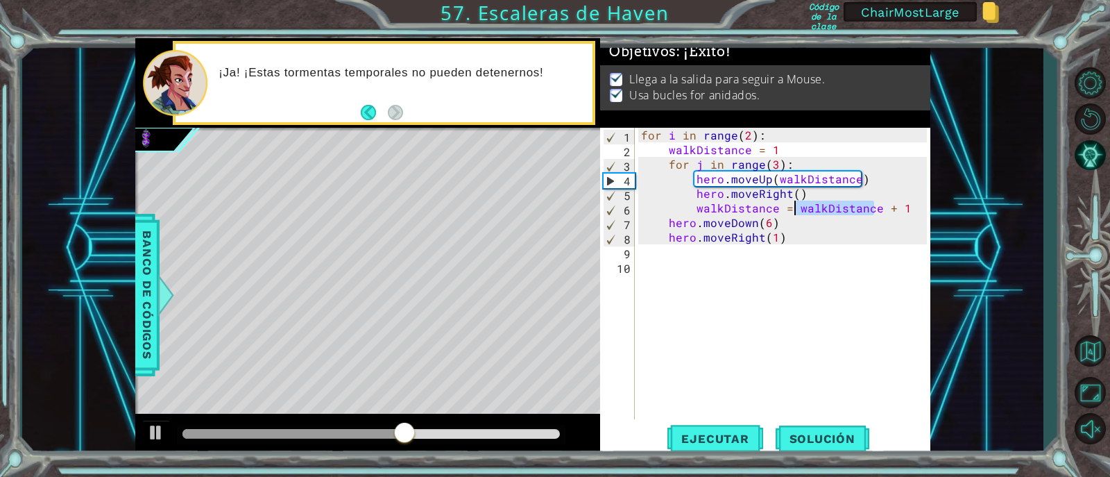
click at [842, 206] on div "for i in range ( 2 ) : walkDistance = 1 for j in range ( 3 ) : hero . moveUp ( …" at bounding box center [782, 273] width 289 height 291
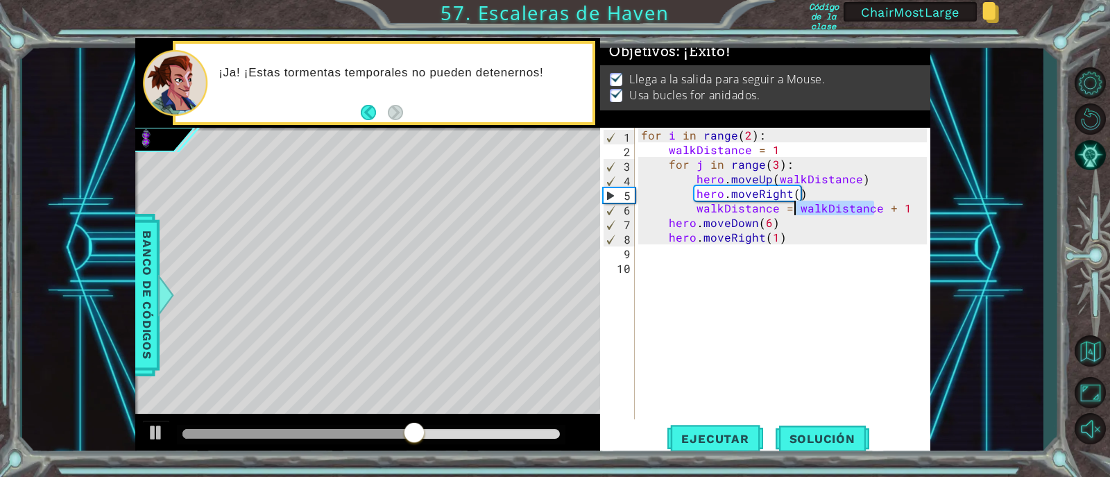
click at [842, 206] on div "for i in range ( 2 ) : walkDistance = 1 for j in range ( 3 ) : hero . moveUp ( …" at bounding box center [786, 288] width 296 height 321
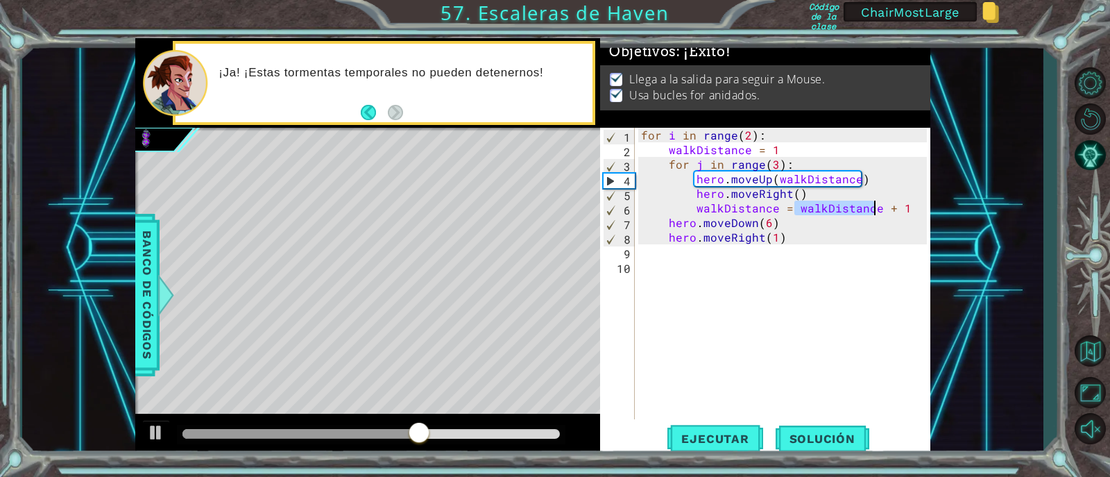
click at [842, 205] on div "for i in range ( 2 ) : walkDistance = 1 for j in range ( 3 ) : hero . moveUp ( …" at bounding box center [782, 273] width 289 height 291
click at [840, 210] on div "for i in range ( 2 ) : walkDistance = 1 for j in range ( 3 ) : hero . moveUp ( …" at bounding box center [786, 288] width 296 height 321
click at [893, 207] on div "for i in range ( 2 ) : walkDistance = 1 for j in range ( 3 ) : hero . moveUp ( …" at bounding box center [786, 288] width 296 height 321
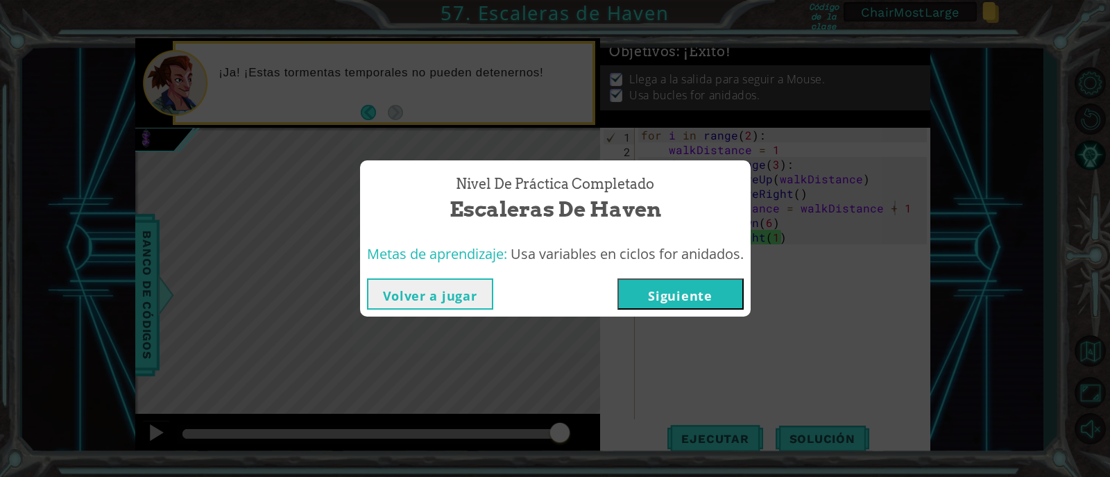
click at [698, 296] on button "Siguiente" at bounding box center [681, 293] width 126 height 31
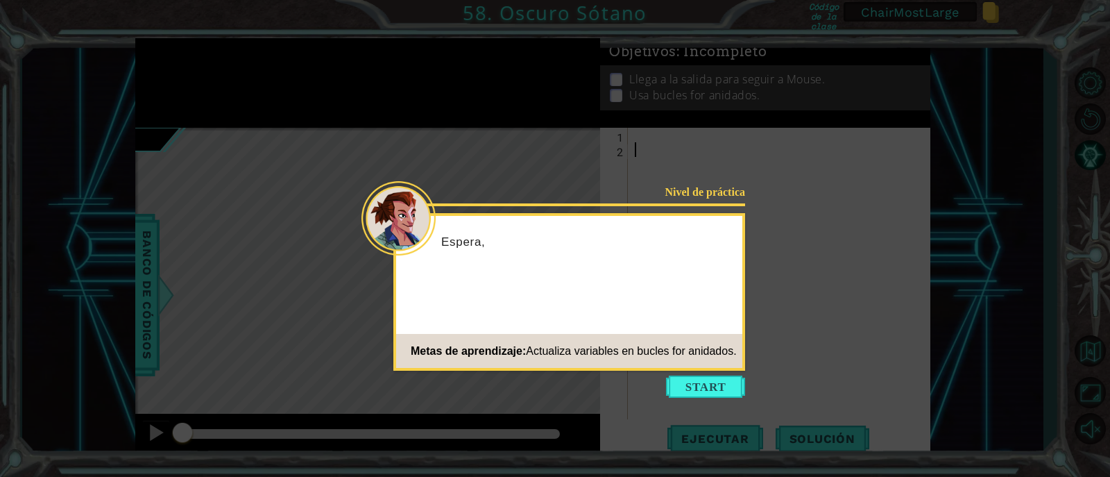
click at [722, 384] on button "Start" at bounding box center [705, 386] width 79 height 22
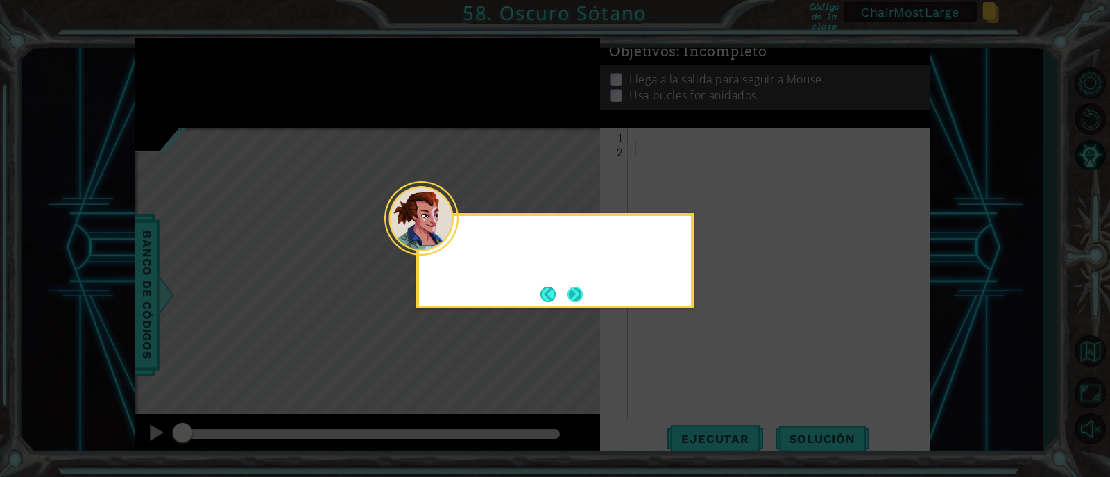
click at [573, 290] on button "Next" at bounding box center [575, 294] width 15 height 15
click at [573, 290] on icon at bounding box center [555, 238] width 1110 height 477
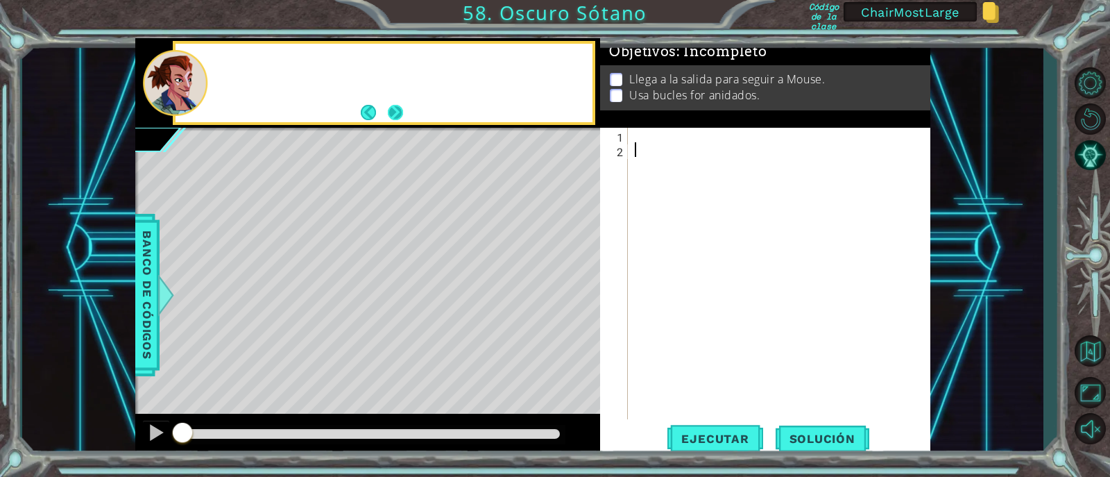
click at [398, 108] on button "Next" at bounding box center [395, 113] width 16 height 16
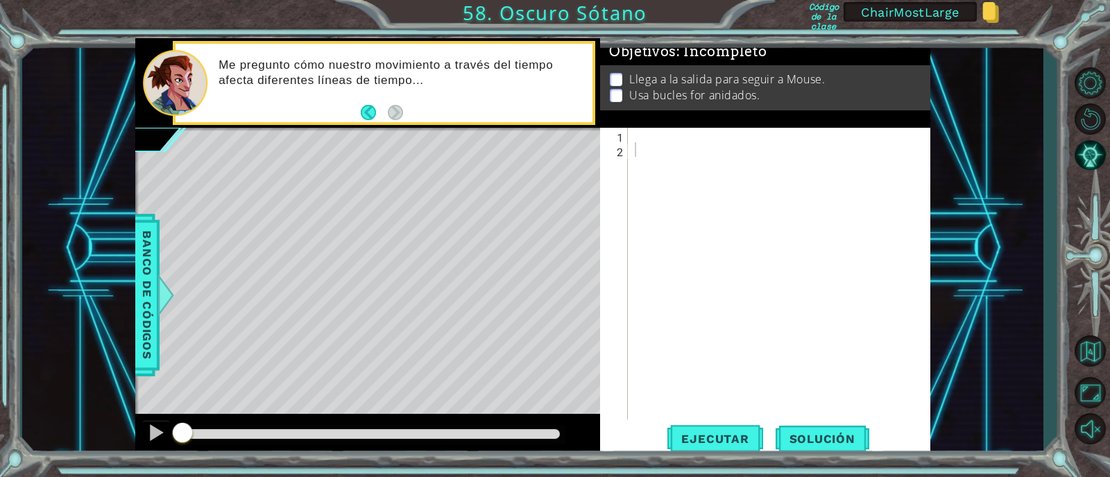
click at [659, 135] on div at bounding box center [783, 288] width 302 height 321
click at [654, 137] on div at bounding box center [783, 288] width 302 height 321
type textarea "for"
click at [667, 264] on div "for" at bounding box center [783, 288] width 302 height 321
click at [680, 137] on div "for" at bounding box center [783, 288] width 302 height 321
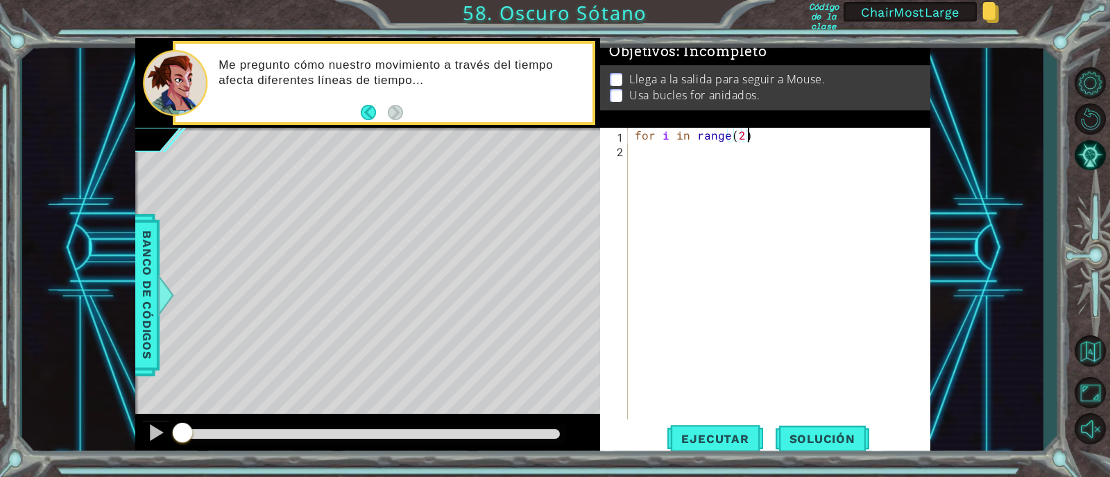
scroll to position [0, 6]
type textarea "for i in range(2):"
type textarea "w"
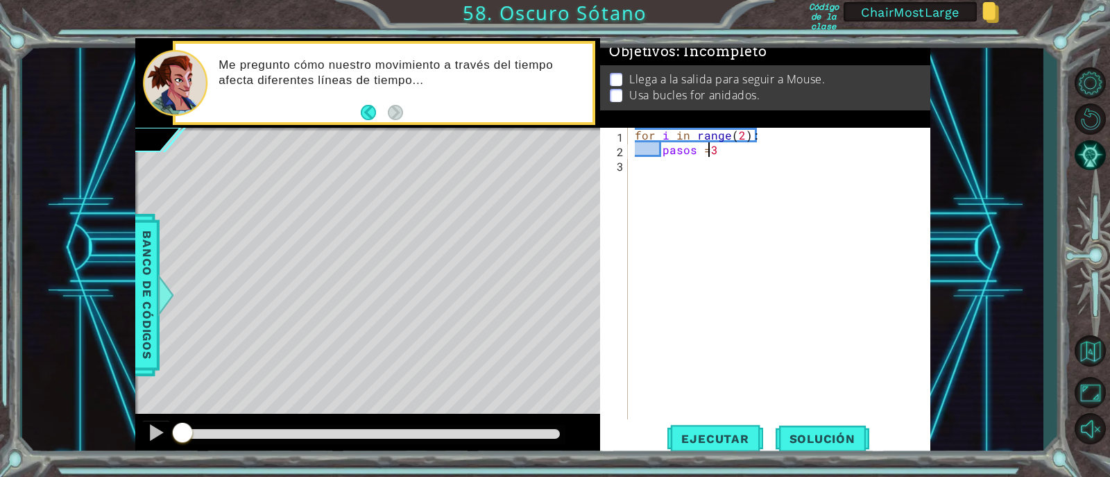
type textarea "pasos = 3"
type textarea "for i in range(3):"
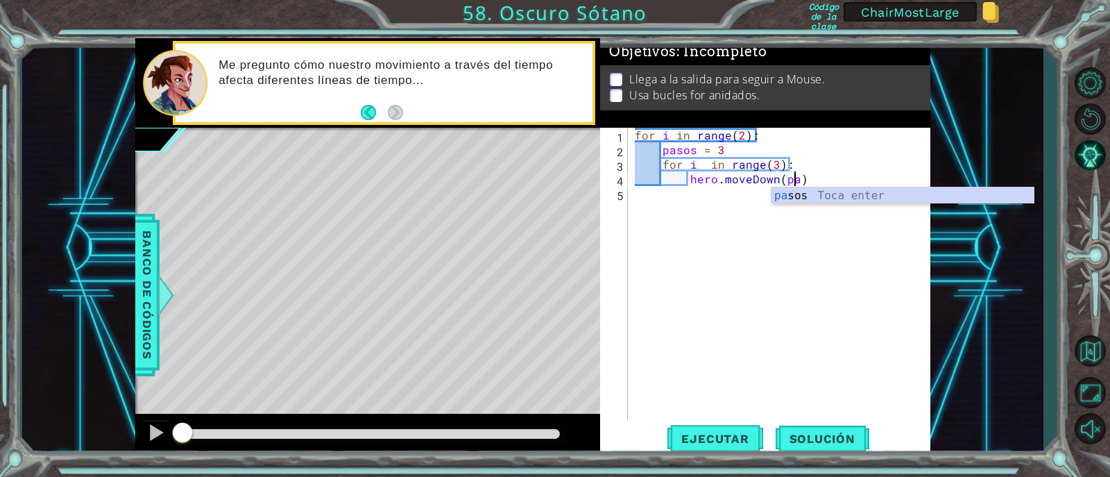
scroll to position [0, 10]
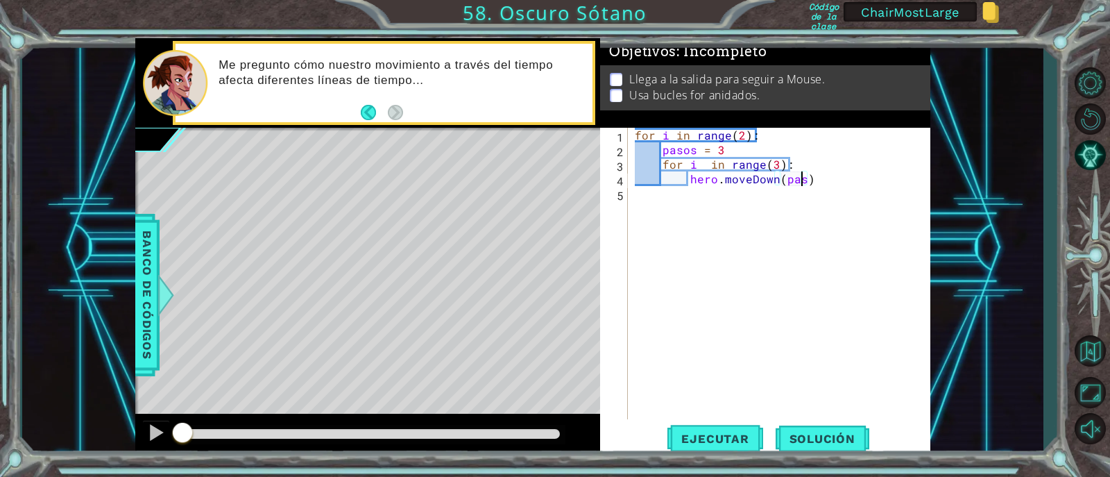
type textarea "hero.moveDown(pasos)"
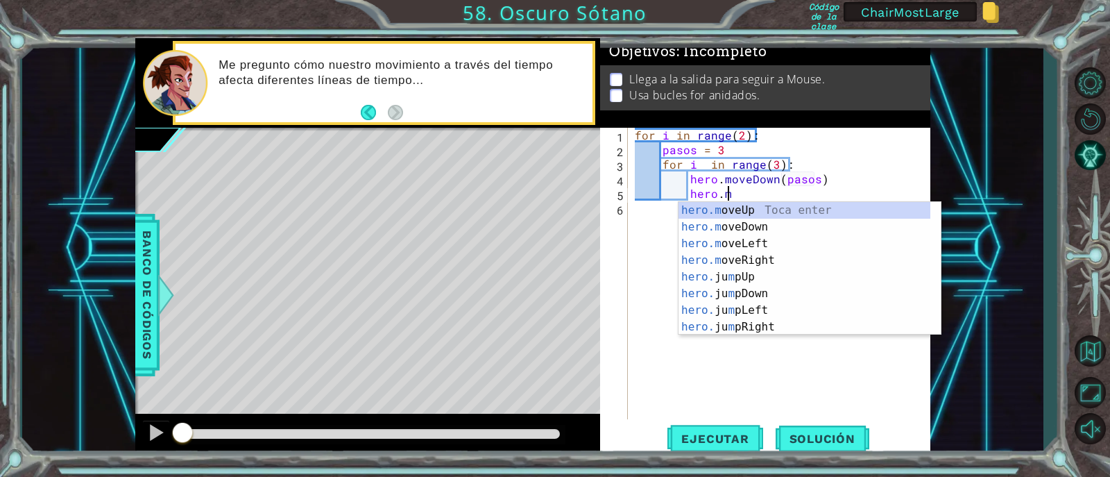
scroll to position [0, 5]
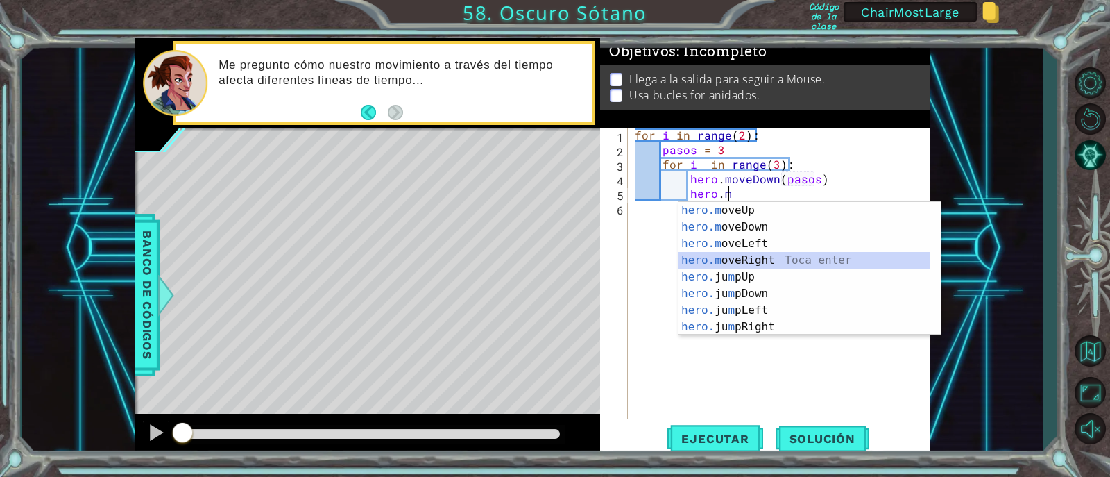
type textarea "hero.moveRight(1)"
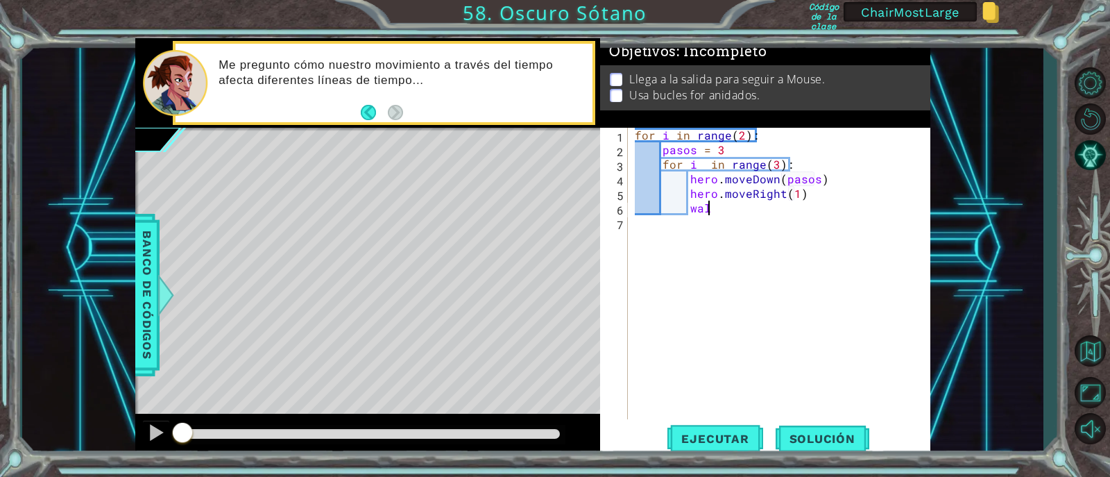
scroll to position [0, 3]
type textarea "w"
type textarea "pasos =pasos + 1"
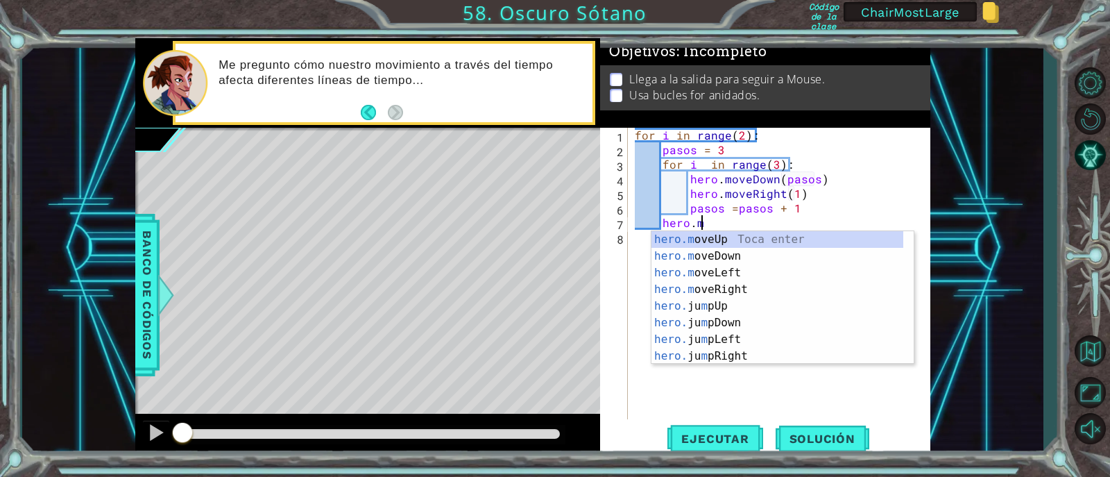
scroll to position [0, 3]
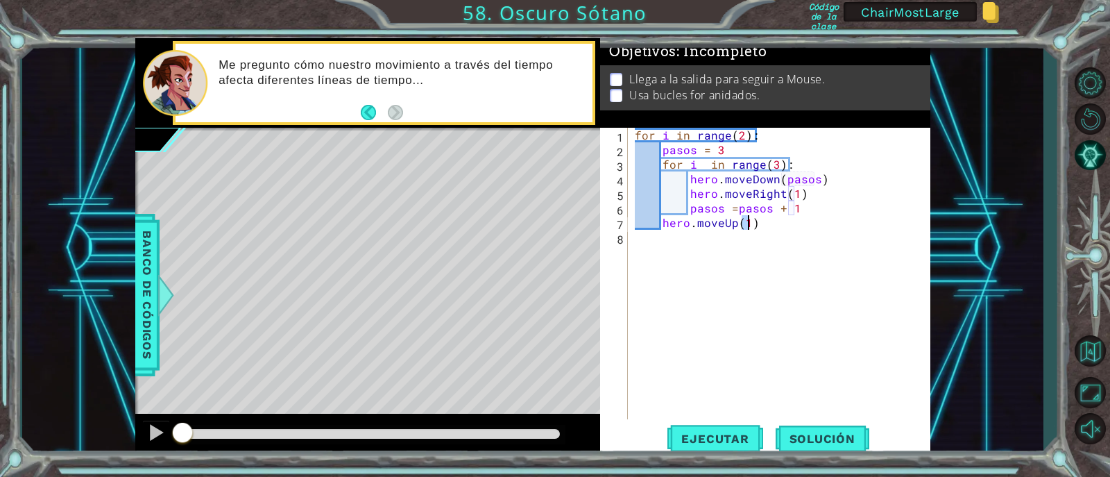
type textarea "hero.moveUp(6)"
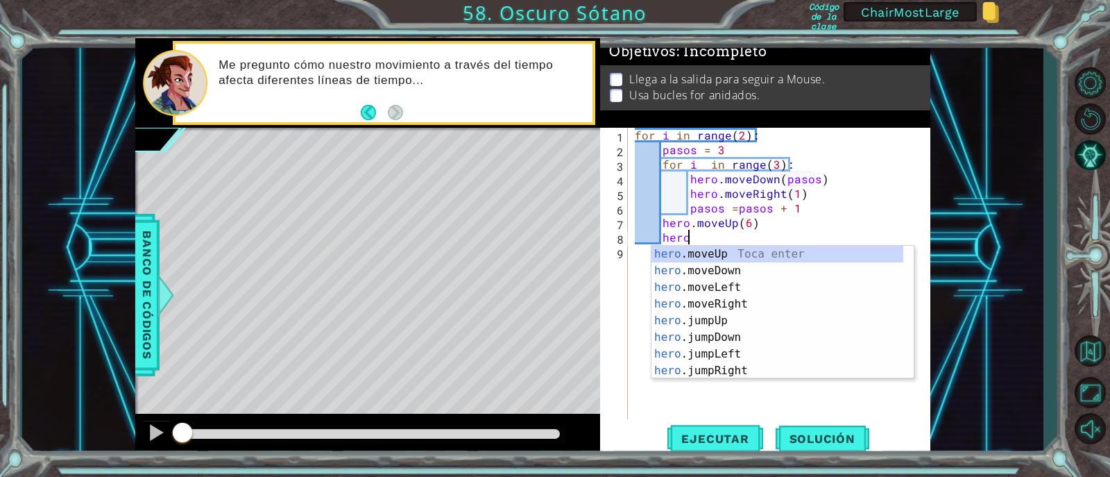
scroll to position [0, 2]
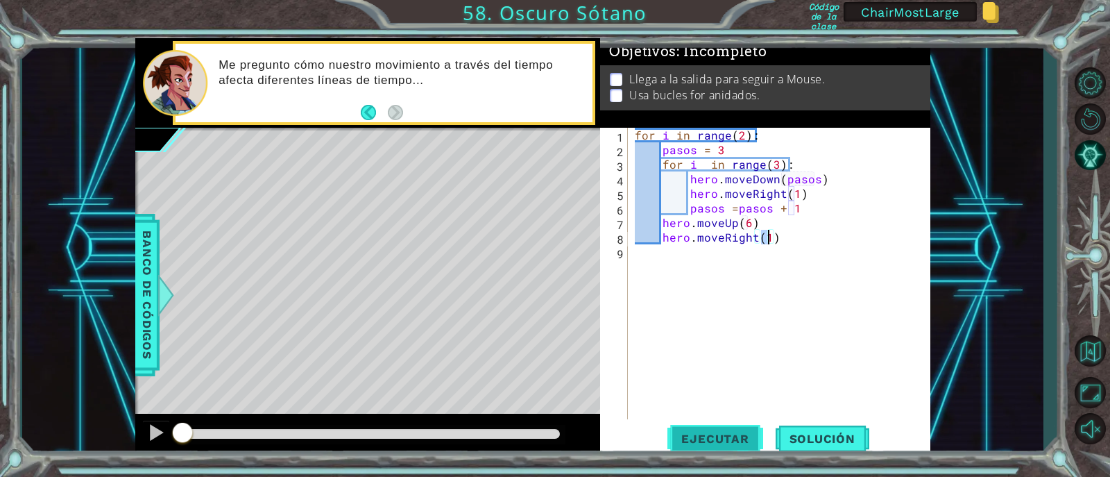
click at [702, 438] on span "Ejecutar" at bounding box center [715, 439] width 95 height 14
click at [720, 171] on div "for i in range ( 2 ) : pasos = 3 for i in range ( 3 ) : hero . moveDown ( pasos…" at bounding box center [783, 288] width 302 height 321
click at [719, 169] on div "for i in range ( 2 ) : pasos = 3 for i in range ( 3 ) : hero . moveDown ( pasos…" at bounding box center [783, 288] width 302 height 321
click at [720, 182] on div "for i in range ( 2 ) : pasos = 3 for i in range ( 3 ) : hero . moveDown ( pasos…" at bounding box center [783, 288] width 302 height 321
click at [694, 152] on div "for i in range ( 2 ) : pasos = 3 for i in range ( 3 ) : hero . moveDown ( pasos…" at bounding box center [783, 288] width 302 height 321
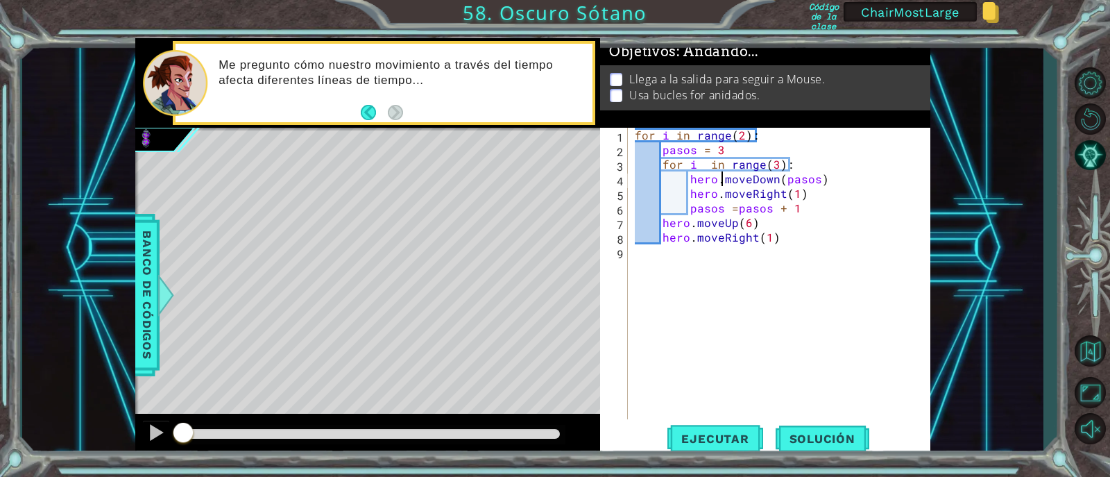
click at [694, 152] on div "for i in range ( 2 ) : pasos = 3 for i in range ( 3 ) : hero . moveDown ( pasos…" at bounding box center [783, 288] width 302 height 321
click at [742, 159] on div "for i in range ( 2 ) : pasos = 3 for i in range ( 3 ) : hero . moveDown ( pasos…" at bounding box center [783, 288] width 302 height 321
click at [726, 181] on div "for i in range ( 2 ) : pasos = 3 for i in range ( 3 ) : hero . moveDown ( pasos…" at bounding box center [783, 288] width 302 height 321
click at [804, 183] on div "for i in range ( 2 ) : pasos = 3 for i in range ( 3 ) : hero . moveDown ( pasos…" at bounding box center [783, 288] width 302 height 321
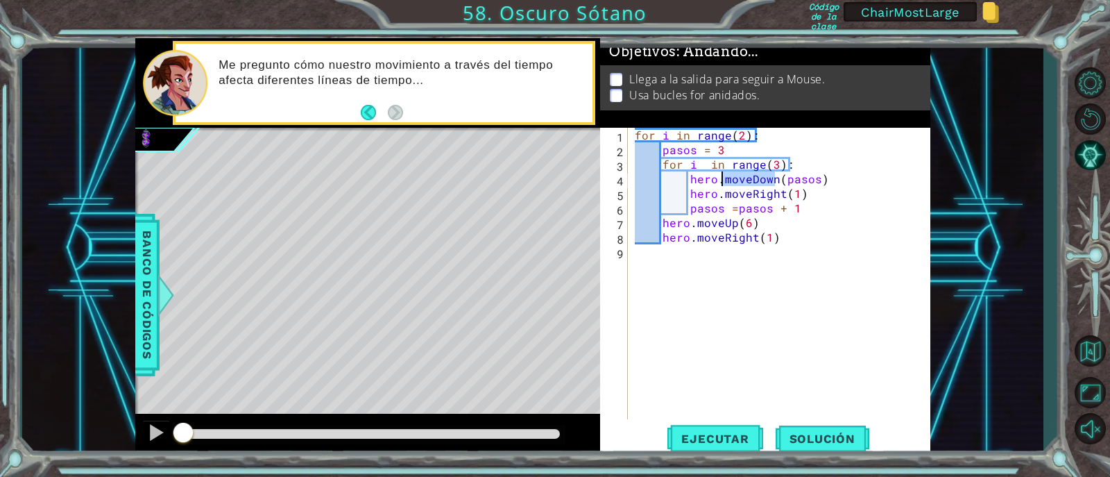
click at [804, 183] on div "for i in range ( 2 ) : pasos = 3 for i in range ( 3 ) : hero . moveDown ( pasos…" at bounding box center [783, 288] width 302 height 321
click at [784, 209] on div "for i in range ( 2 ) : pasos = 3 for i in range ( 3 ) : hero . moveDown ( pasos…" at bounding box center [783, 288] width 302 height 321
type textarea "pasos =pasos - 1"
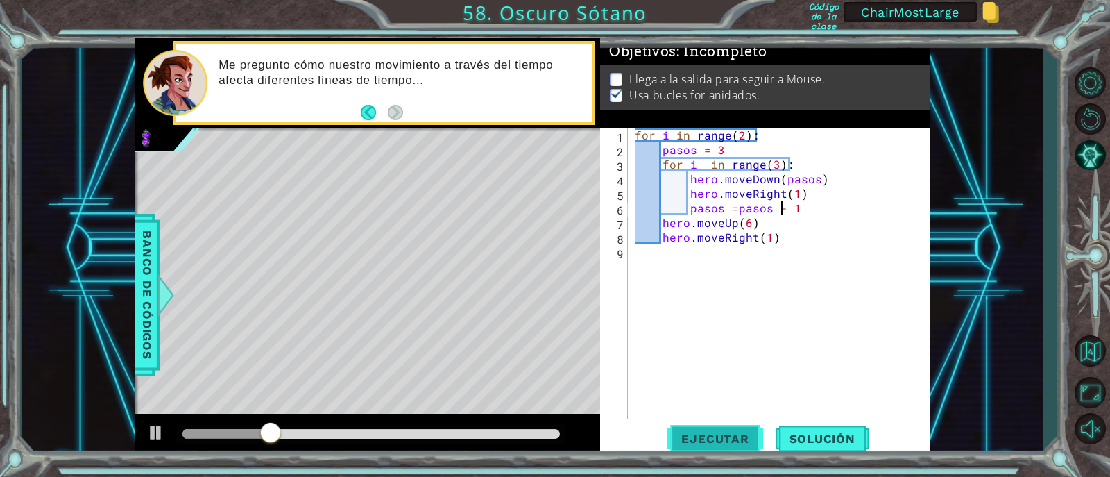
drag, startPoint x: 729, startPoint y: 466, endPoint x: 734, endPoint y: 434, distance: 32.9
click at [727, 464] on div "1 ההההההההההההההההההההההההההההההההההההההההההההההההההההההההההההההההההההההההההההה…" at bounding box center [555, 238] width 1110 height 477
click at [734, 434] on span "Ejecutar" at bounding box center [715, 439] width 95 height 14
click at [793, 305] on div "for i in range ( 2 ) : pasos = 3 for i in range ( 3 ) : hero . moveDown ( pasos…" at bounding box center [783, 288] width 302 height 321
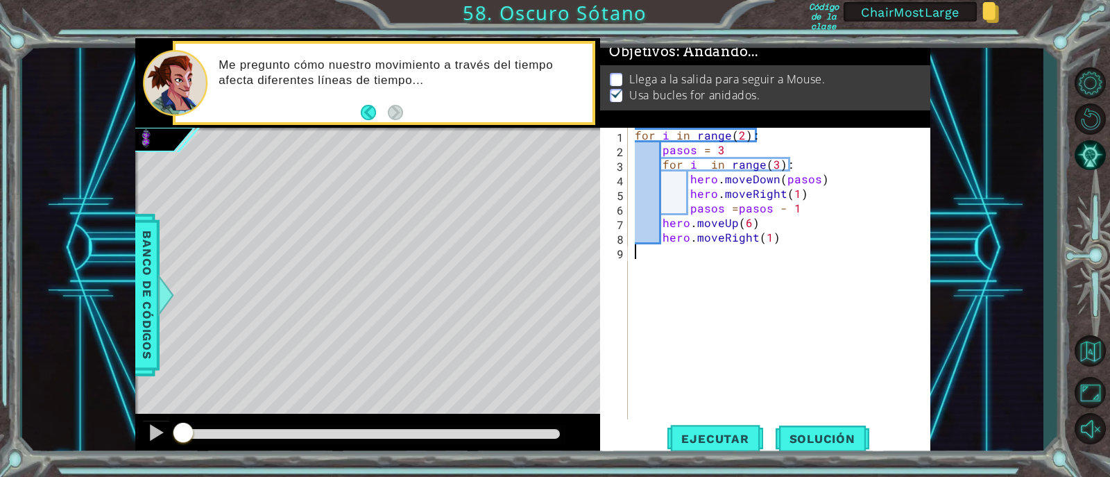
scroll to position [0, 0]
click at [766, 302] on div "for i in range ( 2 ) : pasos = 3 for i in range ( 3 ) : hero . moveDown ( pasos…" at bounding box center [783, 288] width 302 height 321
click at [799, 272] on div "for i in range ( 2 ) : pasos = 3 for i in range ( 3 ) : hero . moveDown ( pasos…" at bounding box center [783, 288] width 302 height 321
click at [699, 151] on div "for i in range ( 2 ) : pasos = 3 for i in range ( 3 ) : hero . moveDown ( pasos…" at bounding box center [783, 288] width 302 height 321
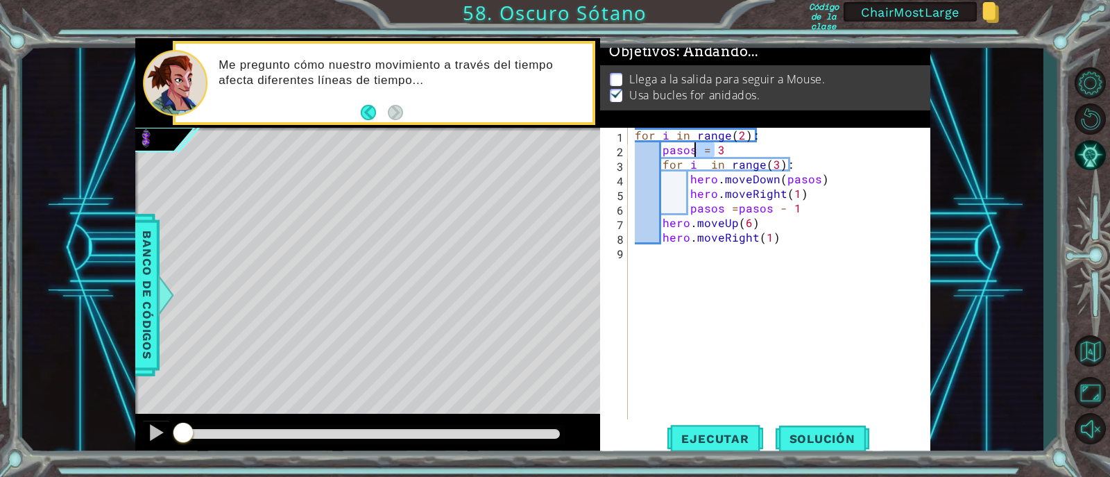
click at [734, 151] on div "for i in range ( 2 ) : pasos = 3 for i in range ( 3 ) : hero . moveDown ( pasos…" at bounding box center [783, 288] width 302 height 321
click at [760, 181] on div "for i in range ( 2 ) : pasos = 3 for i in range ( 3 ) : hero . moveDown ( pasos…" at bounding box center [783, 288] width 302 height 321
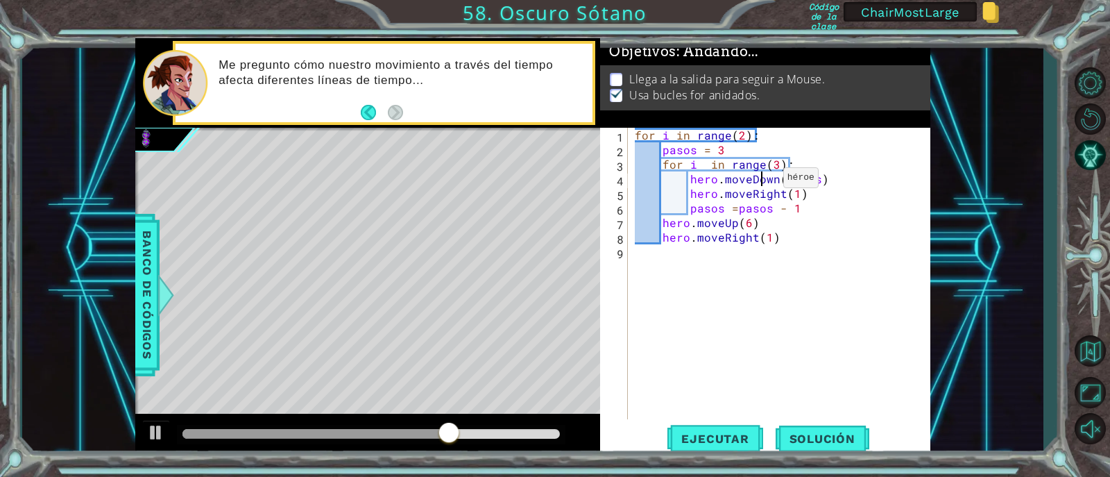
click at [760, 181] on div "for i in range ( 2 ) : pasos = 3 for i in range ( 3 ) : hero . moveDown ( pasos…" at bounding box center [783, 288] width 302 height 321
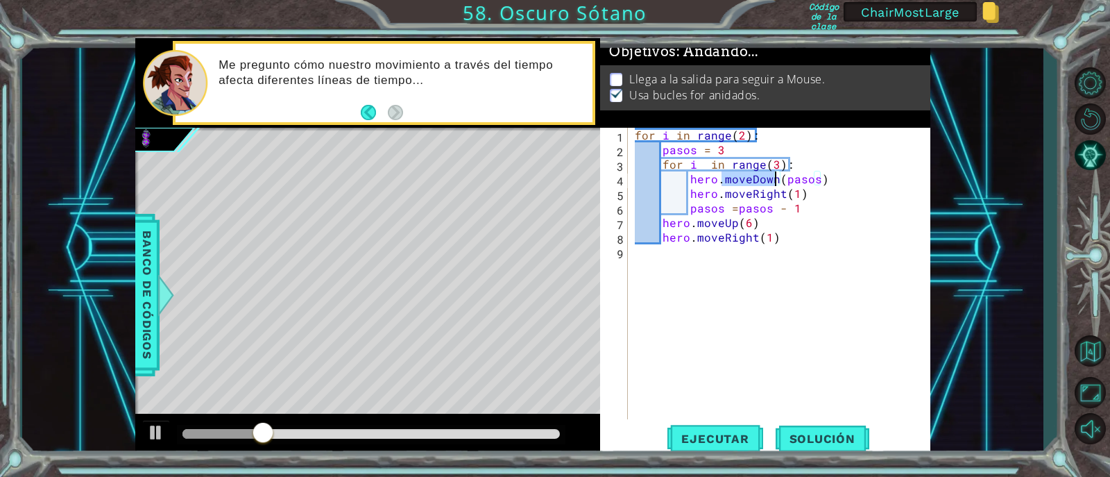
click at [807, 182] on div "for i in range ( 2 ) : pasos = 3 for i in range ( 3 ) : hero . moveDown ( pasos…" at bounding box center [783, 288] width 302 height 321
click at [759, 194] on div "for i in range ( 2 ) : pasos = 3 for i in range ( 3 ) : hero . moveDown ( pasos…" at bounding box center [783, 288] width 302 height 321
click at [756, 210] on div "for i in range ( 2 ) : pasos = 3 for i in range ( 3 ) : hero . moveDown ( pasos…" at bounding box center [783, 288] width 302 height 321
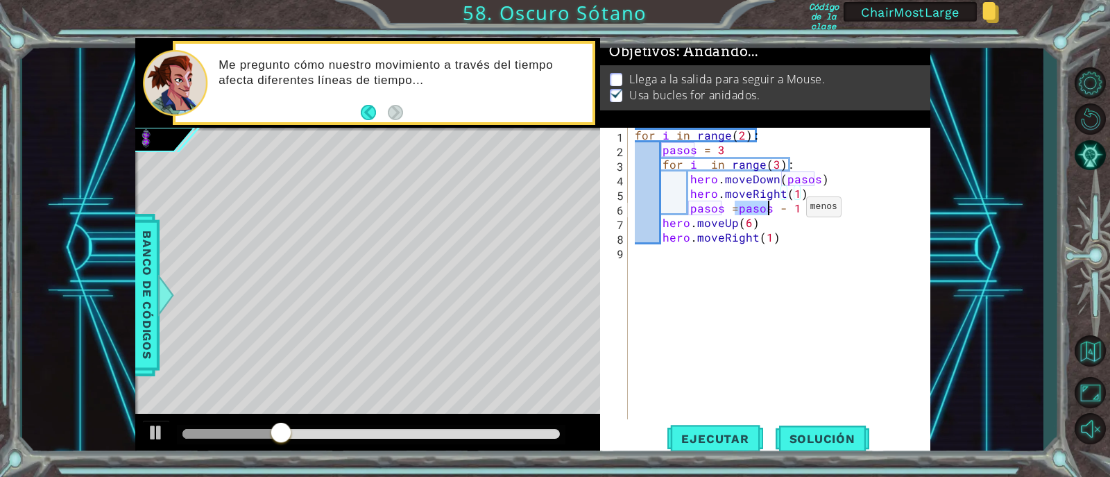
click at [803, 226] on div "for i in range ( 2 ) : pasos = 3 for i in range ( 3 ) : hero . moveDown ( pasos…" at bounding box center [783, 288] width 302 height 321
click at [812, 444] on span "Solución" at bounding box center [823, 439] width 94 height 14
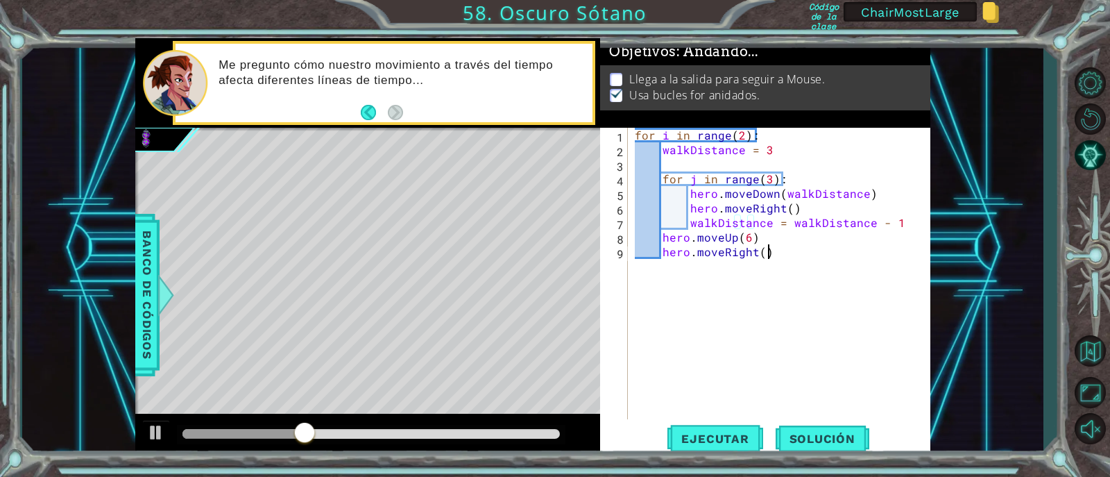
type textarea "hero.moveRight()"
click at [785, 305] on div "for i in range ( 2 ) : walkDistance = 3 for j in range ( 3 ) : hero . moveDown …" at bounding box center [783, 288] width 302 height 321
click at [684, 160] on div "for i in range ( 2 ) : walkDistance = 3 for j in range ( 3 ) : hero . moveDown …" at bounding box center [783, 288] width 302 height 321
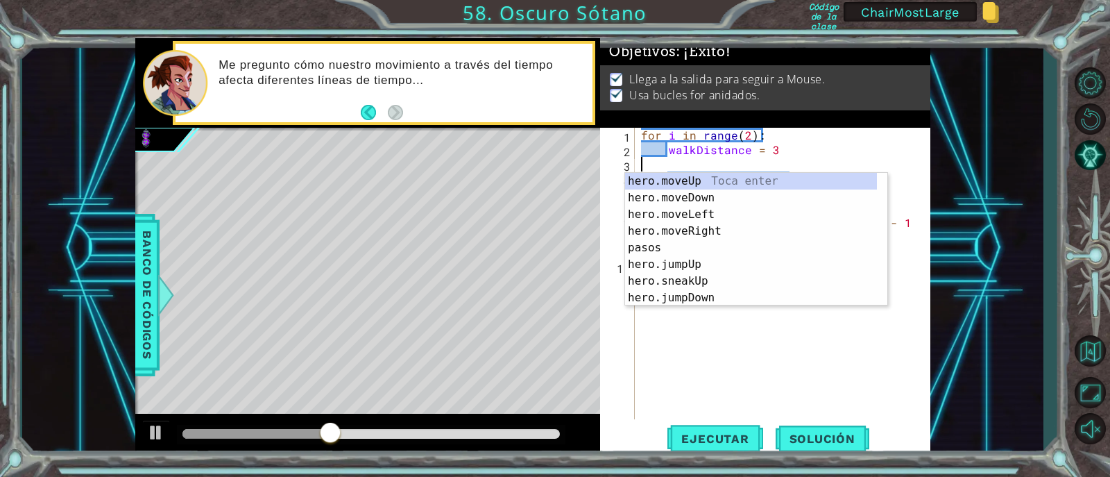
type textarea "walkDistance = 3"
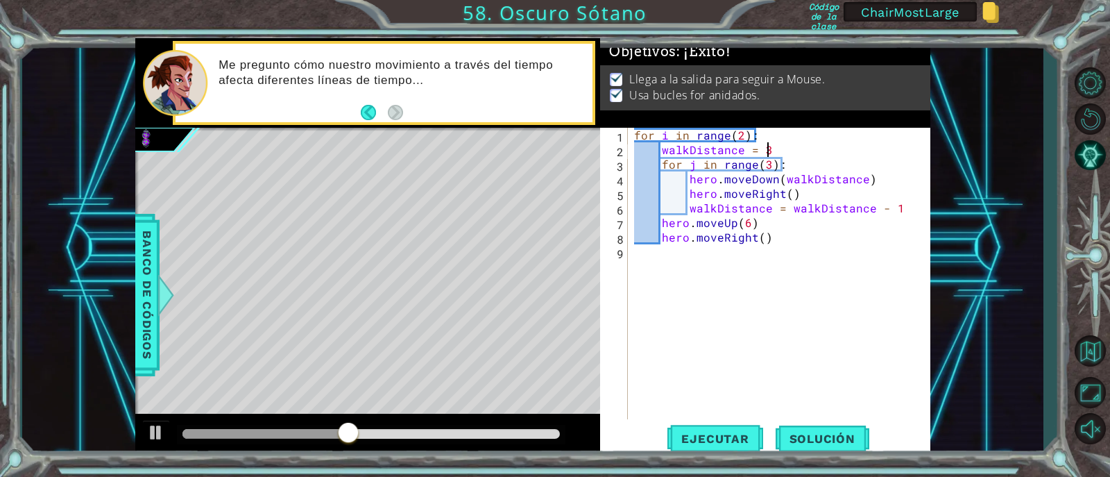
click at [770, 266] on div "for i in range ( 2 ) : walkDistance = 3 for j in range ( 3 ) : hero . moveDown …" at bounding box center [783, 288] width 302 height 321
click at [769, 217] on div "for i in range ( 2 ) : walkDistance = 3 for j in range ( 3 ) : hero . moveDown …" at bounding box center [783, 288] width 302 height 321
click at [747, 209] on div "for i in range ( 2 ) : walkDistance = 3 for j in range ( 3 ) : hero . moveDown …" at bounding box center [783, 288] width 302 height 321
click at [693, 146] on div "for i in range ( 2 ) : walkDistance = 3 for j in range ( 3 ) : hero . moveDown …" at bounding box center [783, 288] width 302 height 321
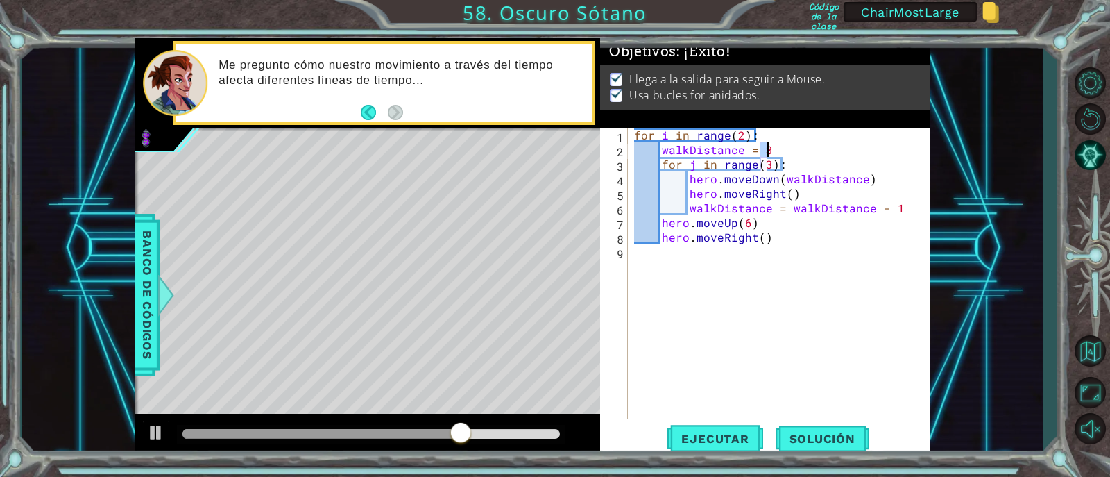
drag, startPoint x: 759, startPoint y: 150, endPoint x: 770, endPoint y: 149, distance: 11.8
click at [770, 149] on div "for i in range ( 2 ) : walkDistance = 3 for j in range ( 3 ) : hero . moveDown …" at bounding box center [783, 288] width 302 height 321
click at [829, 209] on div "for i in range ( 2 ) : walkDistance = 3 for j in range ( 3 ) : hero . moveDown …" at bounding box center [783, 288] width 302 height 321
type textarea "walkDistance = walkDistance - 1"
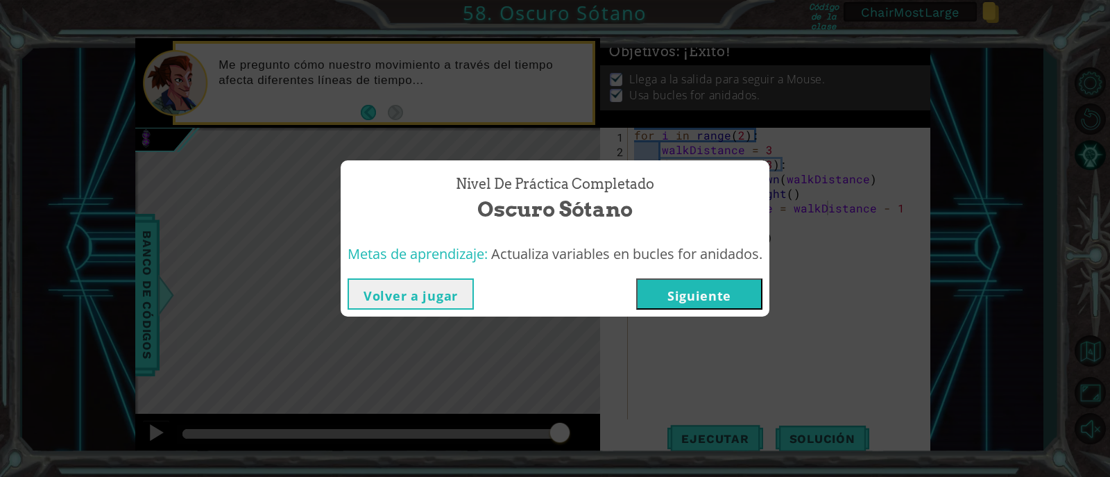
click at [733, 294] on button "Siguiente" at bounding box center [699, 293] width 126 height 31
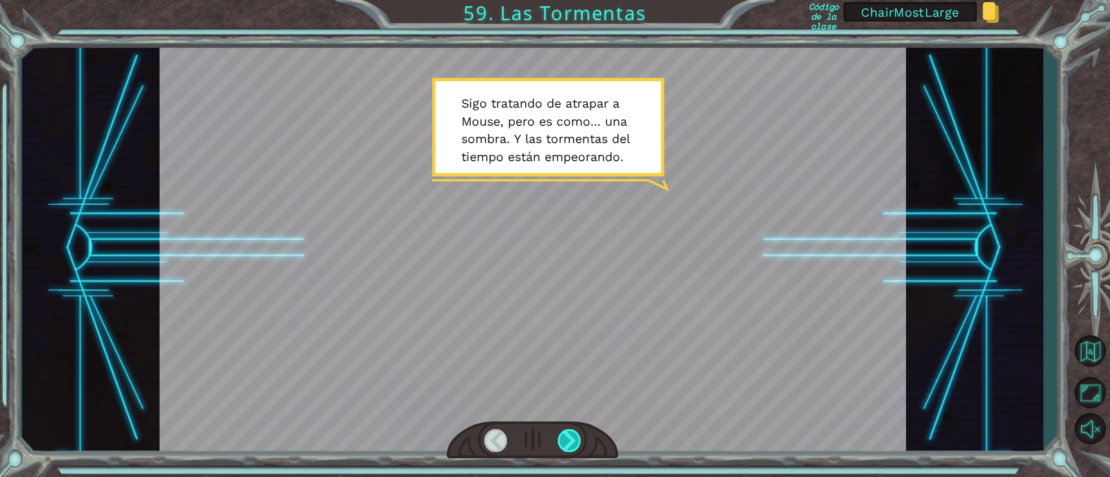
click at [576, 448] on div at bounding box center [570, 440] width 24 height 23
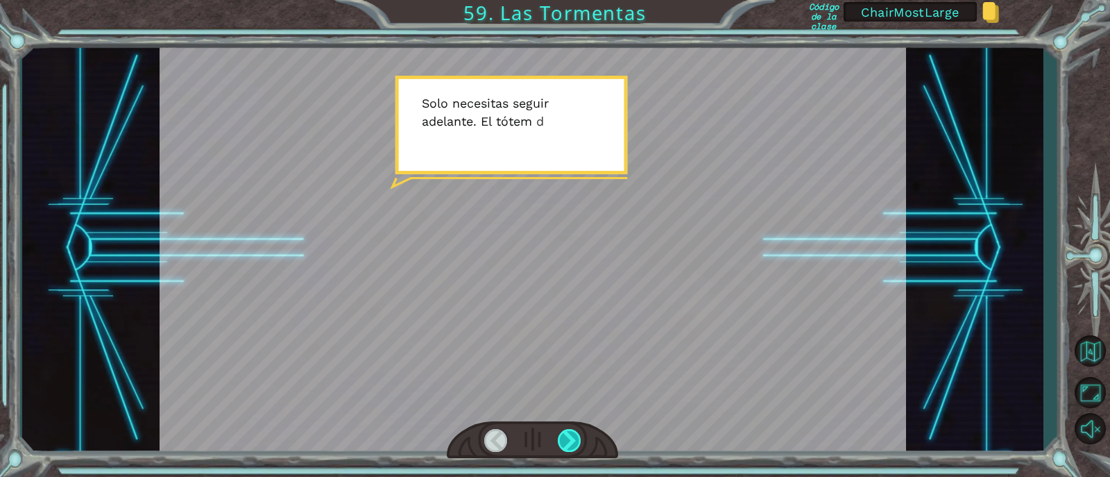
click at [576, 447] on div at bounding box center [570, 440] width 24 height 23
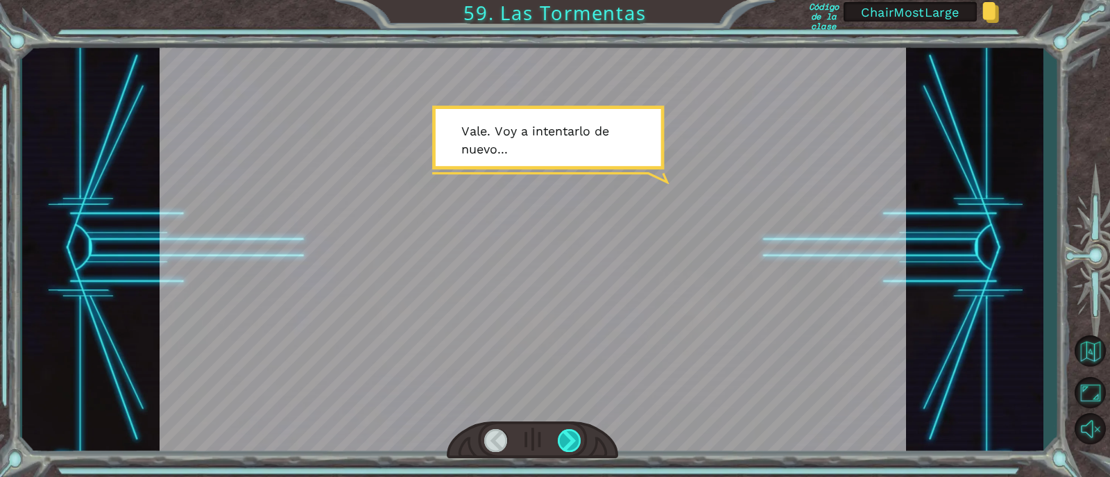
click at [576, 447] on div at bounding box center [570, 440] width 24 height 23
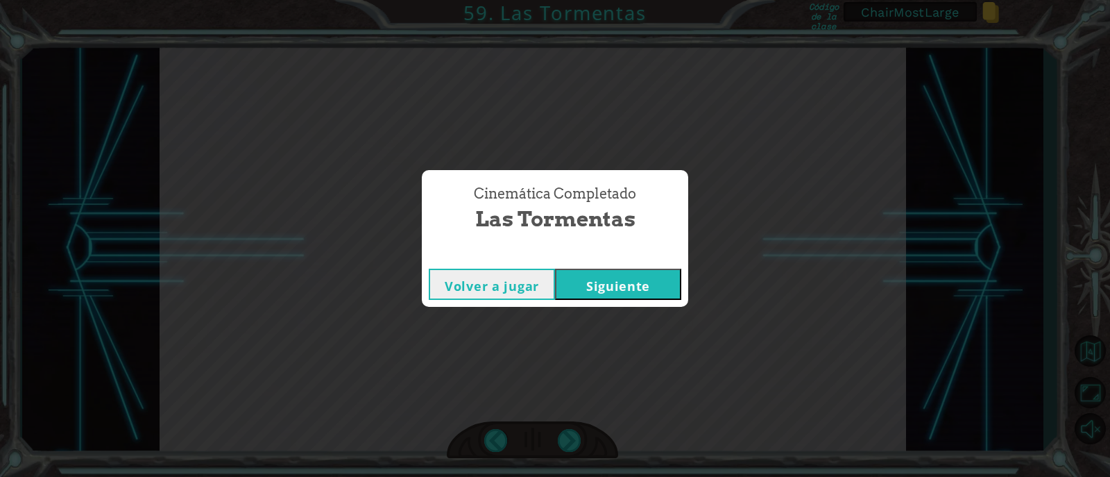
click at [627, 291] on button "Siguiente" at bounding box center [618, 284] width 126 height 31
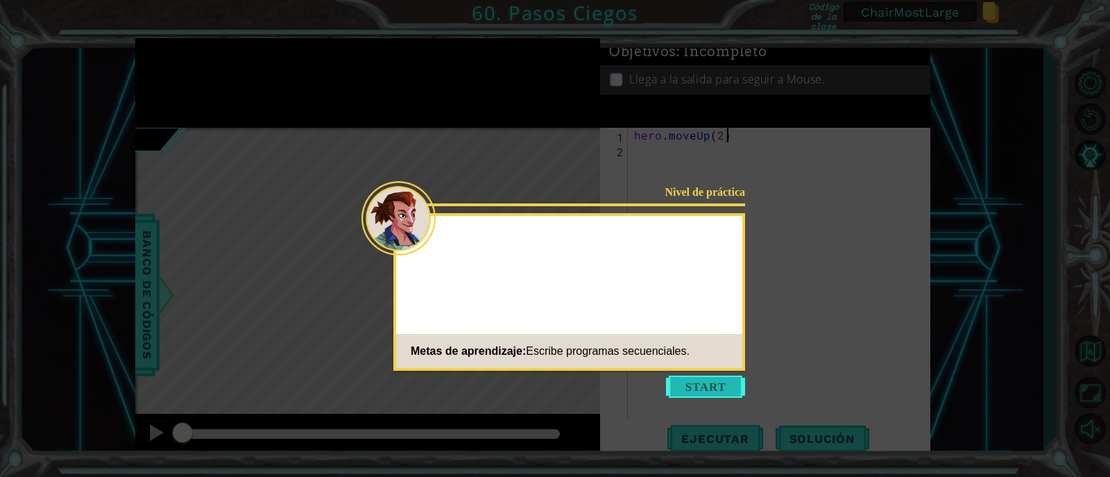
click at [711, 393] on button "Start" at bounding box center [705, 386] width 79 height 22
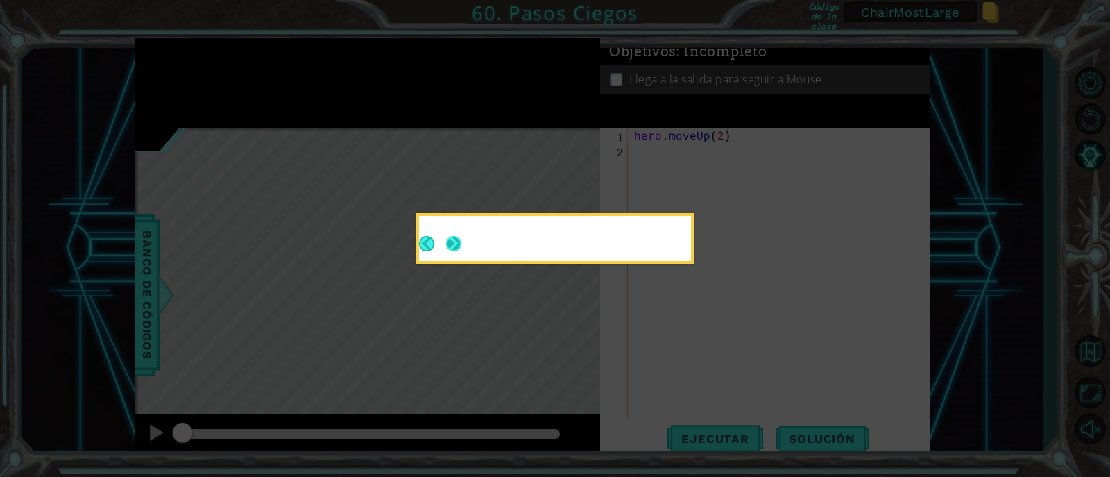
click at [460, 240] on button "Next" at bounding box center [453, 243] width 15 height 15
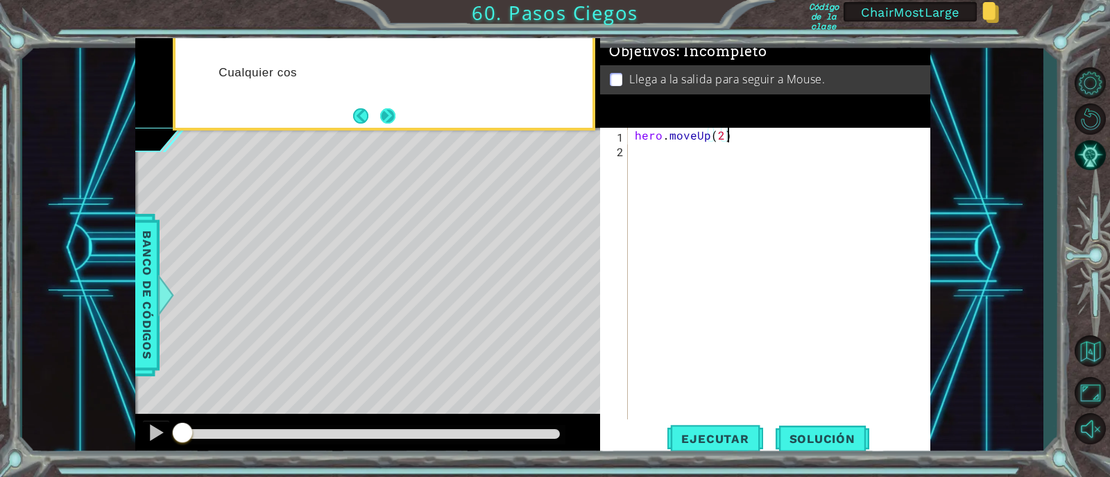
click at [384, 118] on button "Next" at bounding box center [387, 115] width 15 height 15
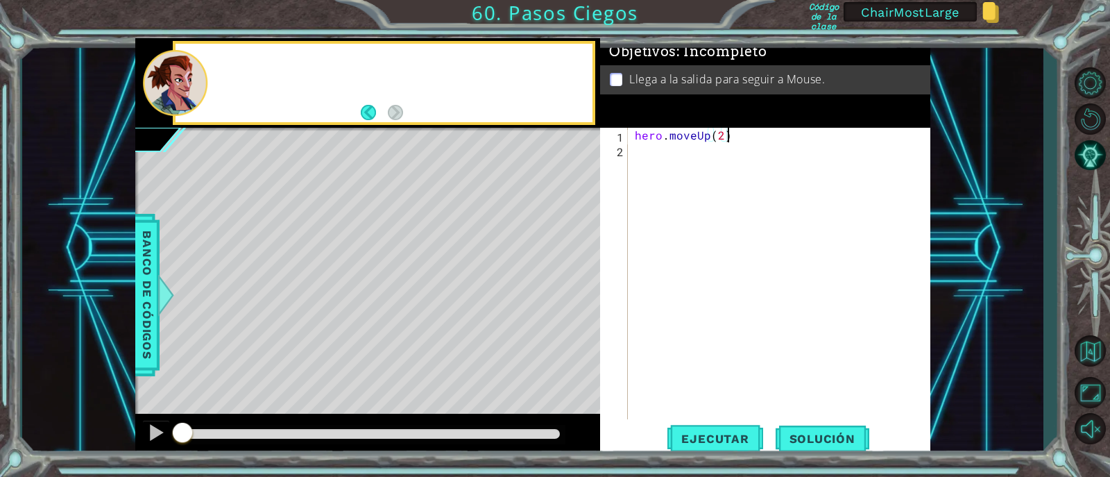
click at [693, 217] on div "hero . moveUp ( 2 )" at bounding box center [783, 288] width 302 height 321
click at [752, 141] on div "hero . moveUp ( 2 )" at bounding box center [783, 288] width 302 height 321
type textarea "hero.moveUp(2)"
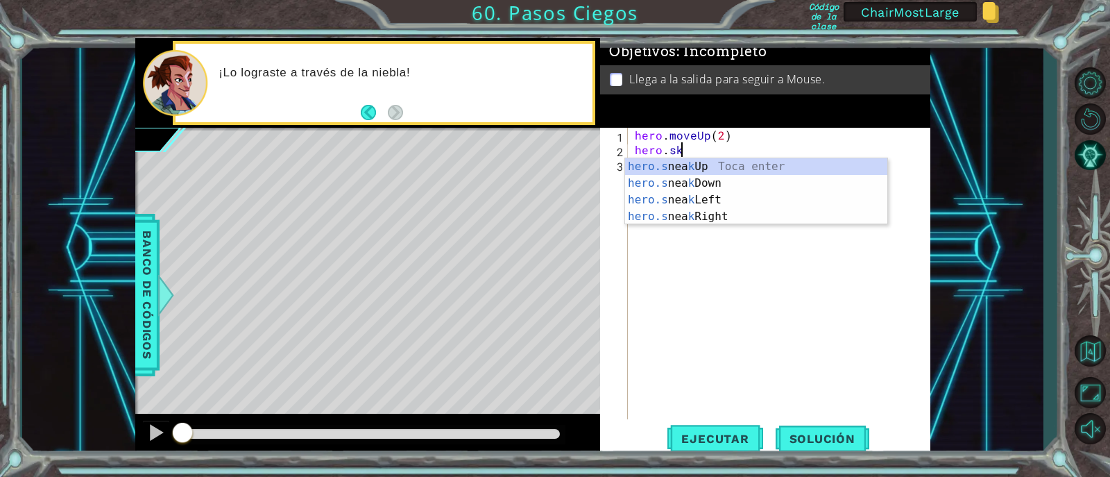
scroll to position [0, 2]
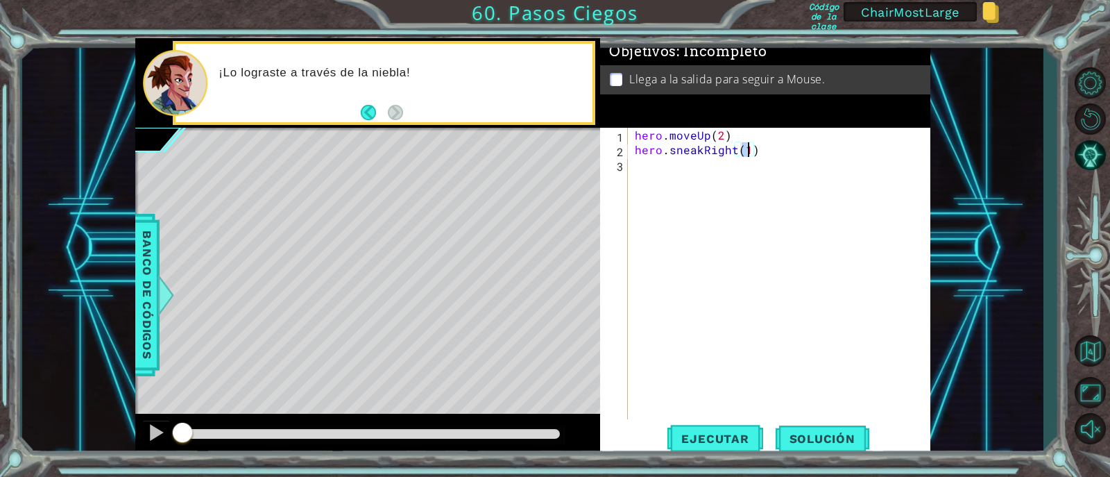
type textarea "hero.sneakRight(2)"
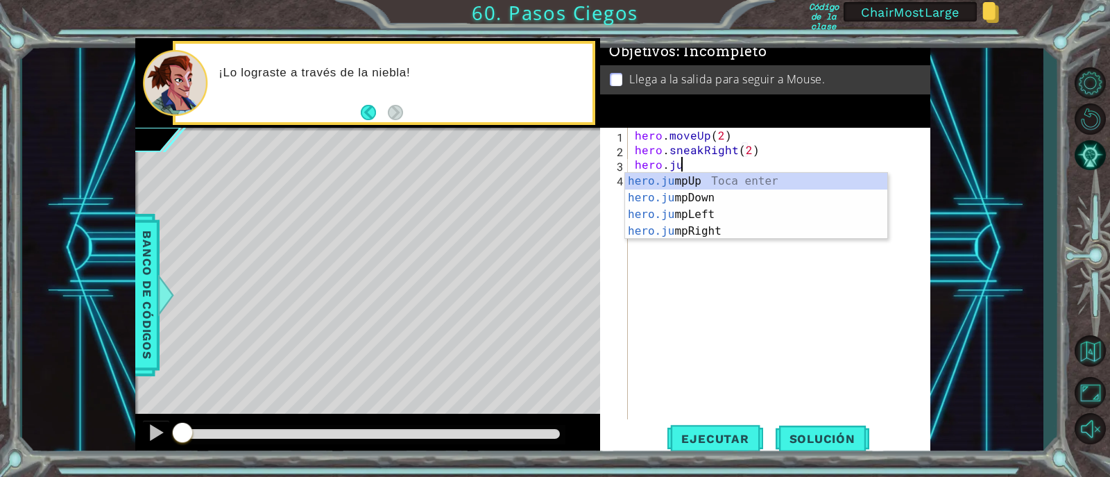
type textarea "hero.jum"
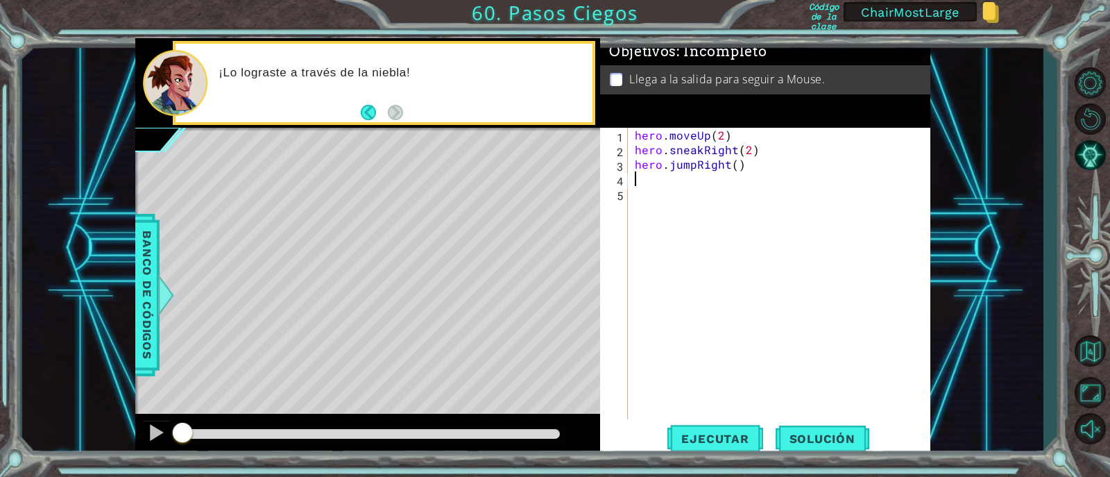
scroll to position [0, 0]
type textarea "j"
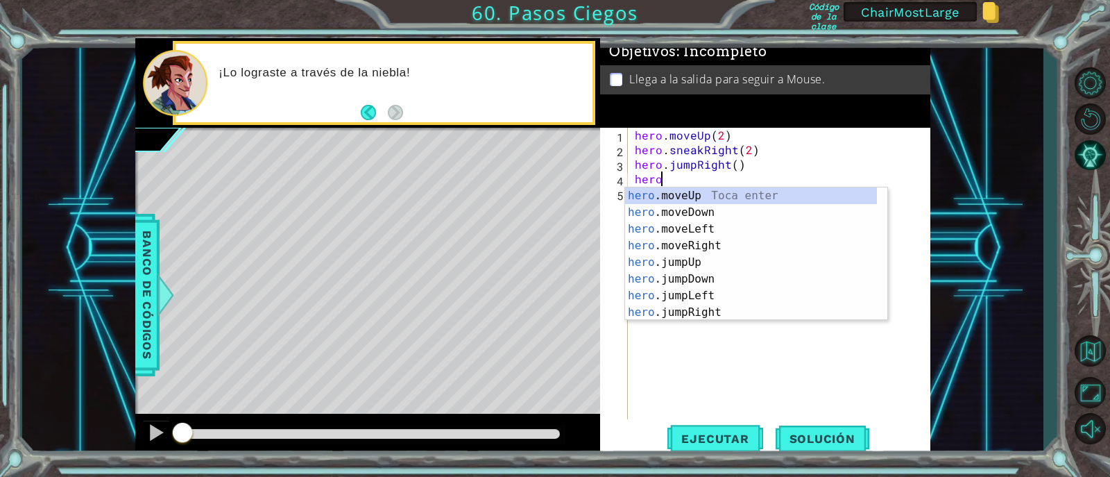
scroll to position [0, 1]
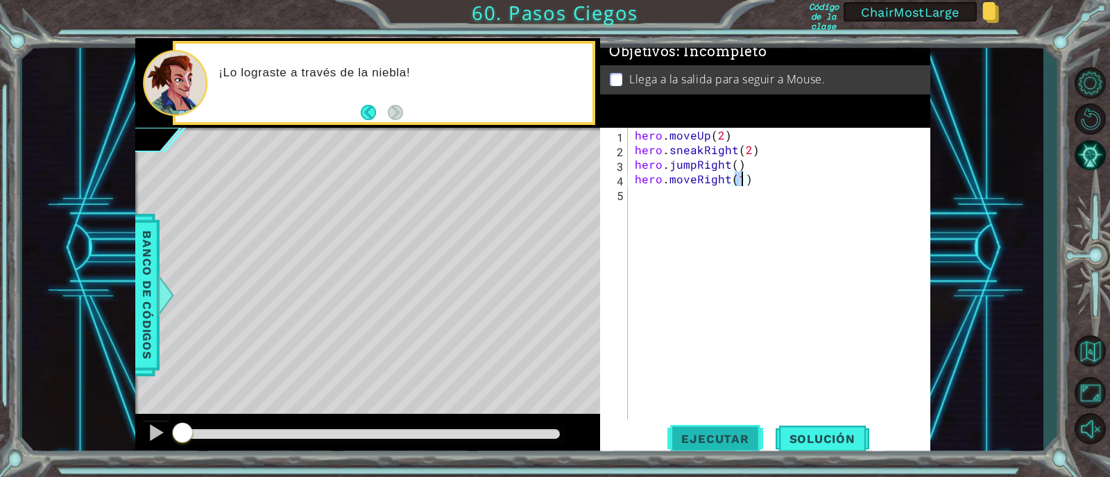
type textarea "hero.moveRight(1)"
click at [739, 441] on span "Ejecutar" at bounding box center [715, 439] width 95 height 14
click at [718, 223] on div "hero . moveUp ( 2 ) hero . sneakRight ( 2 ) hero . jumpRight ( ) hero . moveRig…" at bounding box center [783, 288] width 302 height 321
click at [650, 151] on div "hero . moveUp ( 2 ) hero . sneakRight ( 2 ) hero . jumpRight ( ) hero . moveRig…" at bounding box center [783, 288] width 302 height 321
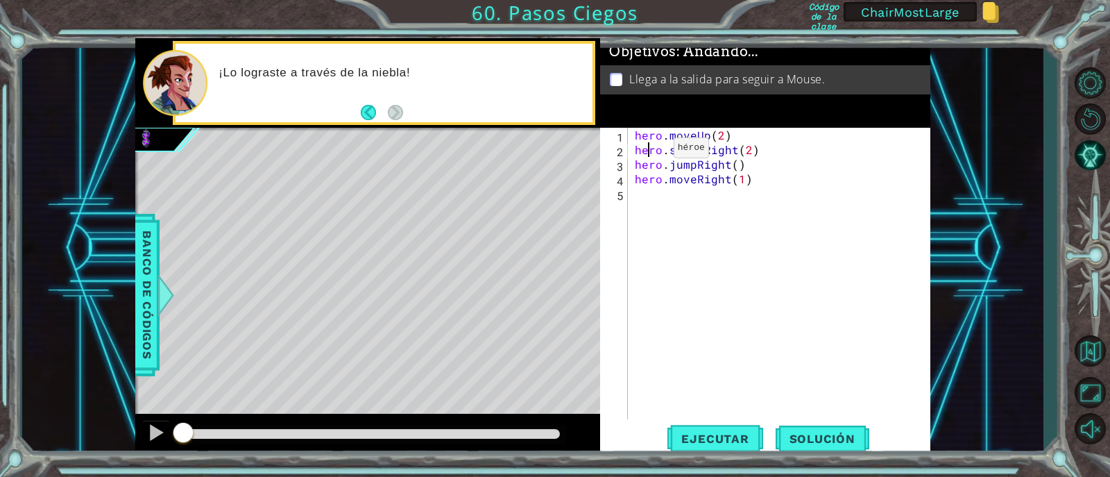
type textarea "hero.sneakRight(2)"
click at [697, 230] on div "hero . moveUp ( 2 ) hero . sneakRight ( 2 ) hero . jumpRight ( ) hero . moveRig…" at bounding box center [783, 288] width 302 height 321
click at [736, 217] on div "hero . moveUp ( 2 ) hero . sneakRight ( 2 ) hero . jumpRight ( ) hero . moveRig…" at bounding box center [783, 288] width 302 height 321
click at [727, 180] on div "hero . moveUp ( 2 ) hero . sneakRight ( 2 ) hero . jumpRight ( ) hero . moveRig…" at bounding box center [783, 288] width 302 height 321
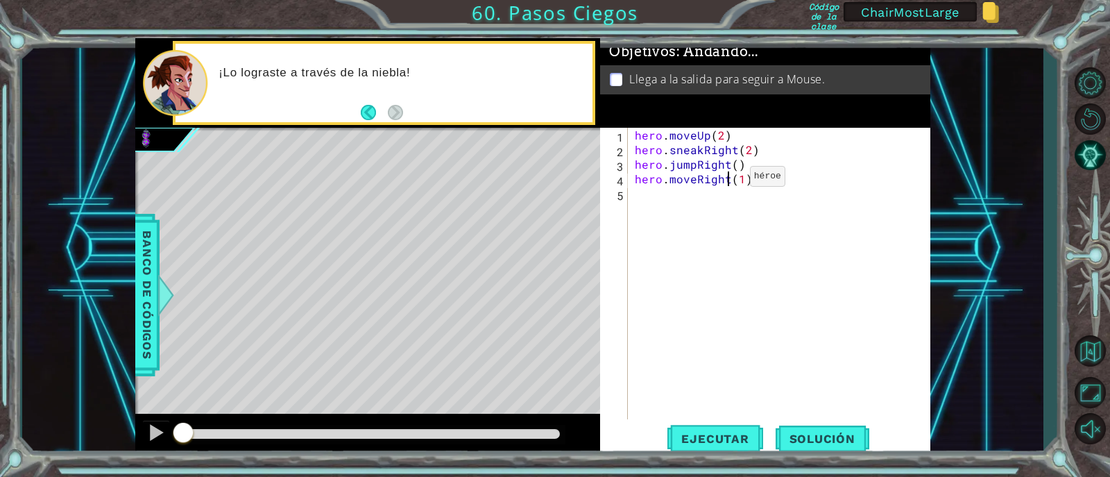
type textarea "hero.moveRight(1)"
click at [709, 221] on div "hero . moveUp ( 2 ) hero . sneakRight ( 2 ) hero . jumpRight ( ) hero . moveRig…" at bounding box center [783, 288] width 302 height 321
click at [720, 293] on div "hero . moveUp ( 2 ) hero . sneakRight ( 2 ) hero . jumpRight ( ) hero . moveRig…" at bounding box center [783, 288] width 302 height 321
click at [721, 251] on div "hero . moveUp ( 2 ) hero . sneakRight ( 2 ) hero . jumpRight ( ) hero . moveRig…" at bounding box center [783, 288] width 302 height 321
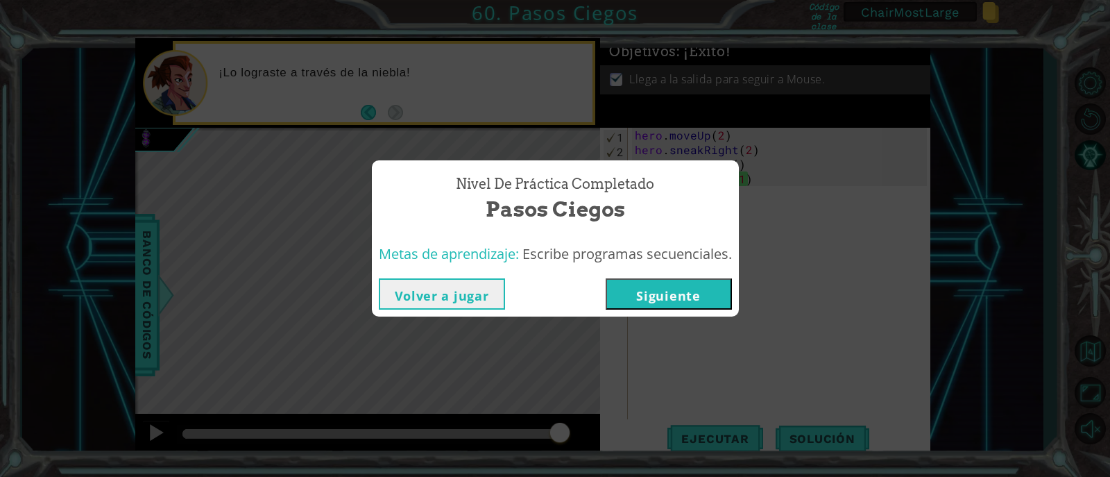
click at [647, 275] on div "Volver a jugar [GEOGRAPHIC_DATA]" at bounding box center [555, 293] width 367 height 45
click at [647, 280] on button "Siguiente" at bounding box center [669, 293] width 126 height 31
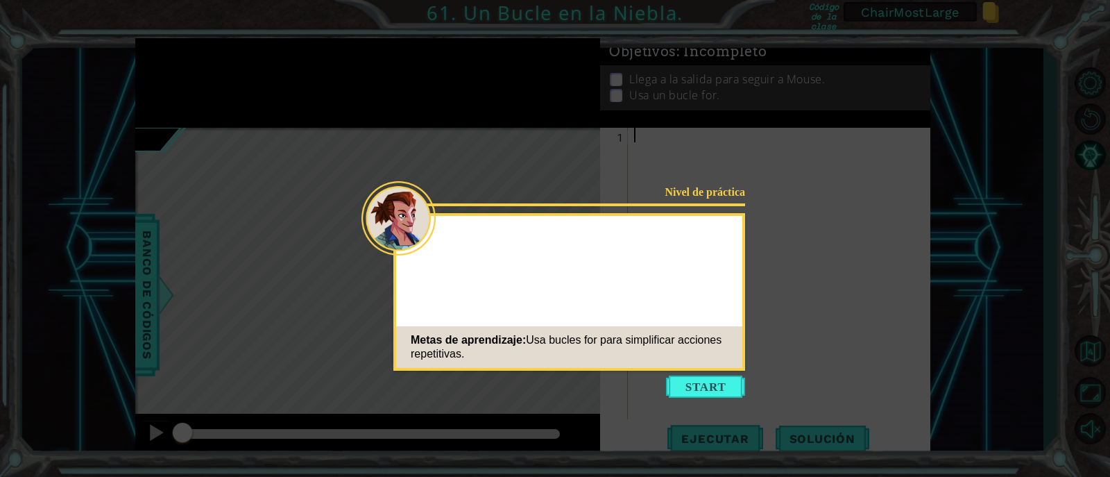
click at [729, 377] on button "Start" at bounding box center [705, 386] width 79 height 22
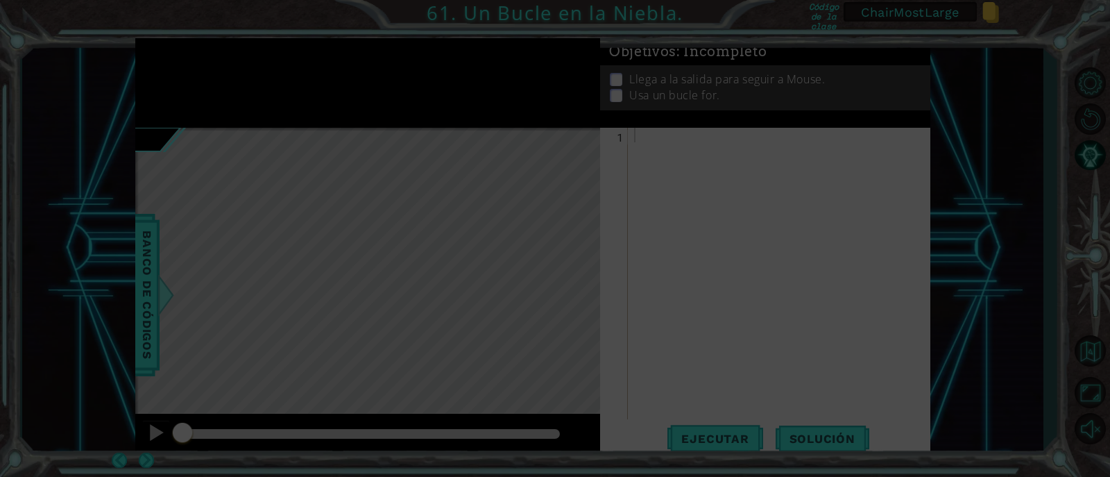
click at [720, 384] on icon at bounding box center [555, 238] width 1110 height 477
click at [704, 233] on icon at bounding box center [555, 238] width 1110 height 477
click at [861, 169] on icon at bounding box center [555, 238] width 1110 height 477
click at [711, 135] on icon at bounding box center [555, 238] width 1110 height 477
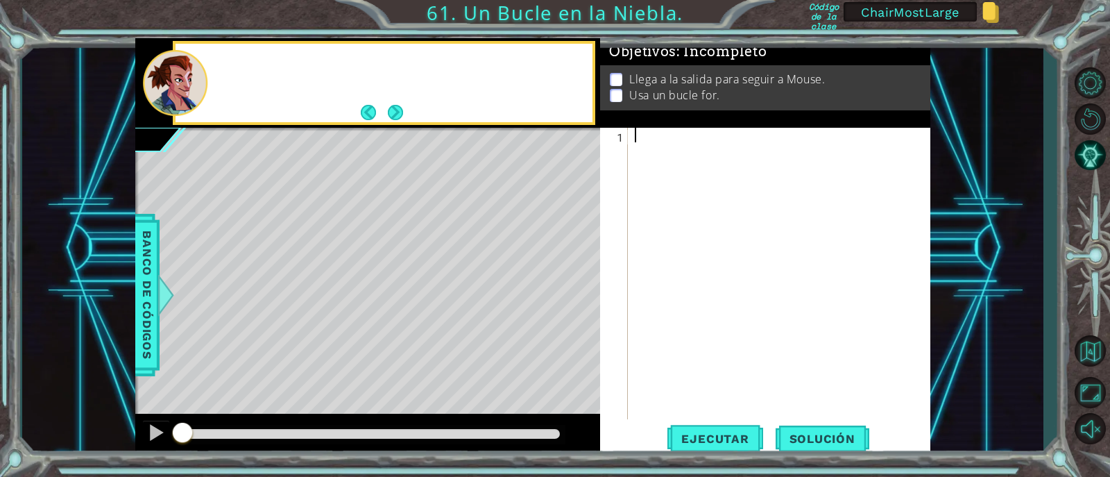
click at [673, 138] on div at bounding box center [783, 288] width 302 height 321
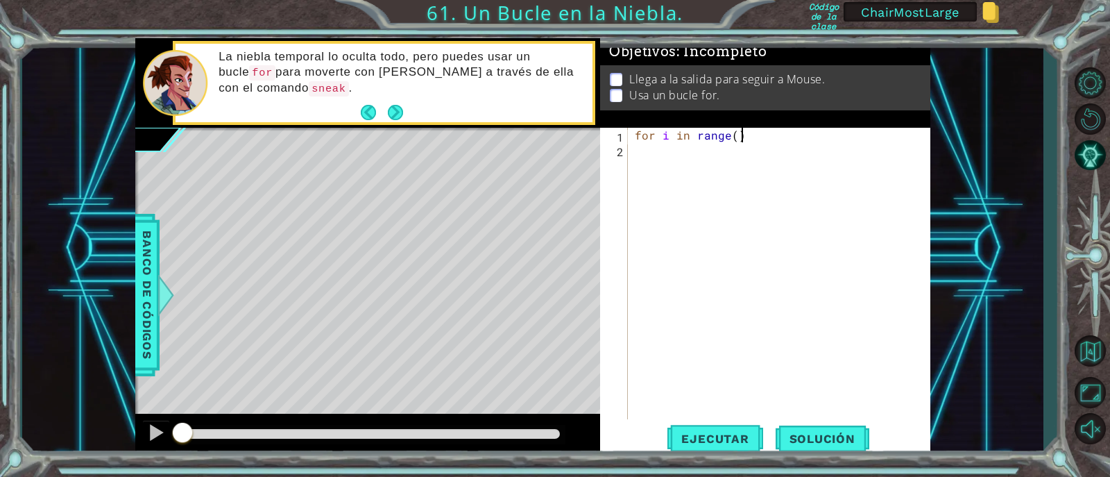
scroll to position [0, 6]
type textarea "for i in range()3"
type textarea "for i in range(3):"
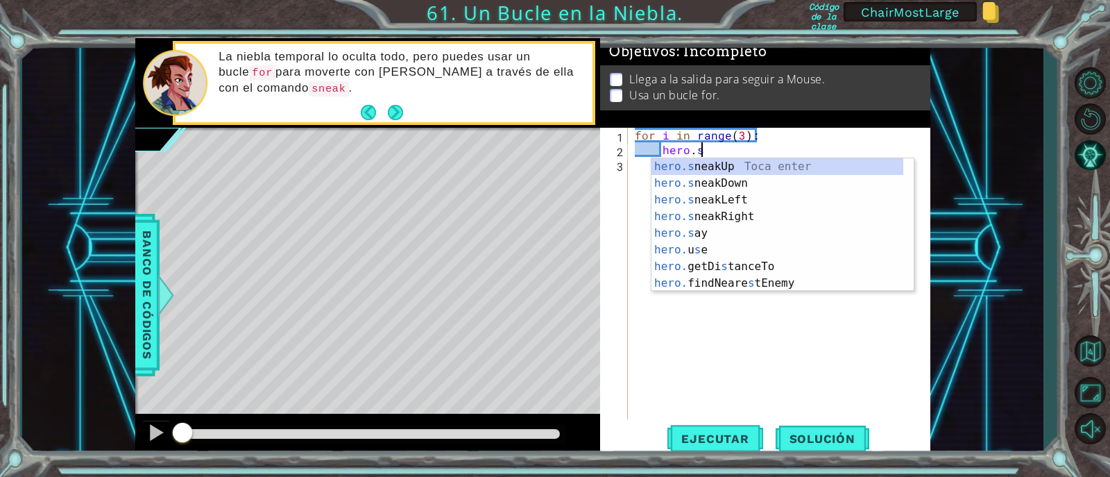
scroll to position [0, 3]
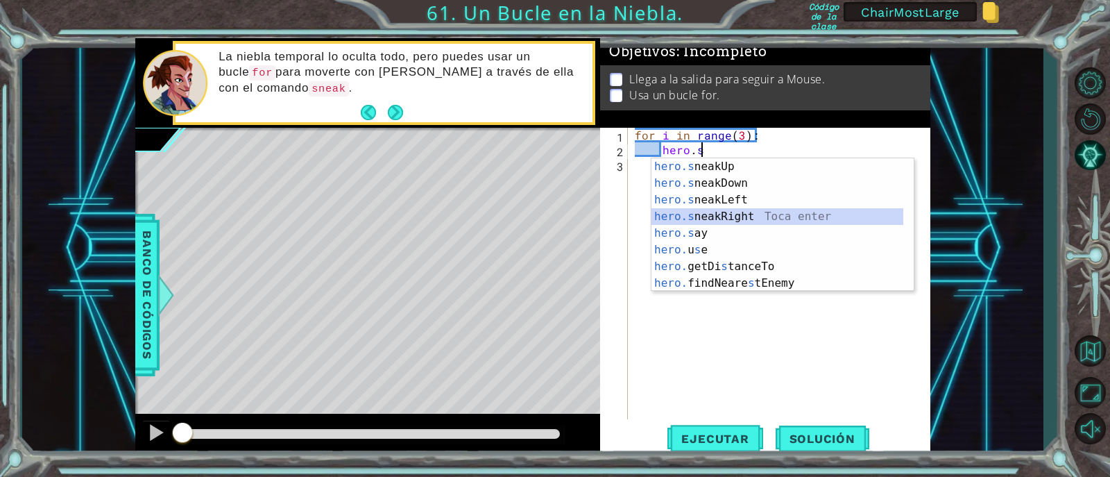
type textarea "hero.sneakRight(1)"
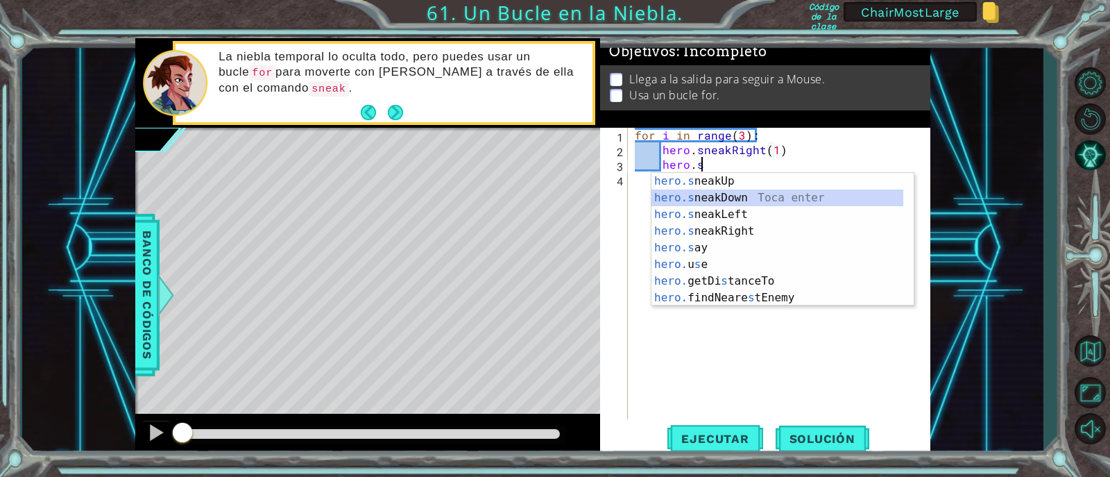
type textarea "hero.sneakUp(1)"
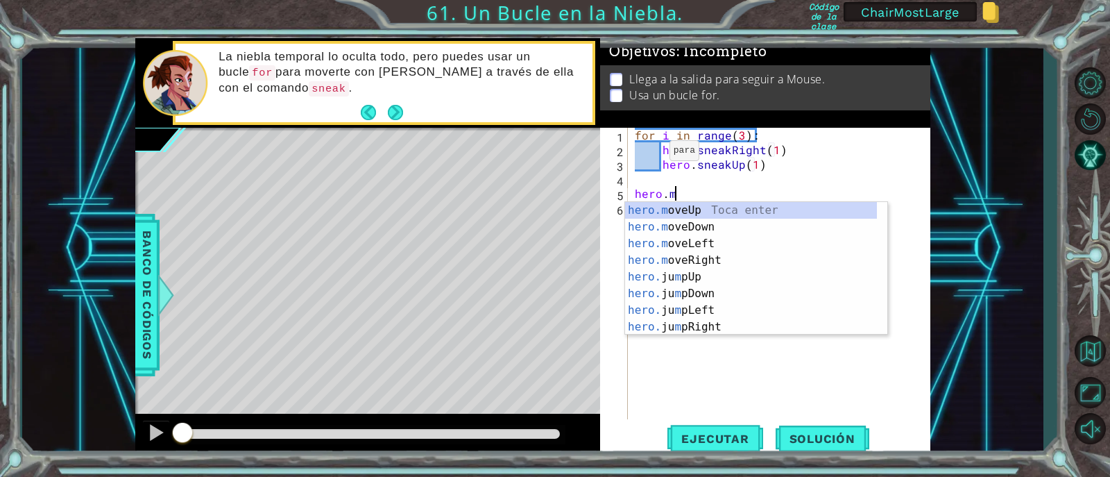
scroll to position [0, 1]
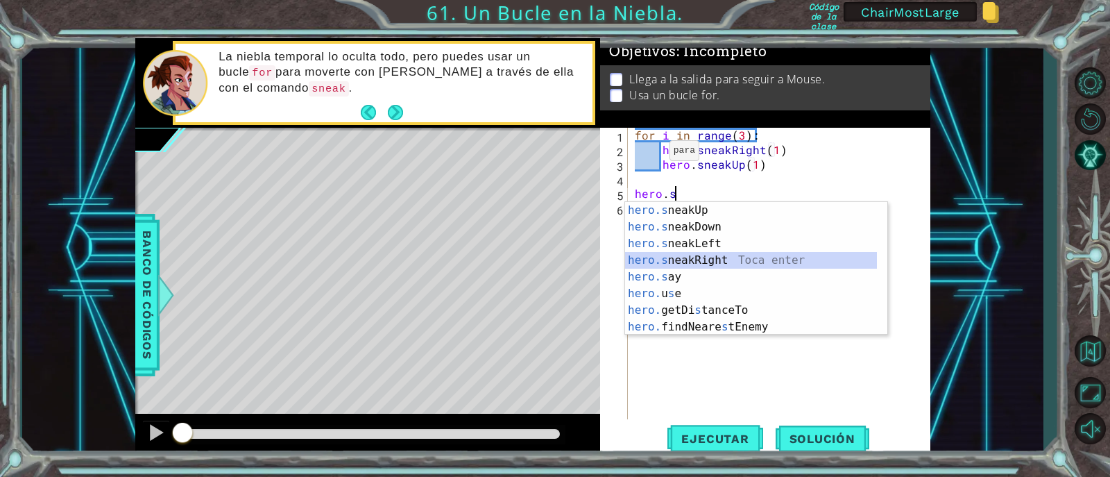
type textarea "hero.sneakRight(1)"
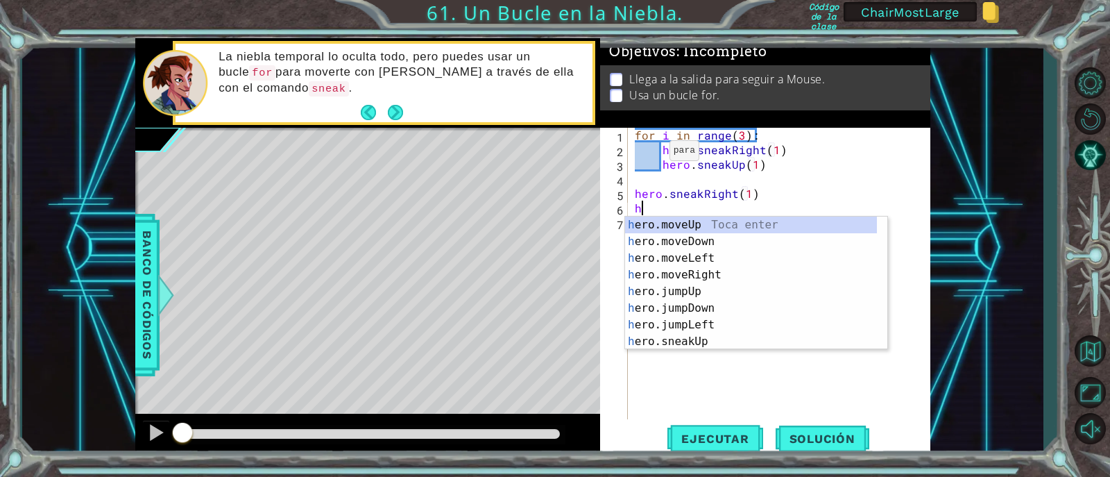
type textarea "hero.j"
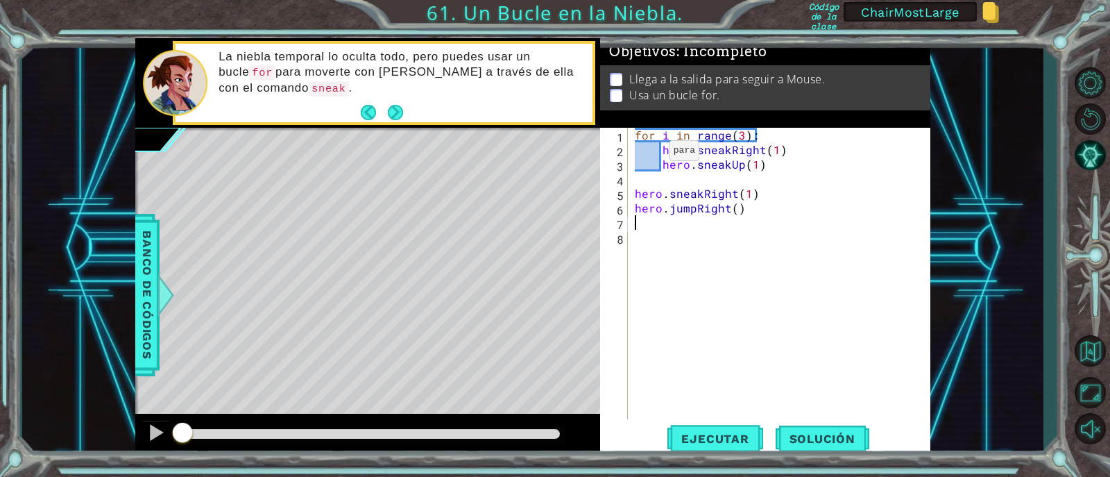
scroll to position [0, 0]
click at [704, 430] on button "Ejecutar" at bounding box center [715, 438] width 95 height 33
click at [725, 306] on div "for i in range ( 3 ) : hero . sneakRight ( 1 ) hero . sneakUp ( 1 ) hero . snea…" at bounding box center [783, 288] width 302 height 321
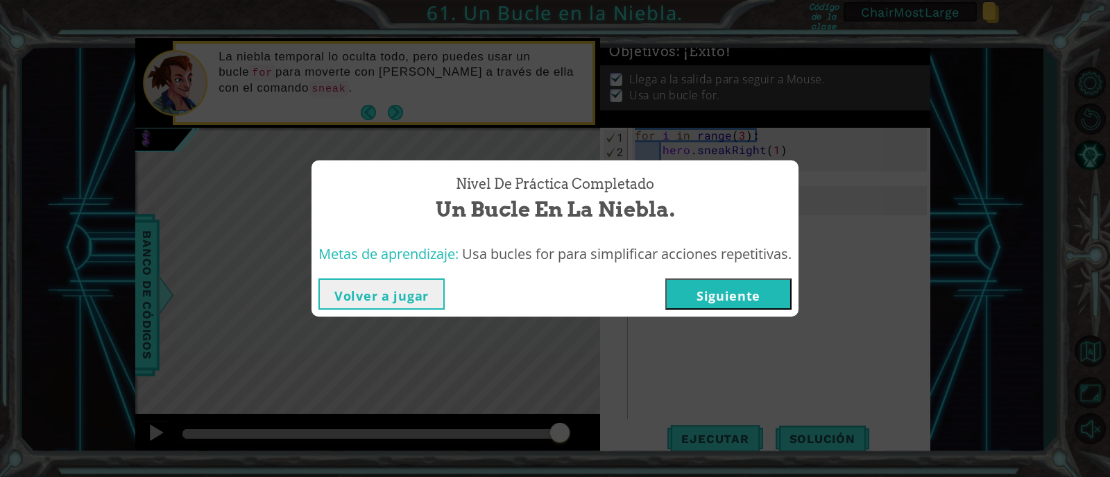
click at [737, 293] on button "Siguiente" at bounding box center [729, 293] width 126 height 31
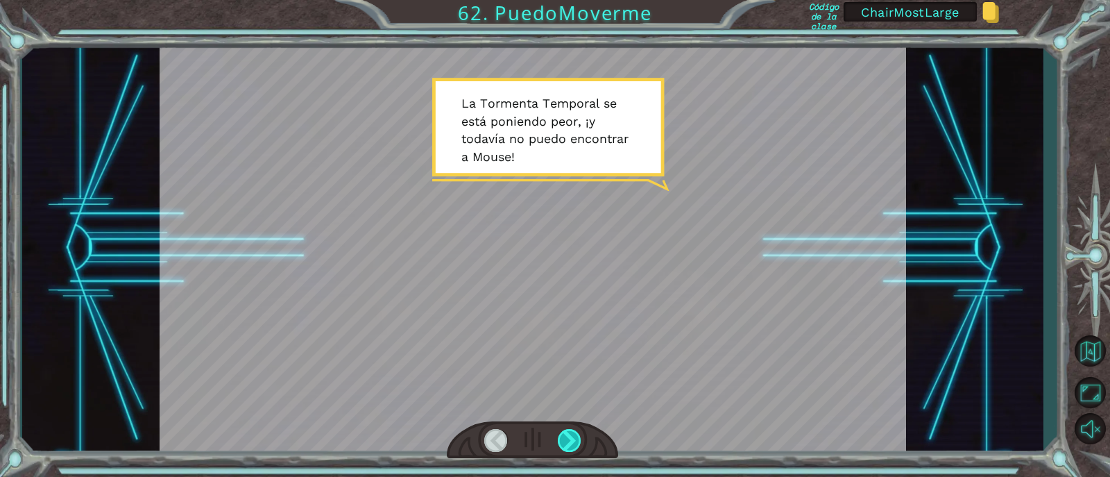
click at [568, 441] on div at bounding box center [570, 440] width 24 height 23
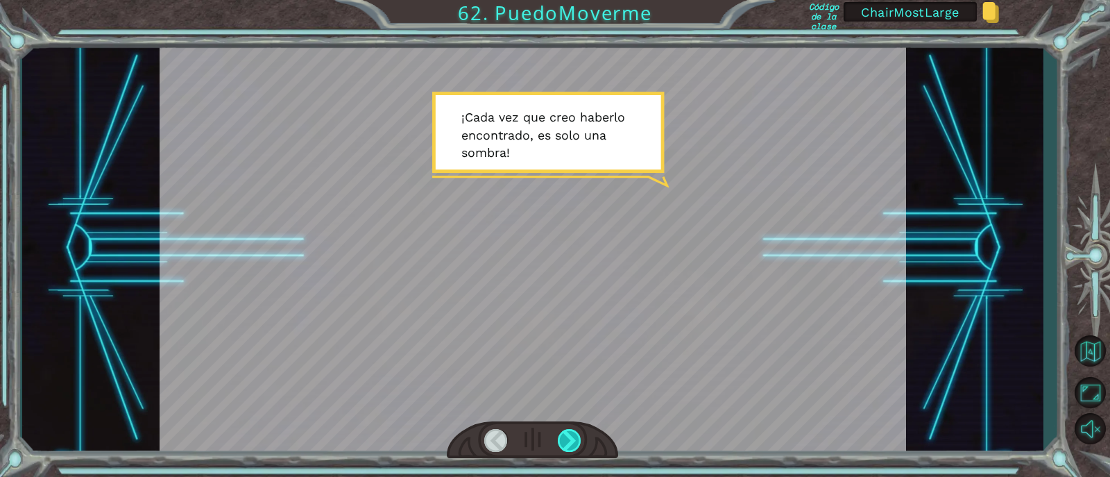
click at [567, 439] on div at bounding box center [570, 440] width 24 height 23
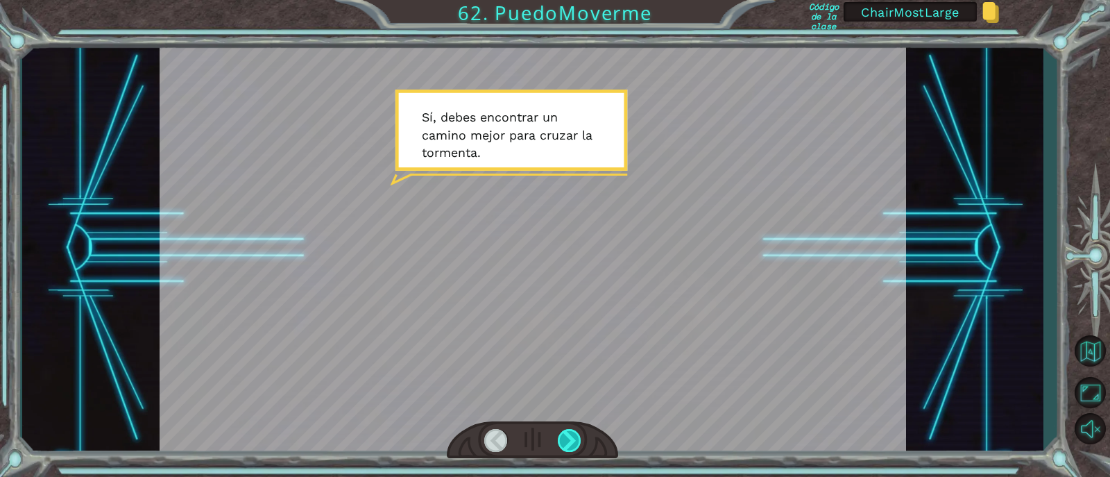
click at [577, 439] on div at bounding box center [570, 440] width 24 height 23
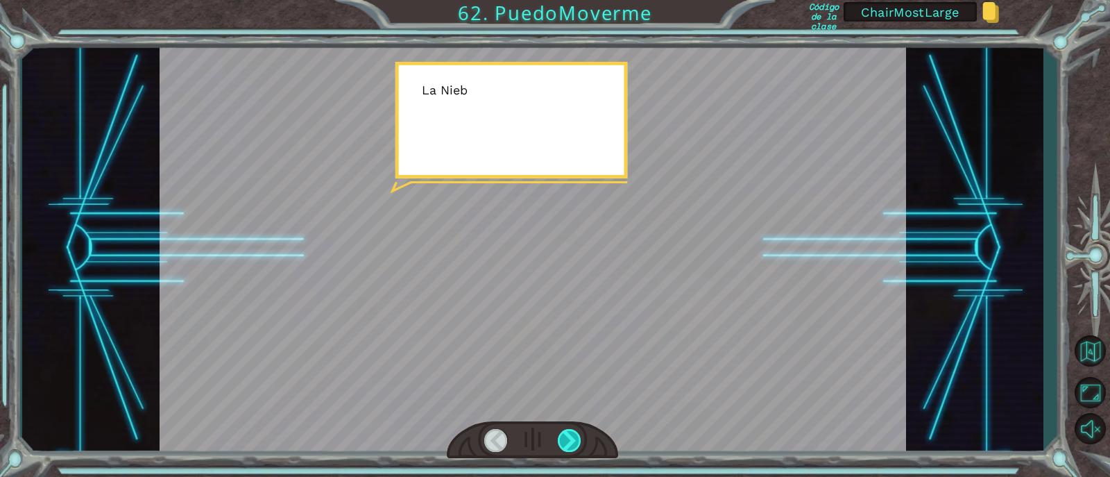
click at [577, 439] on div at bounding box center [570, 440] width 24 height 23
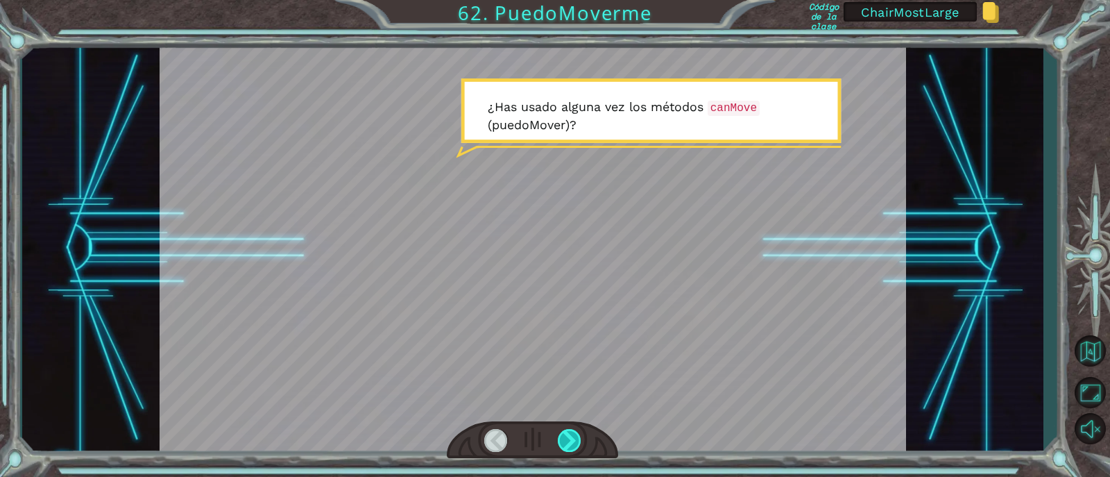
click at [577, 435] on div at bounding box center [570, 440] width 24 height 23
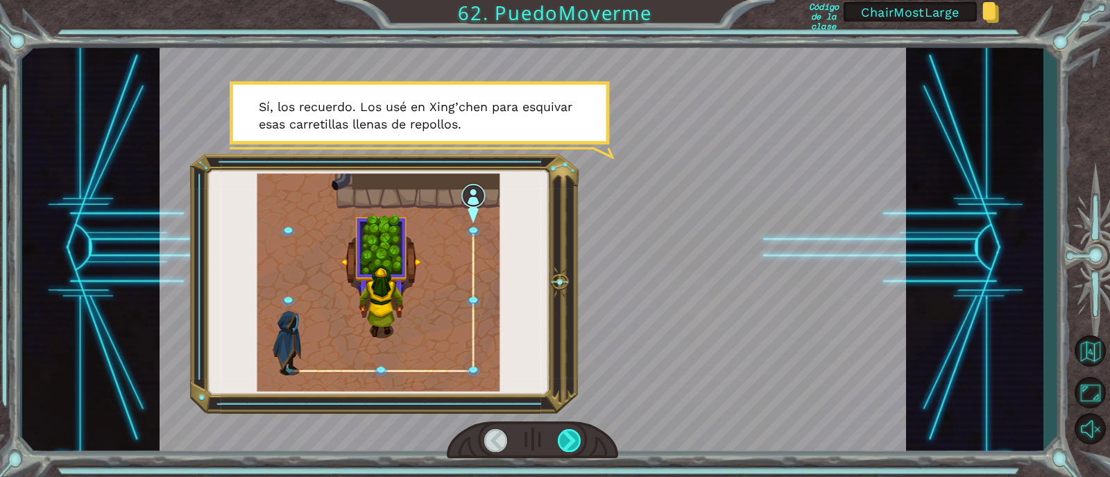
click at [571, 449] on div at bounding box center [570, 440] width 24 height 23
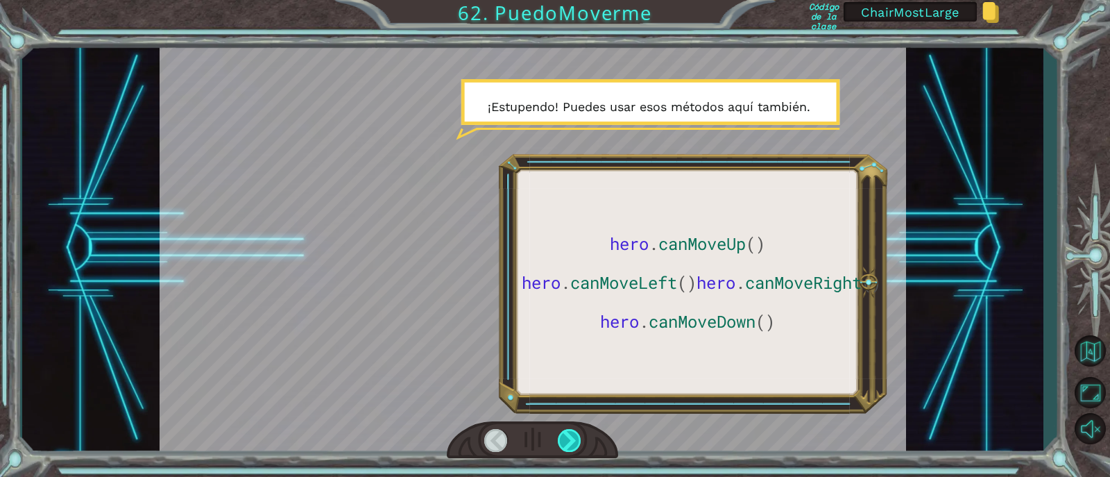
click at [566, 443] on div at bounding box center [570, 440] width 24 height 23
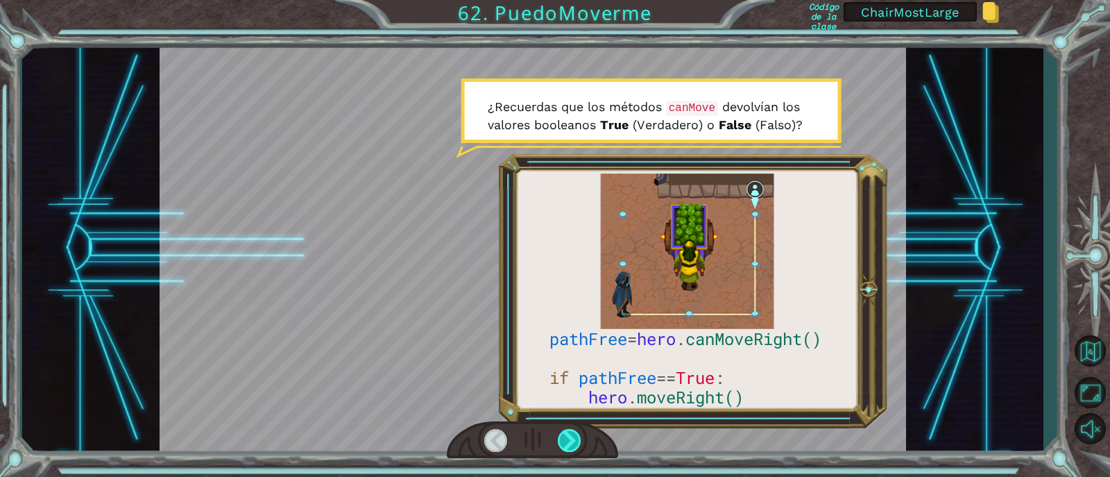
click at [566, 439] on div at bounding box center [570, 440] width 24 height 23
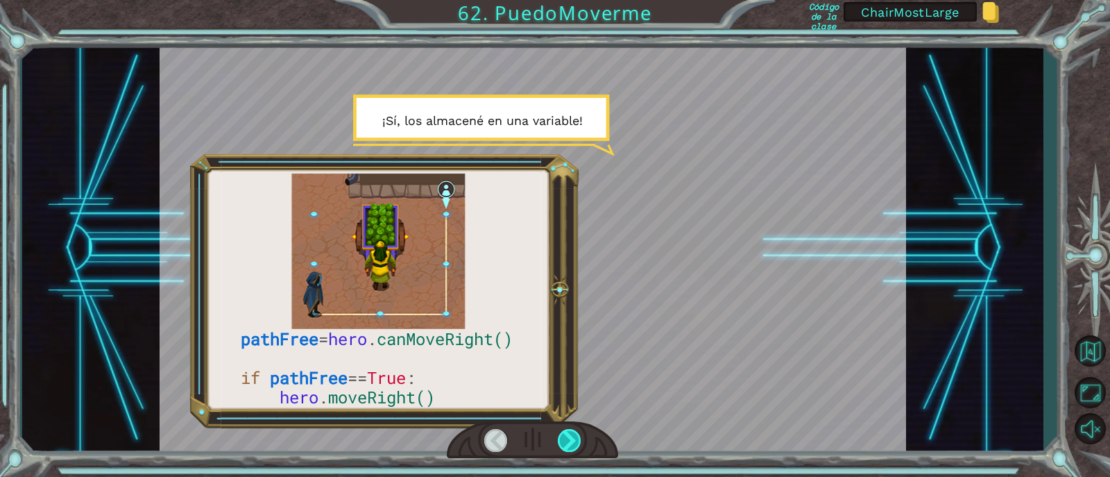
click at [568, 439] on div at bounding box center [570, 440] width 24 height 23
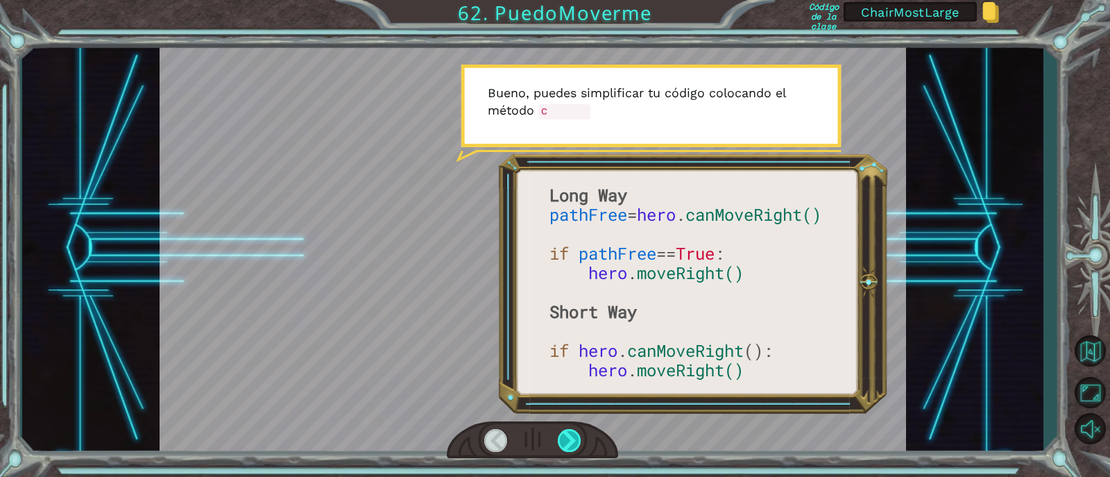
click at [568, 439] on div at bounding box center [570, 440] width 24 height 23
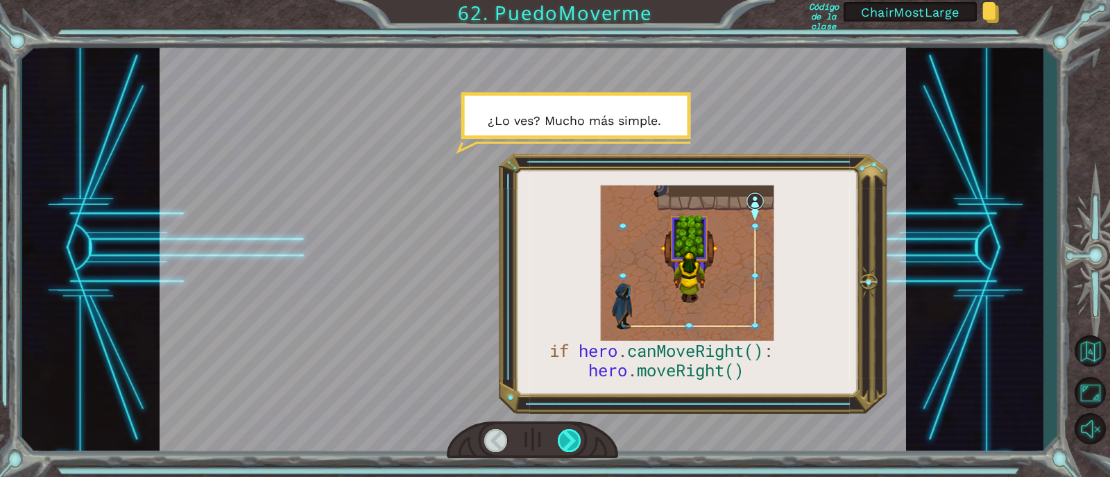
click at [575, 429] on div at bounding box center [570, 440] width 24 height 23
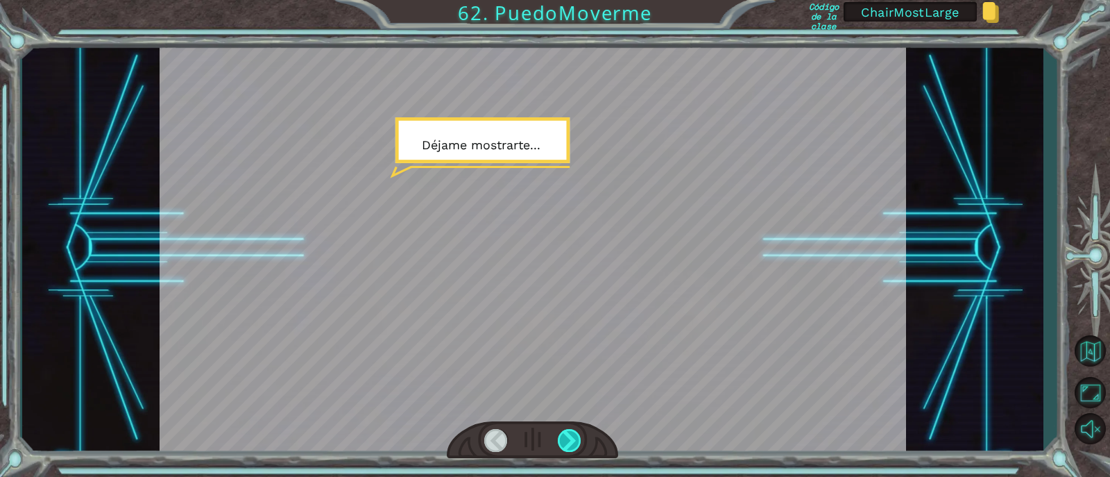
click at [573, 441] on div at bounding box center [570, 440] width 24 height 23
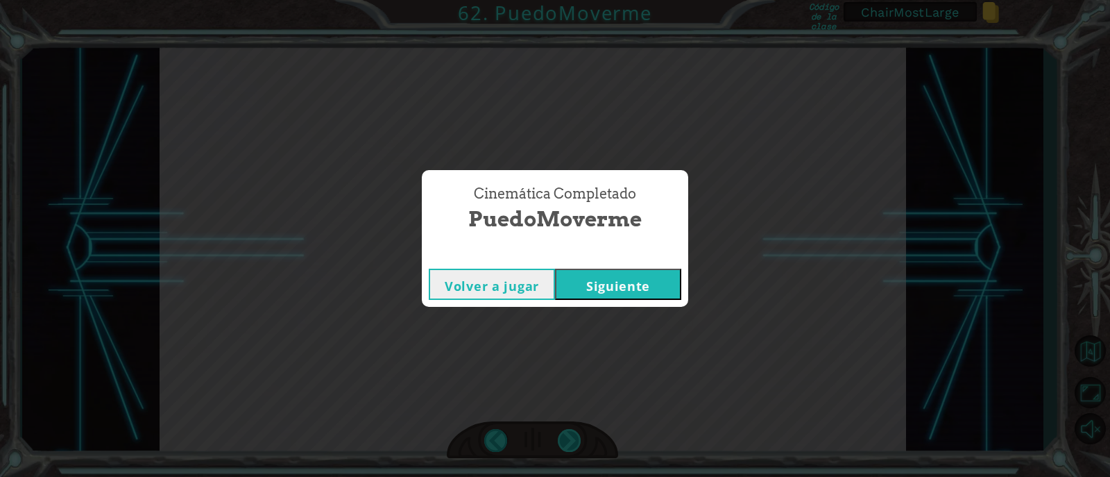
click at [573, 441] on div "Cinemática Completado PuedoMoverme Volver a jugar [GEOGRAPHIC_DATA]" at bounding box center [555, 238] width 1110 height 477
click at [615, 282] on button "Siguiente" at bounding box center [618, 284] width 126 height 31
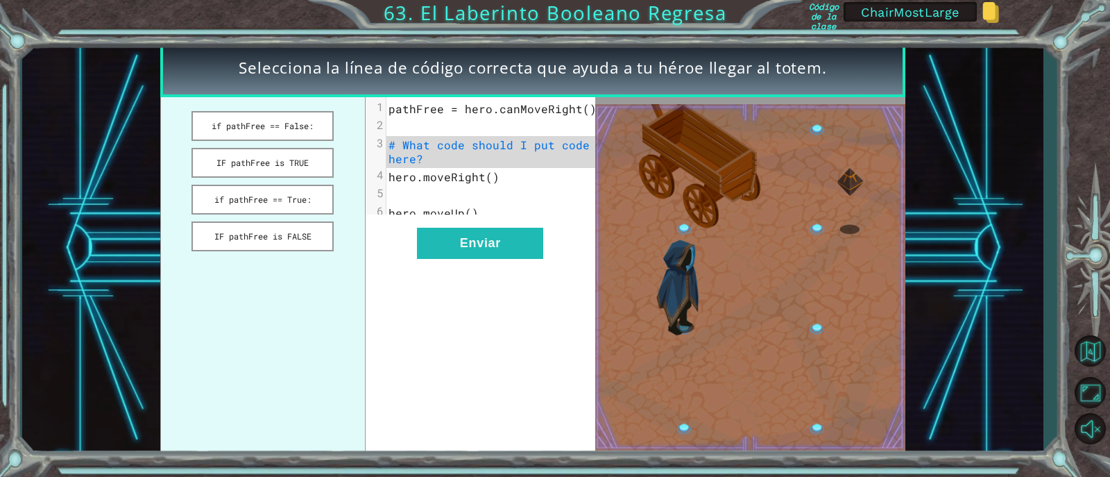
drag, startPoint x: 487, startPoint y: 329, endPoint x: 425, endPoint y: 104, distance: 233.4
click at [488, 329] on div "xxxxxxxxxx 6 1 pathFree = hero.canMoveRight() 2 ​ 3 # What code should I put co…" at bounding box center [481, 277] width 230 height 360
click at [415, 111] on span "pathFree = hero.canMoveRight()" at bounding box center [493, 108] width 208 height 15
click at [414, 111] on span "pathFree = hero.canMoveRight()" at bounding box center [493, 108] width 208 height 15
click at [413, 111] on span "pathFree = hero.canMoveRight()" at bounding box center [493, 108] width 208 height 15
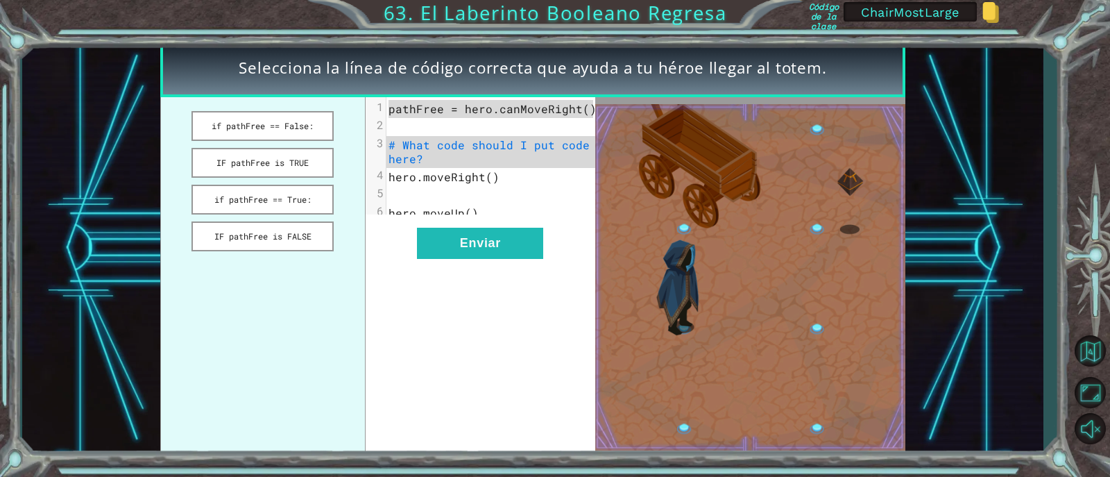
click at [485, 108] on span "pathFree = hero.canMoveRight()" at bounding box center [493, 108] width 208 height 15
click at [424, 108] on span "pathFree = hero.canMoveRight()" at bounding box center [493, 108] width 208 height 15
click at [473, 107] on span "pathFree = hero.canMoveRight()" at bounding box center [493, 108] width 208 height 15
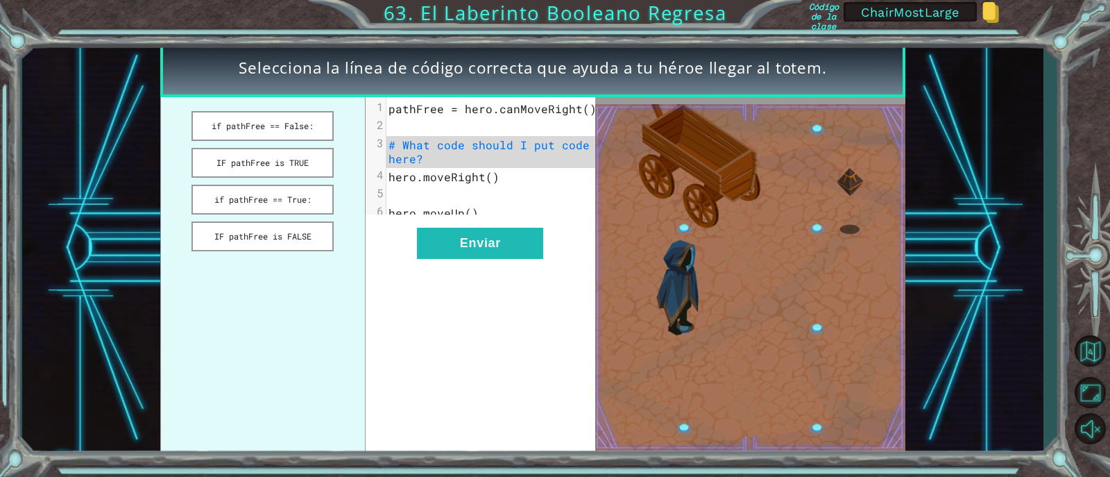
click at [497, 111] on span "pathFree = hero.canMoveRight()" at bounding box center [493, 108] width 208 height 15
click at [527, 106] on span "pathFree = hero.canMoveRight()" at bounding box center [493, 108] width 208 height 15
drag, startPoint x: 462, startPoint y: 108, endPoint x: 583, endPoint y: 108, distance: 120.8
click at [583, 108] on span "pathFree = hero.canMoveRight()" at bounding box center [493, 108] width 208 height 15
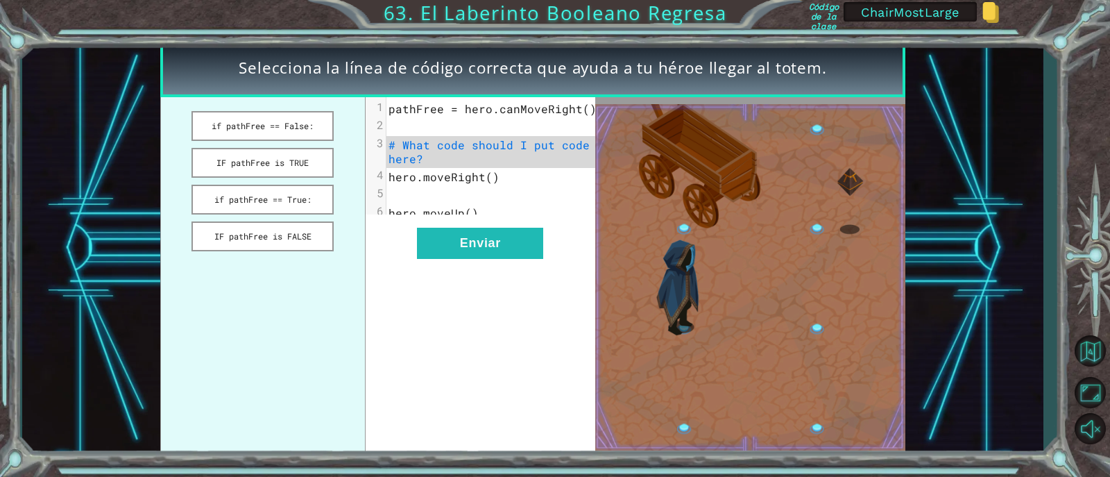
click at [414, 153] on span "# What code should I put code here?" at bounding box center [493, 151] width 208 height 28
click at [441, 171] on span "hero.moveRight()" at bounding box center [444, 176] width 111 height 15
click at [413, 152] on span "# What code should I put code here?" at bounding box center [493, 151] width 208 height 28
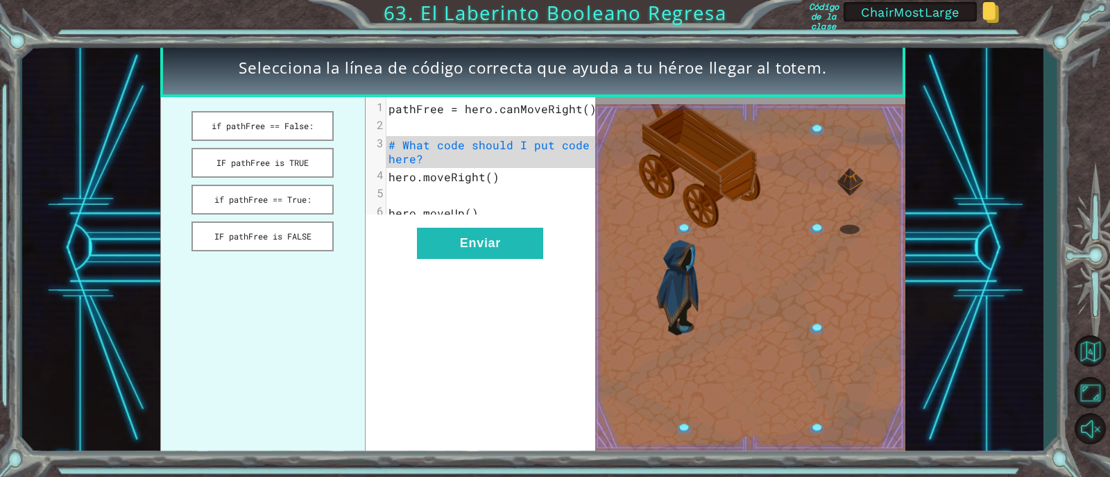
click at [413, 152] on span "# What code should I put code here?" at bounding box center [493, 151] width 208 height 28
drag, startPoint x: 461, startPoint y: 107, endPoint x: 588, endPoint y: 103, distance: 127.0
click at [588, 103] on pre "pathFree = hero.canMoveRight()" at bounding box center [497, 109] width 220 height 18
click at [289, 200] on button "if pathFree == True:" at bounding box center [263, 200] width 143 height 30
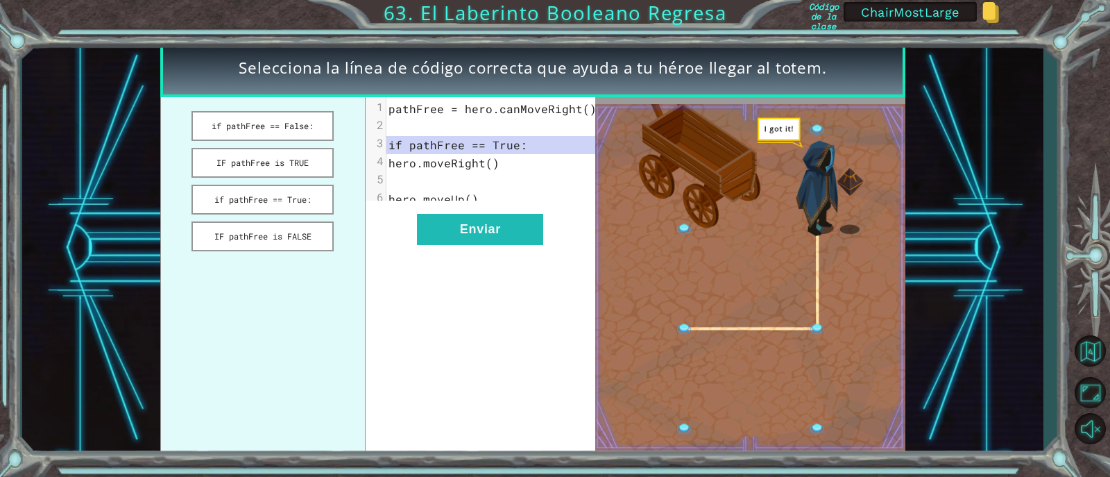
click at [476, 329] on div "x 1 pathFree = hero.canMoveRight() 2 ​ 3 if pathFree == True: 4 hero.moveRight(…" at bounding box center [481, 277] width 230 height 360
click at [458, 257] on div "x 1 pathFree = hero.canMoveRight() 2 ​ 3 if pathFree == True: 4 hero.moveRight(…" at bounding box center [481, 277] width 230 height 360
click at [461, 239] on button "Enviar" at bounding box center [480, 229] width 126 height 31
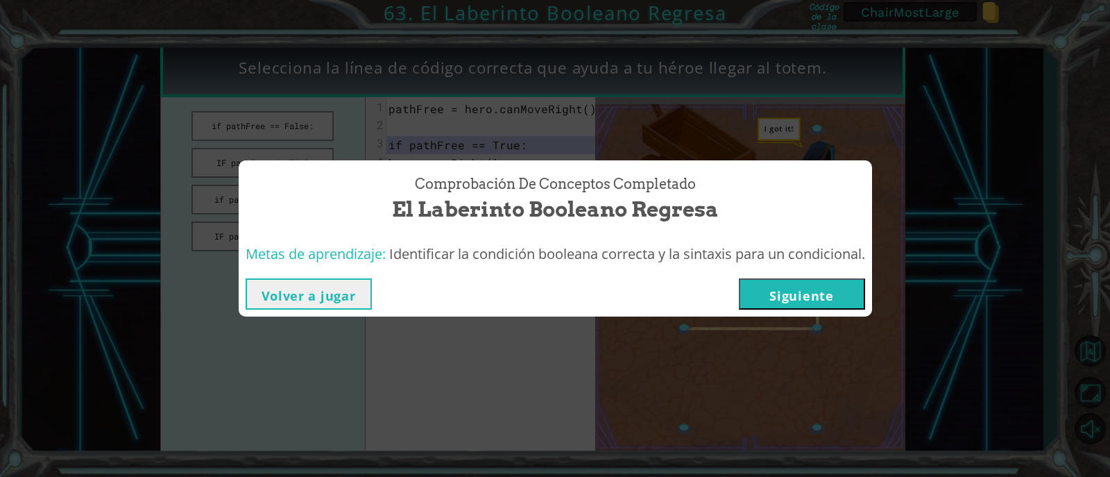
click at [851, 302] on button "Siguiente" at bounding box center [802, 293] width 126 height 31
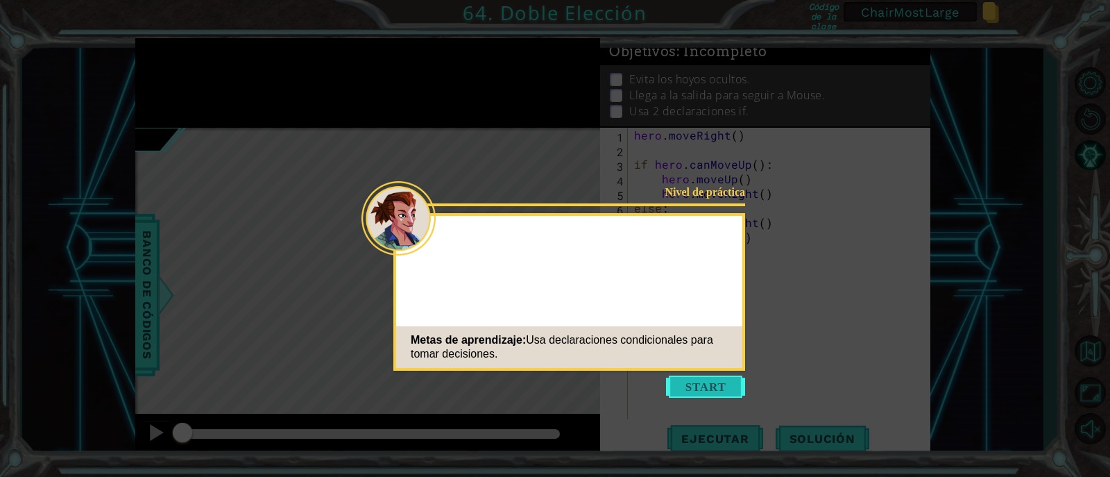
click at [690, 389] on button "Start" at bounding box center [705, 386] width 79 height 22
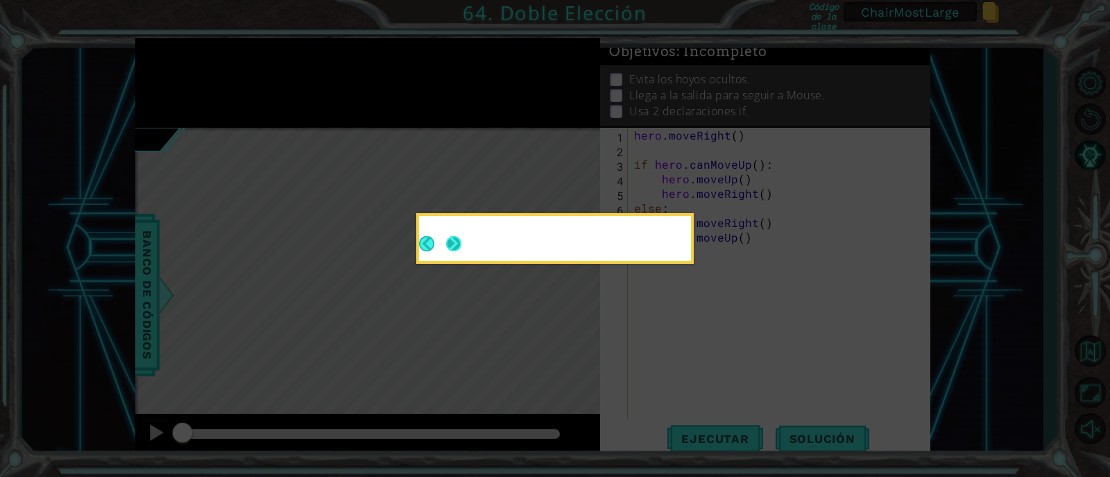
drag, startPoint x: 462, startPoint y: 251, endPoint x: 551, endPoint y: 202, distance: 101.2
click at [461, 251] on button "Next" at bounding box center [454, 244] width 22 height 22
click at [461, 251] on icon at bounding box center [555, 238] width 1110 height 477
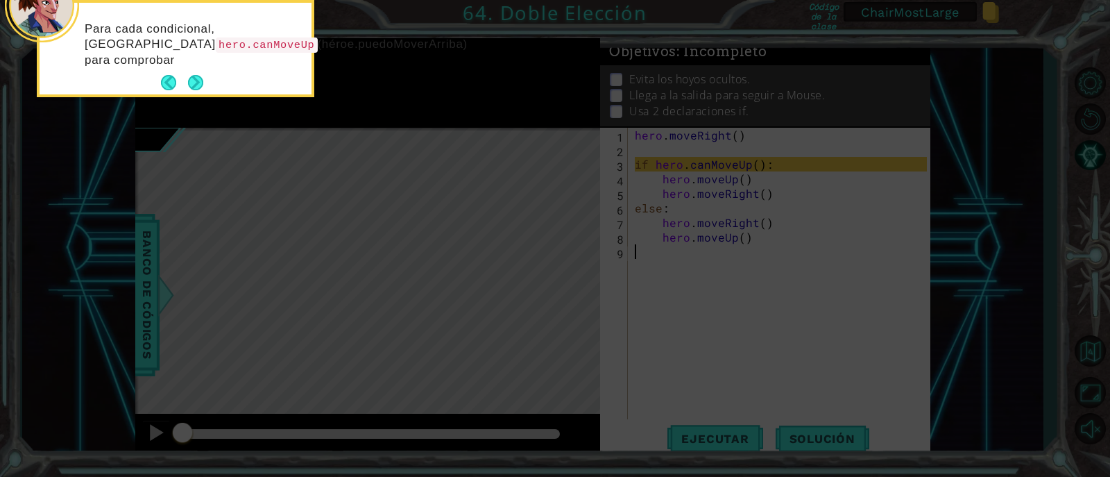
click at [190, 68] on p "Para cada condicional, [GEOGRAPHIC_DATA] hero.canMoveUp (héroe.puedoMoverArriba…" at bounding box center [193, 45] width 217 height 46
click at [196, 90] on button "Next" at bounding box center [195, 82] width 15 height 15
click at [196, 100] on icon at bounding box center [555, 71] width 1110 height 811
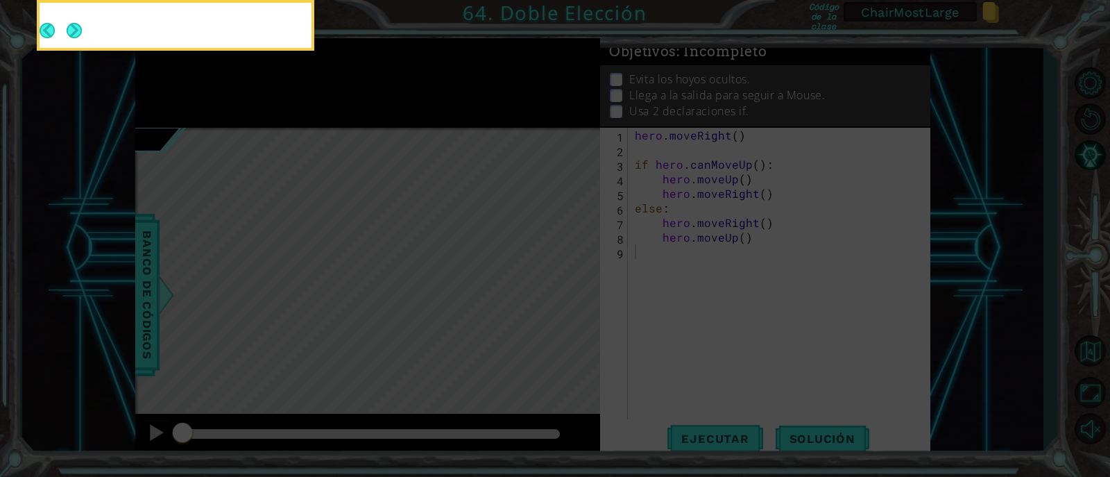
click at [196, 100] on icon at bounding box center [555, 71] width 1110 height 811
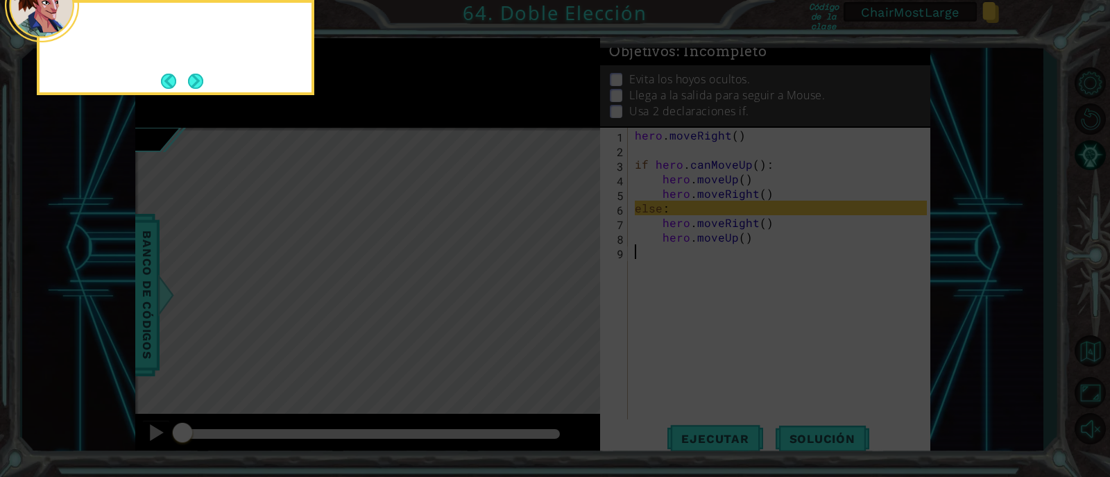
click at [717, 271] on icon at bounding box center [555, 71] width 1110 height 811
click at [189, 81] on button "Next" at bounding box center [196, 81] width 16 height 16
click at [194, 82] on icon at bounding box center [555, 71] width 1110 height 811
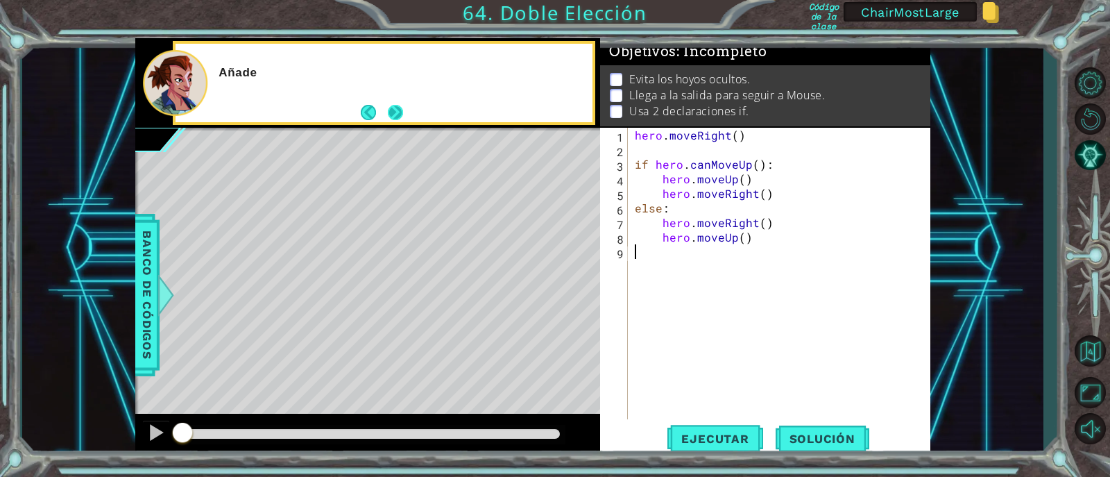
click at [398, 118] on button "Next" at bounding box center [396, 113] width 16 height 16
click at [696, 334] on div "hero . moveRight ( ) if hero . canMoveUp ( ) : hero . moveUp ( ) hero . moveRig…" at bounding box center [783, 288] width 302 height 321
click at [729, 446] on button "Ejecutar" at bounding box center [715, 438] width 95 height 33
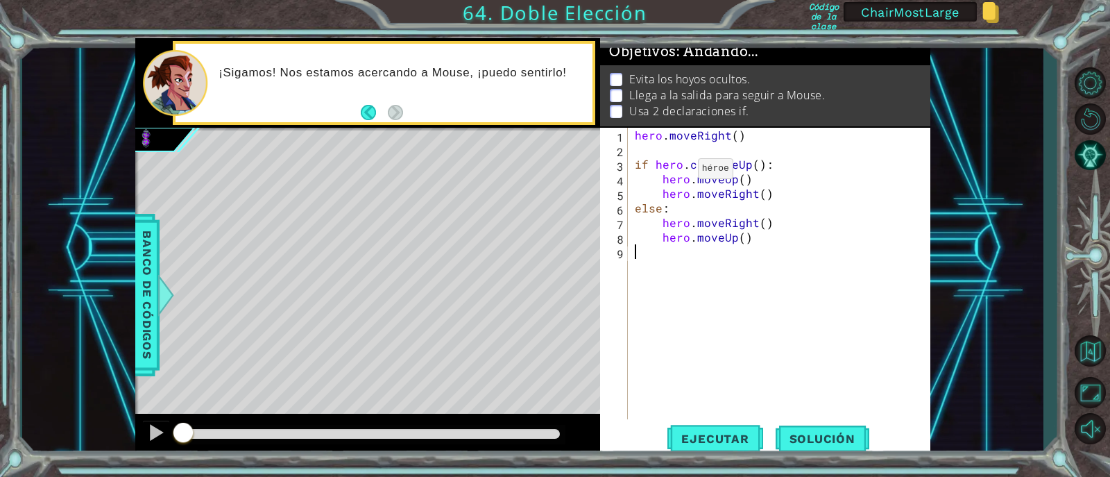
click at [664, 135] on div "hero . moveRight ( ) if hero . canMoveUp ( ) : hero . moveUp ( ) hero . moveRig…" at bounding box center [783, 288] width 302 height 321
click at [674, 167] on div "hero . moveRight ( ) if hero . canMoveUp ( ) : hero . moveUp ( ) hero . moveRig…" at bounding box center [783, 288] width 302 height 321
type textarea "if hero.canMoveUp():"
click at [661, 144] on div "hero . moveRight ( ) if hero . canMoveUp ( ) : hero . moveUp ( ) hero . moveRig…" at bounding box center [783, 288] width 302 height 321
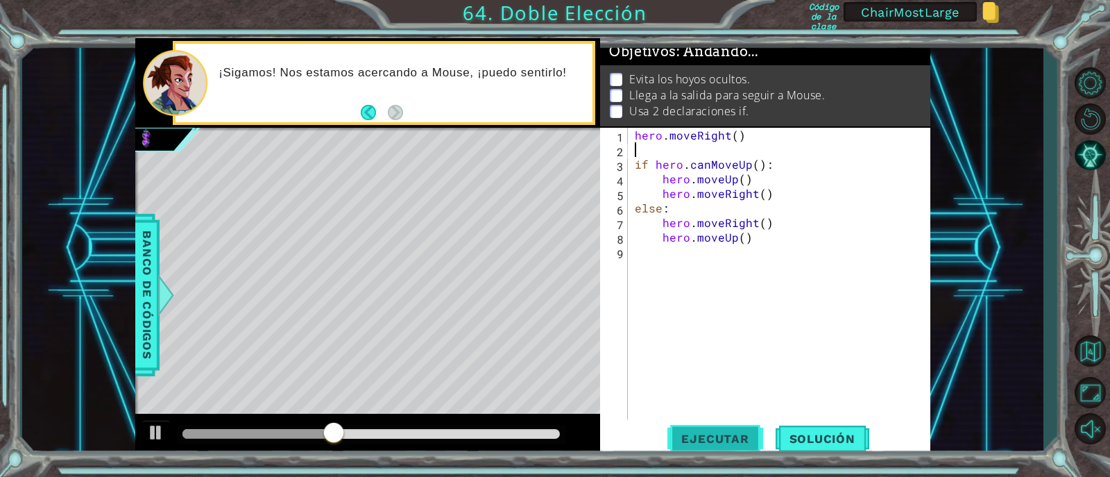
click at [702, 442] on span "Ejecutar" at bounding box center [715, 439] width 95 height 14
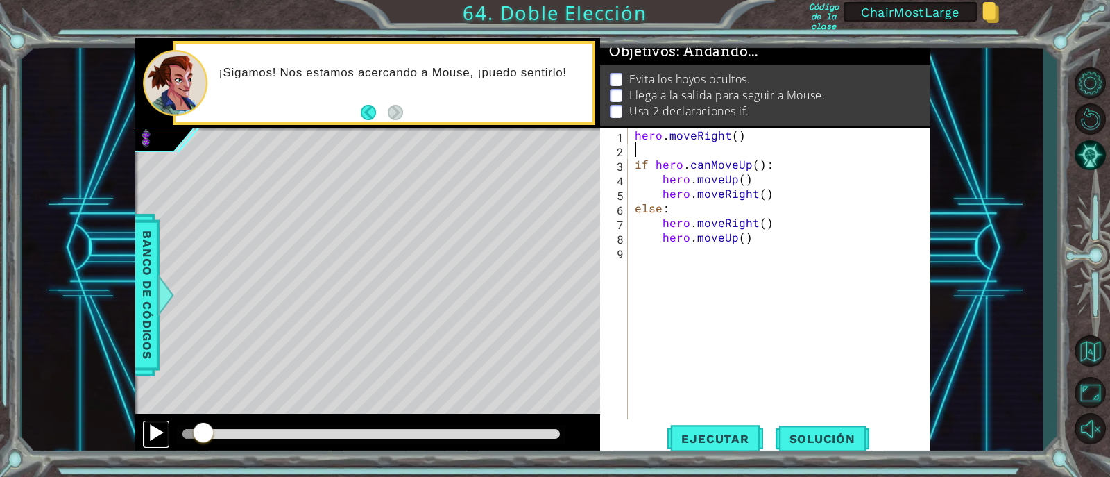
click at [149, 425] on div at bounding box center [156, 432] width 18 height 18
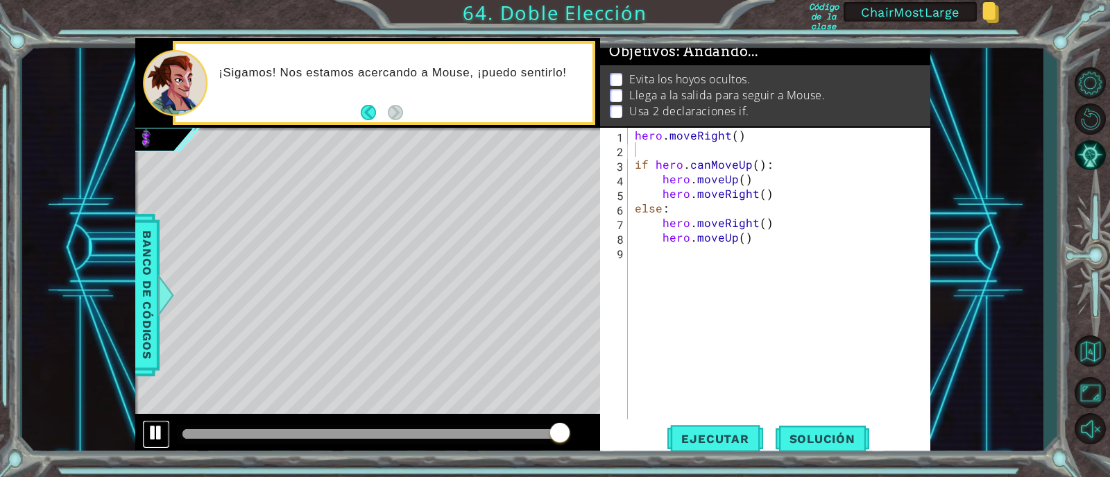
click at [159, 432] on div at bounding box center [156, 432] width 18 height 18
click at [648, 245] on div "hero . moveRight ( ) if hero . canMoveUp ( ) : hero . moveUp ( ) hero . moveRig…" at bounding box center [783, 288] width 302 height 321
type textarea "e"
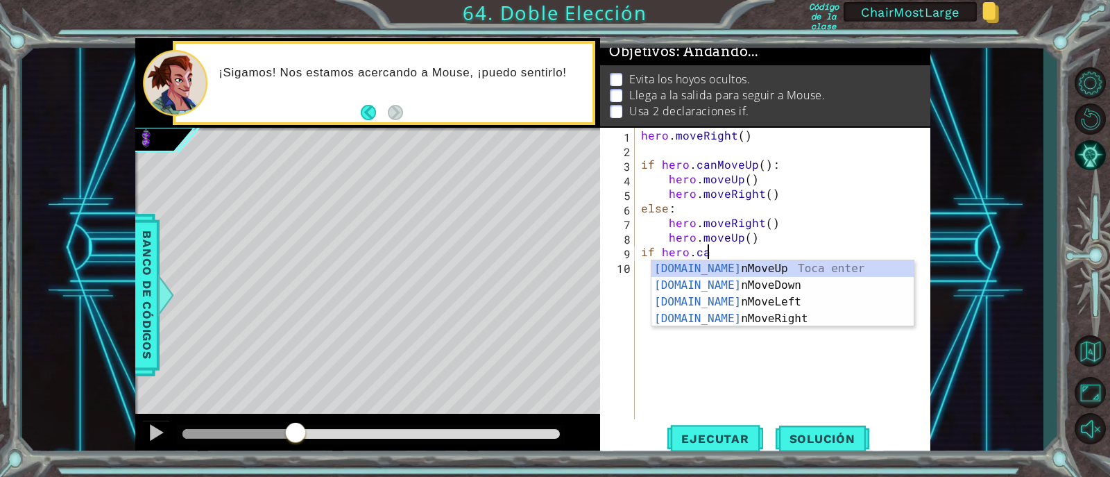
scroll to position [0, 3]
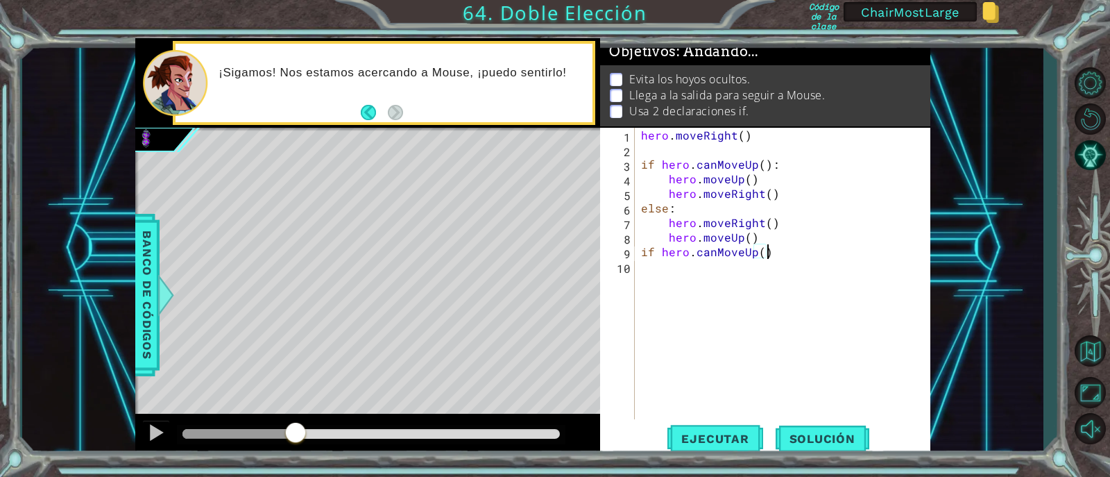
type textarea "hero.moveUp()"
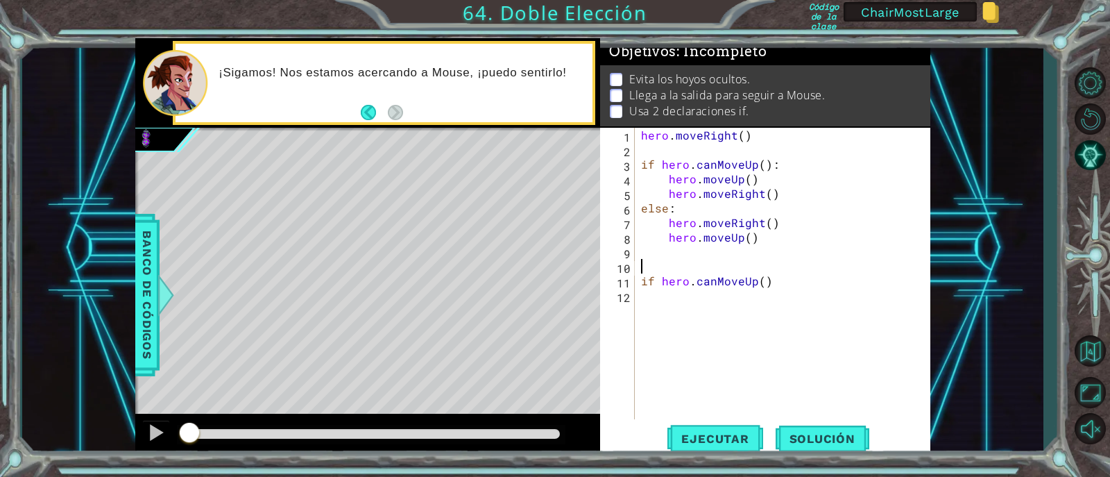
scroll to position [0, 0]
click at [779, 270] on div "hero . moveRight ( ) if hero . canMoveUp ( ) : hero . moveUp ( ) hero . moveRig…" at bounding box center [786, 288] width 296 height 321
type textarea "if hero.canMoveUp()"
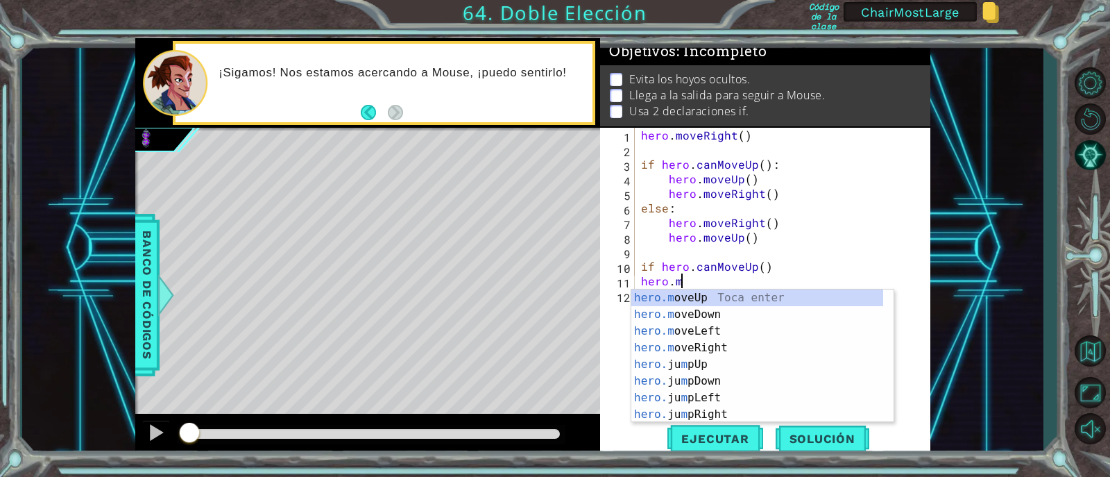
scroll to position [0, 1]
type textarea "h"
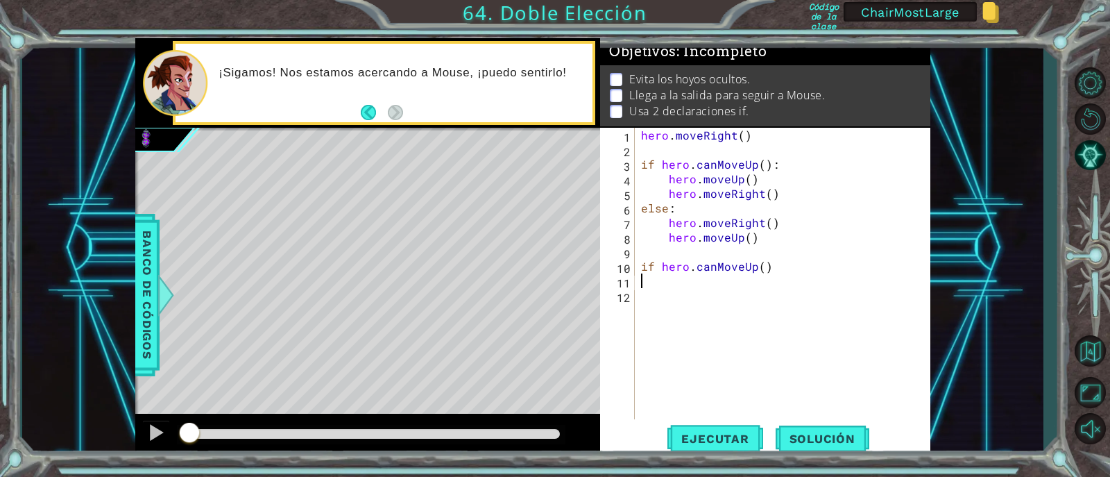
scroll to position [0, 0]
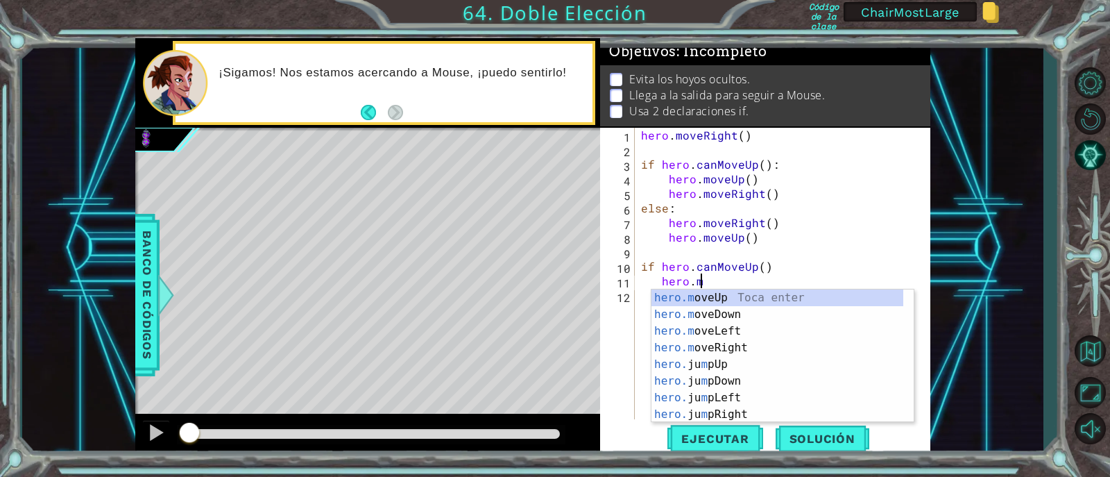
type textarea "hero.moveUp(1)"
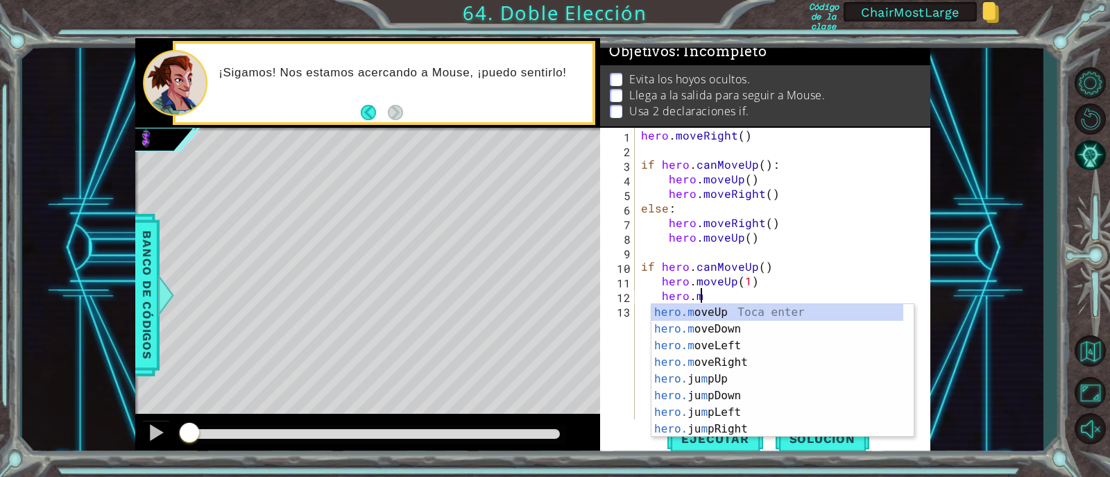
scroll to position [0, 3]
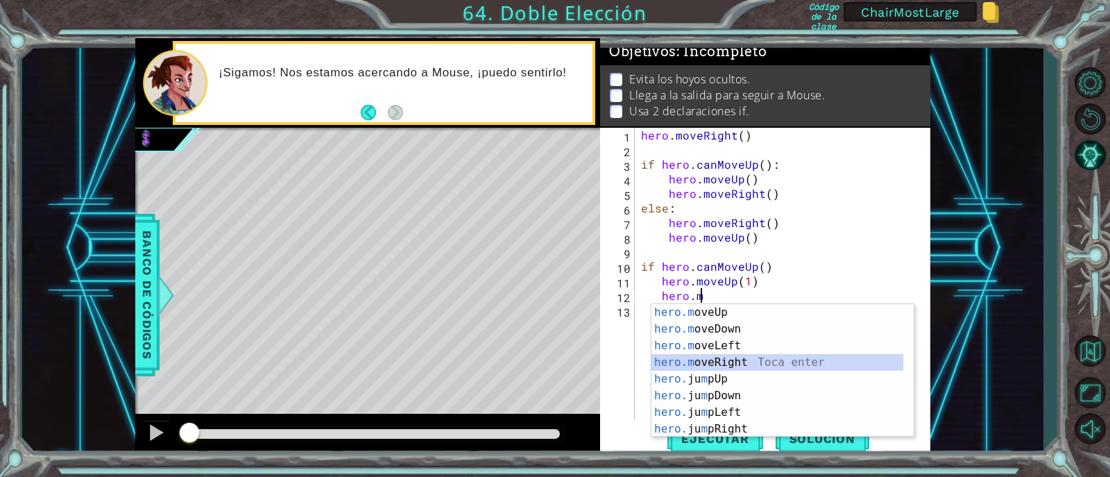
type textarea "hero.moveRight(1)"
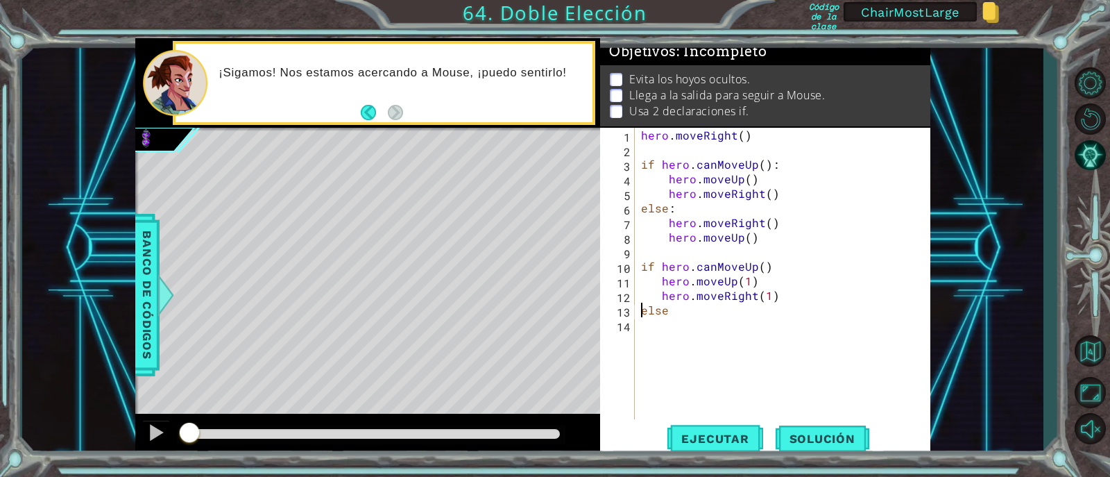
scroll to position [0, 1]
click at [702, 313] on div "hero . moveRight ( ) if hero . canMoveUp ( ) : hero . moveUp ( ) hero . moveRig…" at bounding box center [786, 288] width 296 height 321
type textarea "else:"
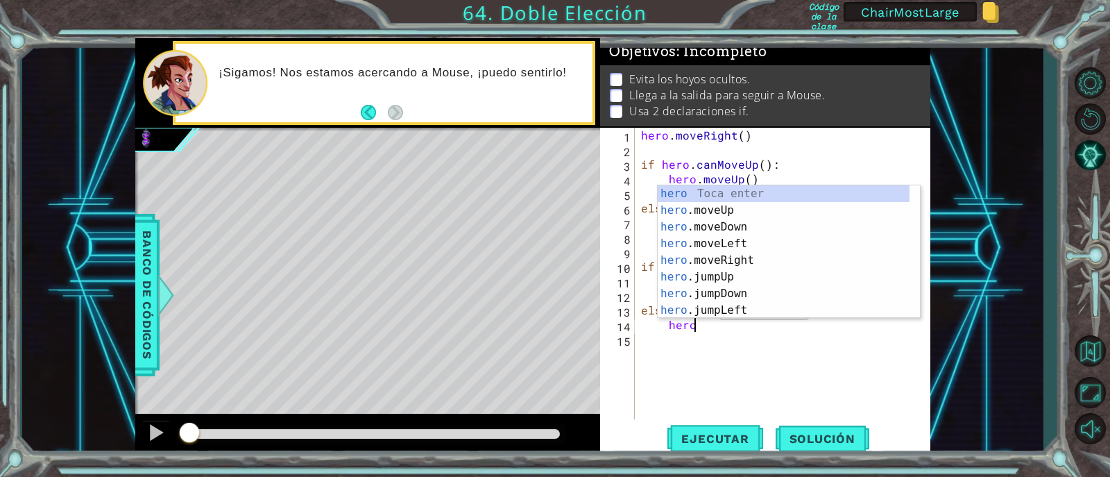
scroll to position [0, 3]
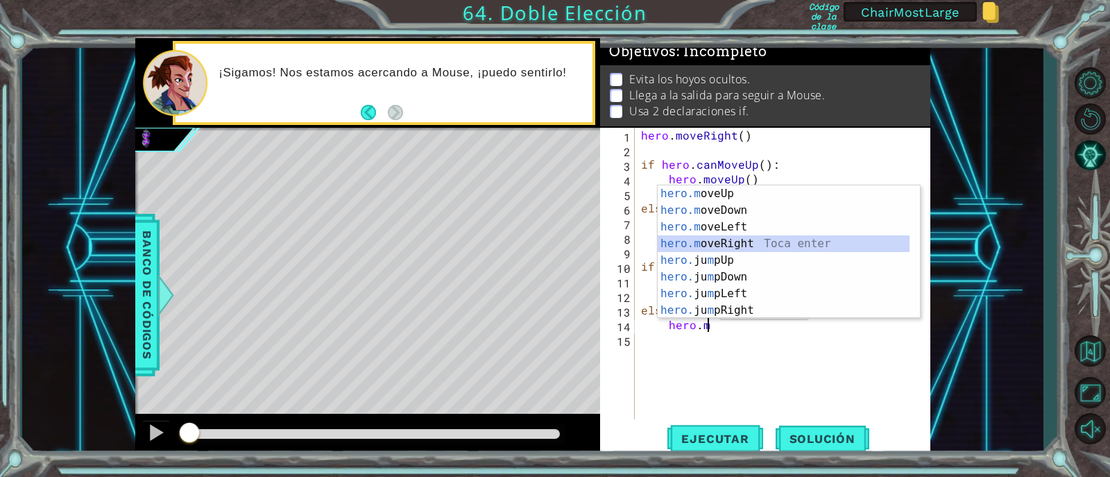
type textarea "hero.moveRight(1)"
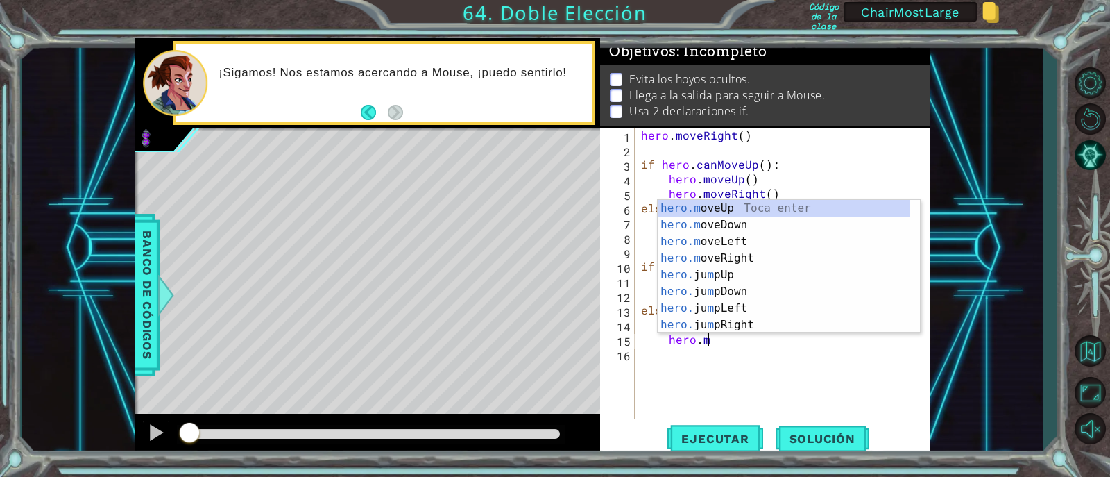
type textarea "hero.moveUp(1)"
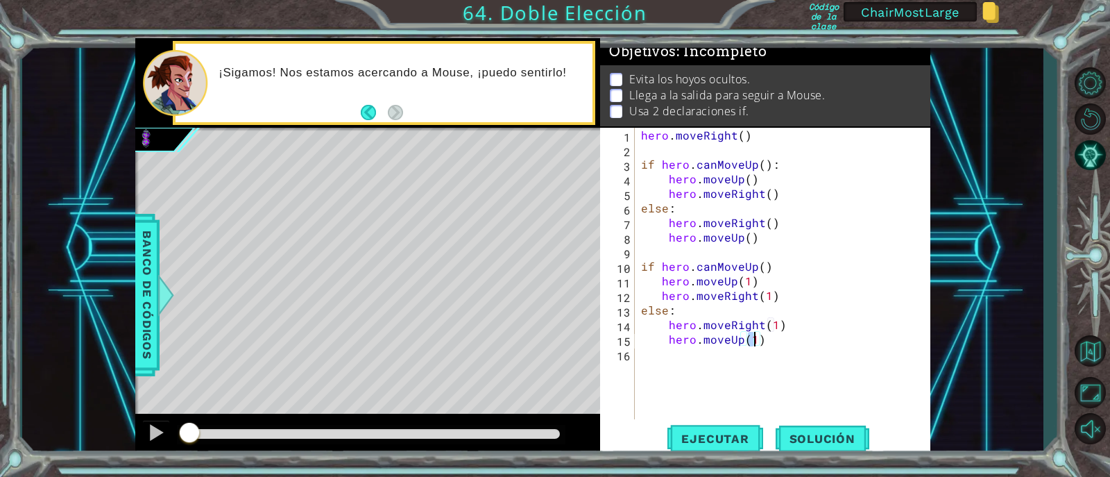
click at [662, 369] on div "hero . moveRight ( ) if hero . canMoveUp ( ) : hero . moveUp ( ) hero . moveRig…" at bounding box center [786, 288] width 296 height 321
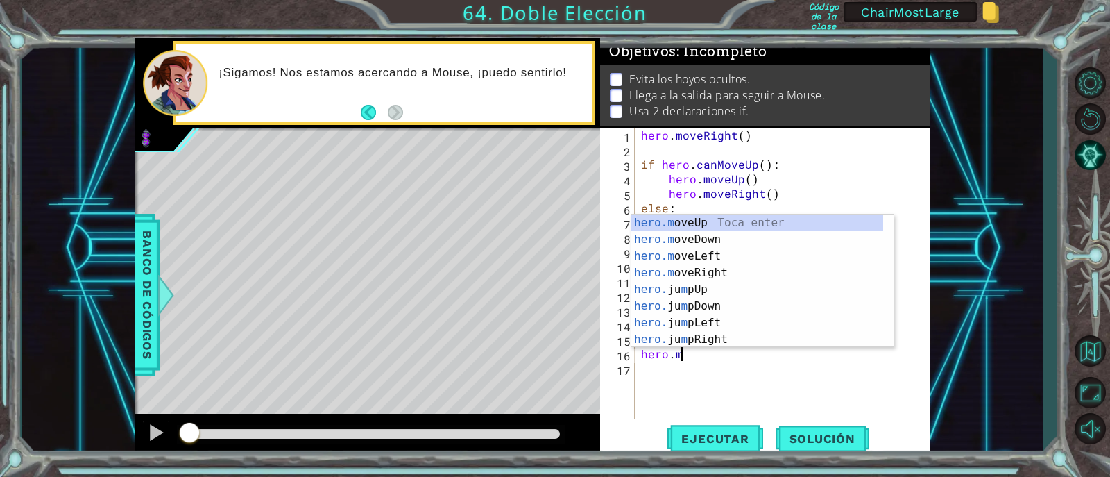
scroll to position [0, 1]
type textarea "hero.moveUp(1)"
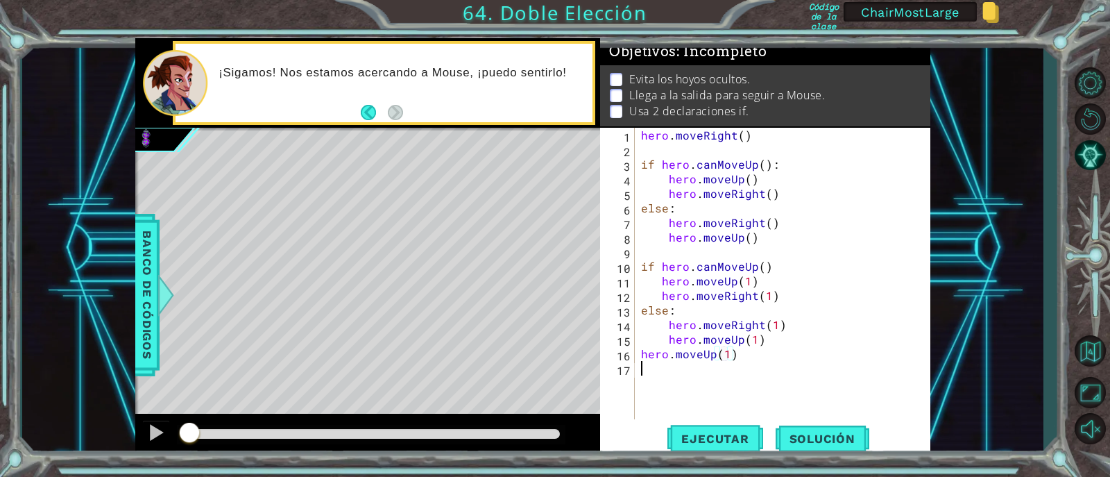
scroll to position [0, 0]
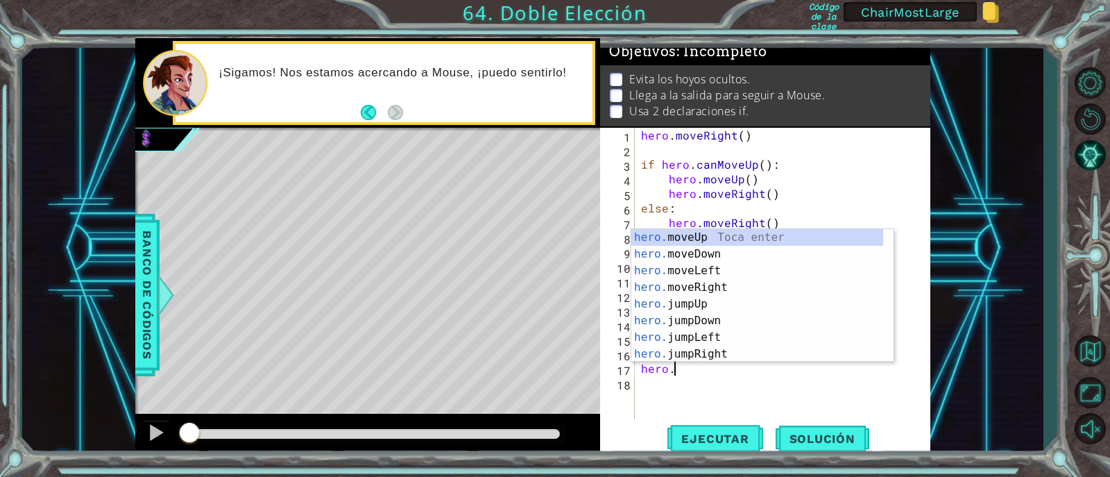
type textarea "hero.j"
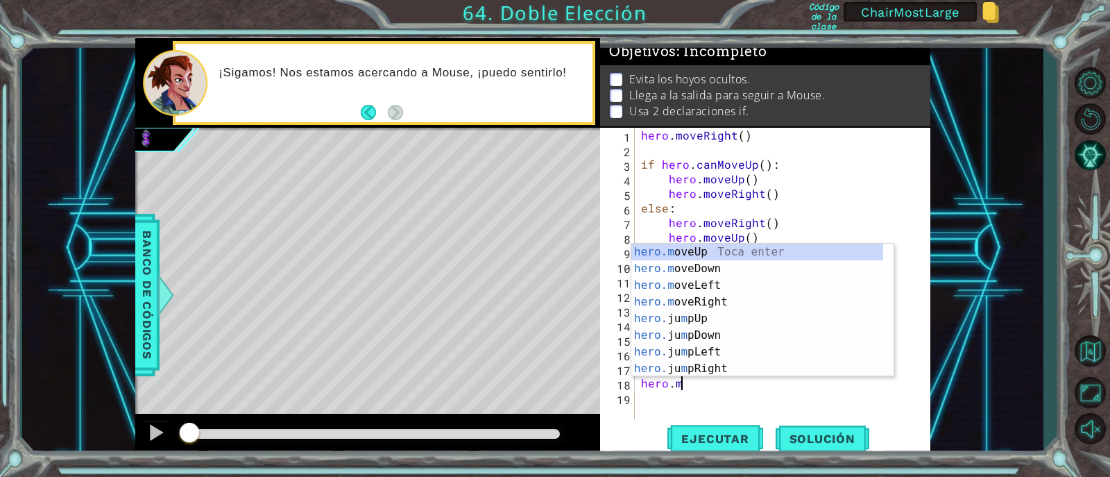
scroll to position [0, 1]
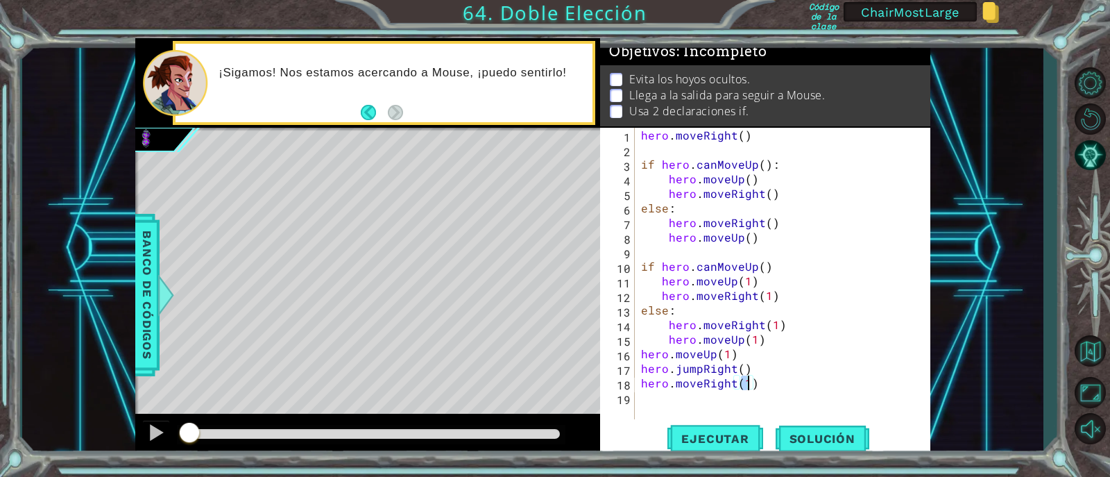
click at [775, 334] on div "hero . moveRight ( ) if hero . canMoveUp ( ) : hero . moveUp ( ) hero . moveRig…" at bounding box center [786, 288] width 296 height 321
type textarea "hero.moveUp(1)"
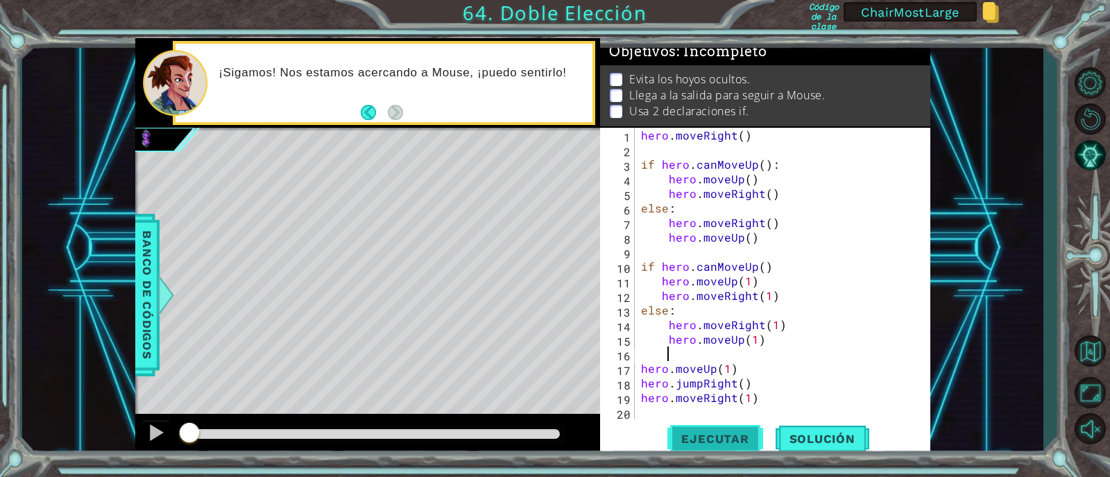
click at [730, 430] on button "Ejecutar" at bounding box center [715, 438] width 95 height 33
click at [835, 330] on div "hero . moveRight ( ) if hero . canMoveUp ( ) : hero . moveUp ( ) hero . moveRig…" at bounding box center [786, 288] width 296 height 321
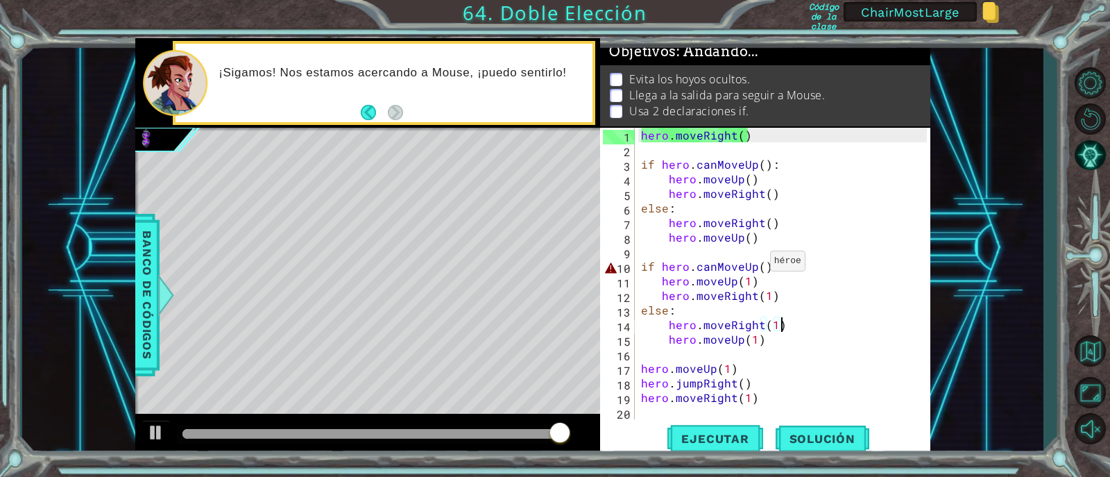
click at [773, 270] on div "hero . moveRight ( ) if hero . canMoveUp ( ) : hero . moveUp ( ) hero . moveRig…" at bounding box center [786, 288] width 296 height 321
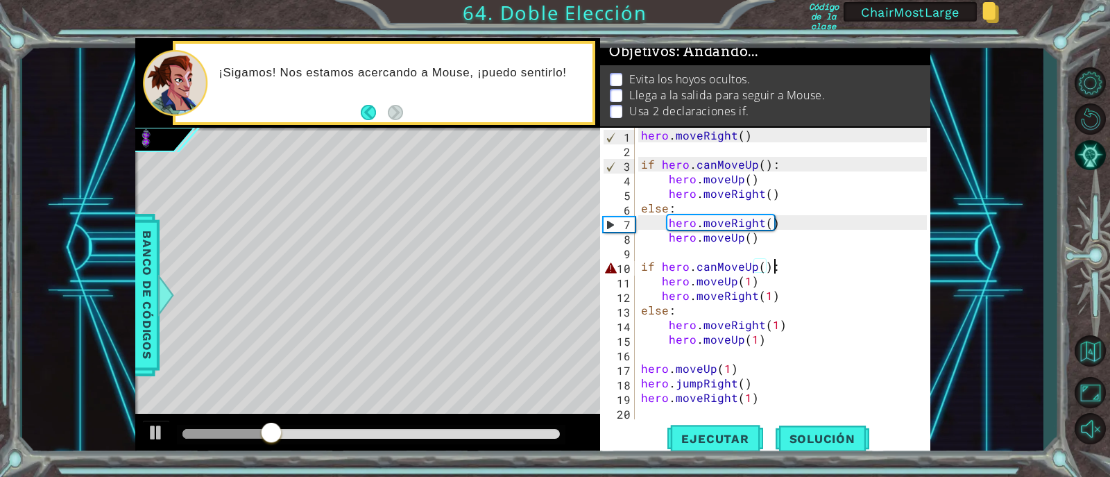
scroll to position [0, 8]
type textarea "if hero.canMoveUp():"
click at [734, 443] on span "Ejecutar" at bounding box center [715, 439] width 95 height 14
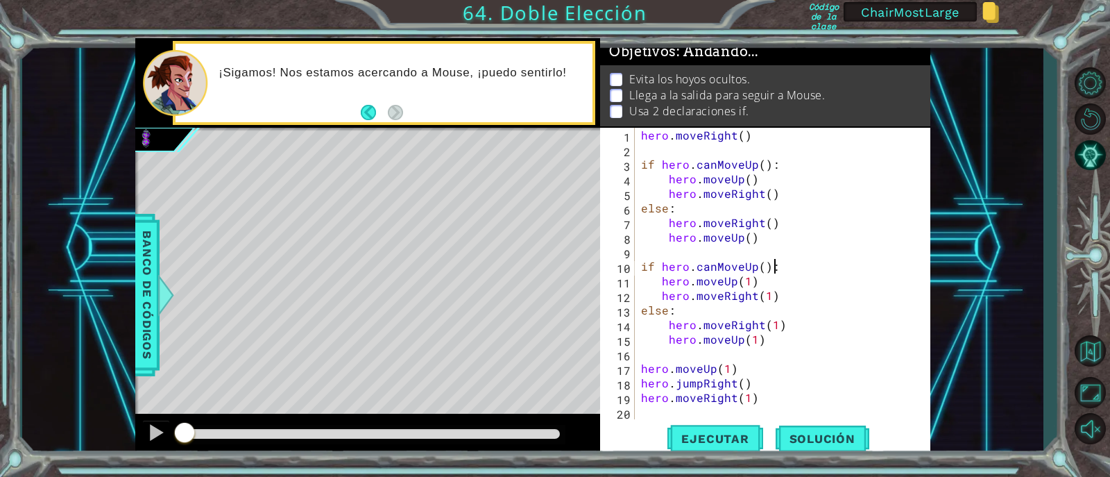
click at [838, 255] on div "hero . moveRight ( ) if hero . canMoveUp ( ) : hero . moveUp ( ) hero . moveRig…" at bounding box center [786, 288] width 296 height 321
click at [722, 446] on button "Ejecutar" at bounding box center [715, 438] width 95 height 33
click at [695, 427] on button "Ejecutar" at bounding box center [715, 438] width 95 height 33
click at [788, 212] on div "hero . moveRight ( ) if hero . canMoveUp ( ) : hero . moveUp ( ) hero . moveRig…" at bounding box center [786, 288] width 296 height 321
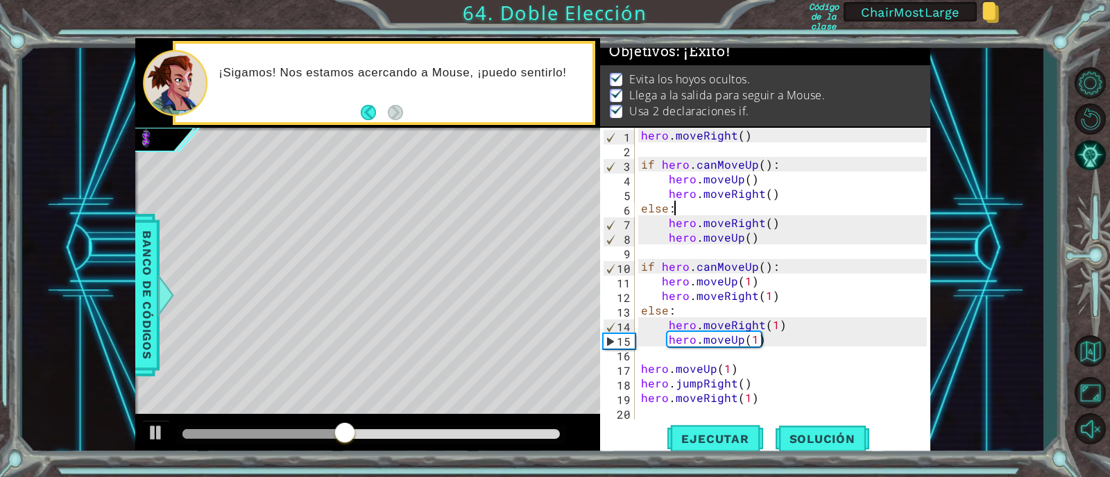
click at [838, 284] on div "hero . moveRight ( ) if hero . canMoveUp ( ) : hero . moveUp ( ) hero . moveRig…" at bounding box center [786, 288] width 296 height 321
type textarea "hero.moveUp(1)"
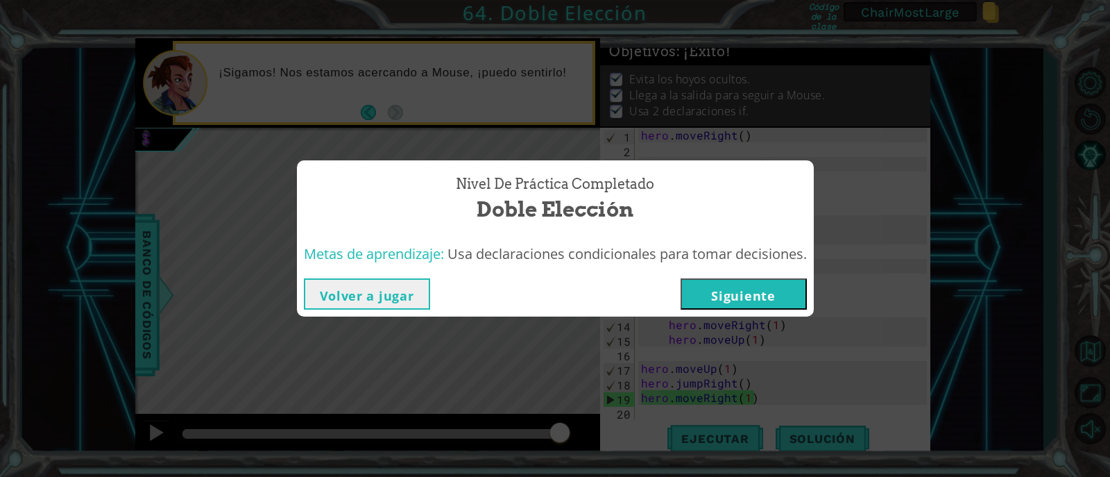
click at [702, 297] on button "Siguiente" at bounding box center [744, 293] width 126 height 31
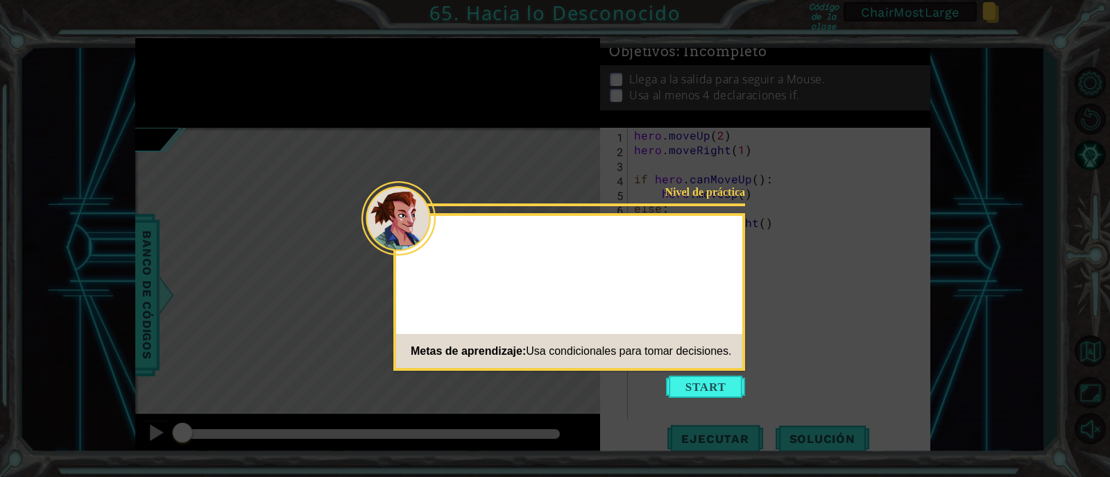
click at [711, 388] on button "Start" at bounding box center [705, 386] width 79 height 22
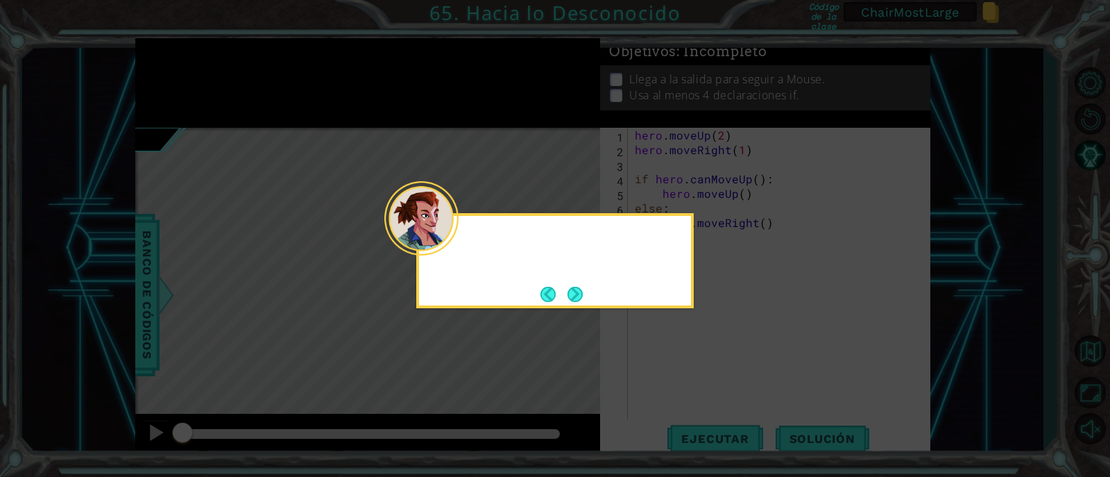
click at [568, 298] on button "Next" at bounding box center [574, 293] width 17 height 17
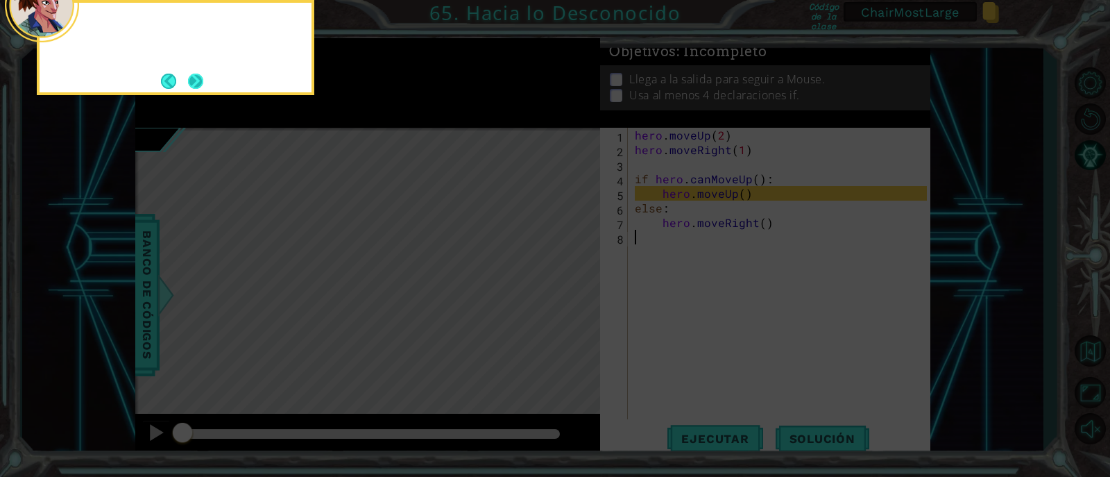
click at [202, 78] on button "Next" at bounding box center [195, 81] width 15 height 15
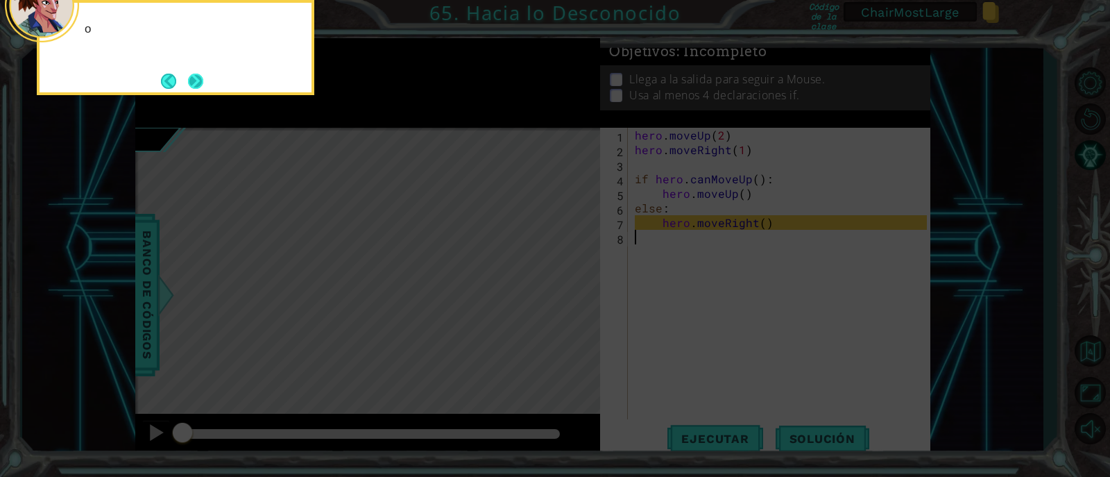
click at [202, 78] on button "Next" at bounding box center [195, 81] width 16 height 16
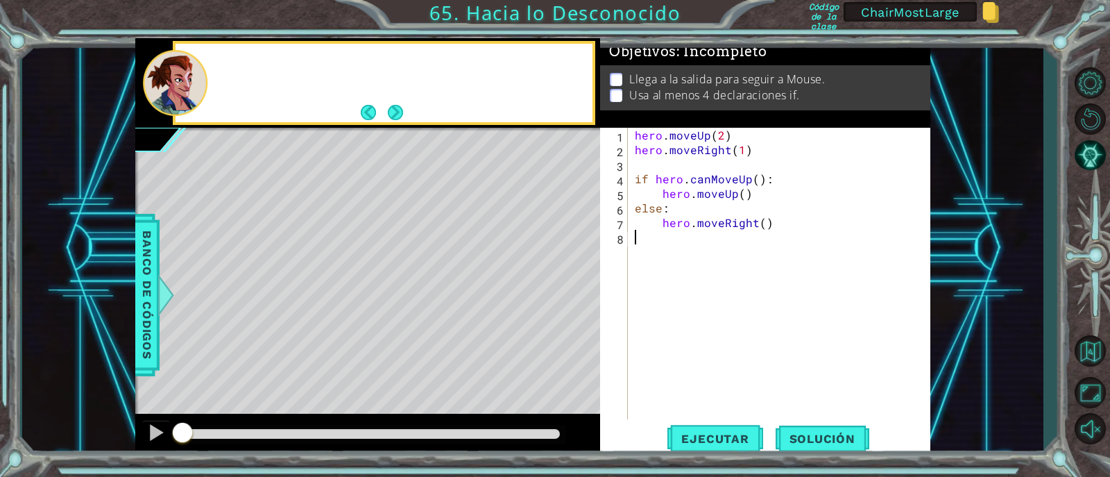
click at [752, 268] on div "hero . moveUp ( 2 ) hero . moveRight ( 1 ) if hero . canMoveUp ( ) : hero . mov…" at bounding box center [783, 288] width 302 height 321
click at [722, 440] on span "Ejecutar" at bounding box center [715, 439] width 95 height 14
click at [694, 219] on div "hero . moveUp ( 2 ) hero . moveRight ( 1 ) if hero . canMoveUp ( ) : hero . mov…" at bounding box center [783, 288] width 302 height 321
type textarea "hero.moveRight()"
click at [710, 258] on div "hero . moveUp ( 2 ) hero . moveRight ( 1 ) if hero . canMoveUp ( ) : hero . mov…" at bounding box center [783, 288] width 302 height 321
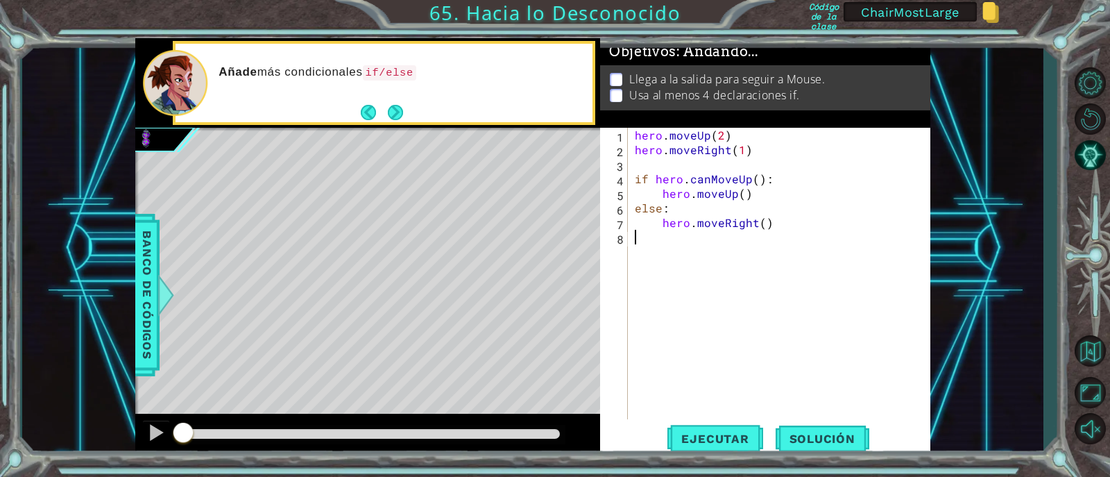
click at [786, 230] on div "hero . moveUp ( 2 ) hero . moveRight ( 1 ) if hero . canMoveUp ( ) : hero . mov…" at bounding box center [783, 288] width 302 height 321
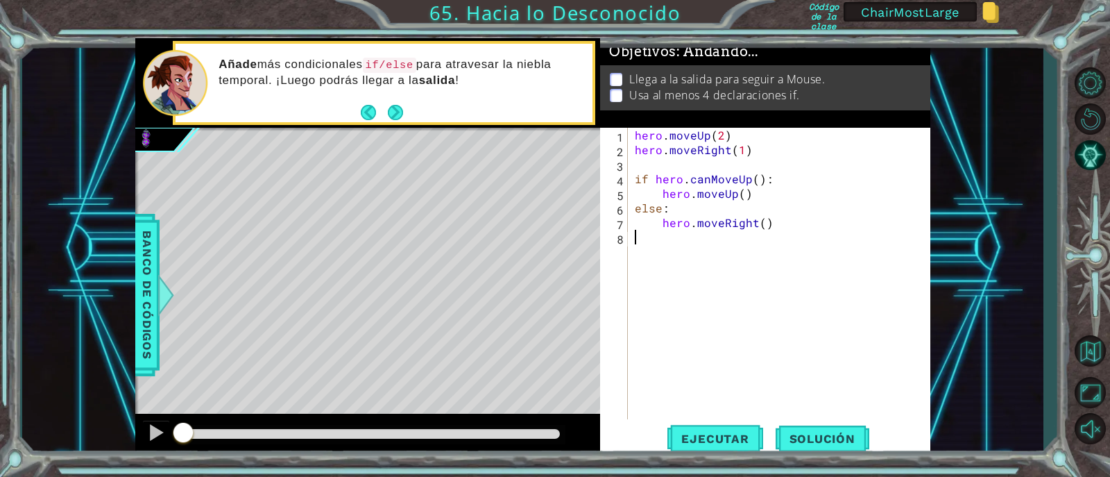
click at [783, 226] on div "hero . moveUp ( 2 ) hero . moveRight ( 1 ) if hero . canMoveUp ( ) : hero . mov…" at bounding box center [783, 288] width 302 height 321
type textarea "hero.moveRight()"
click at [729, 298] on div "hero . moveUp ( 2 ) hero . moveRight ( 1 ) if hero . canMoveUp ( ) : hero . mov…" at bounding box center [786, 288] width 296 height 321
click at [677, 268] on div "hero . moveUp ( 2 ) hero . moveRight ( 1 ) if hero . canMoveUp ( ) : hero . mov…" at bounding box center [786, 288] width 296 height 321
click at [723, 442] on span "Ejecutar" at bounding box center [715, 439] width 95 height 14
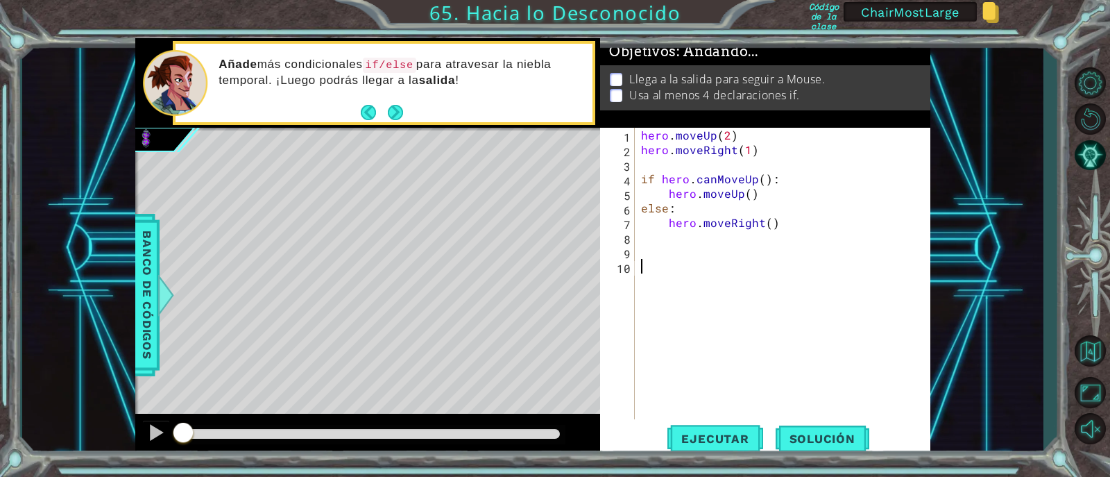
click at [685, 249] on div "hero . moveUp ( 2 ) hero . moveRight ( 1 ) if hero . canMoveUp ( ) : hero . mov…" at bounding box center [786, 288] width 296 height 321
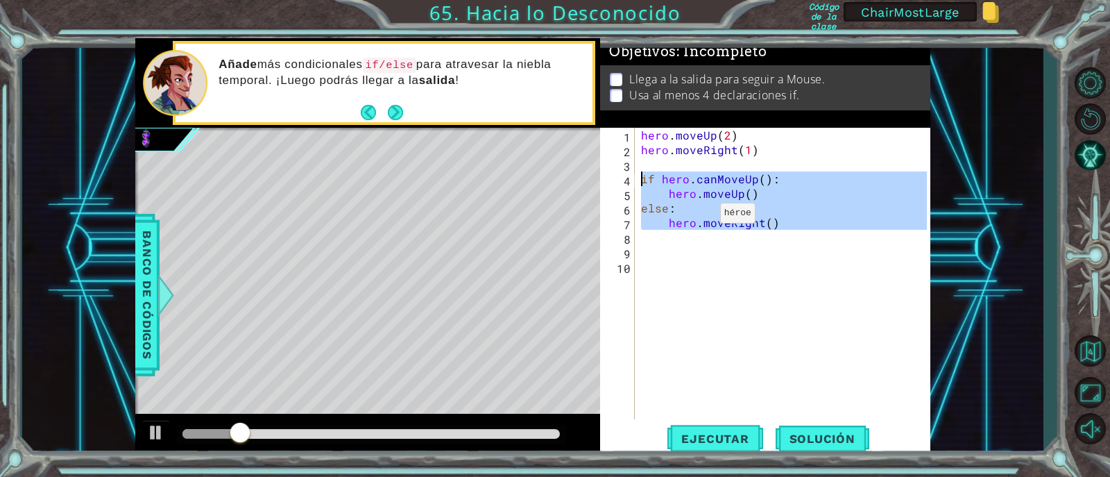
drag, startPoint x: 788, startPoint y: 231, endPoint x: 629, endPoint y: 173, distance: 168.6
click at [629, 173] on div "1 2 3 4 5 6 7 8 9 10 hero . moveUp ( 2 ) hero . moveRight ( 1 ) if hero . canMo…" at bounding box center [763, 273] width 327 height 291
type textarea "if hero.canMoveUp(): hero.moveUp()"
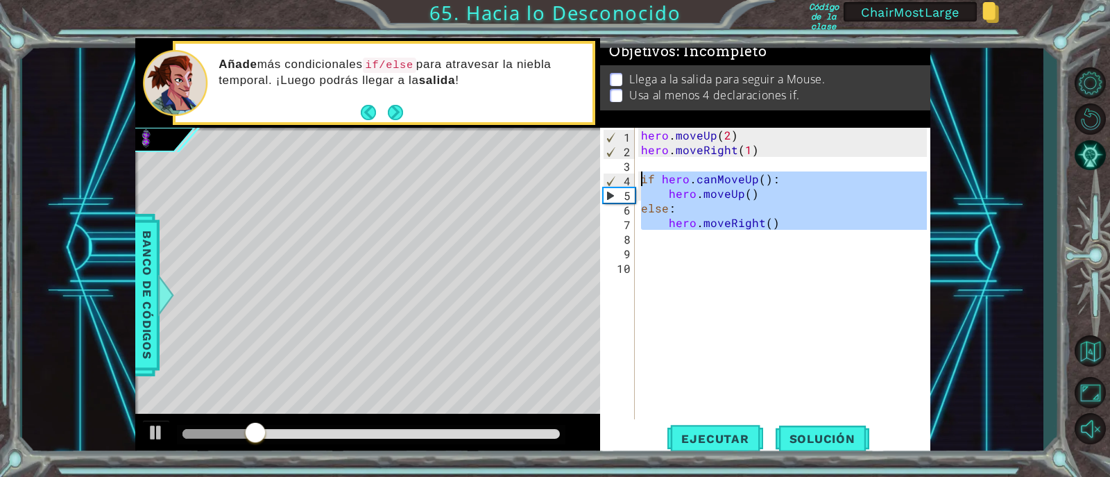
click at [663, 256] on div "hero . moveUp ( 2 ) hero . moveRight ( 1 ) if hero . canMoveUp ( ) : hero . mov…" at bounding box center [786, 288] width 296 height 321
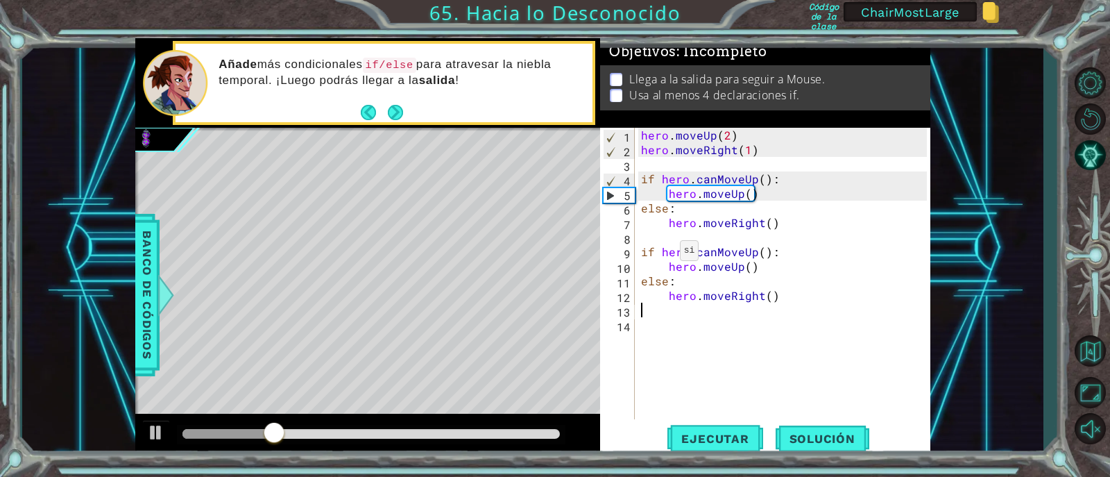
click at [659, 322] on div "hero . moveUp ( 2 ) hero . moveRight ( 1 ) if hero . canMoveUp ( ) : hero . mov…" at bounding box center [786, 288] width 296 height 321
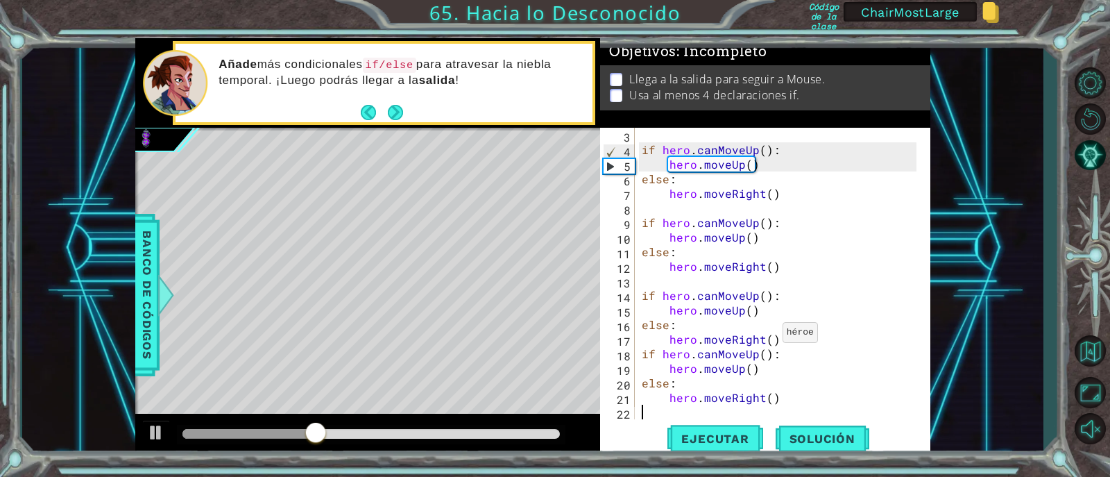
scroll to position [29, 0]
click at [718, 432] on span "Ejecutar" at bounding box center [715, 439] width 95 height 14
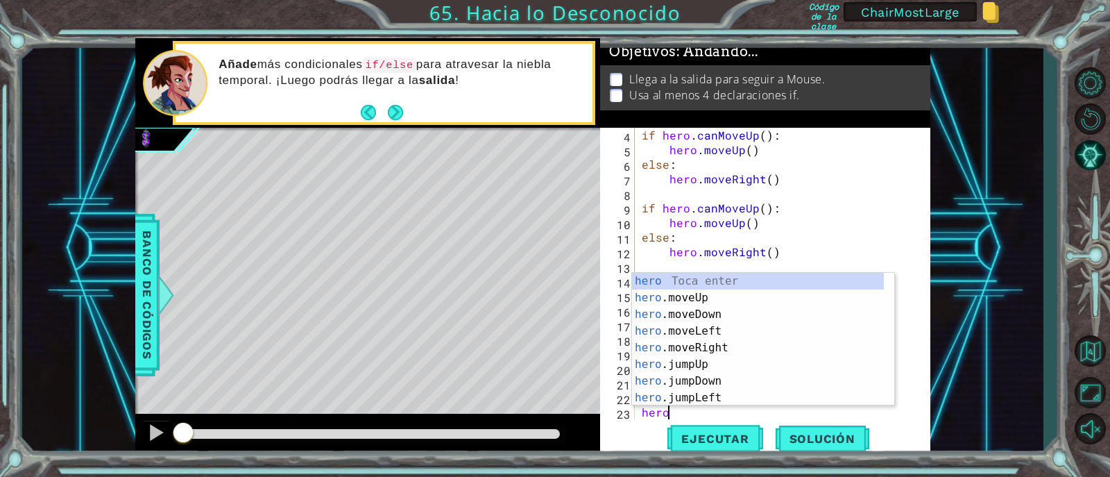
scroll to position [0, 1]
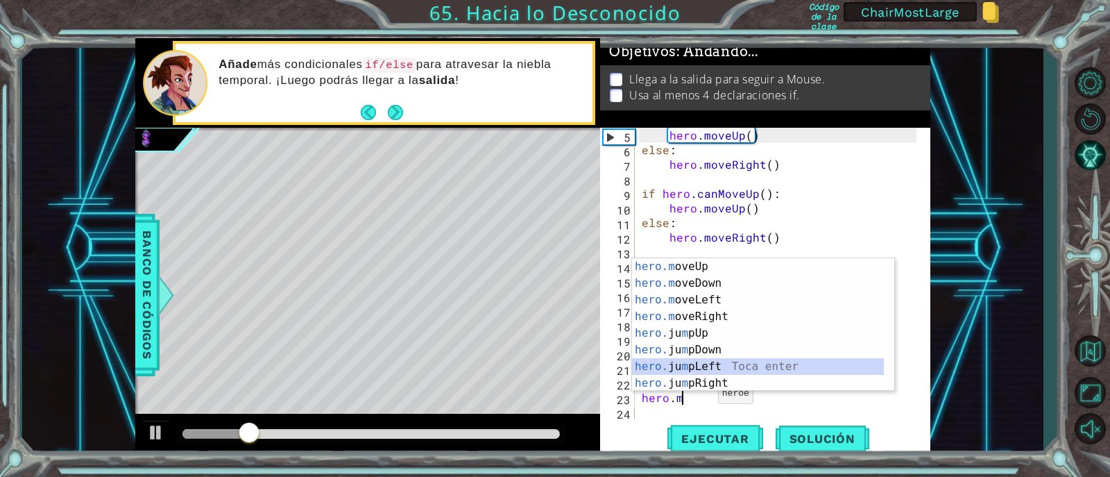
type textarea "hero.m"
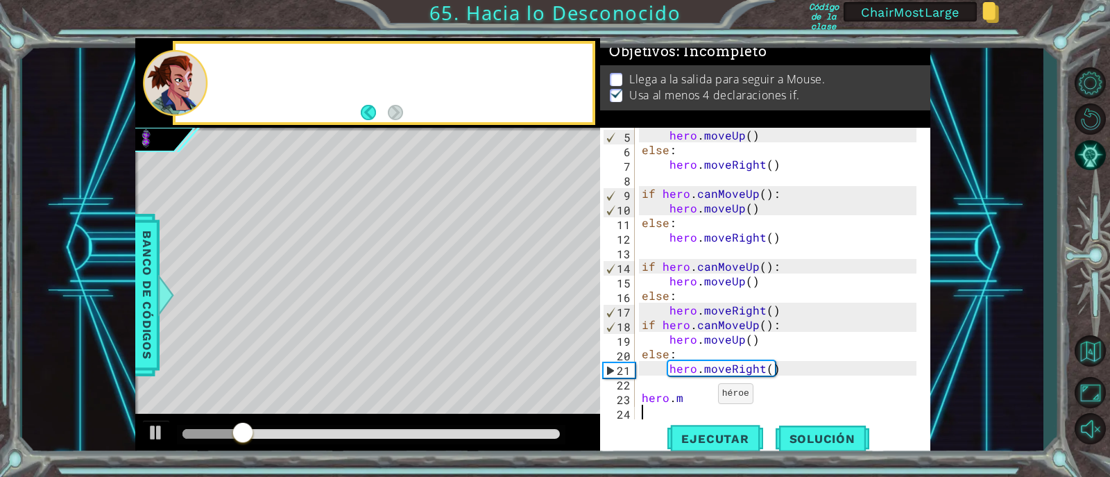
scroll to position [0, 0]
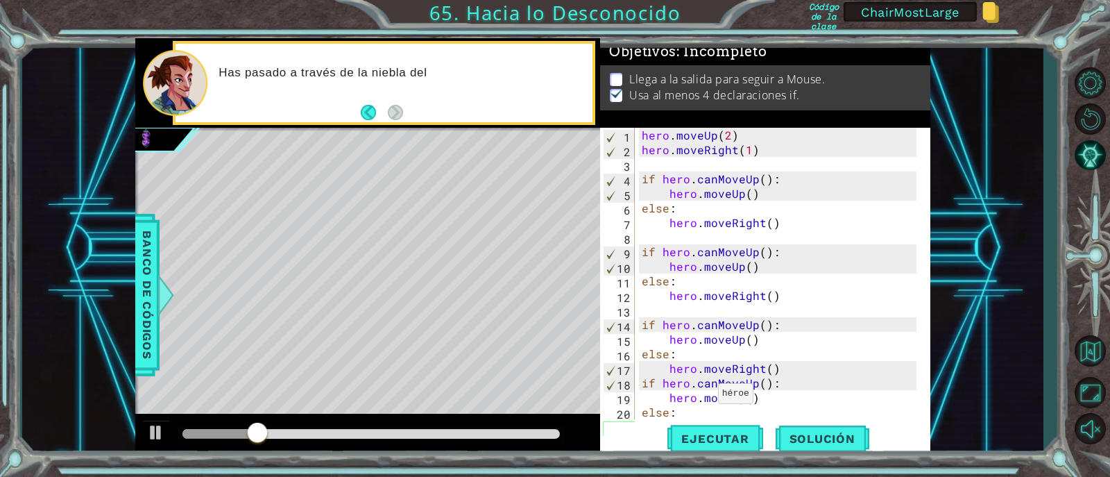
type textarea "hero."
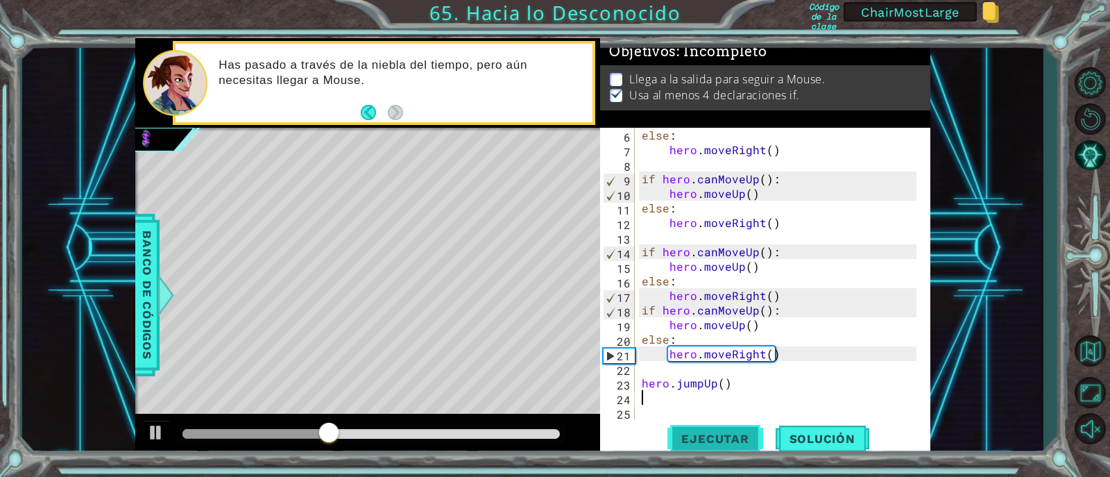
scroll to position [73, 0]
click at [716, 380] on div "else : hero . moveRight ( ) if hero . canMoveUp ( ) : hero . moveUp ( ) else : …" at bounding box center [781, 288] width 285 height 321
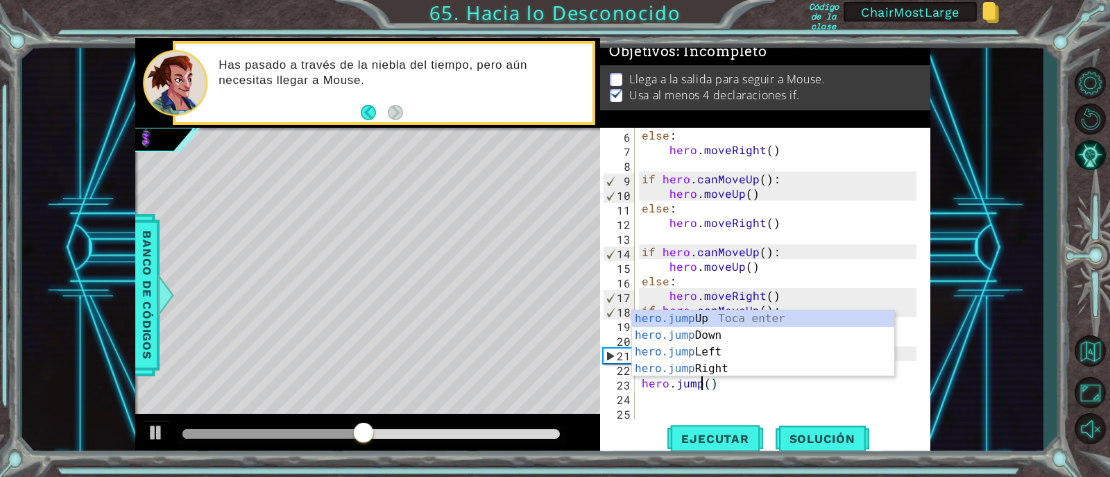
click at [716, 369] on div "hero.jump Up Toca enter hero.jump Down Toca enter hero.jump Left Toca enter her…" at bounding box center [763, 360] width 262 height 100
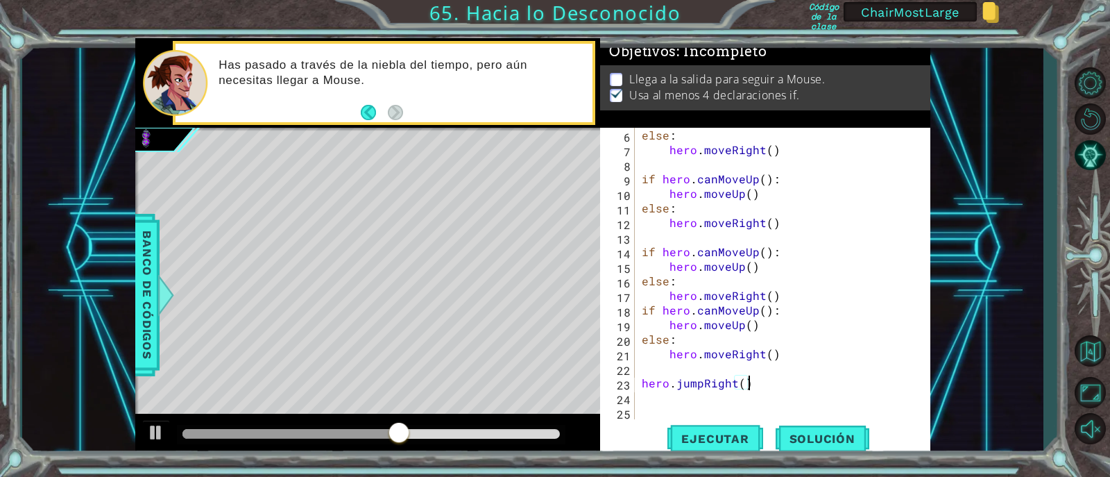
scroll to position [0, 6]
click at [718, 423] on button "Ejecutar" at bounding box center [715, 438] width 95 height 33
click at [715, 428] on button "Ejecutar" at bounding box center [715, 438] width 95 height 33
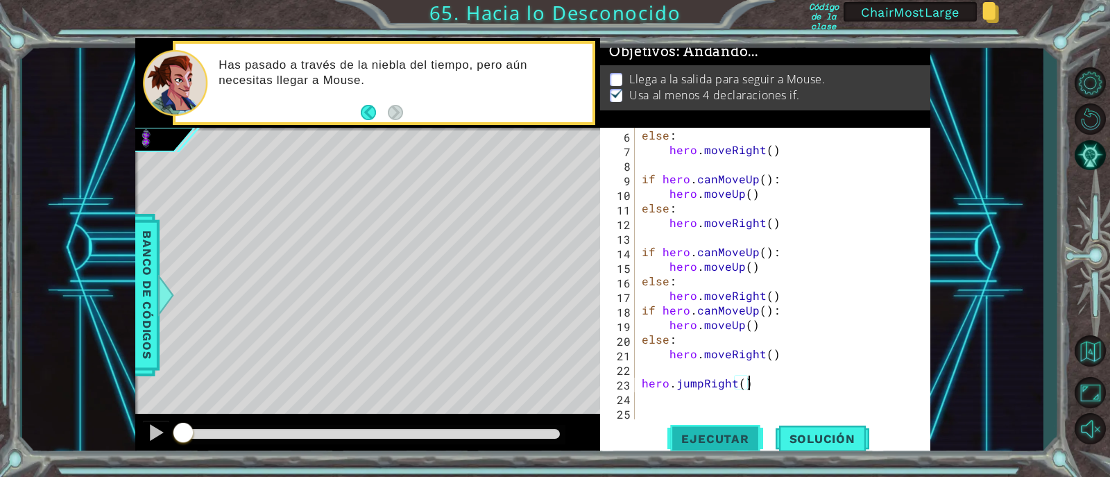
click at [722, 443] on span "Ejecutar" at bounding box center [715, 439] width 95 height 14
click at [158, 428] on div at bounding box center [156, 432] width 18 height 18
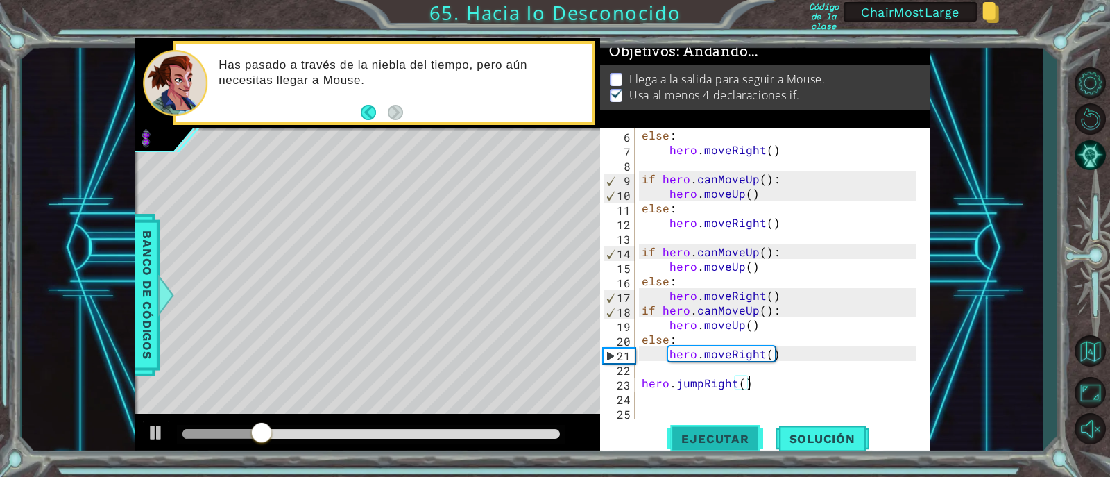
click at [705, 446] on button "Ejecutar" at bounding box center [715, 438] width 95 height 33
click at [704, 446] on button "Ejecutar" at bounding box center [715, 438] width 95 height 33
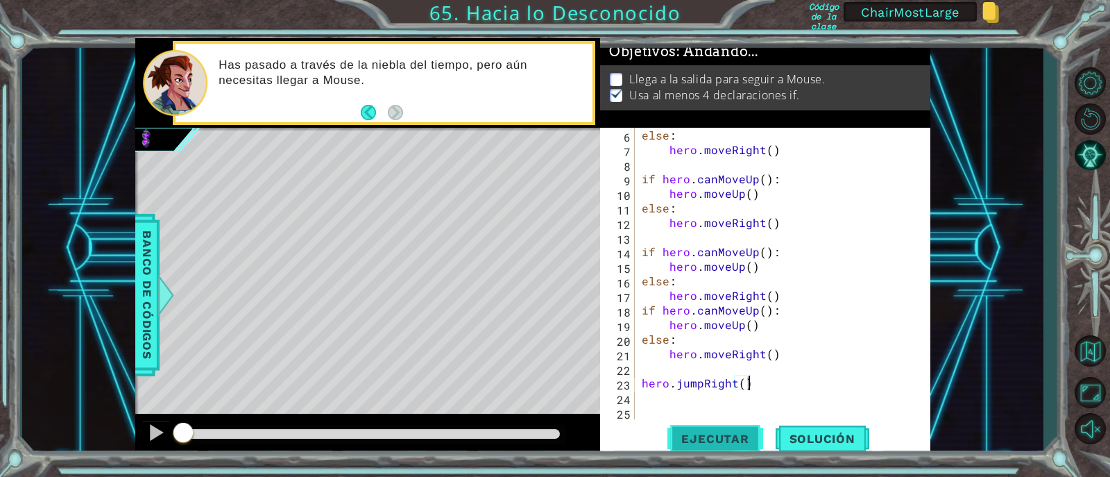
click at [704, 446] on button "Ejecutar" at bounding box center [715, 438] width 95 height 33
click at [704, 444] on span "Ejecutar" at bounding box center [715, 439] width 95 height 14
click at [704, 439] on span "Ejecutar" at bounding box center [715, 439] width 95 height 14
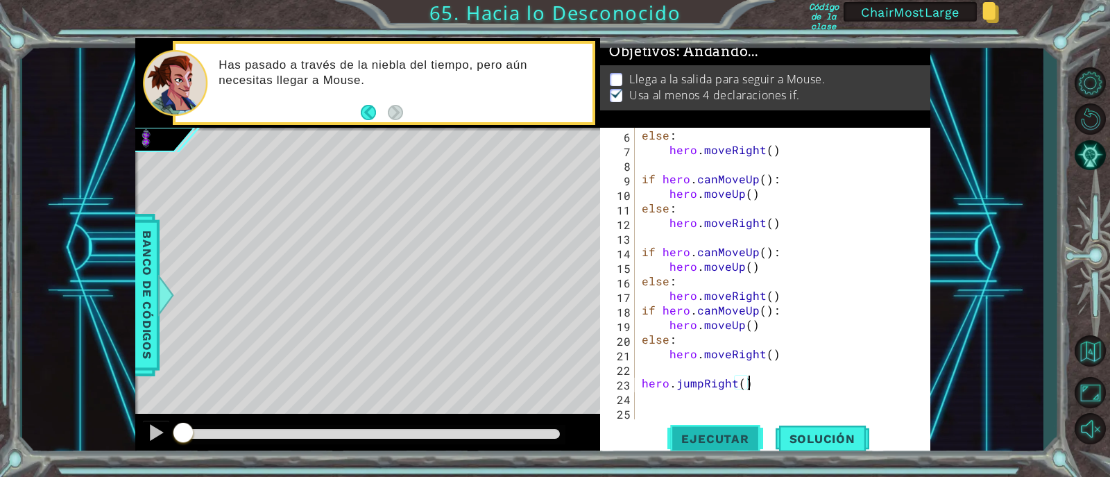
click at [704, 439] on span "Ejecutar" at bounding box center [715, 439] width 95 height 14
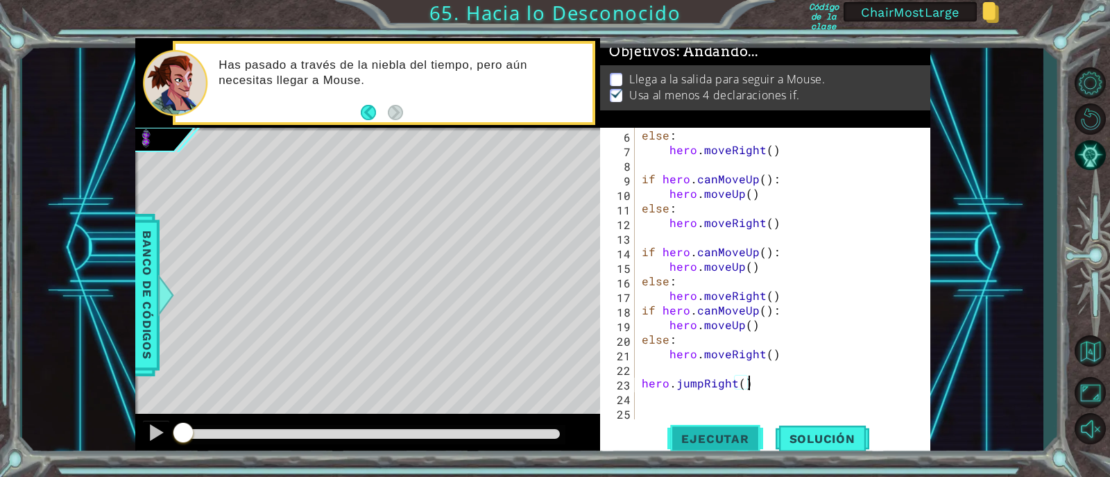
click at [704, 439] on span "Ejecutar" at bounding box center [715, 439] width 95 height 14
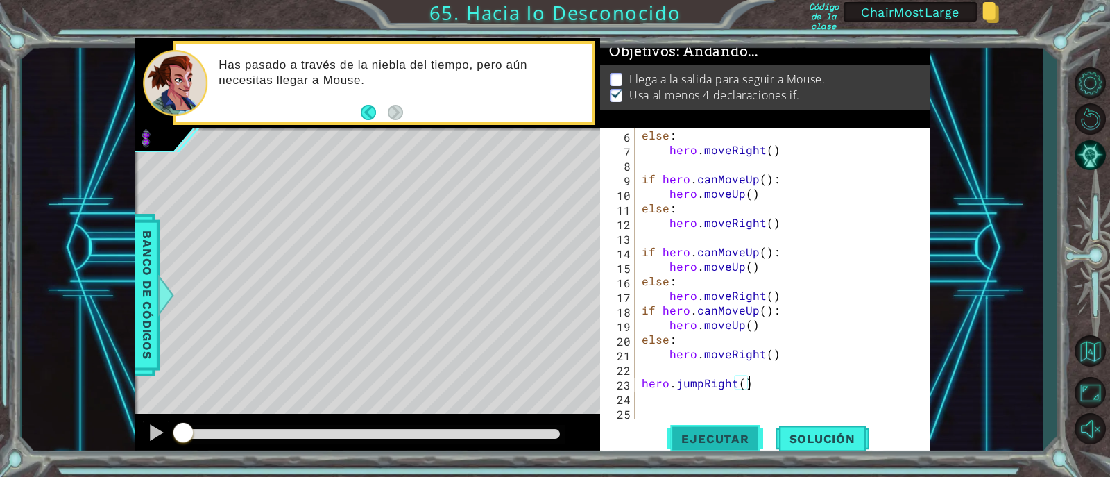
click at [718, 437] on span "Ejecutar" at bounding box center [715, 439] width 95 height 14
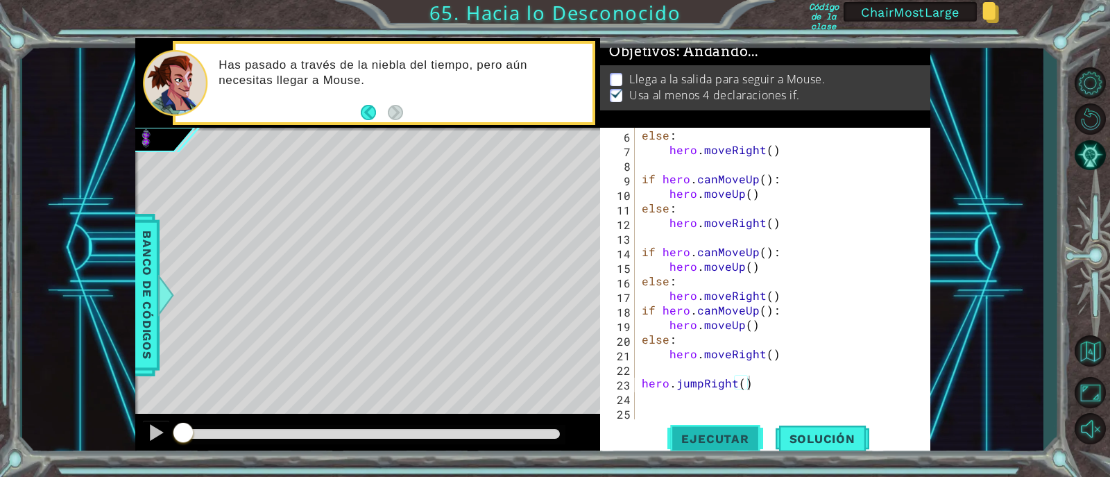
click at [718, 437] on span "Ejecutar" at bounding box center [715, 439] width 95 height 14
click at [835, 312] on div "else : hero . moveRight ( ) if hero . canMoveUp ( ) : hero . moveUp ( ) else : …" at bounding box center [781, 288] width 285 height 321
click at [734, 198] on div "else : hero . moveRight ( ) if hero . canMoveUp ( ) : hero . moveUp ( ) else : …" at bounding box center [781, 288] width 285 height 321
drag, startPoint x: 183, startPoint y: 433, endPoint x: 529, endPoint y: 434, distance: 346.3
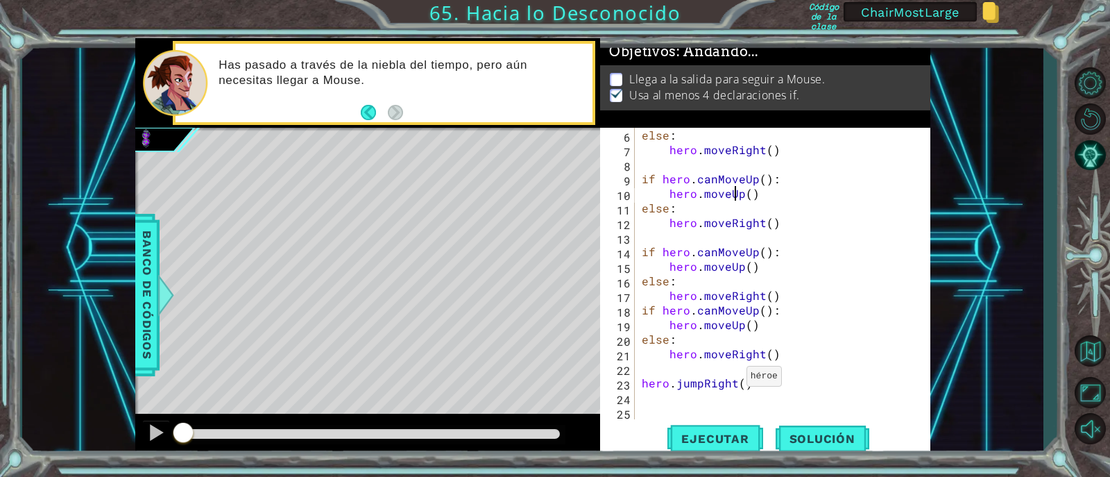
click at [196, 432] on div at bounding box center [183, 433] width 25 height 25
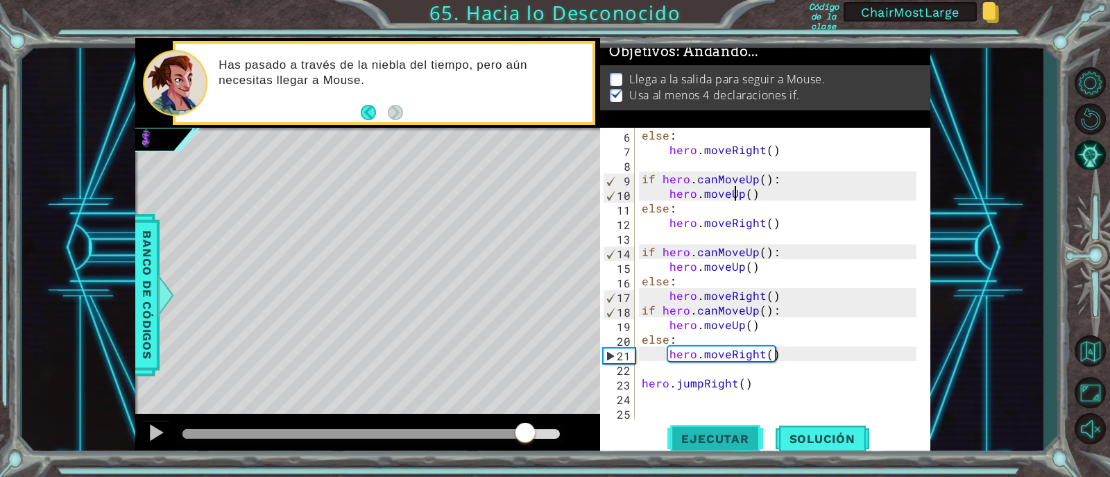
click at [703, 429] on button "Ejecutar" at bounding box center [715, 438] width 95 height 33
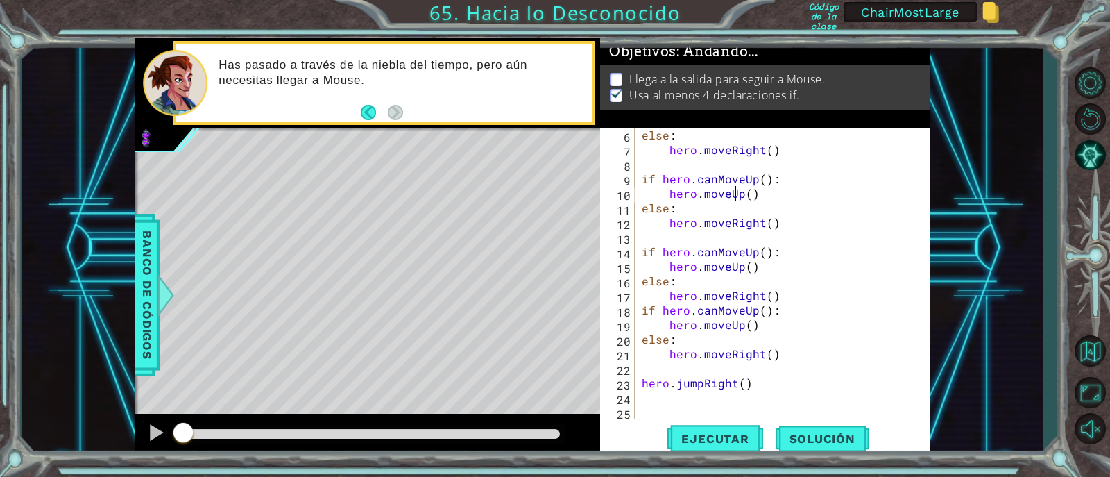
click at [844, 273] on div "else : hero . moveRight ( ) if hero . canMoveUp ( ) : hero . moveUp ( ) else : …" at bounding box center [781, 288] width 285 height 321
type textarea "else:"
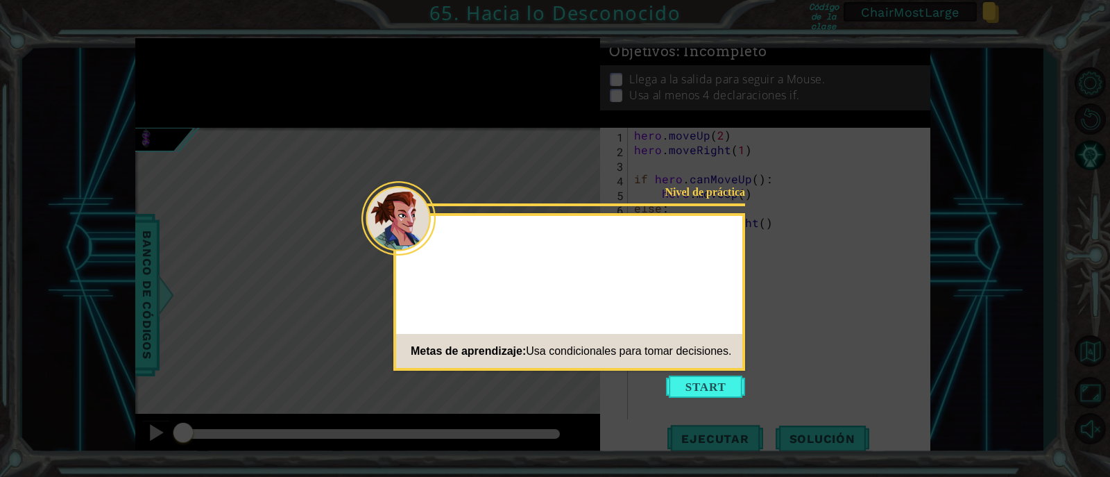
click at [704, 391] on button "Start" at bounding box center [705, 386] width 79 height 22
click at [703, 391] on icon at bounding box center [555, 238] width 1110 height 477
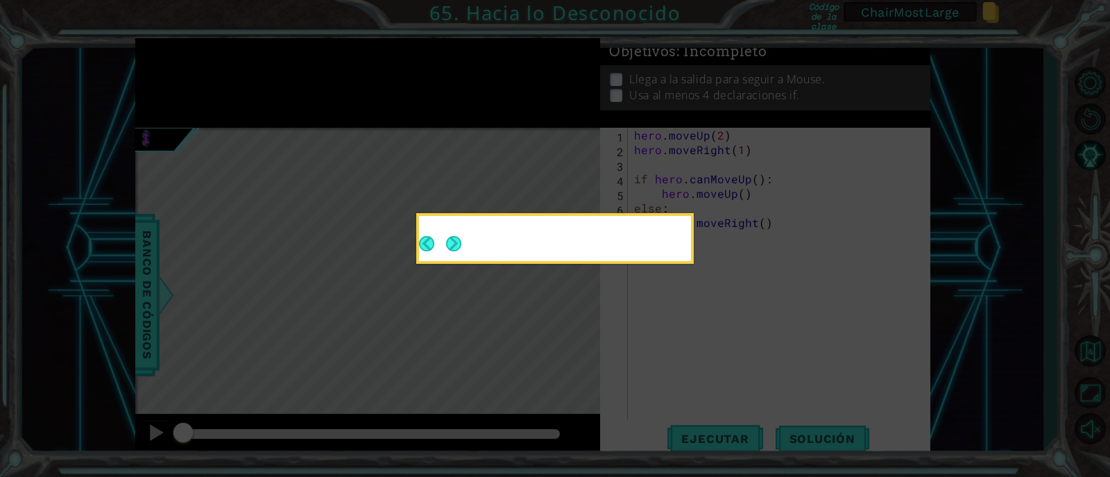
click at [703, 391] on icon at bounding box center [555, 238] width 1110 height 477
click at [464, 245] on button "Next" at bounding box center [453, 243] width 19 height 19
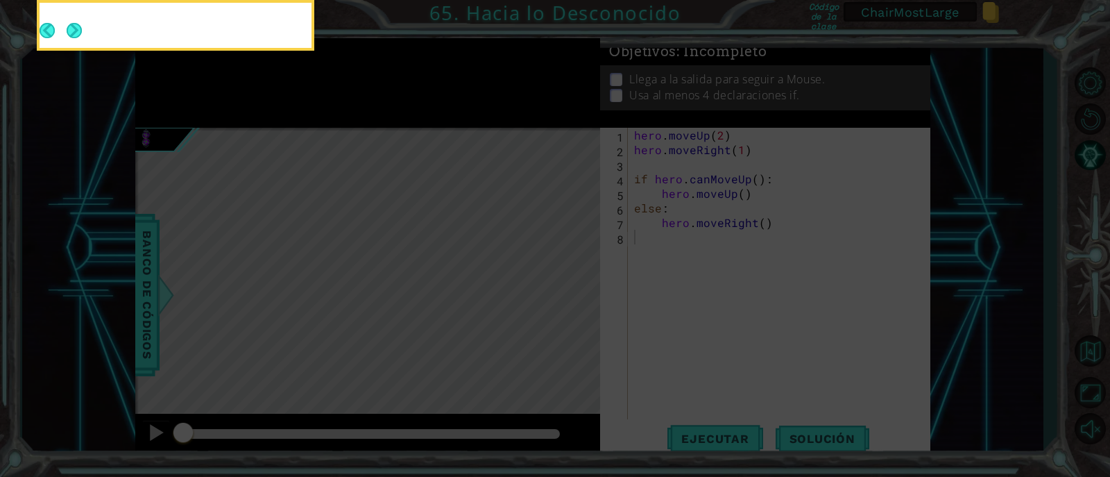
click at [464, 245] on icon at bounding box center [555, 71] width 1110 height 811
click at [76, 32] on button "Next" at bounding box center [74, 30] width 17 height 17
click at [76, 32] on icon at bounding box center [555, 71] width 1110 height 811
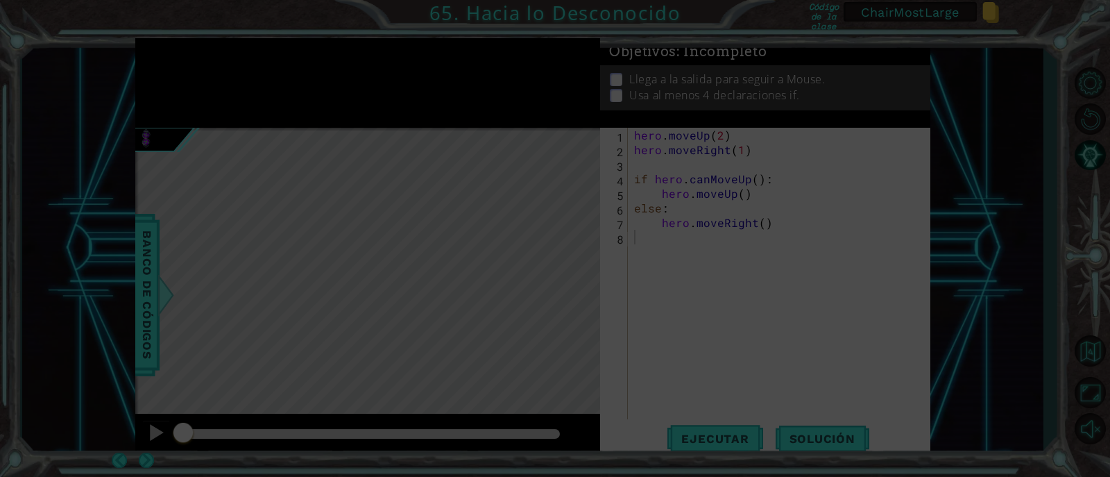
click at [783, 271] on icon at bounding box center [555, 238] width 1110 height 477
drag, startPoint x: 759, startPoint y: 323, endPoint x: 725, endPoint y: 194, distance: 132.8
click at [759, 322] on div "hero . moveUp ( 2 ) hero . moveRight ( 1 ) if hero . canMoveUp ( ) : hero . mov…" at bounding box center [783, 288] width 302 height 321
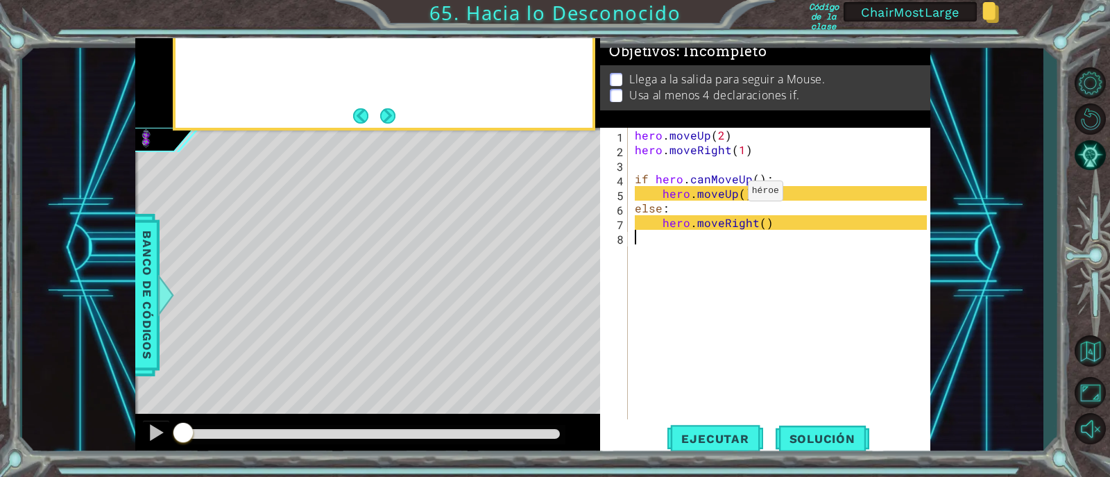
click at [826, 439] on span "Solución" at bounding box center [823, 439] width 94 height 14
click at [777, 329] on div "hero . moveUp ( 2 ) hero . moveRight ( 1 ) if hero . canMoveUp ( ) : hero . mov…" at bounding box center [783, 288] width 302 height 321
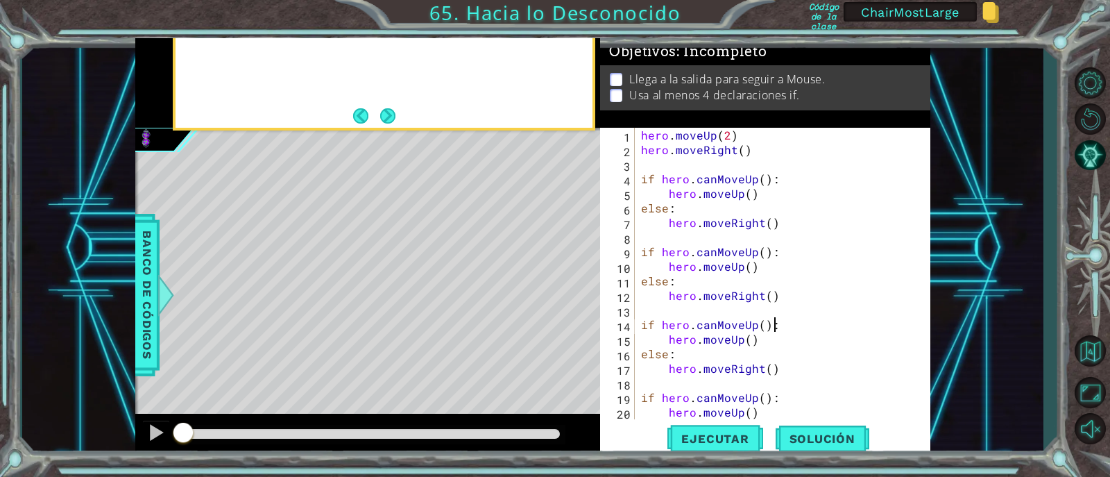
type textarea "if hero.canMoveUp():"
click at [736, 439] on span "Ejecutar" at bounding box center [715, 439] width 95 height 14
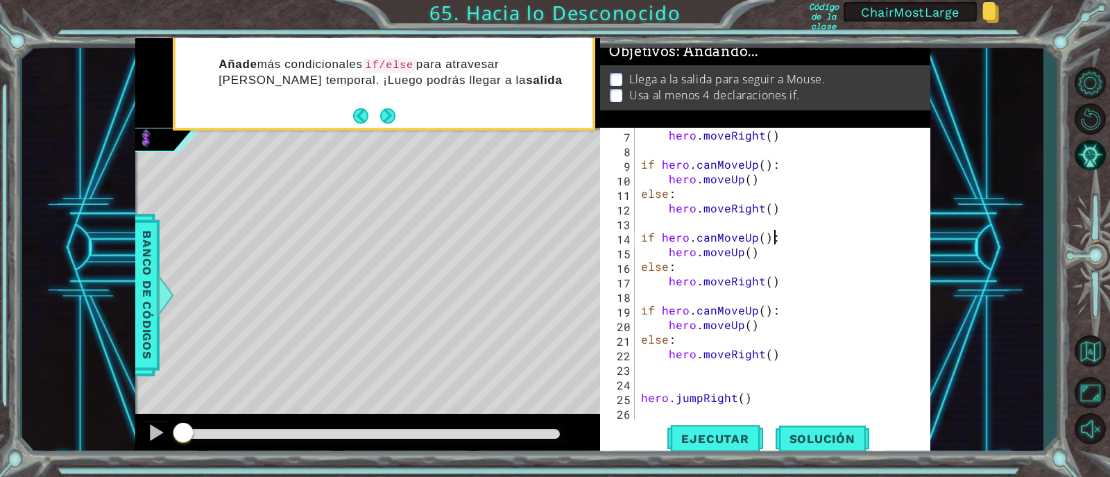
scroll to position [87, 0]
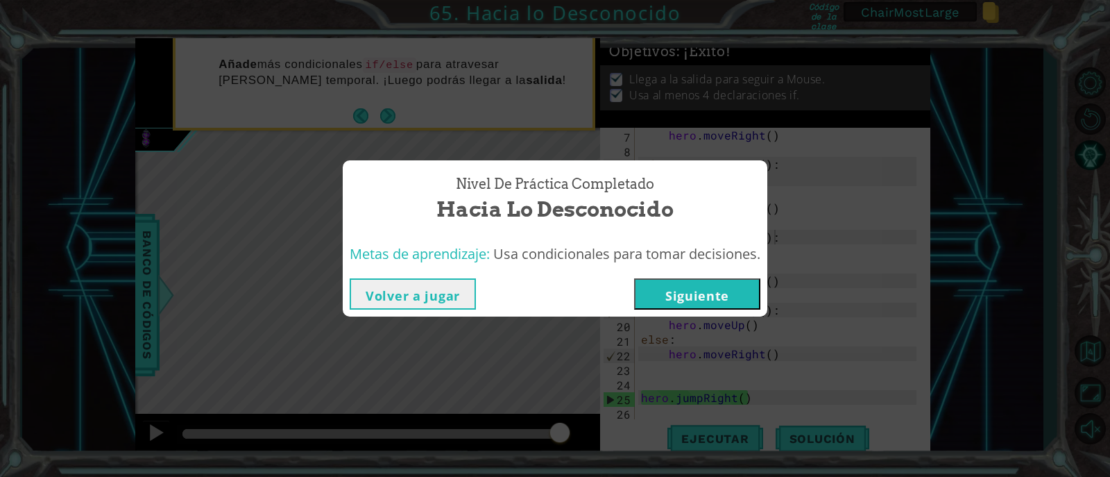
click at [713, 298] on button "Siguiente" at bounding box center [697, 293] width 126 height 31
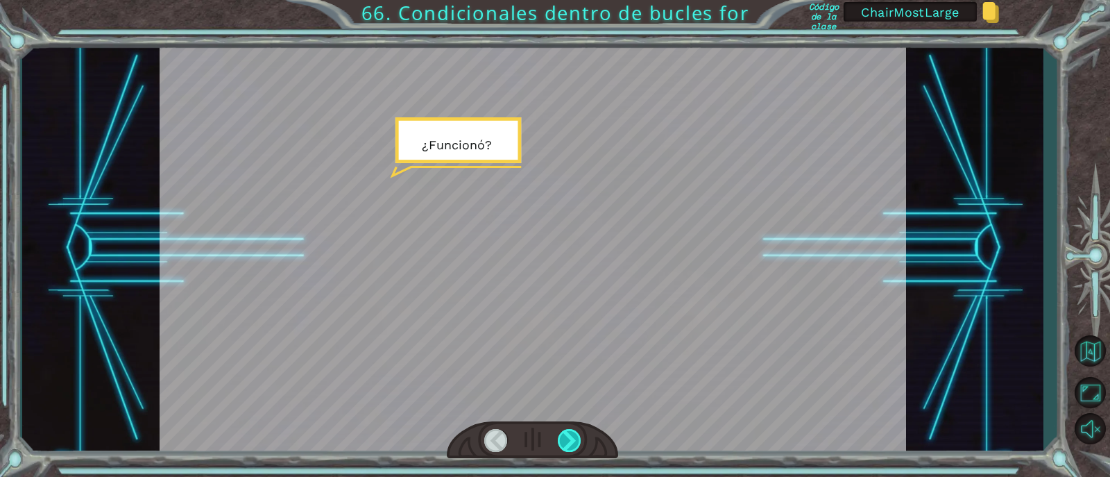
click at [558, 436] on div at bounding box center [570, 440] width 24 height 23
click at [564, 436] on div at bounding box center [570, 440] width 24 height 23
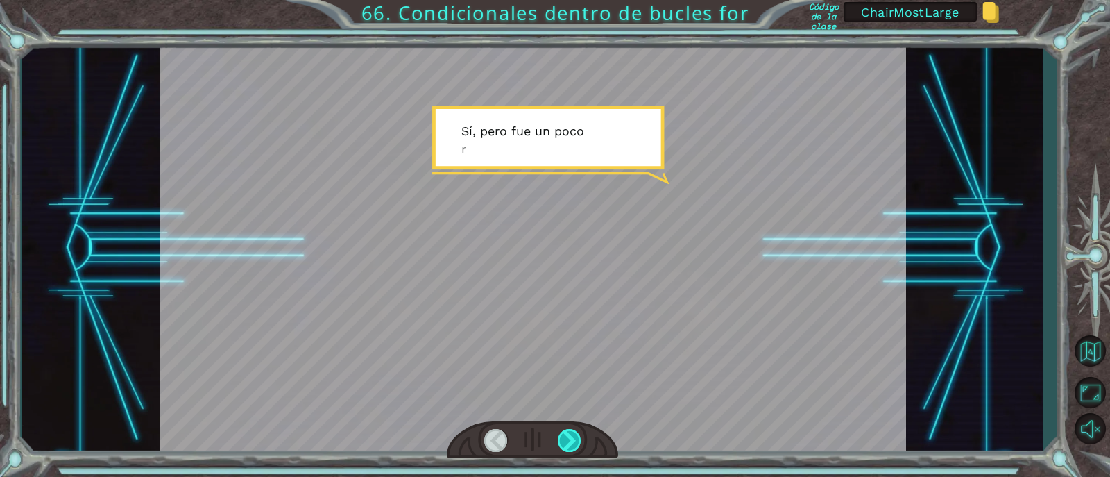
click at [564, 436] on div at bounding box center [570, 440] width 24 height 23
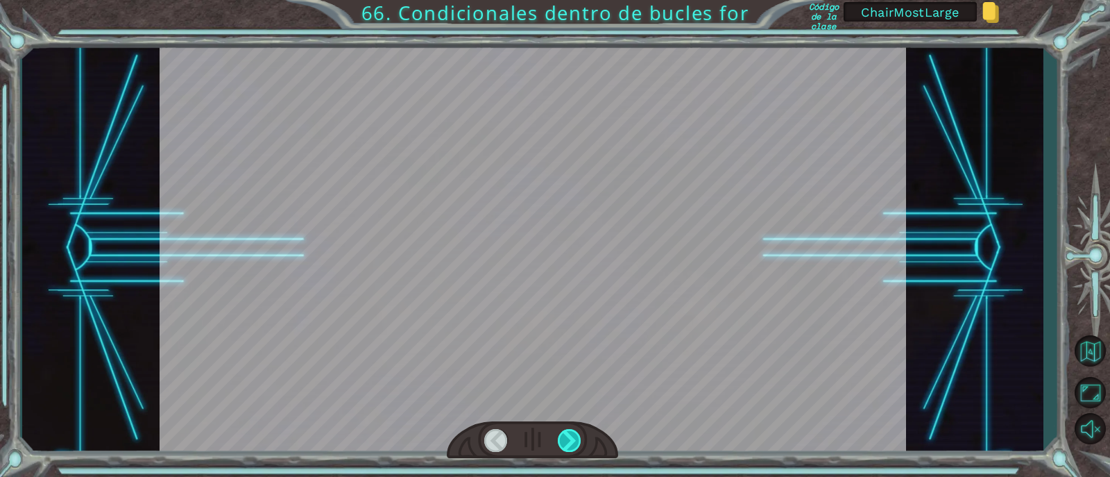
click at [564, 436] on div at bounding box center [570, 440] width 24 height 23
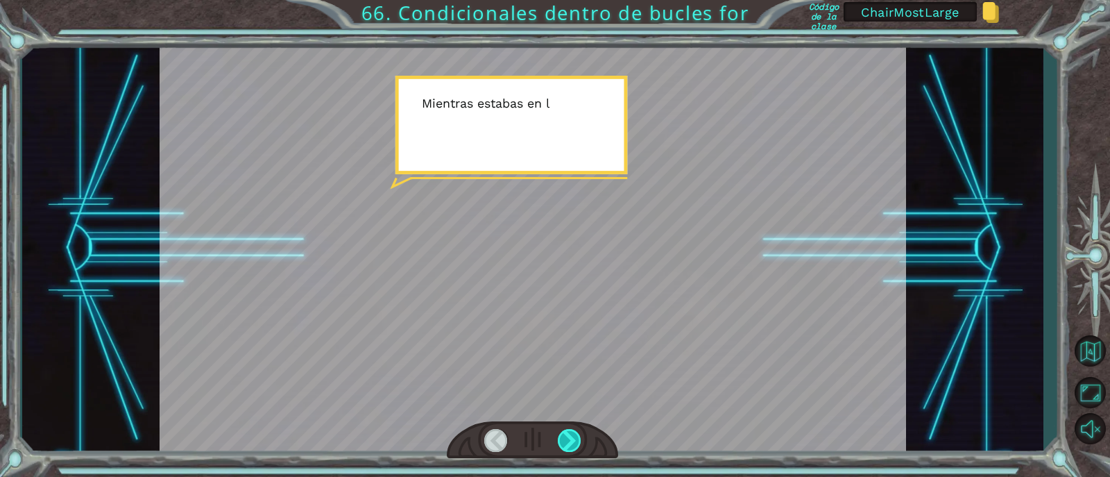
click at [564, 436] on div at bounding box center [570, 440] width 24 height 23
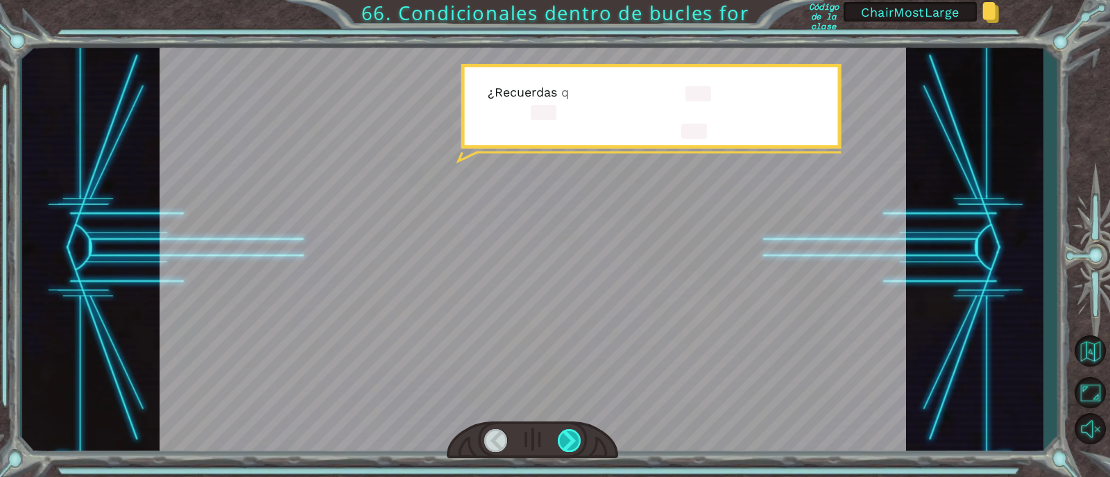
click at [564, 436] on div at bounding box center [570, 440] width 24 height 23
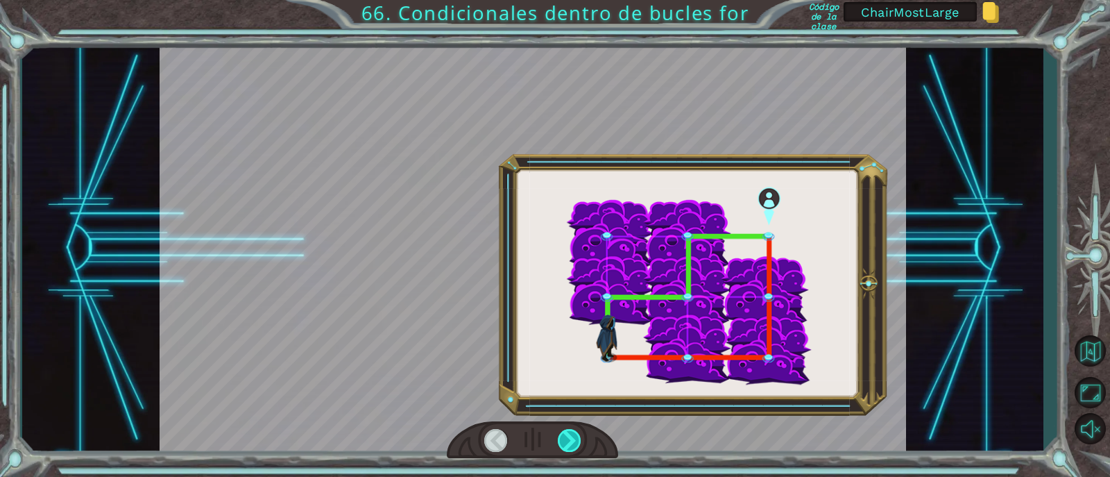
click at [564, 436] on div at bounding box center [570, 440] width 24 height 23
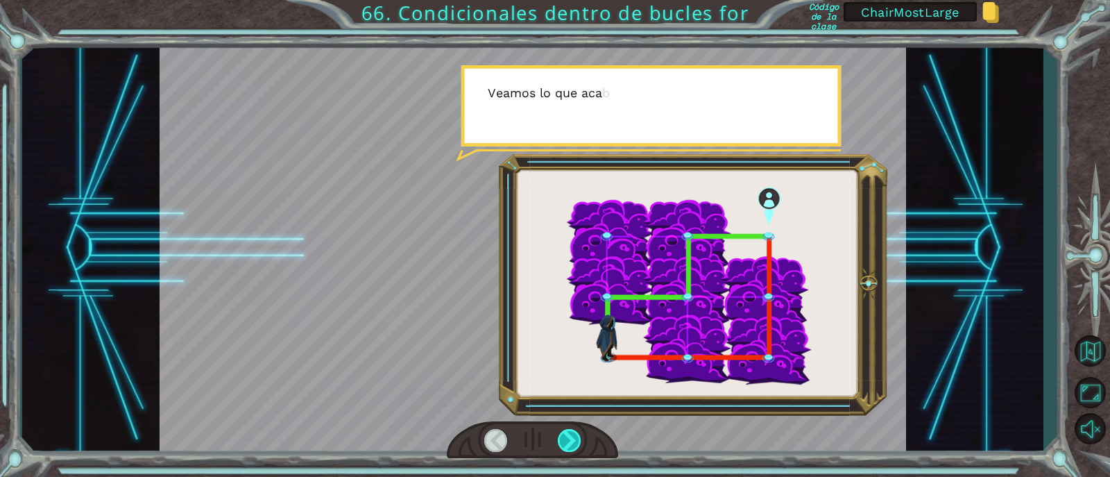
click at [564, 436] on div at bounding box center [570, 440] width 24 height 23
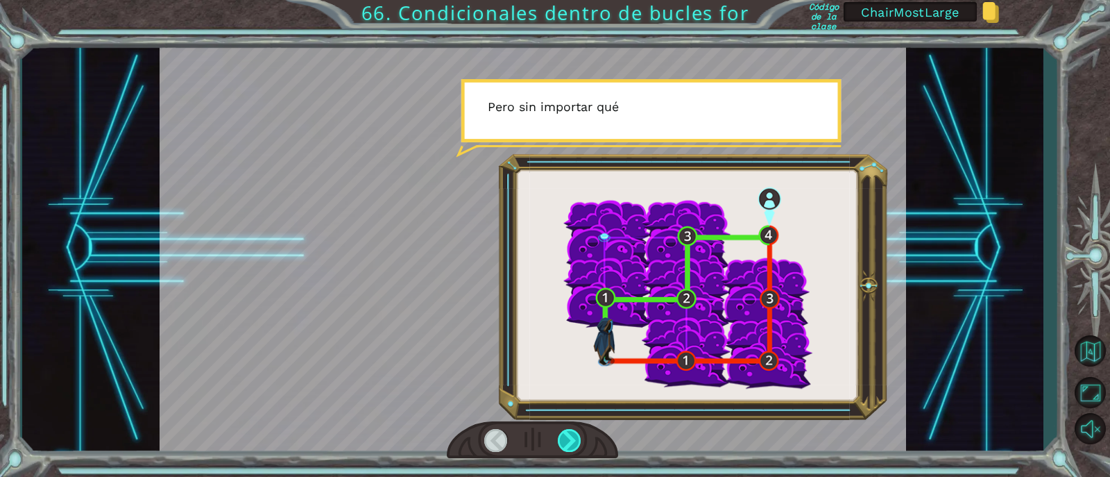
click at [564, 436] on div at bounding box center [570, 440] width 24 height 23
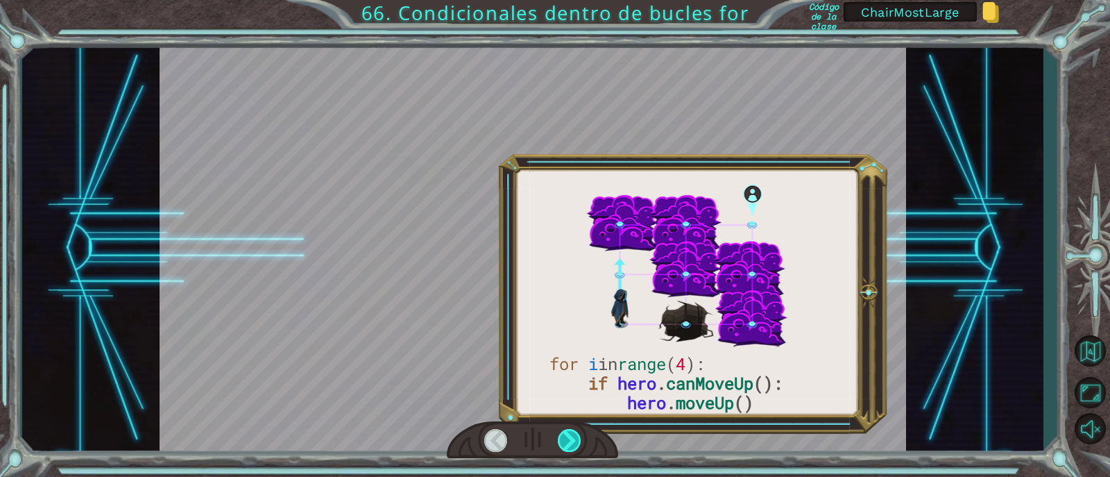
click at [564, 436] on div at bounding box center [570, 440] width 24 height 23
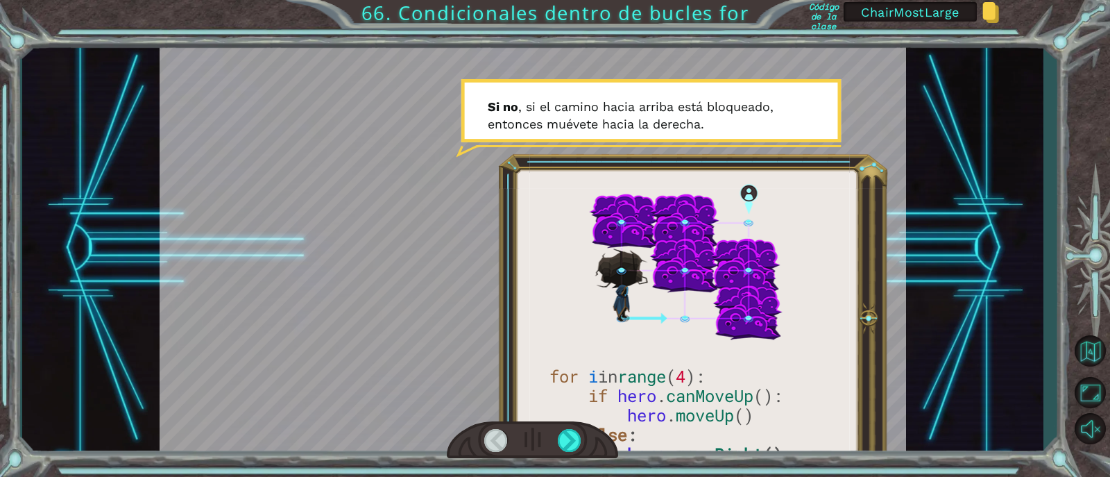
click at [702, 378] on div at bounding box center [533, 248] width 746 height 420
click at [570, 439] on div at bounding box center [570, 440] width 24 height 23
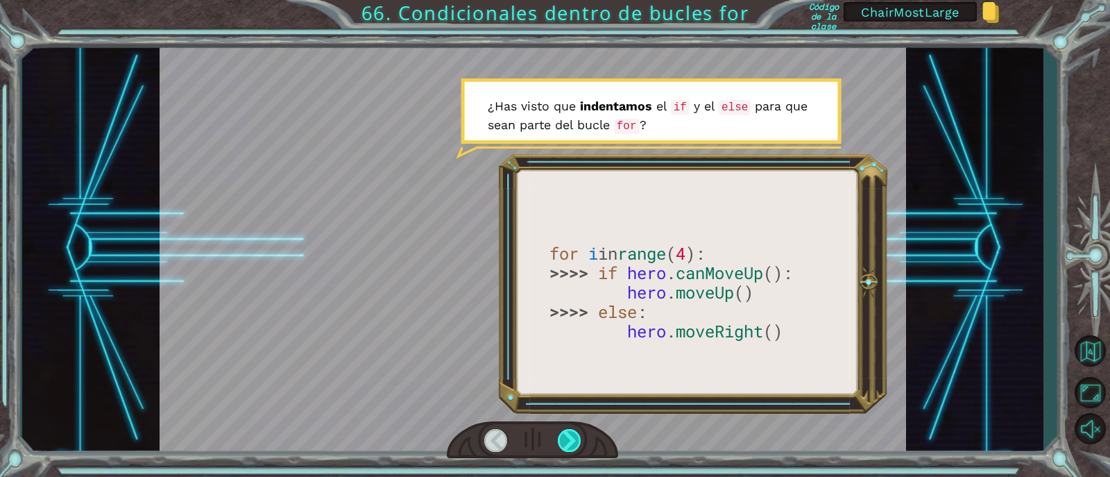
click at [568, 437] on div at bounding box center [570, 440] width 24 height 23
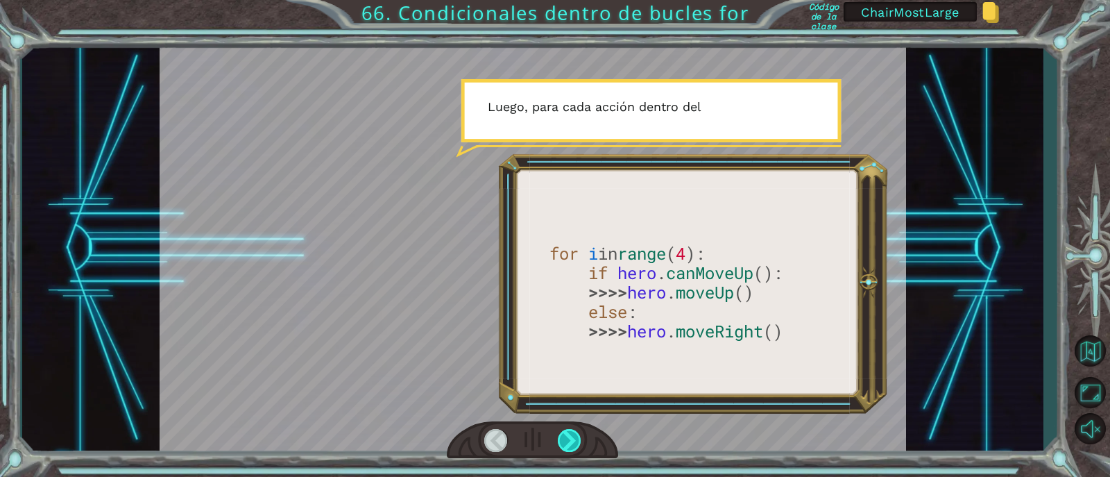
click at [568, 437] on div at bounding box center [570, 440] width 24 height 23
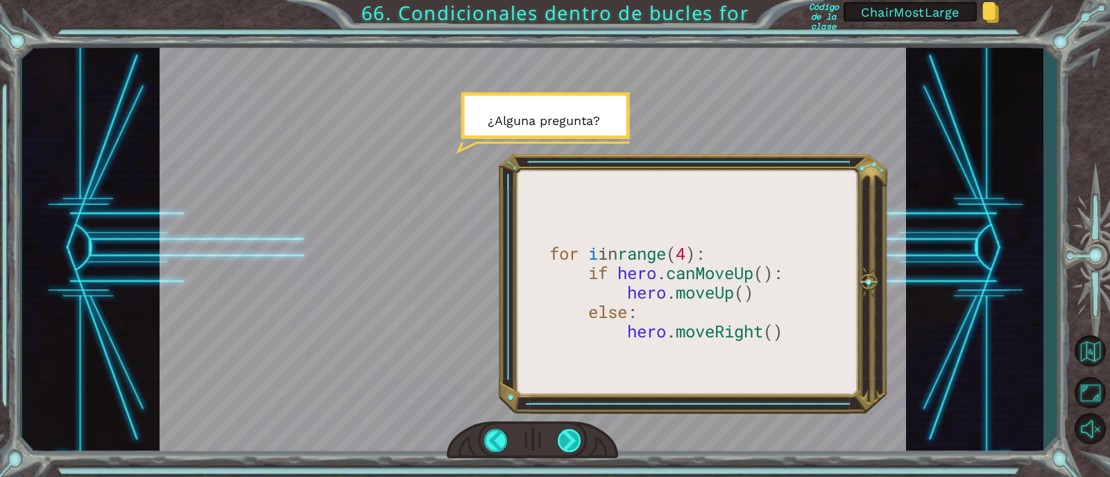
click at [566, 443] on div at bounding box center [570, 440] width 24 height 23
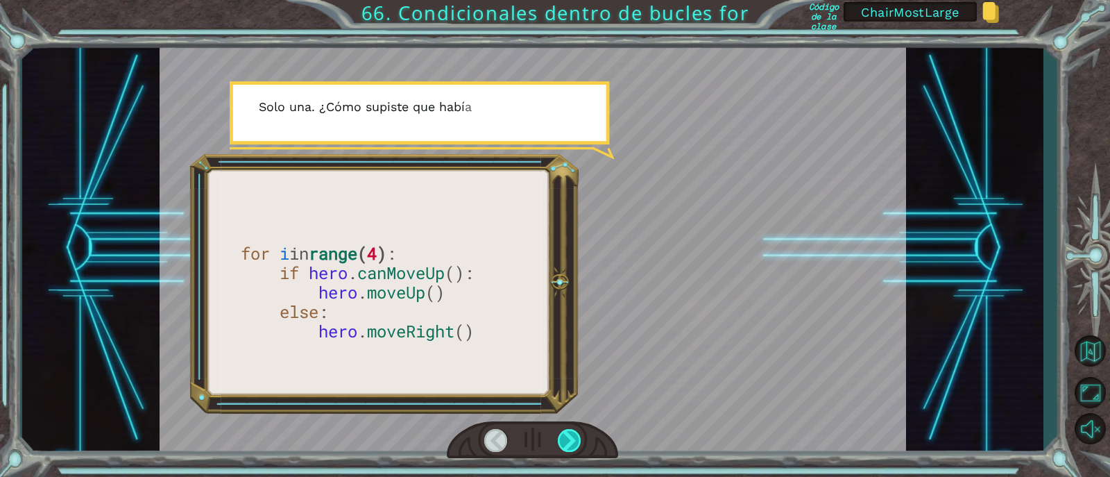
click at [566, 438] on div at bounding box center [570, 440] width 24 height 23
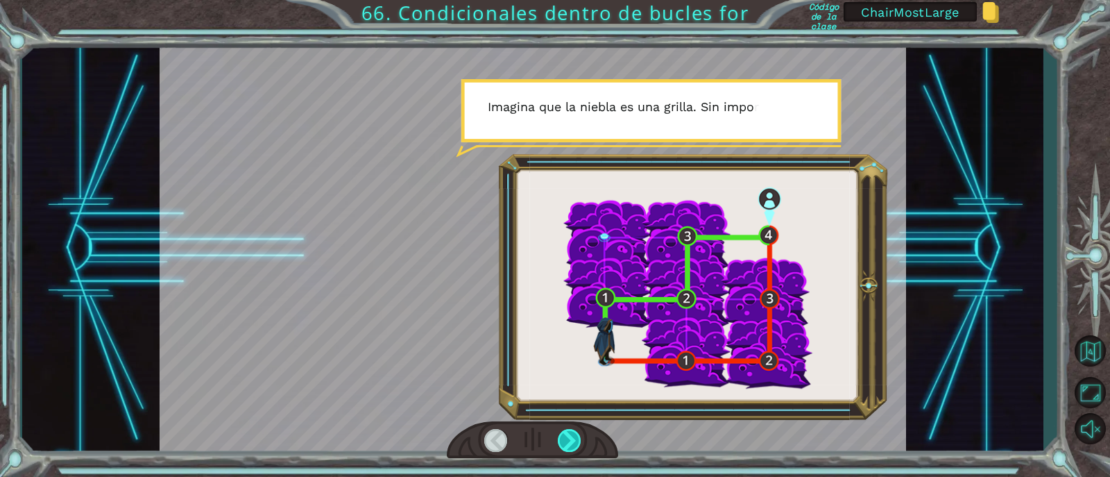
click at [566, 439] on div at bounding box center [570, 440] width 24 height 23
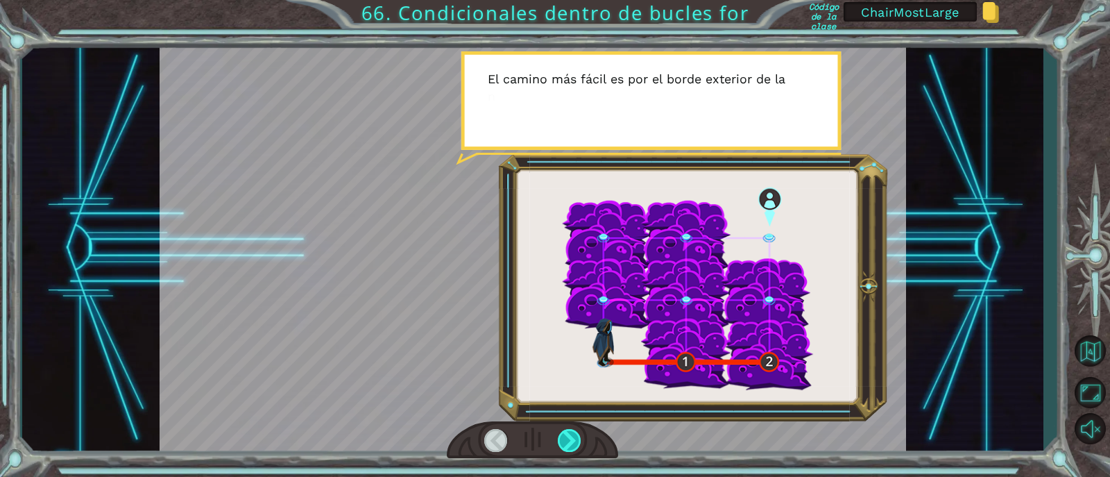
click at [566, 441] on div at bounding box center [570, 440] width 24 height 23
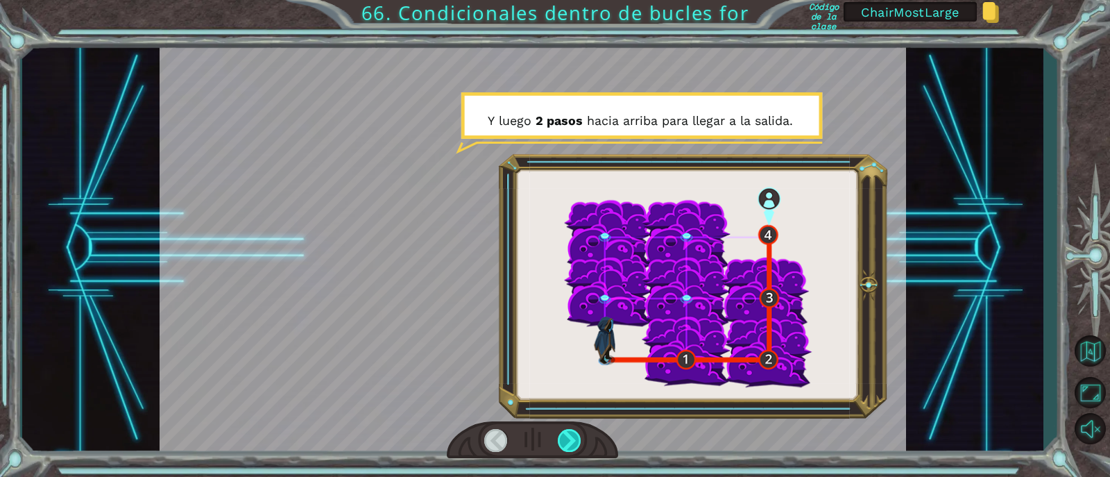
click at [566, 441] on div at bounding box center [570, 440] width 24 height 23
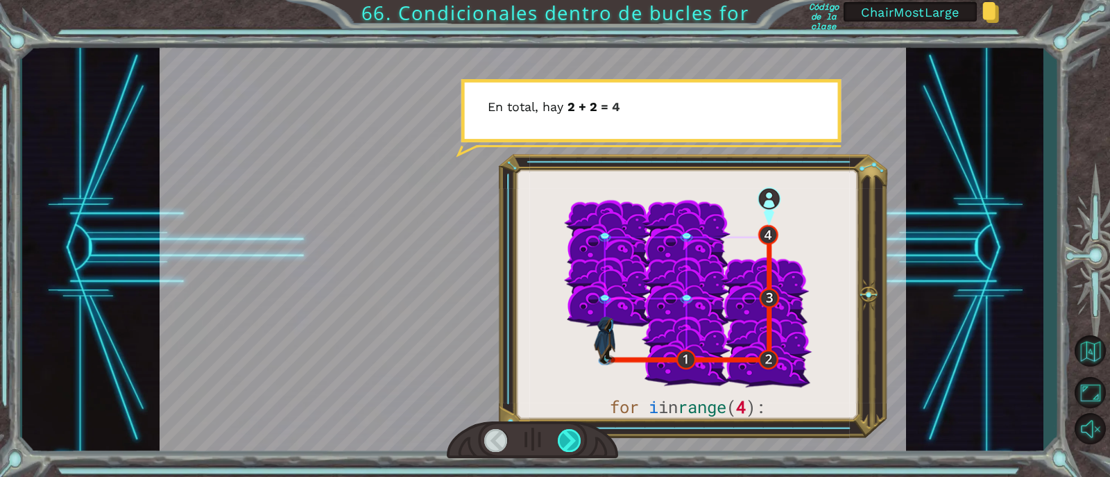
click at [566, 441] on div at bounding box center [570, 440] width 24 height 23
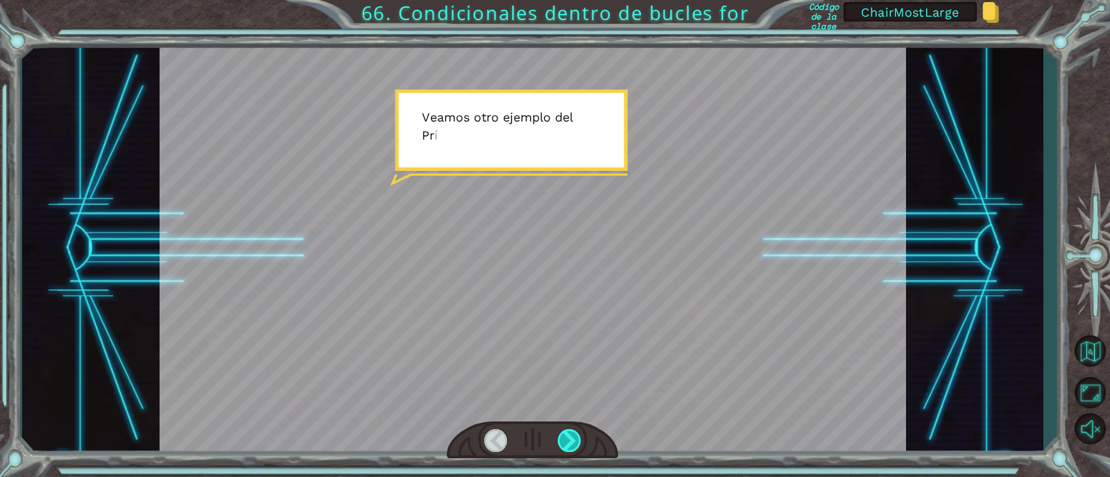
click at [566, 439] on div at bounding box center [570, 440] width 24 height 23
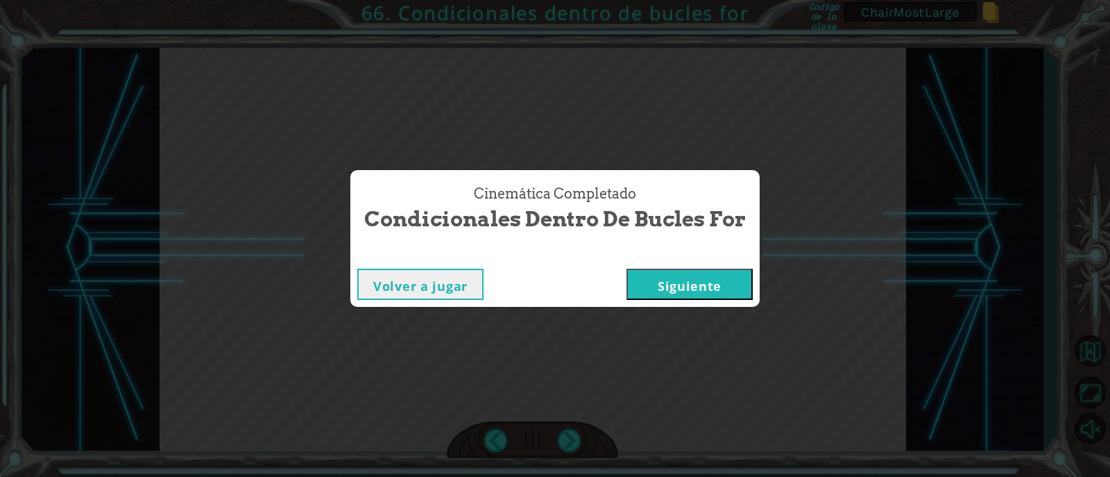
click at [680, 282] on button "Siguiente" at bounding box center [690, 284] width 126 height 31
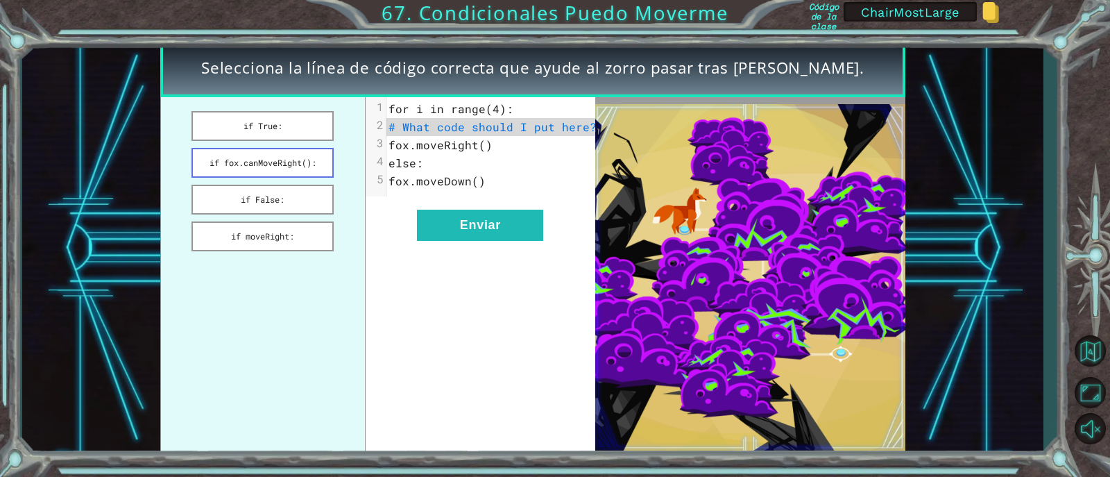
click at [244, 160] on button "if fox.canMoveRight():" at bounding box center [263, 163] width 143 height 30
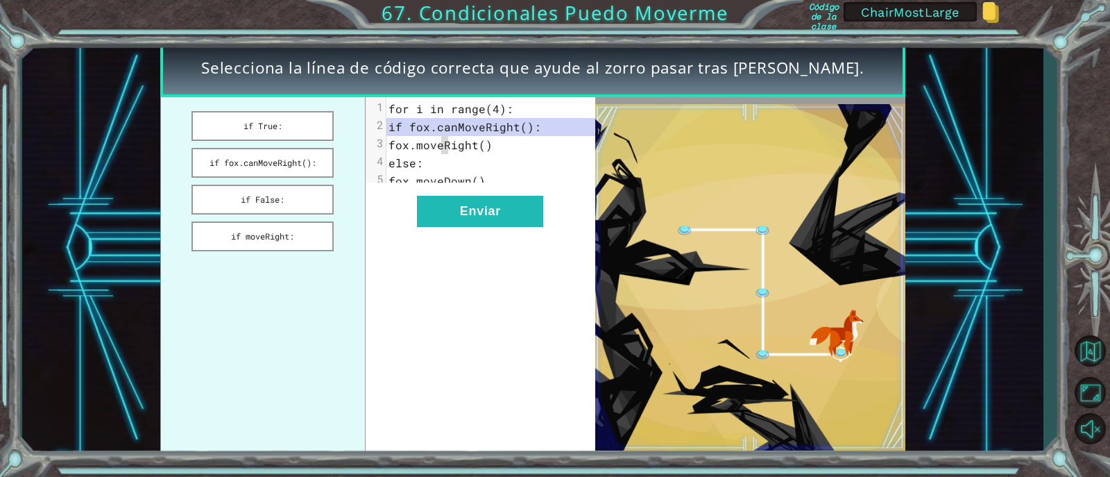
drag, startPoint x: 441, startPoint y: 143, endPoint x: 590, endPoint y: 142, distance: 148.5
click at [590, 142] on pre "fox.moveRight()" at bounding box center [497, 145] width 220 height 18
click at [458, 180] on span "fox.moveDown()" at bounding box center [437, 180] width 97 height 15
drag, startPoint x: 491, startPoint y: 109, endPoint x: 500, endPoint y: 106, distance: 9.4
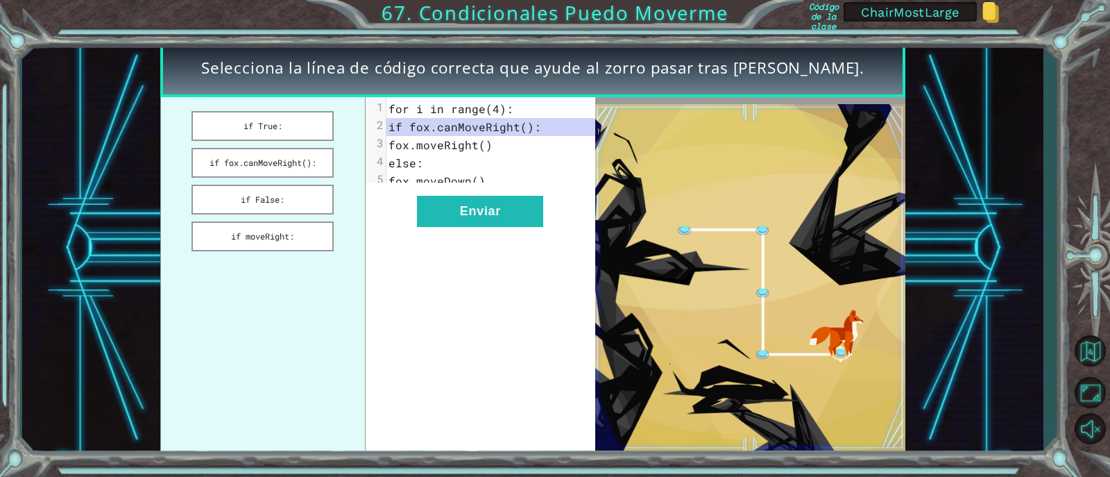
click at [500, 106] on span "for i in range(4):" at bounding box center [451, 108] width 125 height 15
click at [493, 215] on button "Enviar" at bounding box center [480, 211] width 126 height 31
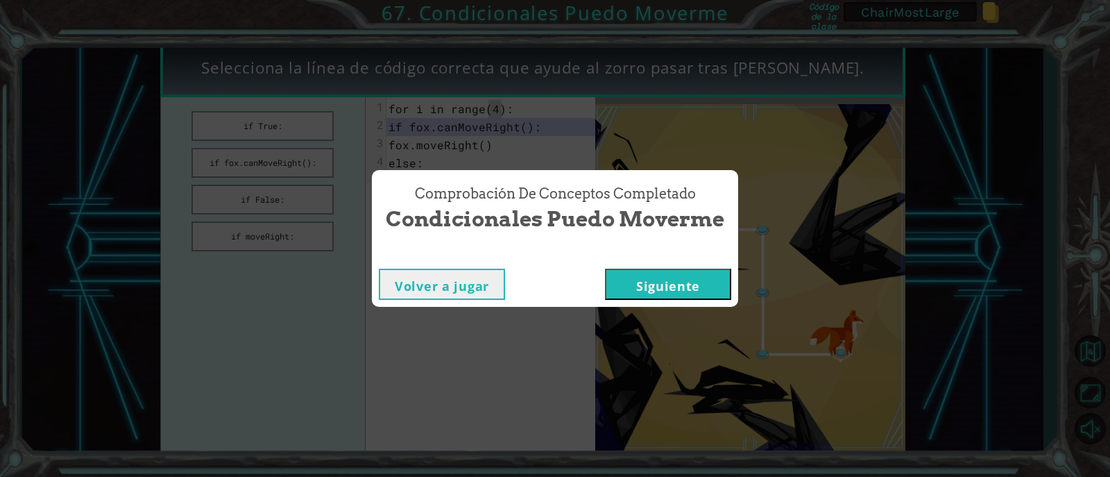
click at [675, 285] on button "Siguiente" at bounding box center [668, 284] width 126 height 31
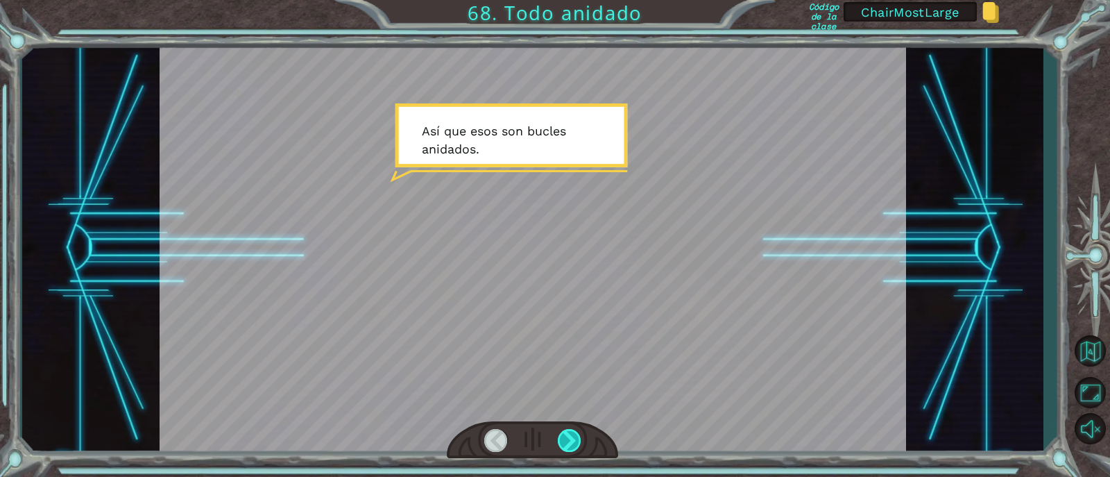
click at [575, 447] on div at bounding box center [570, 440] width 24 height 23
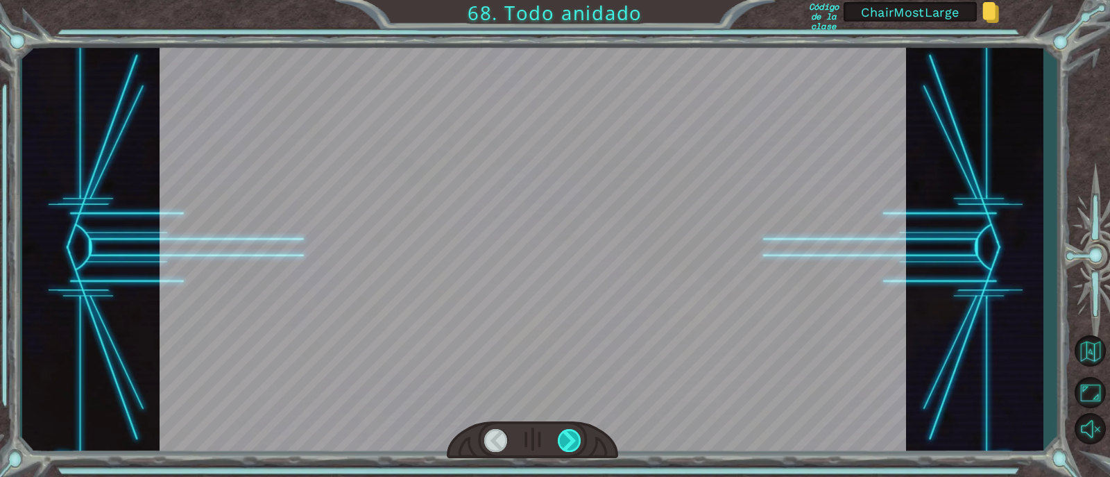
click at [574, 447] on div at bounding box center [570, 440] width 24 height 23
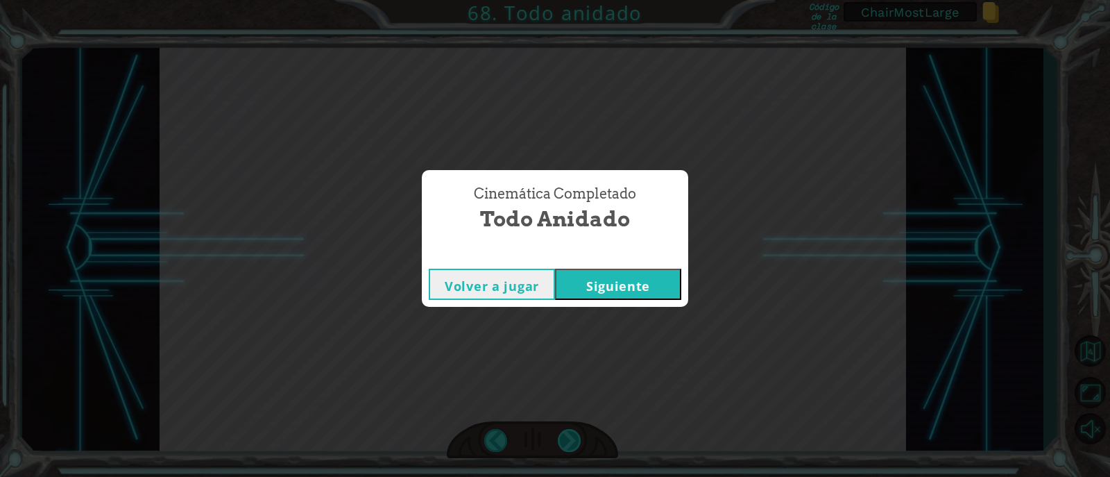
click at [573, 448] on div "Cinemática Completado Todo anidado Volver a jugar Siguiente" at bounding box center [555, 238] width 1110 height 477
click at [618, 295] on button "Siguiente" at bounding box center [618, 284] width 126 height 31
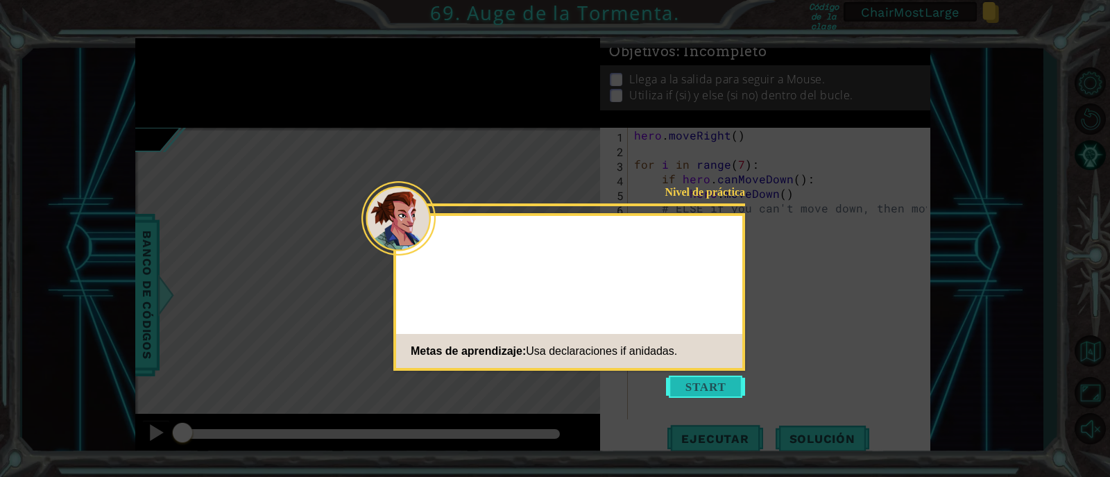
click at [715, 393] on button "Start" at bounding box center [705, 386] width 79 height 22
click at [715, 393] on icon at bounding box center [555, 238] width 1110 height 477
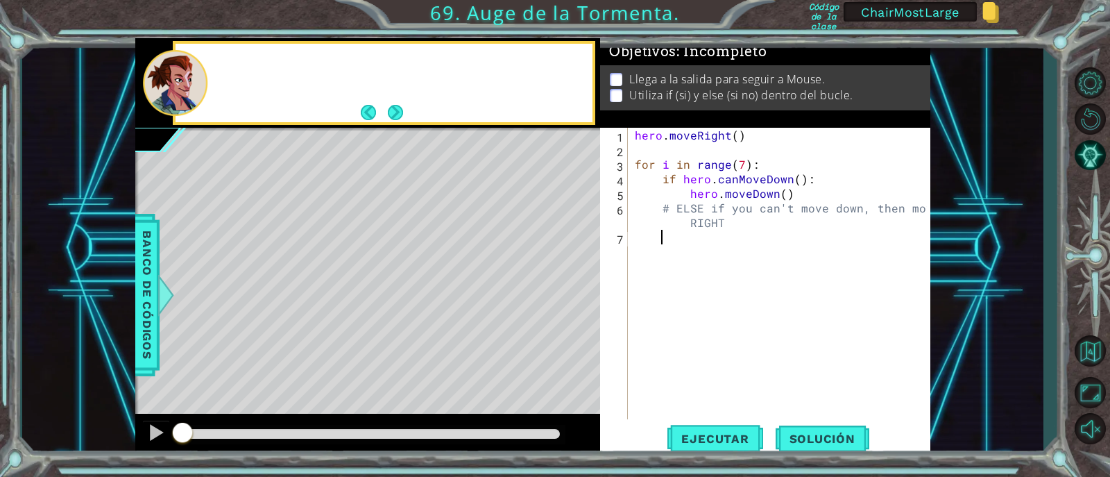
click at [739, 266] on div "hero . moveRight ( ) for i in range ( 7 ) : if hero . canMoveDown ( ) : hero . …" at bounding box center [783, 288] width 302 height 321
click at [400, 122] on button "Next" at bounding box center [395, 113] width 26 height 26
click at [400, 122] on div at bounding box center [367, 83] width 465 height 90
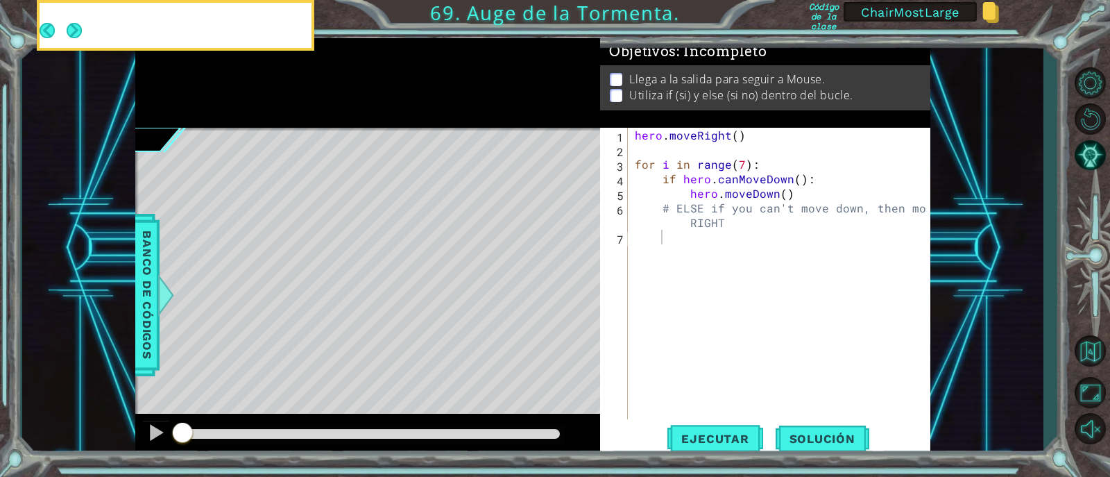
click at [400, 122] on div at bounding box center [367, 83] width 465 height 90
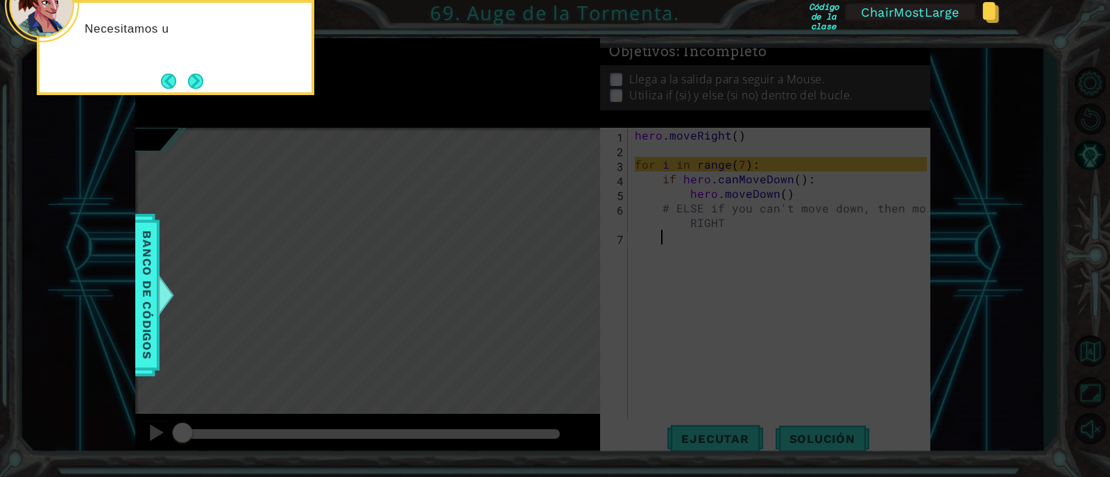
click at [770, 342] on icon at bounding box center [555, 71] width 1110 height 811
click at [196, 81] on button "Next" at bounding box center [196, 81] width 26 height 26
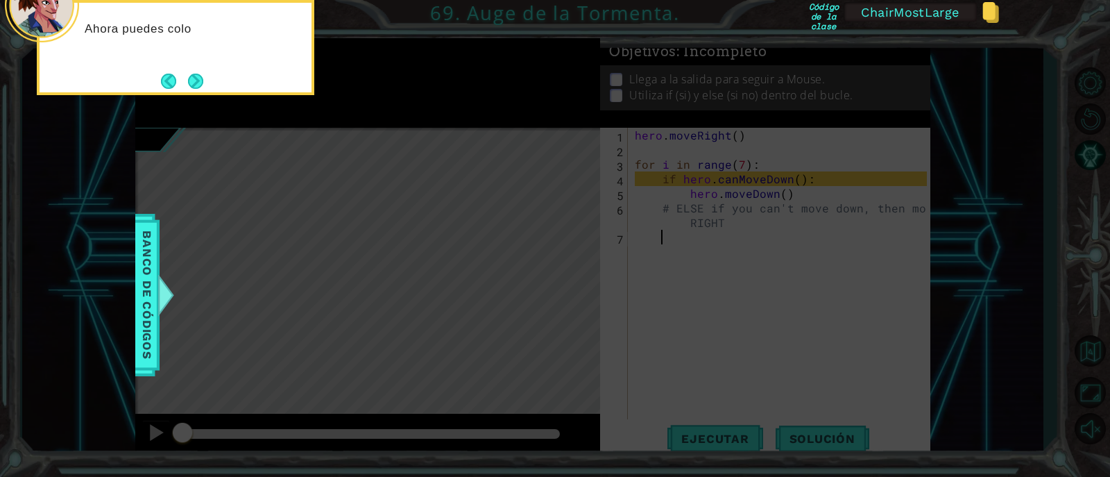
click at [203, 87] on button "Next" at bounding box center [196, 81] width 26 height 26
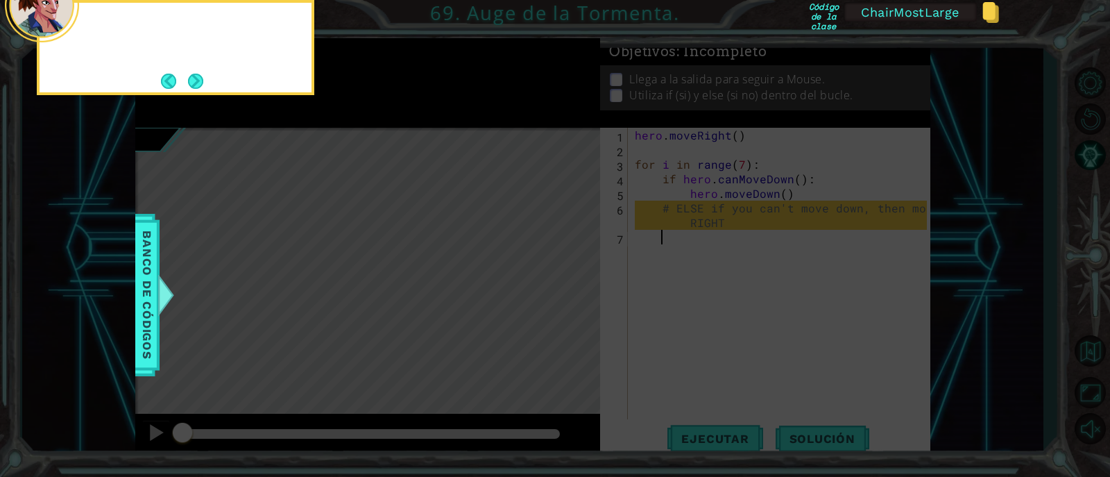
click at [201, 87] on button "Next" at bounding box center [195, 80] width 25 height 25
click at [201, 87] on icon at bounding box center [555, 71] width 1110 height 811
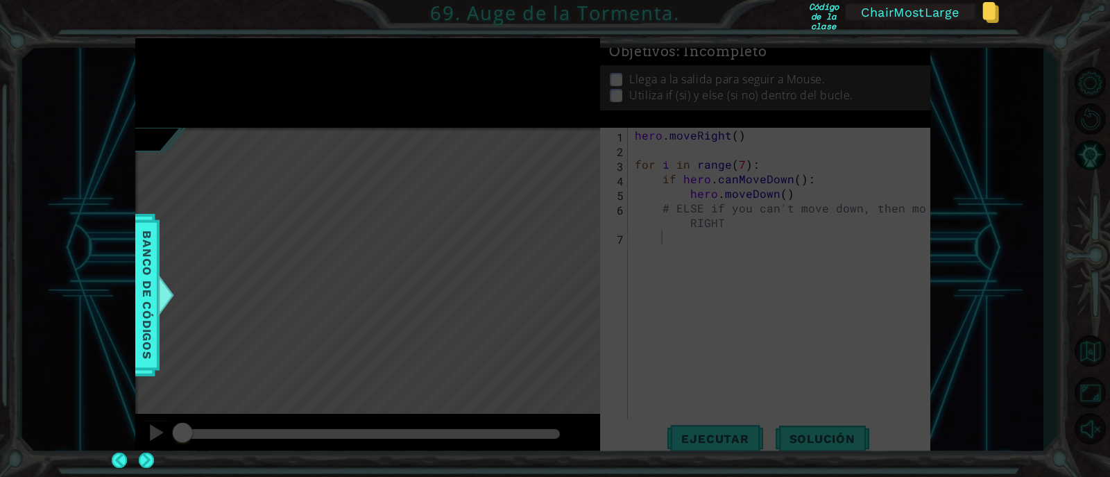
click at [198, 85] on icon at bounding box center [555, 238] width 1110 height 477
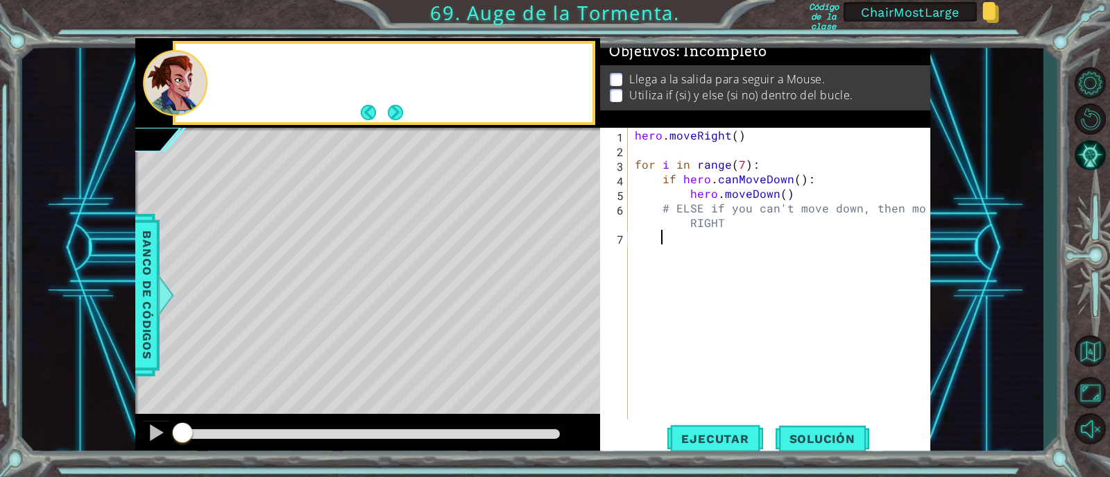
click at [719, 266] on div "hero . moveRight ( ) for i in range ( 7 ) : if hero . canMoveDown ( ) : hero . …" at bounding box center [783, 288] width 302 height 321
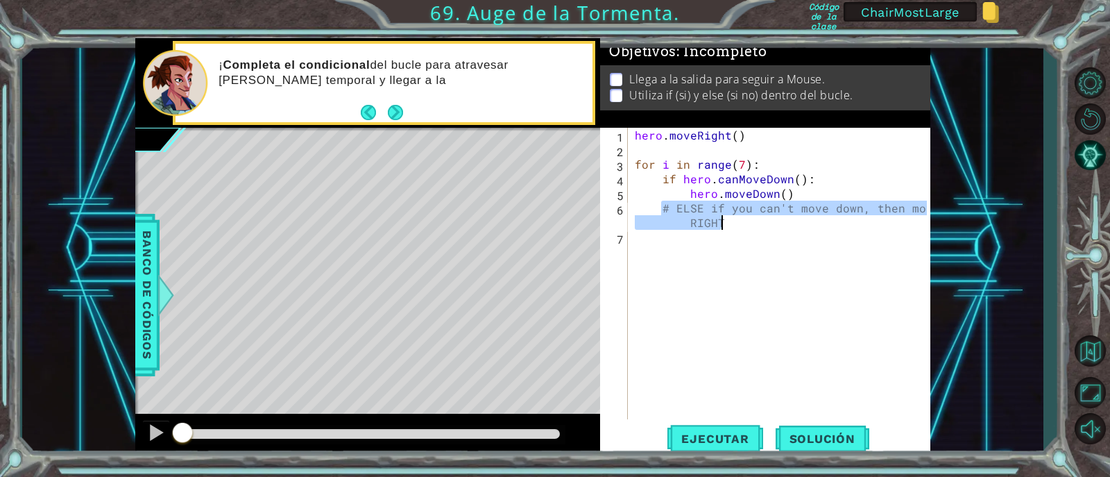
drag, startPoint x: 677, startPoint y: 206, endPoint x: 730, endPoint y: 227, distance: 57.3
click at [730, 227] on div "hero . moveRight ( ) for i in range ( 7 ) : if hero . canMoveDown ( ) : hero . …" at bounding box center [783, 288] width 302 height 321
type textarea "# ELSE if you can't move down, then move RIGHT"
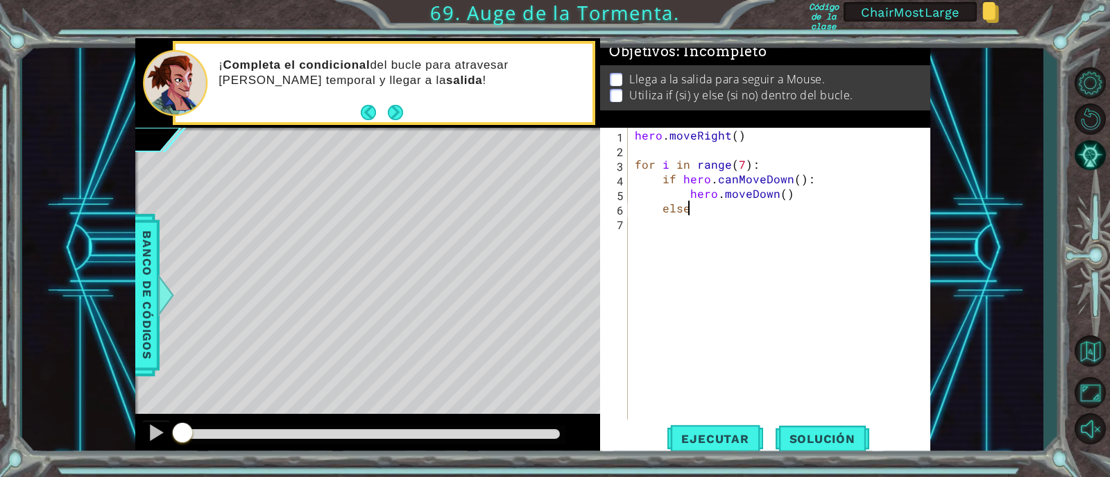
scroll to position [0, 2]
type textarea "else:"
type textarea "g"
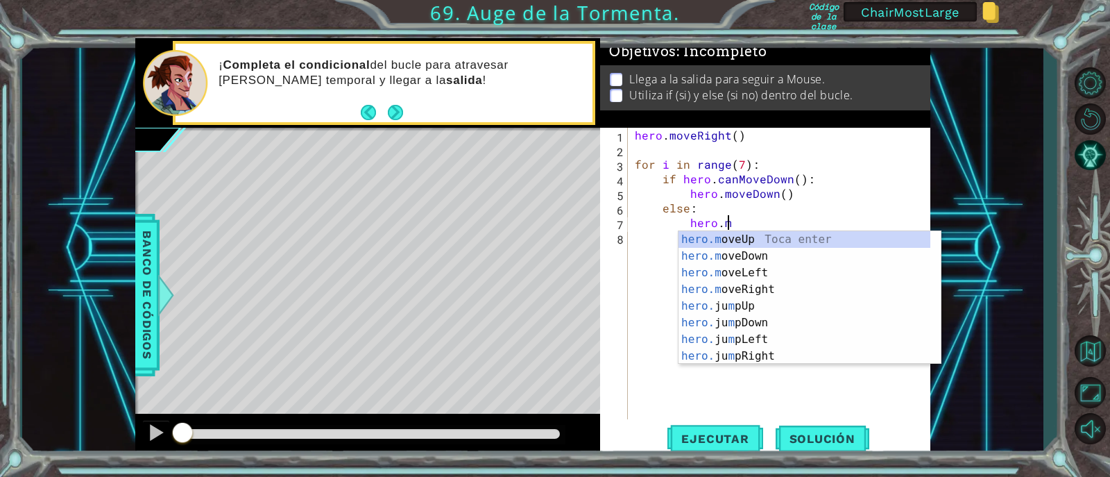
scroll to position [0, 5]
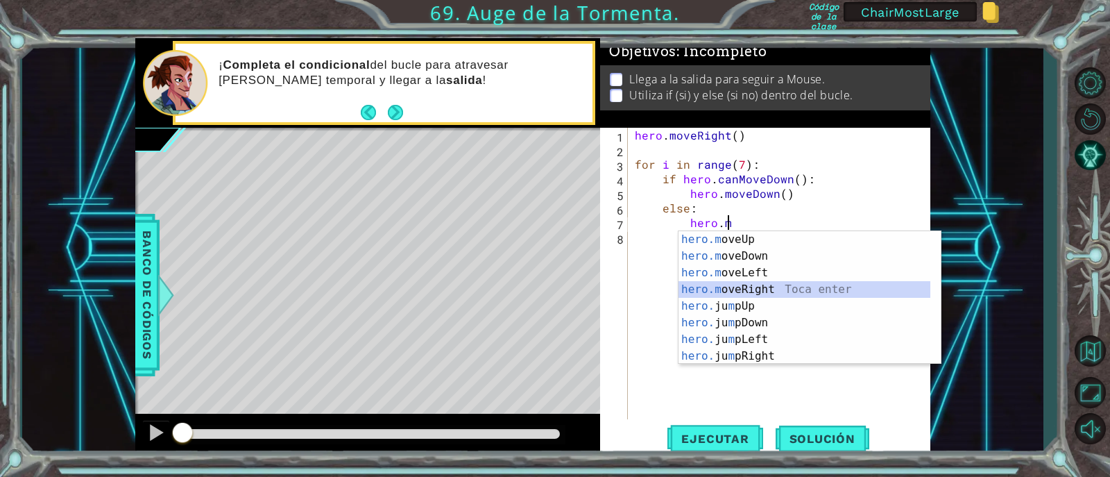
type textarea "hero.moveRight(1)"
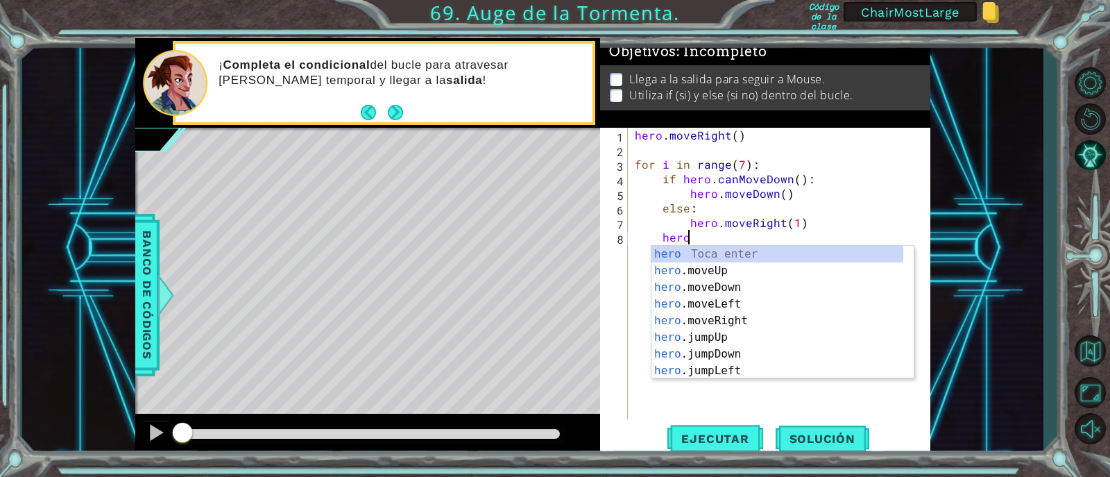
scroll to position [0, 2]
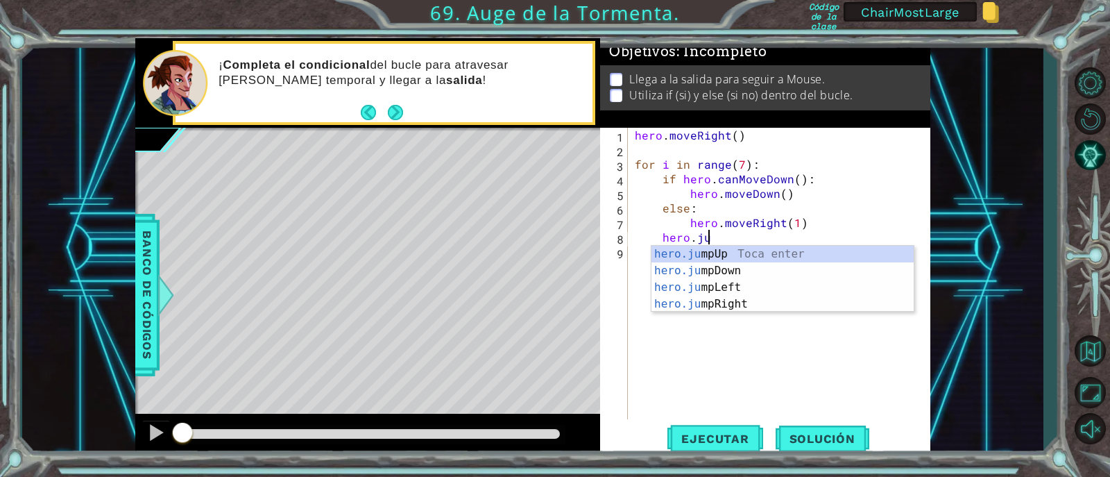
type textarea "hero.jum"
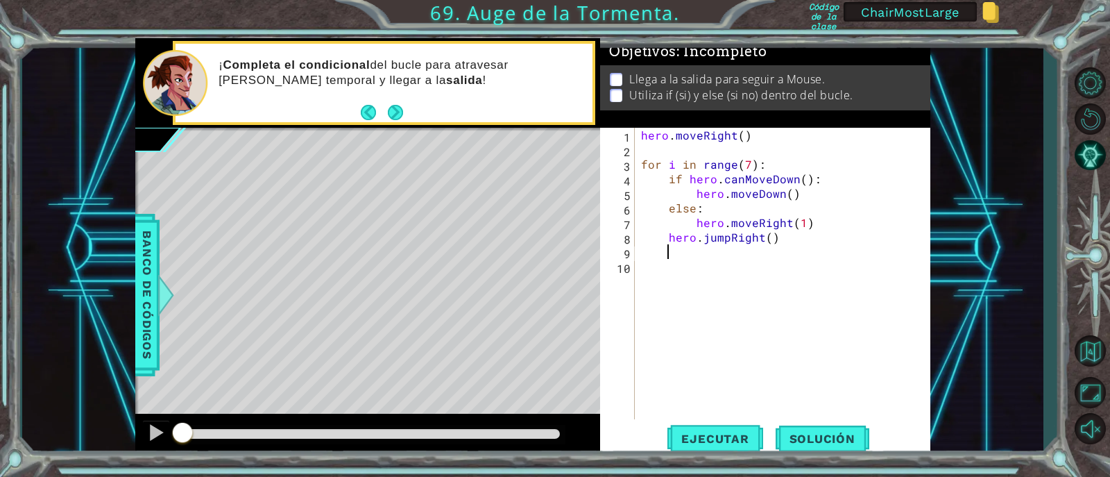
scroll to position [0, 1]
click at [666, 236] on div "hero . moveRight ( ) for i in range ( 7 ) : if hero . canMoveDown ( ) : hero . …" at bounding box center [786, 288] width 296 height 321
type textarea "hero.jumpRight()"
click at [699, 418] on div "hero . moveRight ( ) for i in range ( 7 ) : if hero . canMoveDown ( ) : hero . …" at bounding box center [786, 288] width 296 height 321
click at [702, 428] on button "Ejecutar" at bounding box center [715, 438] width 95 height 33
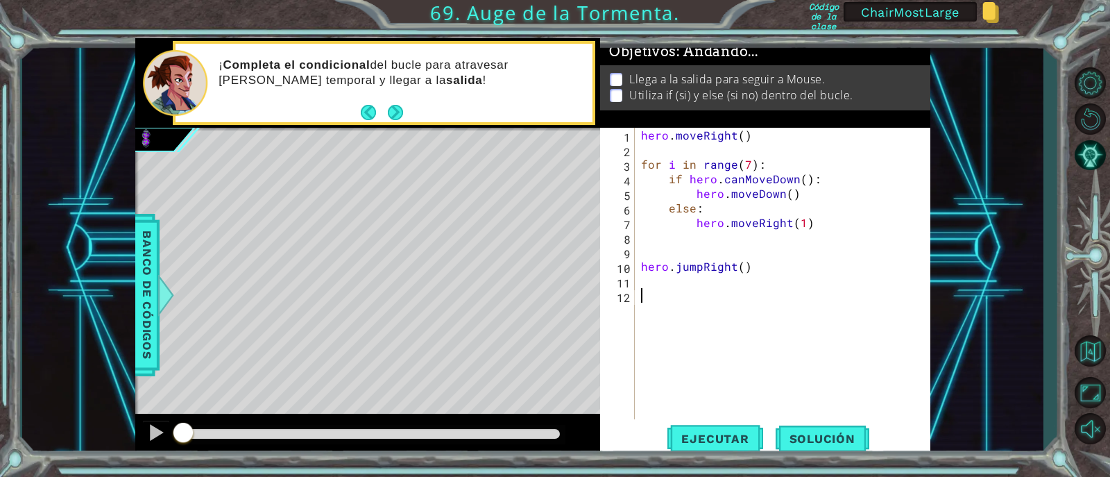
scroll to position [0, 0]
click at [720, 443] on span "Ejecutar" at bounding box center [715, 439] width 95 height 14
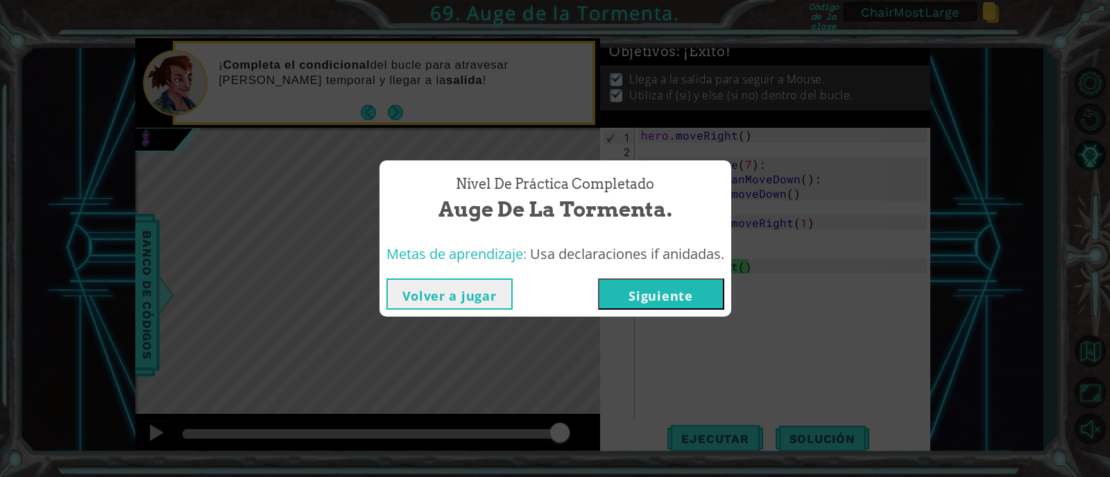
click at [655, 284] on button "Siguiente" at bounding box center [661, 293] width 126 height 31
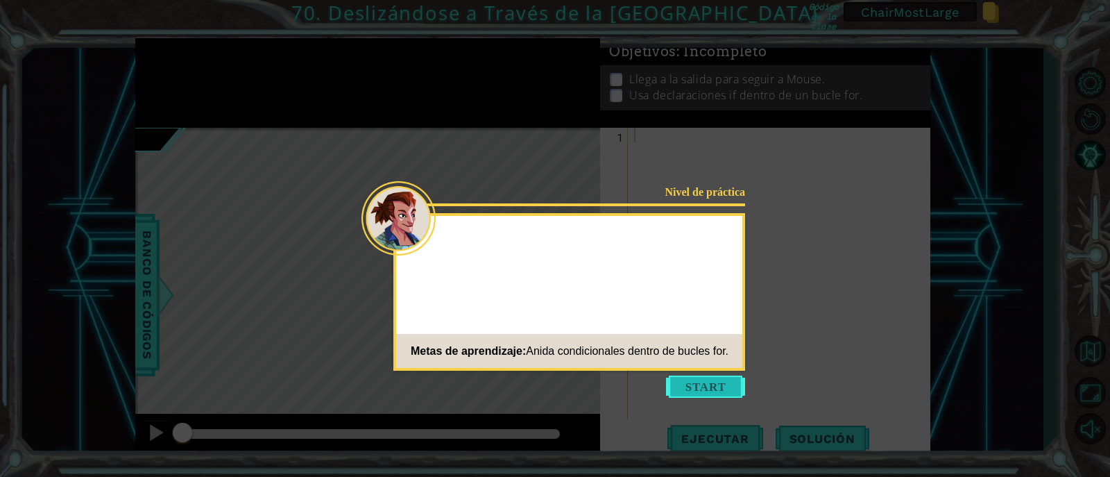
click at [710, 391] on button "Start" at bounding box center [705, 386] width 79 height 22
click at [710, 391] on icon at bounding box center [555, 238] width 1110 height 477
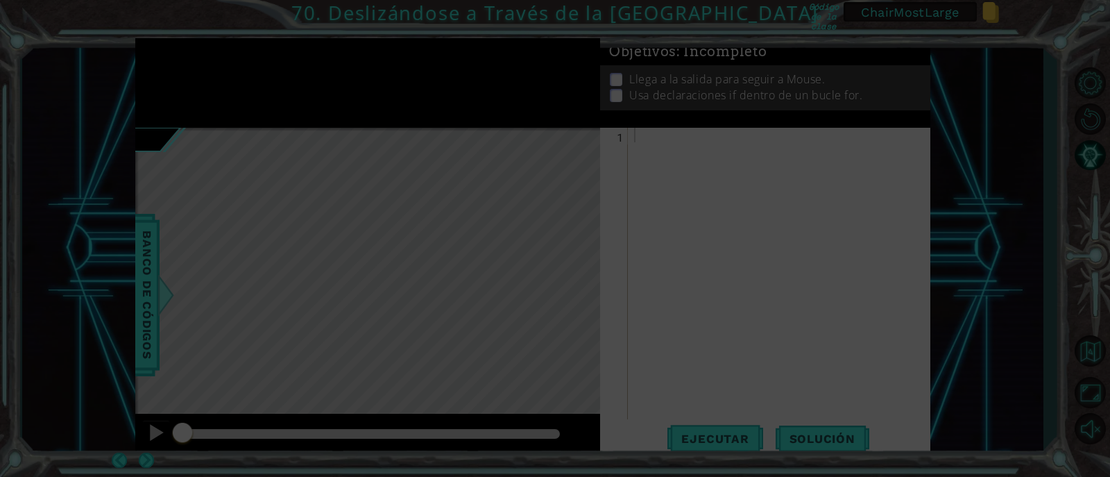
click at [759, 236] on icon at bounding box center [555, 238] width 1110 height 477
click at [738, 201] on icon at bounding box center [555, 238] width 1110 height 477
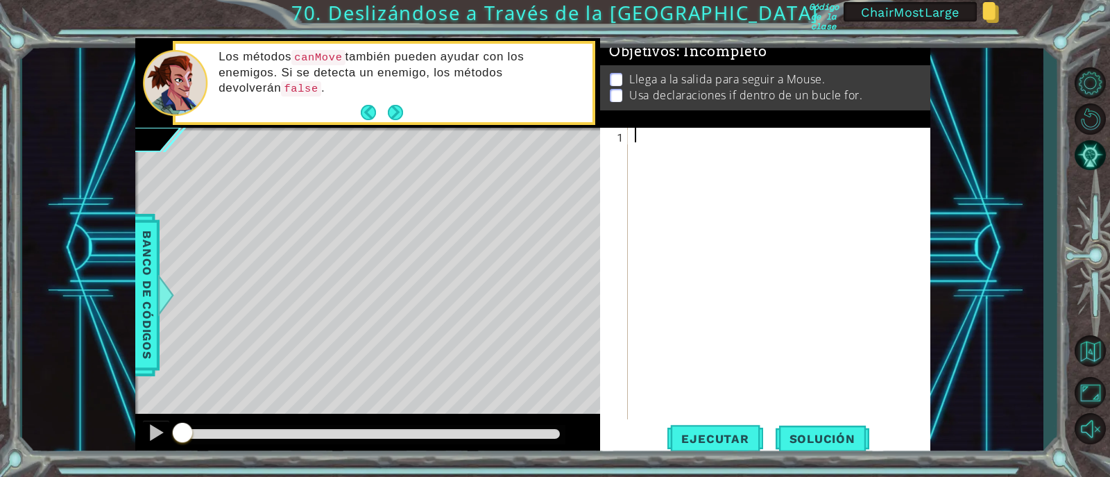
click at [663, 142] on div at bounding box center [783, 288] width 302 height 321
type textarea "f"
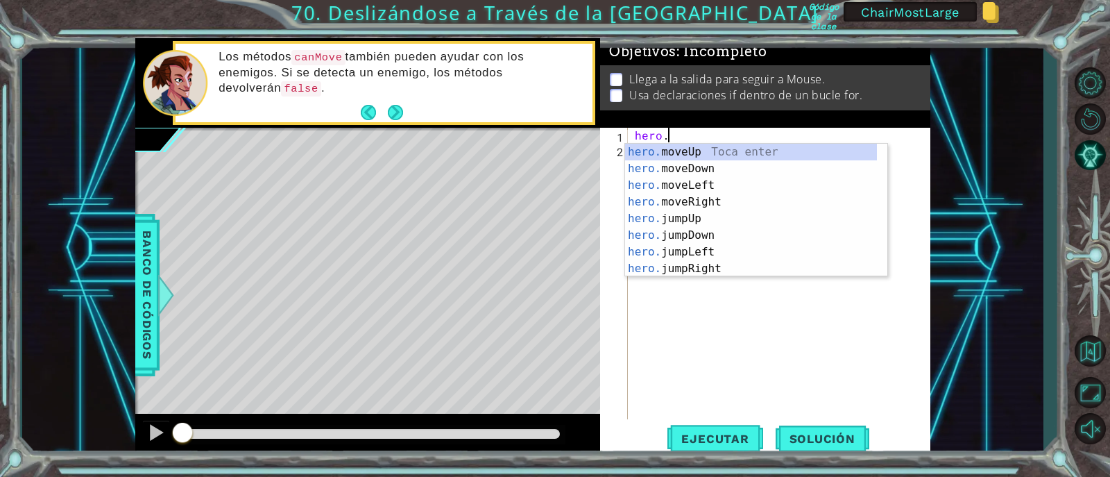
scroll to position [0, 1]
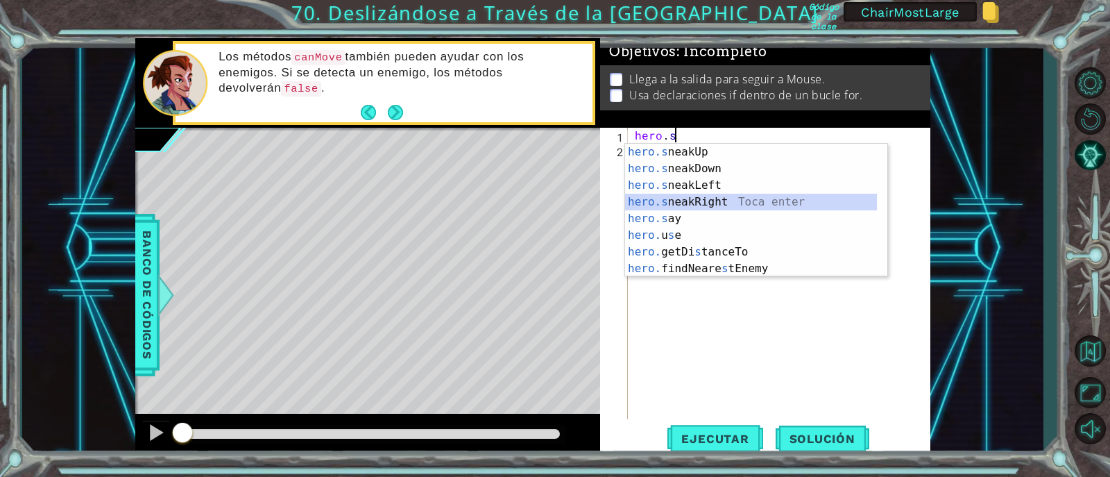
type textarea "hero.sneakRight(1)"
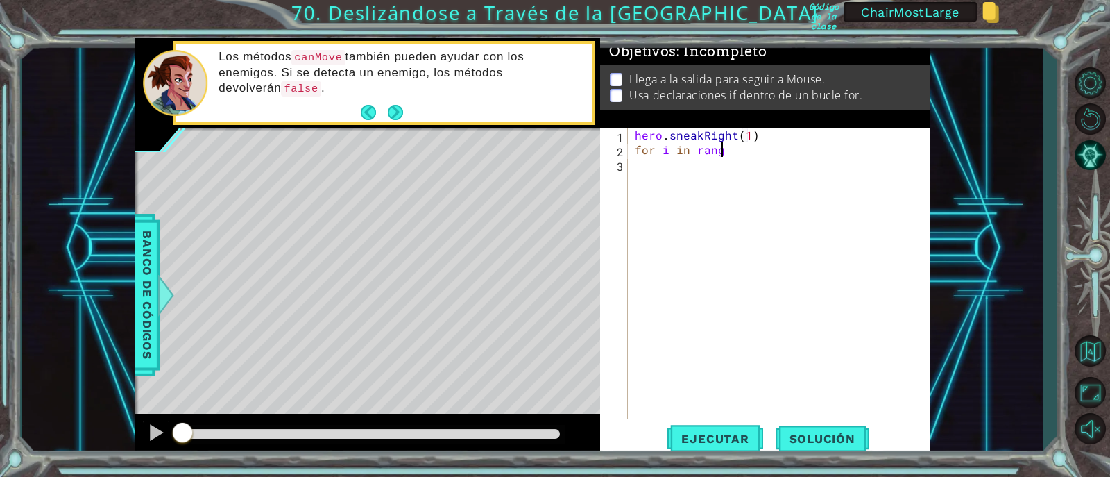
scroll to position [0, 5]
type textarea "for i in range()"
click at [734, 152] on div "hero . sneakRight ( 1 ) for i in range ( ) 3" at bounding box center [783, 288] width 302 height 321
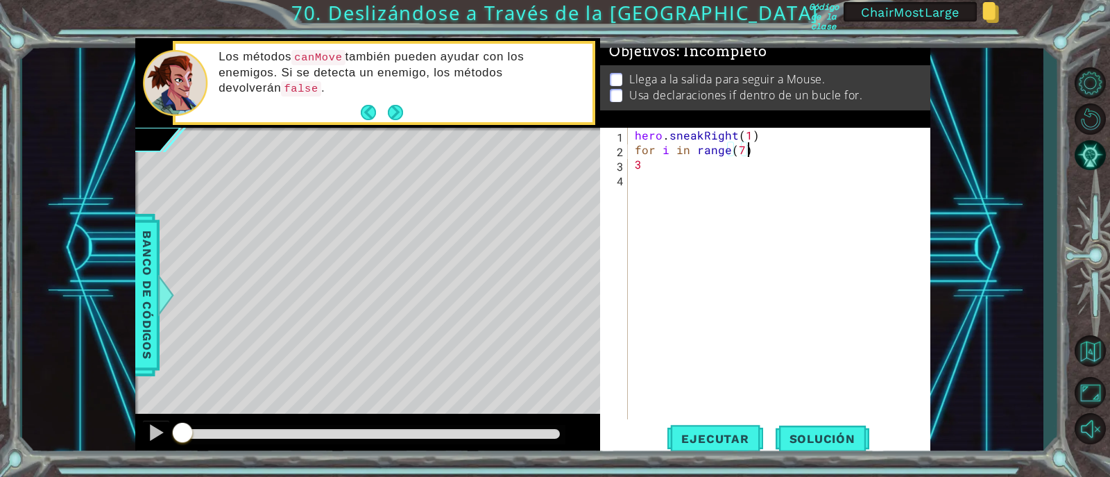
type textarea "for i in range(7):"
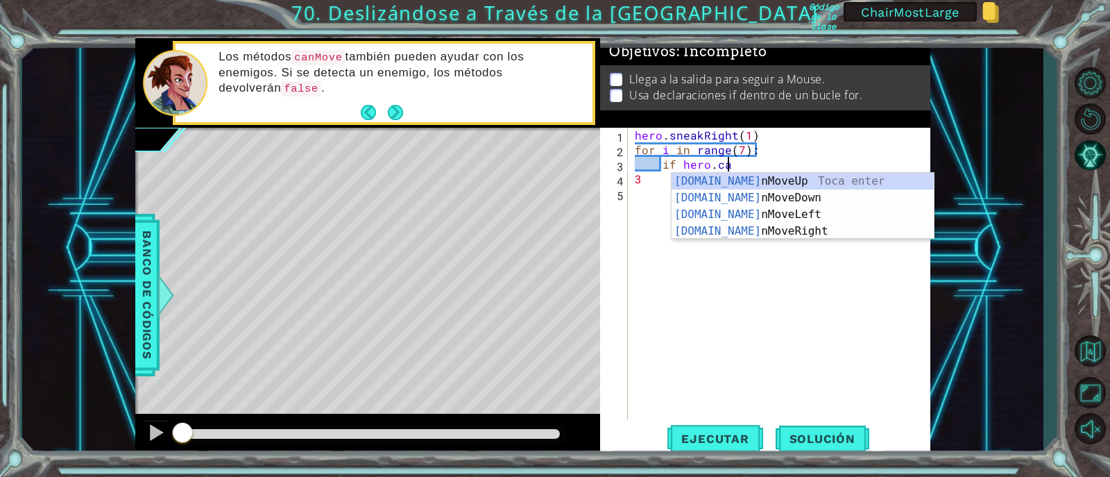
scroll to position [0, 5]
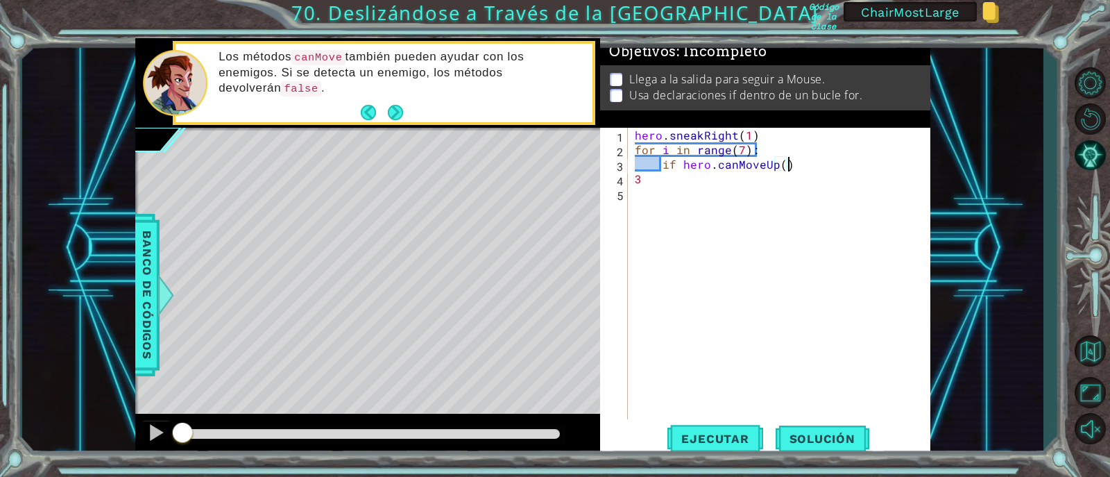
type textarea "if hero.canMoveUp():"
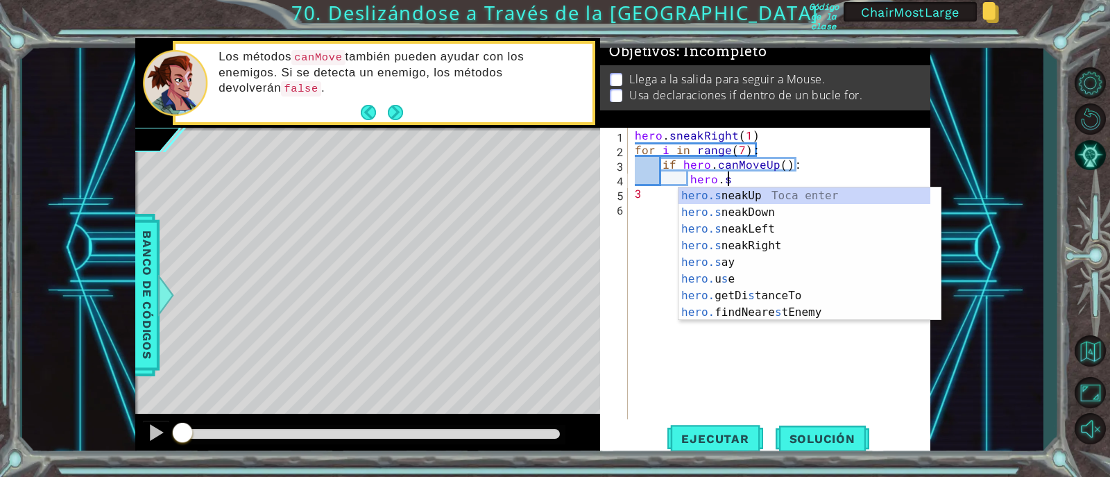
type textarea "hero.sneakUp(1)"
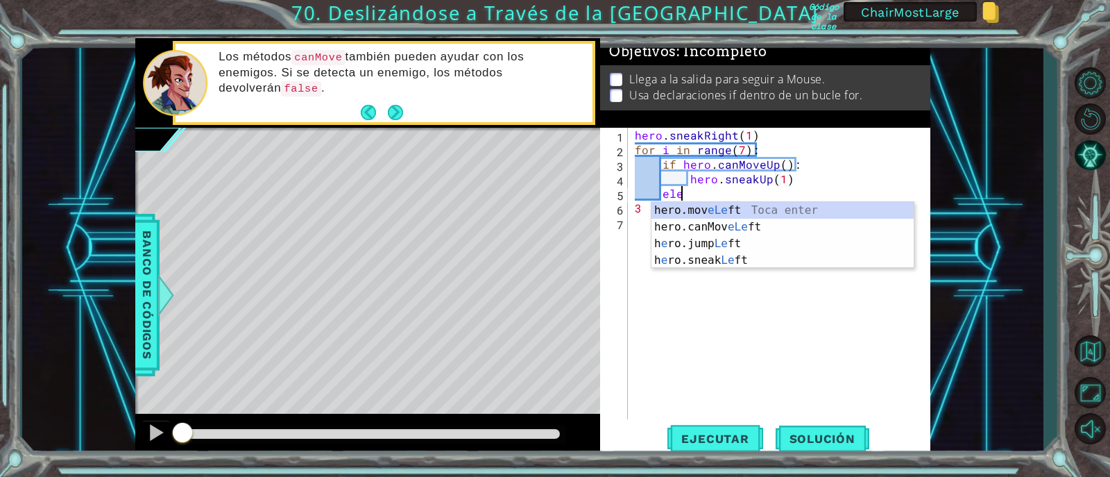
scroll to position [0, 2]
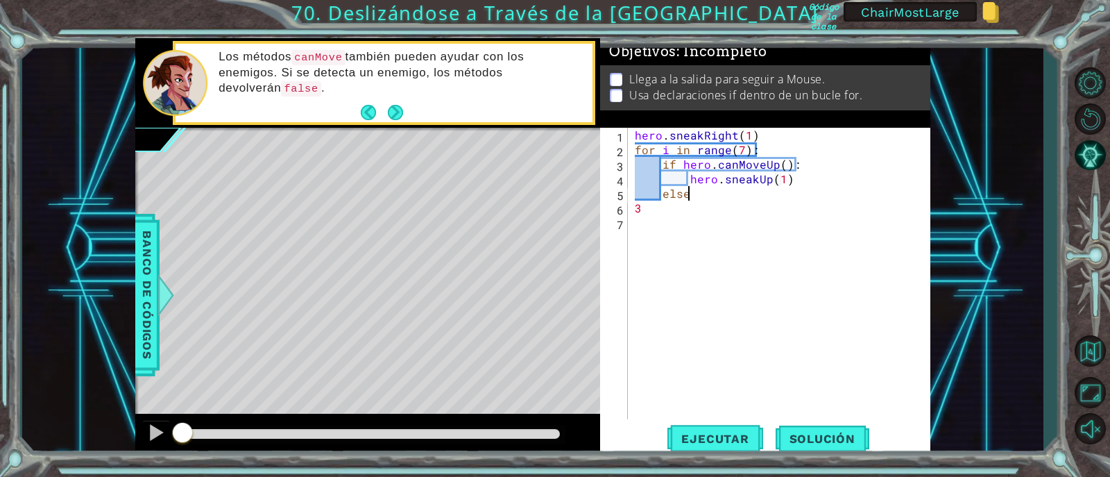
type textarea "else:"
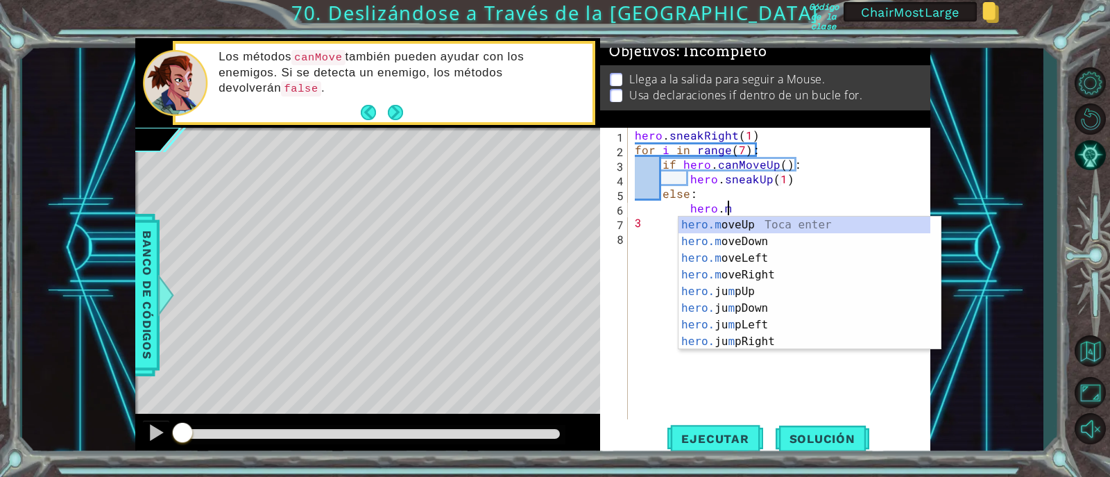
scroll to position [0, 5]
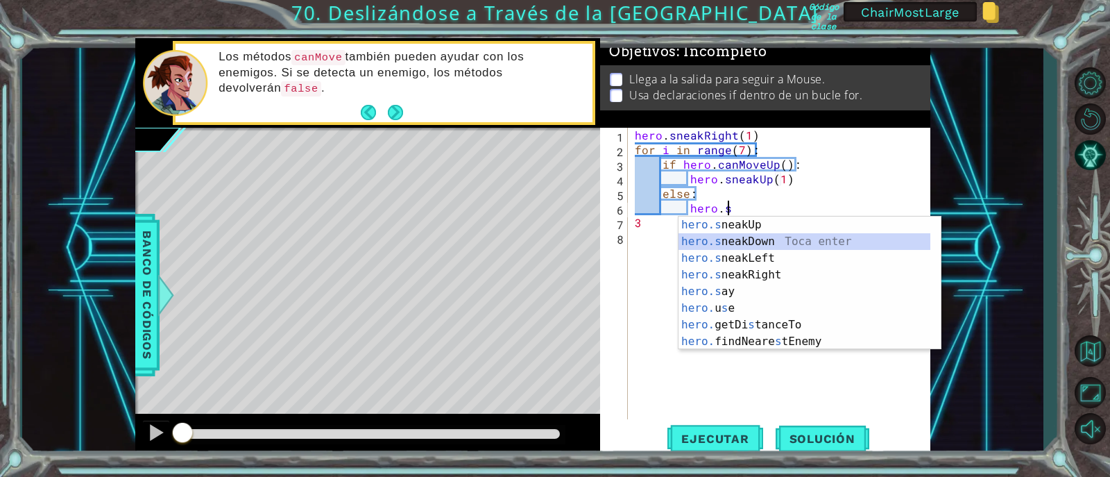
type textarea "hero.sneakRight(1)"
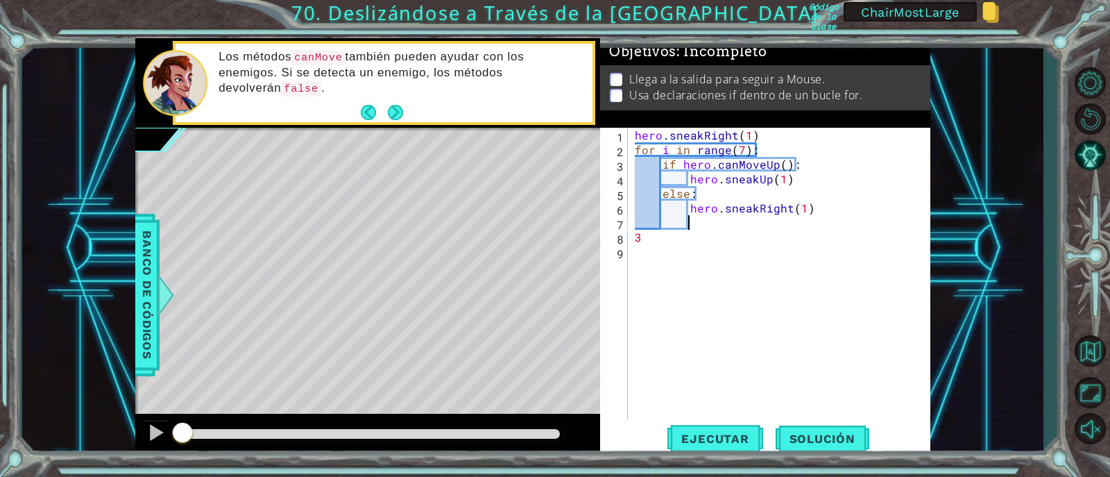
scroll to position [0, 1]
type textarea "3"
click at [709, 432] on span "Ejecutar" at bounding box center [715, 439] width 95 height 14
click at [743, 291] on div "hero . sneakRight ( 1 ) for i in range ( 7 ) : if hero . canMoveUp ( ) : hero .…" at bounding box center [783, 288] width 302 height 321
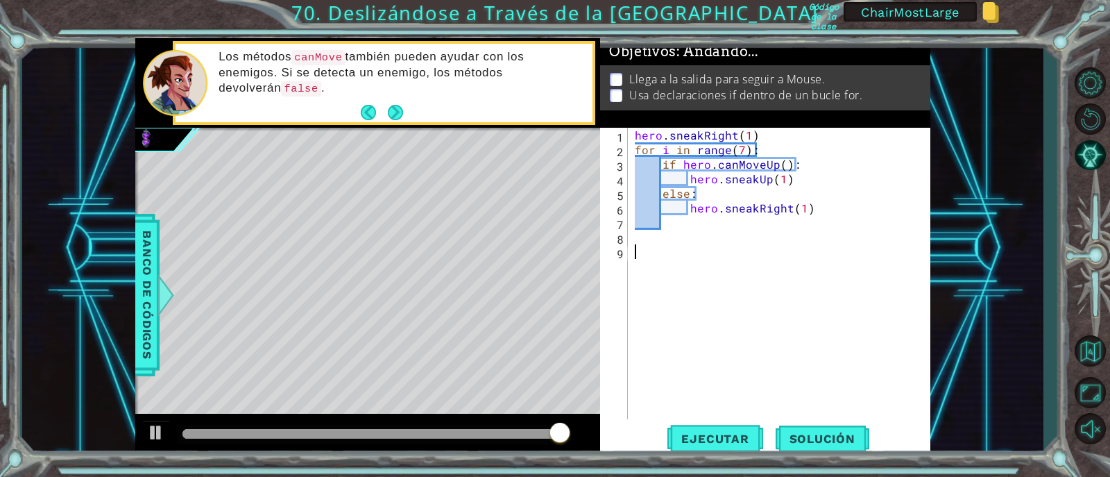
click at [718, 260] on div "hero . sneakRight ( 1 ) for i in range ( 7 ) : if hero . canMoveUp ( ) : hero .…" at bounding box center [783, 288] width 302 height 321
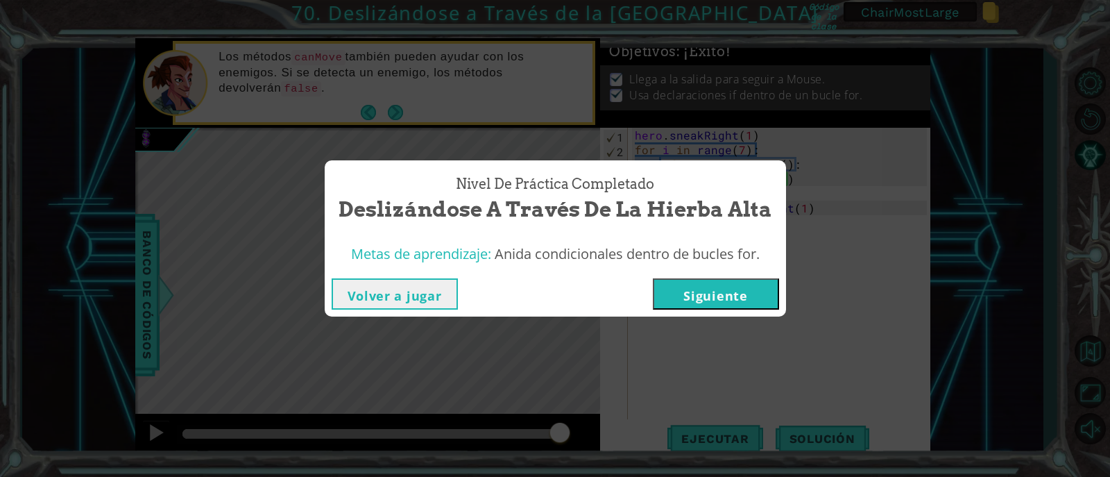
click at [715, 287] on button "Siguiente" at bounding box center [716, 293] width 126 height 31
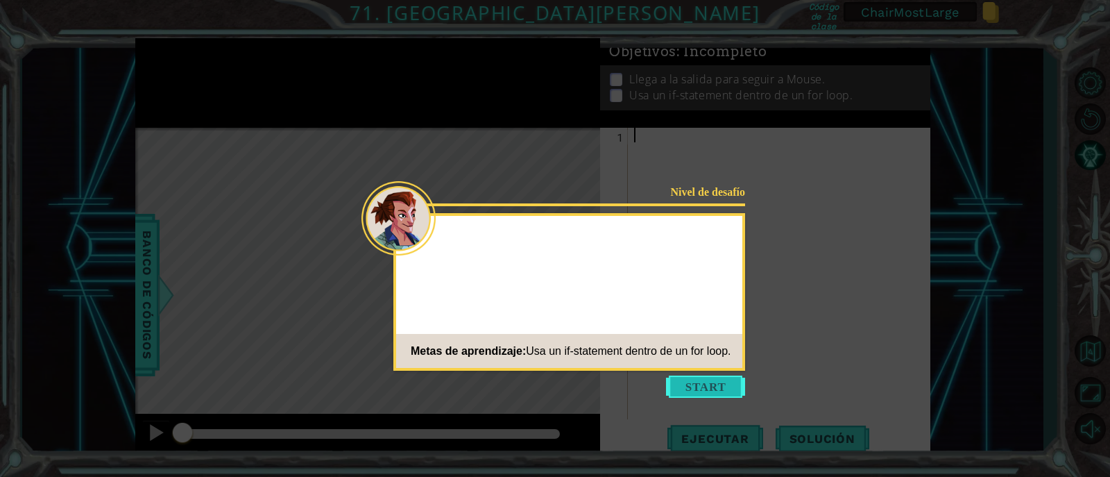
click at [698, 387] on button "Start" at bounding box center [705, 386] width 79 height 22
click at [698, 387] on icon at bounding box center [555, 238] width 1110 height 477
click at [455, 239] on icon at bounding box center [555, 238] width 1110 height 477
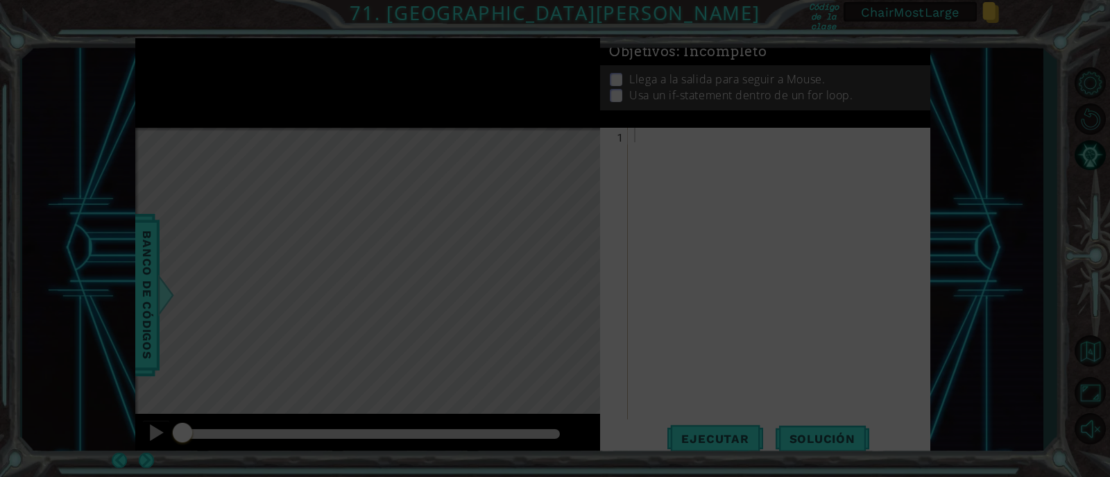
click at [455, 239] on icon at bounding box center [555, 238] width 1110 height 477
click at [671, 142] on icon at bounding box center [555, 238] width 1110 height 477
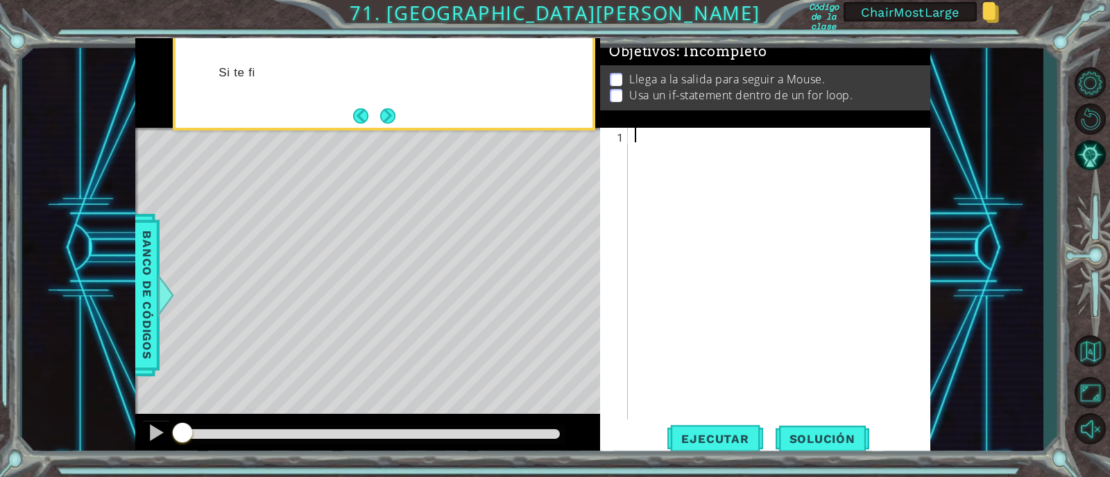
click at [667, 135] on div at bounding box center [783, 288] width 302 height 321
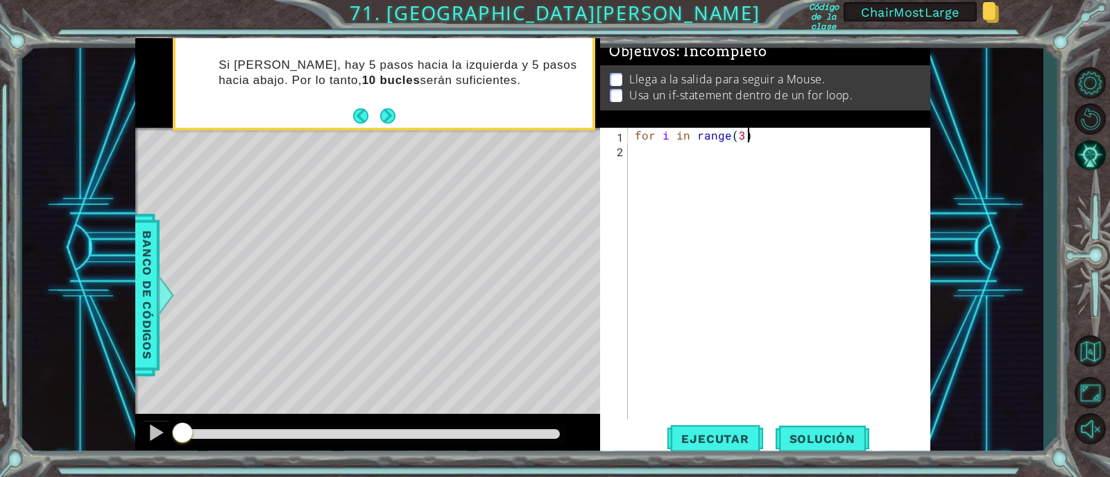
scroll to position [0, 6]
type textarea "for i in range(10)"
click at [770, 136] on div "for i in range ( 10 )" at bounding box center [783, 288] width 302 height 321
type textarea "for i in range(10):"
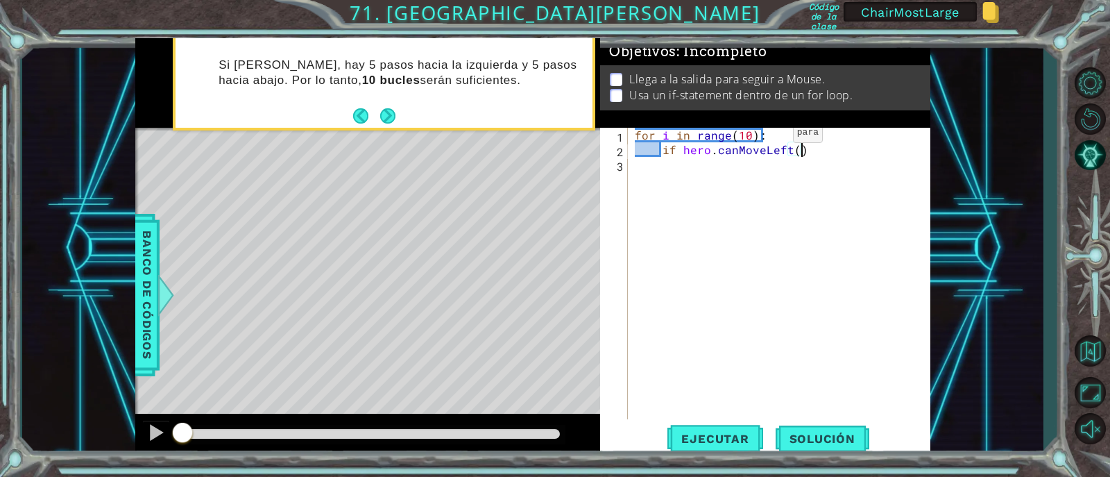
scroll to position [0, 5]
type textarea "if hero.canMoveLeft():"
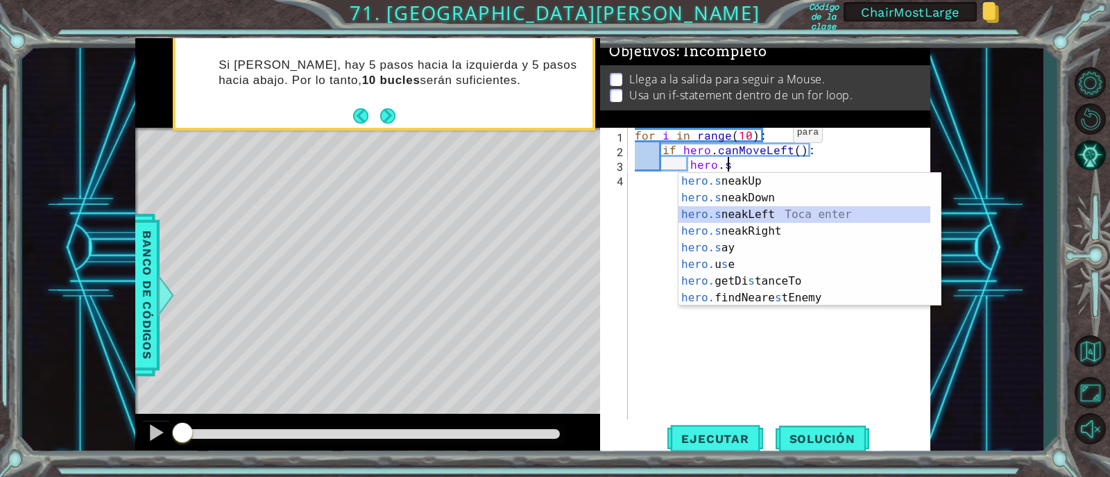
type textarea "hero.sneakLeft(1)"
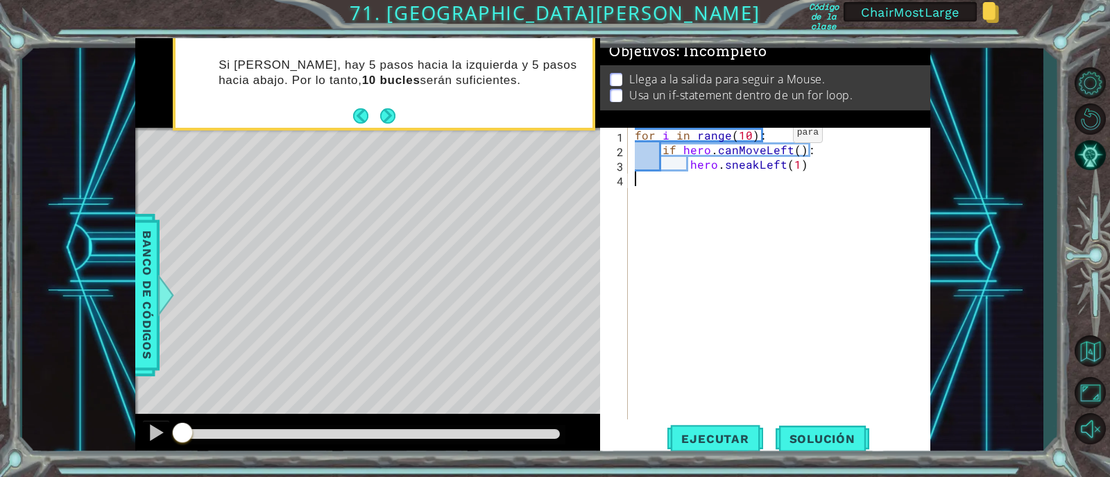
scroll to position [0, 0]
drag, startPoint x: 834, startPoint y: 166, endPoint x: 897, endPoint y: 166, distance: 63.2
click at [897, 166] on div "for i in range ( 10 ) : if hero . canMoveLeft ( ) : hero . sneakLeft ( 1 ) hero…" at bounding box center [783, 288] width 302 height 321
type textarea "hero.sneakLeft(1)"
type textarea "else:"
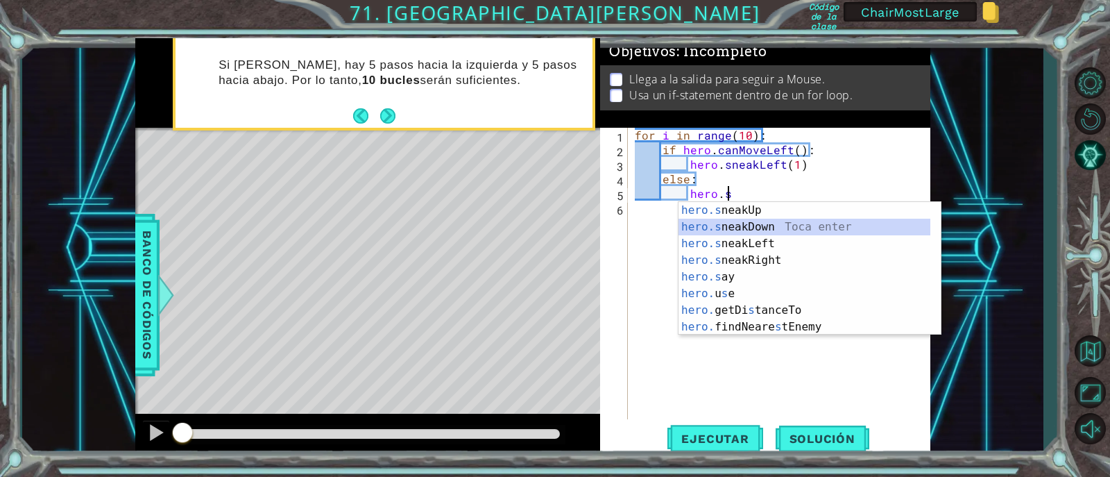
scroll to position [0, 5]
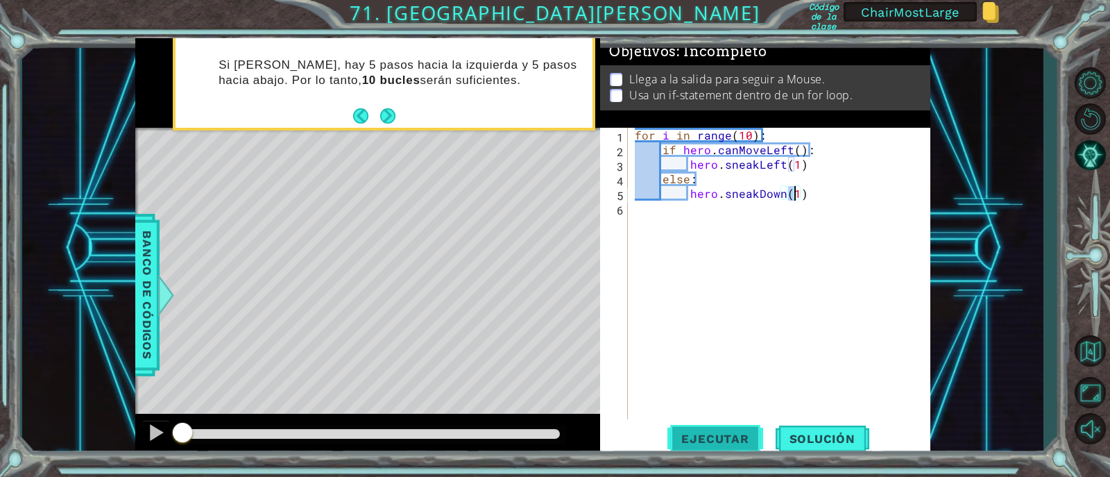
type textarea "hero.sneakDown(1)"
click at [720, 437] on span "Ejecutar" at bounding box center [715, 439] width 95 height 14
click at [752, 246] on div "for i in range ( 10 ) : if hero . canMoveLeft ( ) : hero . sneakLeft ( 1 ) else…" at bounding box center [783, 288] width 302 height 321
click at [693, 251] on div "for i in range ( 10 ) : if hero . canMoveLeft ( ) : hero . sneakLeft ( 1 ) else…" at bounding box center [783, 288] width 302 height 321
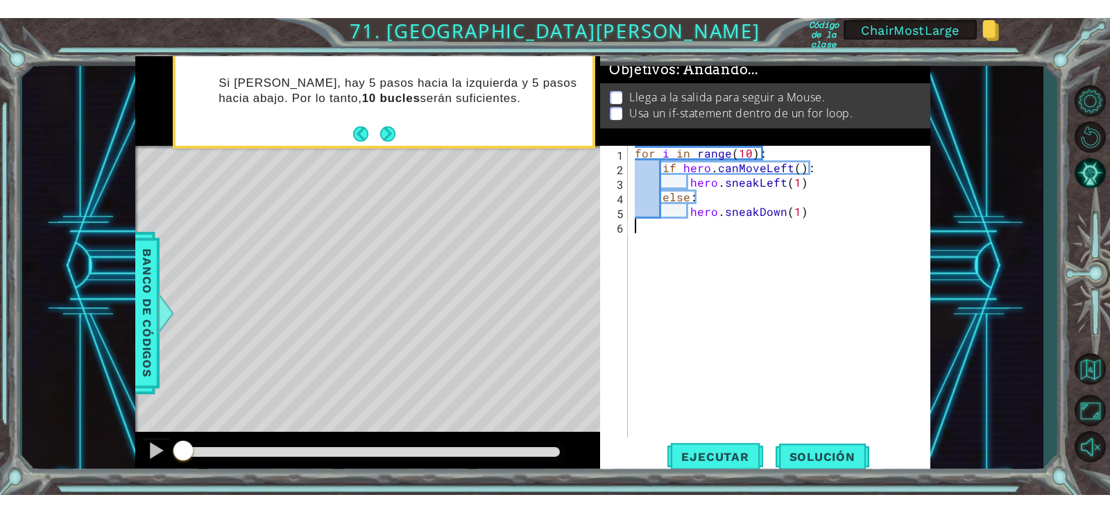
scroll to position [0, 0]
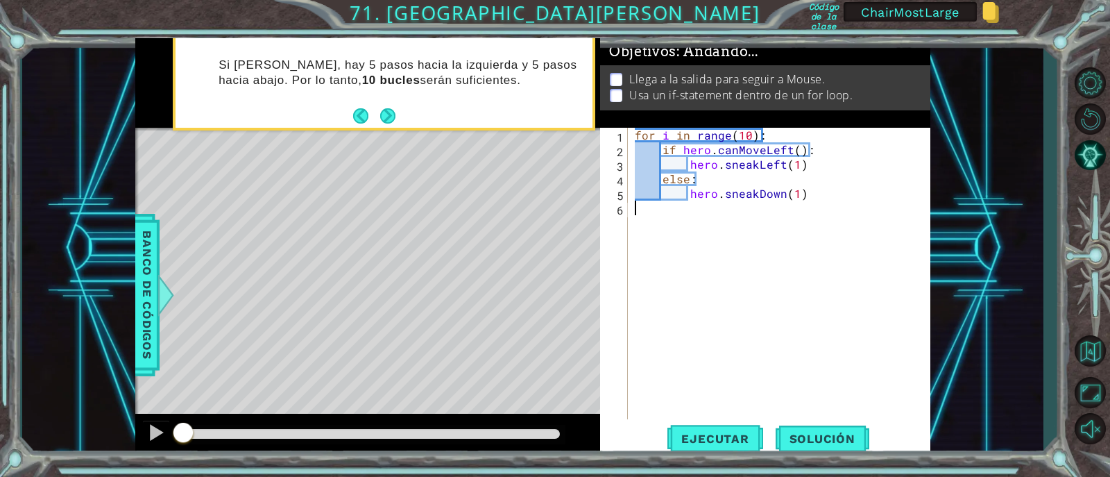
click at [736, 237] on div "for i in range ( 10 ) : if hero . canMoveLeft ( ) : hero . sneakLeft ( 1 ) else…" at bounding box center [783, 288] width 302 height 321
